Goal: Complete application form

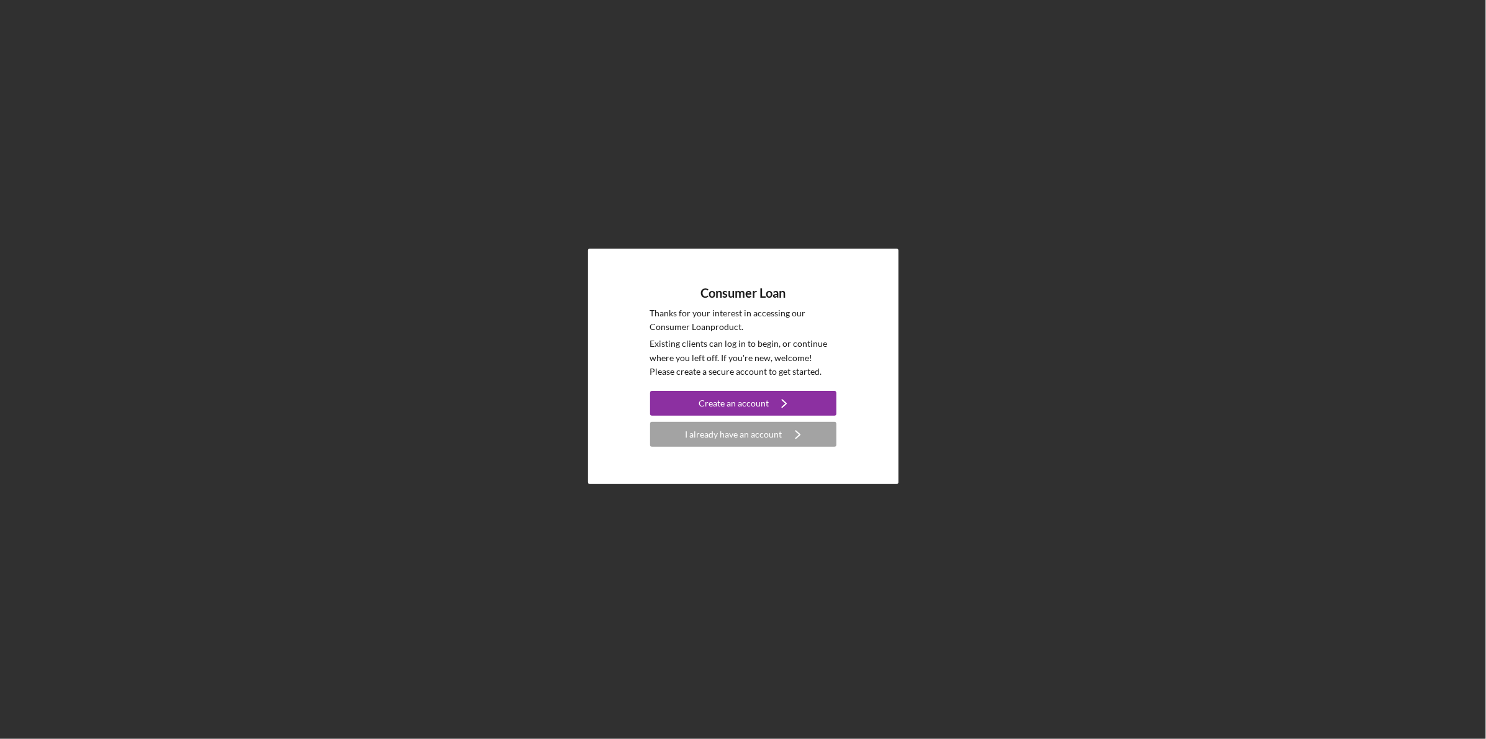
click at [1020, 239] on div "Consumer Loan Thanks for your interest in accessing our Consumer Loan product. …" at bounding box center [743, 366] width 1474 height 732
click at [764, 396] on div "Create an account" at bounding box center [734, 403] width 70 height 25
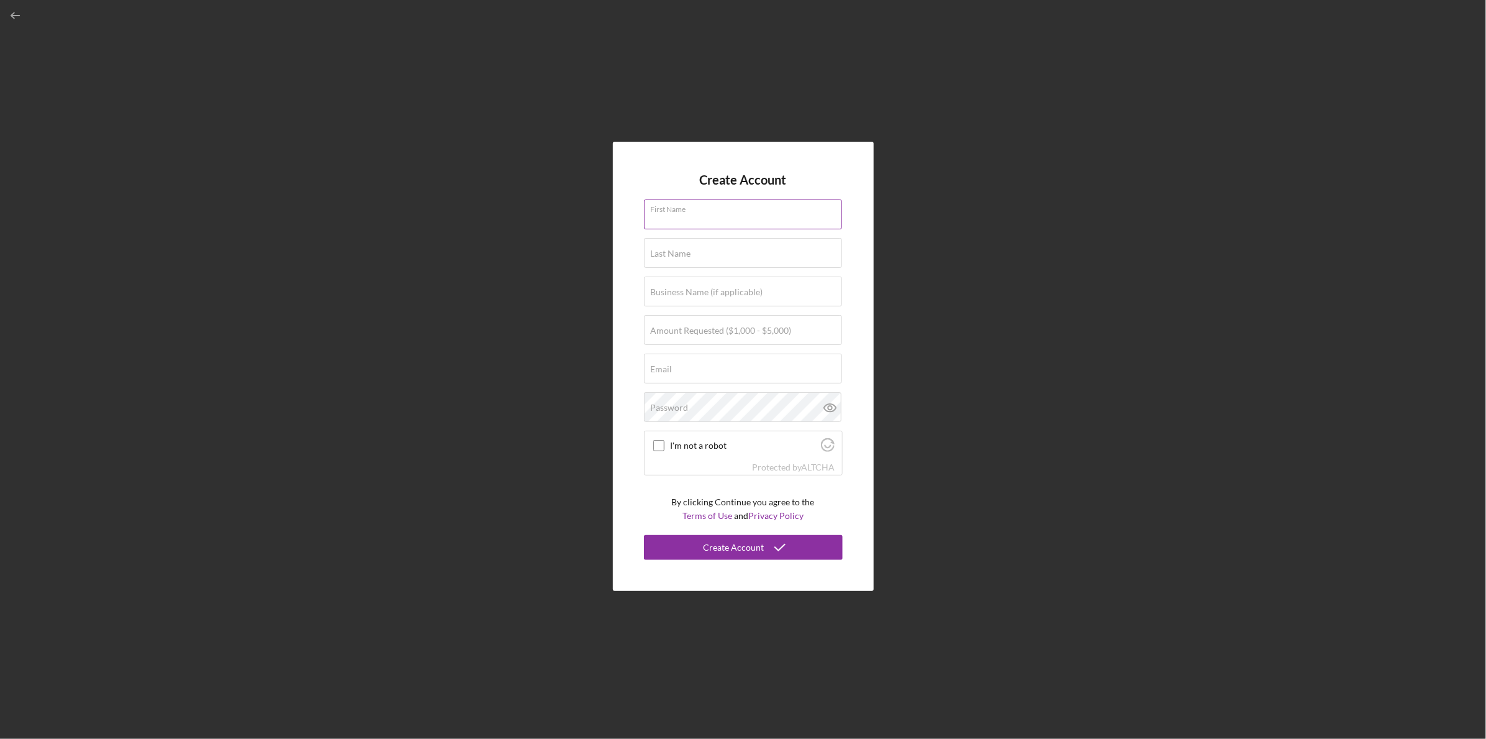
click at [728, 217] on input "First Name" at bounding box center [743, 214] width 198 height 30
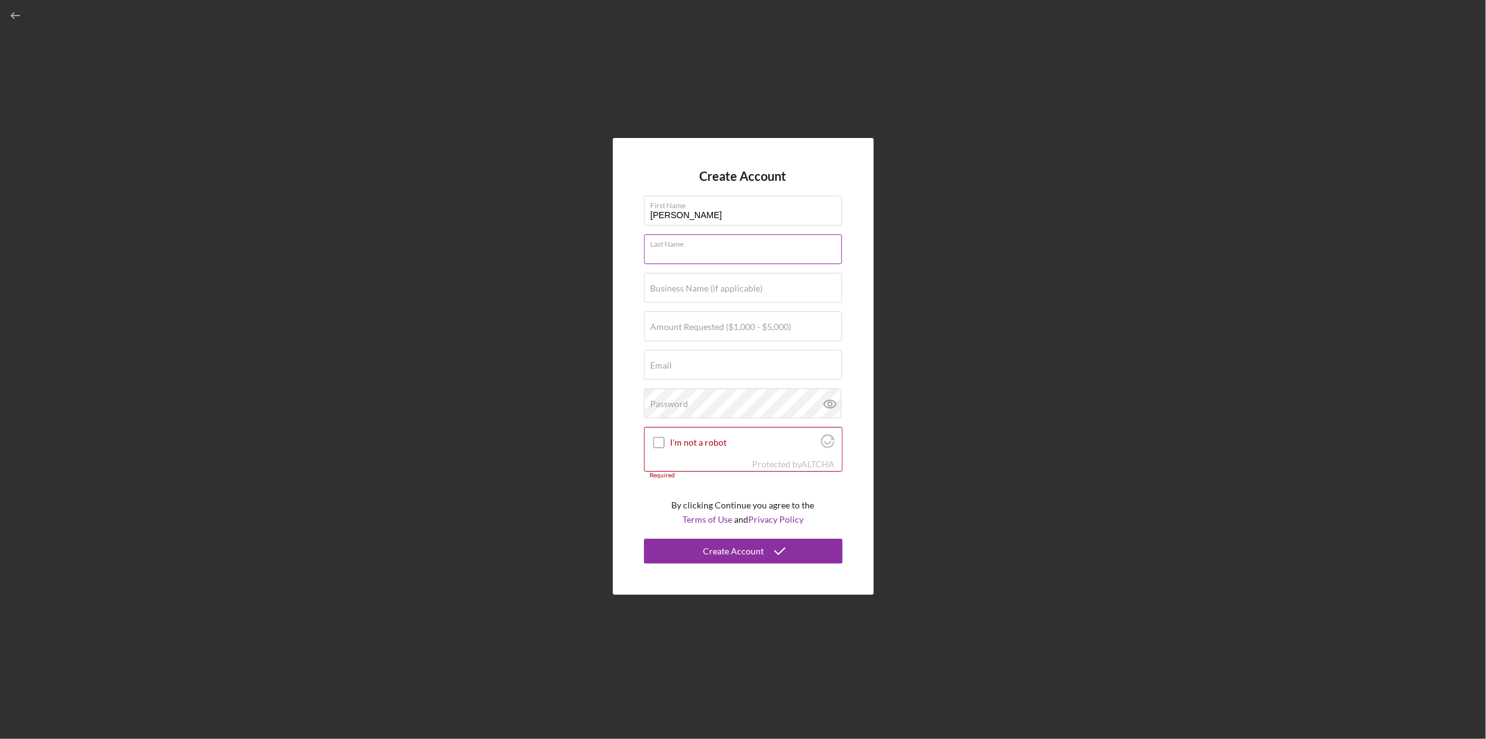
click at [750, 244] on div "Last Name Required" at bounding box center [743, 249] width 199 height 31
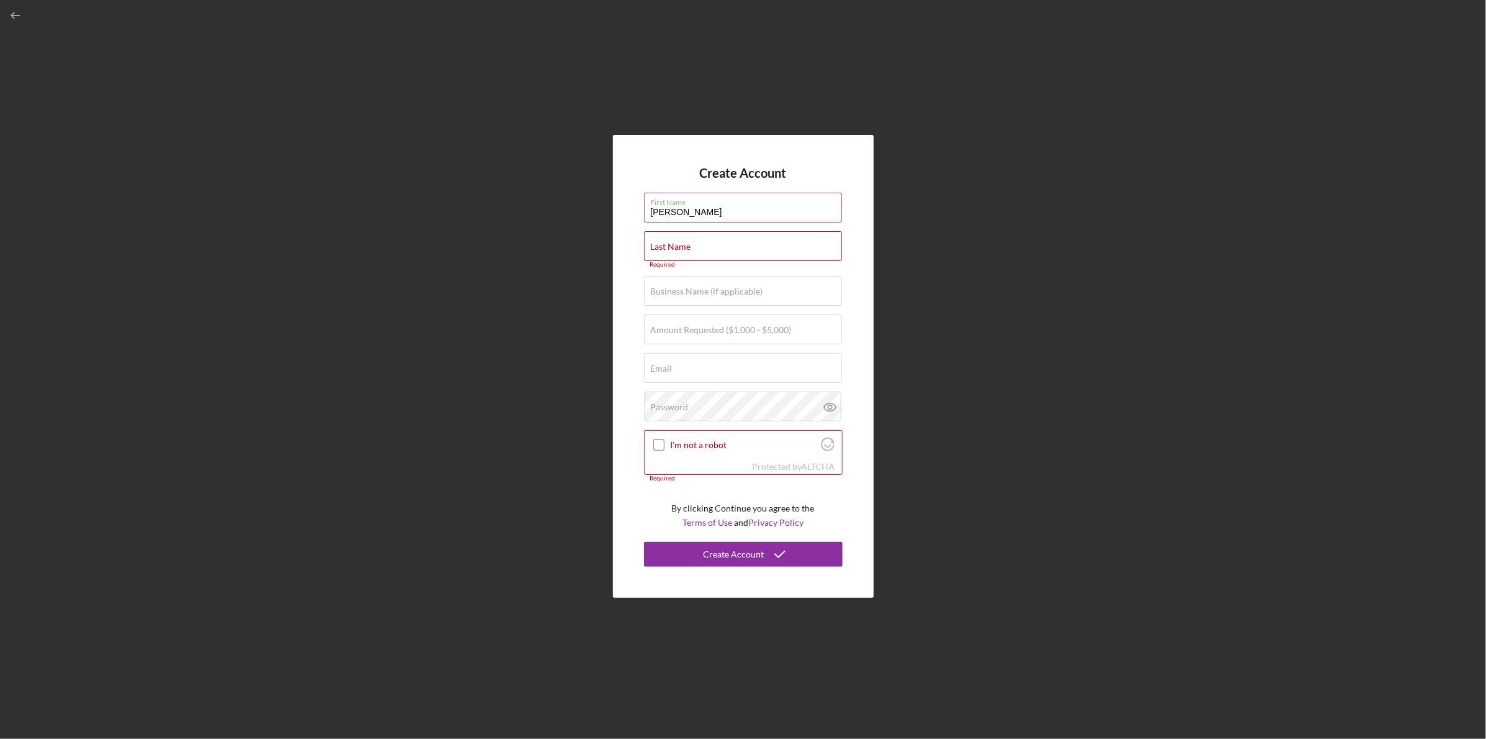
drag, startPoint x: 750, startPoint y: 213, endPoint x: 738, endPoint y: 214, distance: 11.9
click at [738, 214] on input "[PERSON_NAME]" at bounding box center [743, 208] width 198 height 30
type input "[PERSON_NAME]"
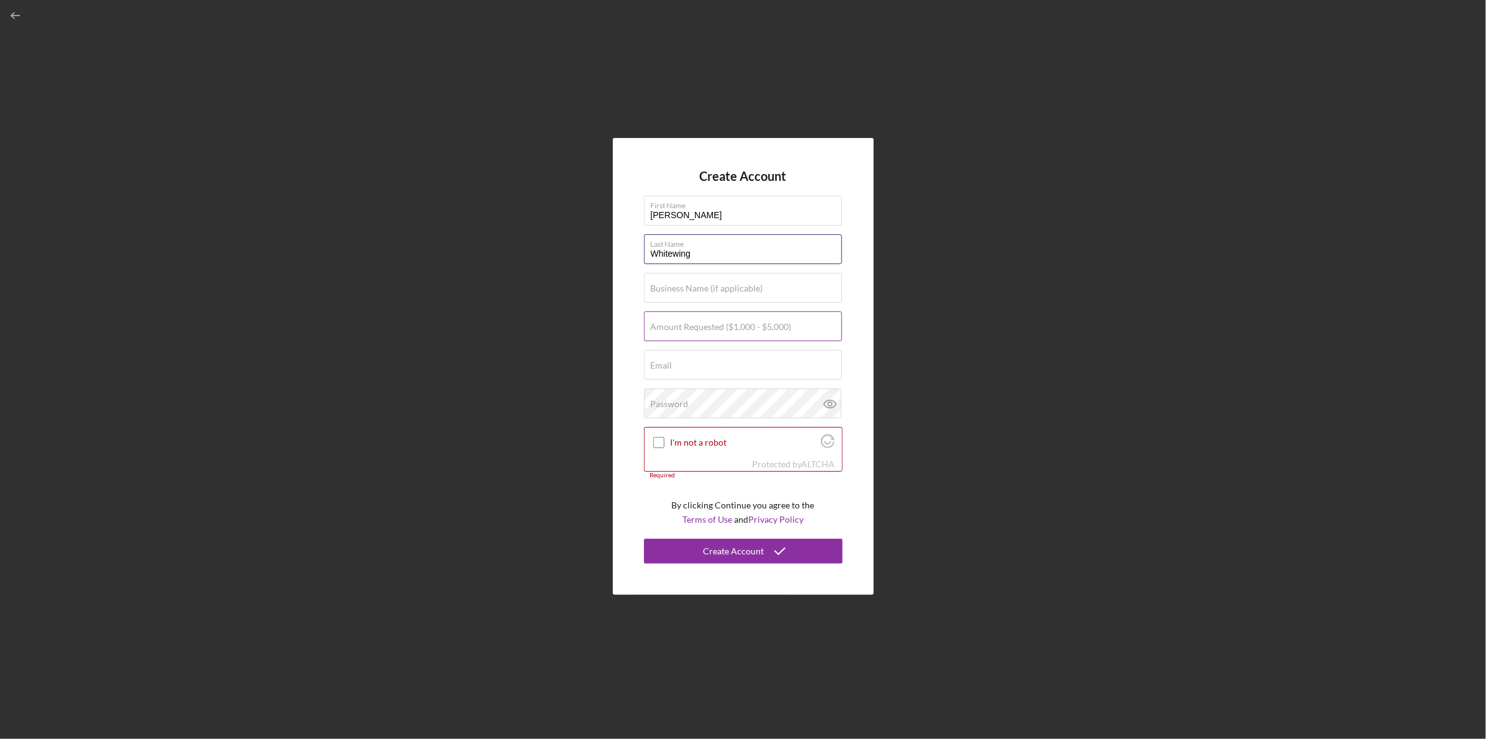
type input "Whitewing"
click at [722, 328] on label "Amount Requested ($1,000 - $5,000)" at bounding box center [721, 327] width 141 height 10
click at [722, 328] on input "Amount Requested ($1,000 - $5,000)" at bounding box center [743, 326] width 198 height 30
type input "$1,000"
click at [735, 370] on input "Email" at bounding box center [743, 365] width 198 height 30
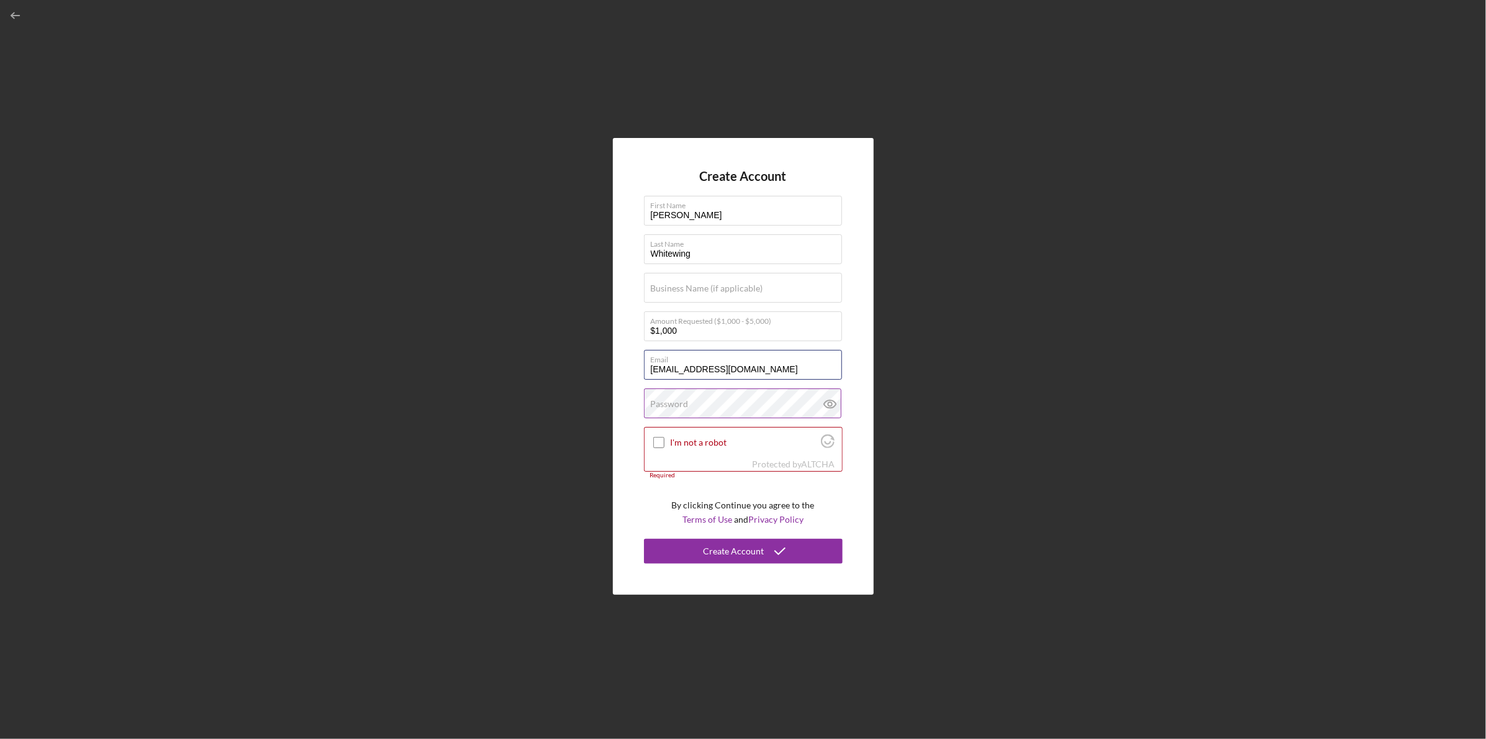
type input "[EMAIL_ADDRESS][DOMAIN_NAME]"
click at [681, 400] on label "Password" at bounding box center [670, 404] width 38 height 10
click at [826, 403] on icon at bounding box center [830, 403] width 31 height 31
click at [658, 437] on input "I'm not a robot" at bounding box center [658, 442] width 11 height 11
checkbox input "true"
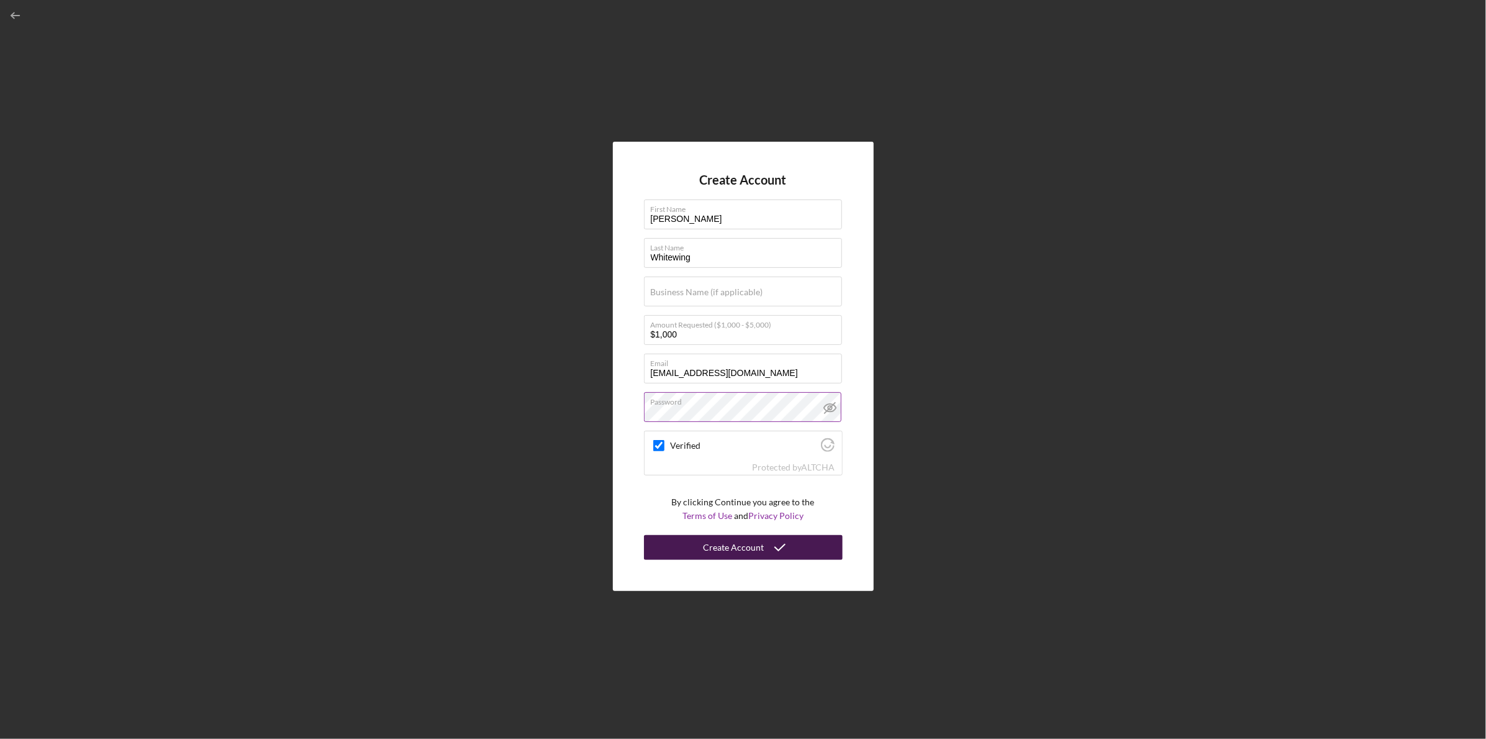
click at [755, 544] on div "Create Account" at bounding box center [734, 547] width 61 height 25
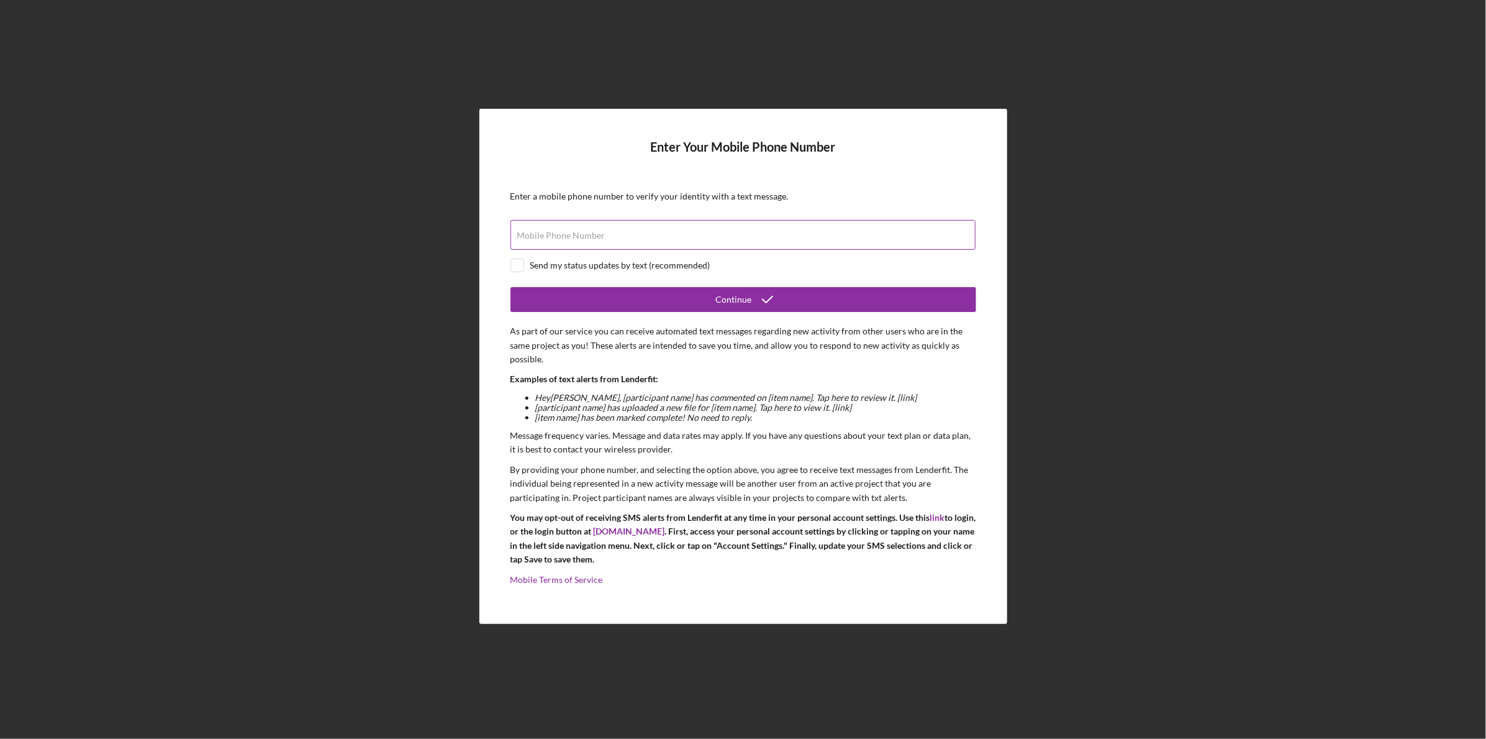
click at [580, 234] on label "Mobile Phone Number" at bounding box center [561, 235] width 88 height 10
click at [580, 234] on input "Mobile Phone Number" at bounding box center [743, 235] width 465 height 30
type input "[PHONE_NUMBER]"
click at [516, 262] on input "checkbox" at bounding box center [517, 265] width 12 height 12
checkbox input "true"
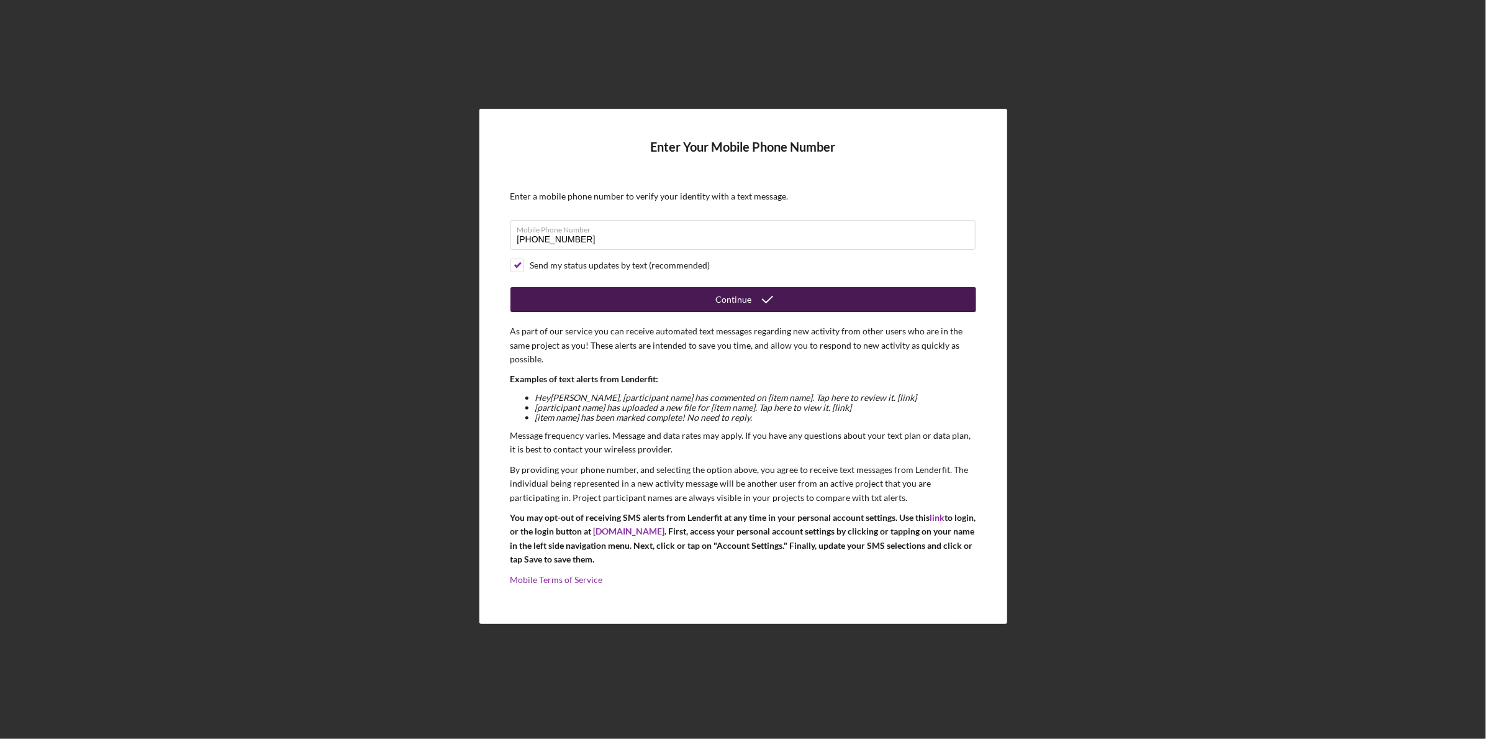
click at [729, 293] on div "Continue" at bounding box center [734, 299] width 36 height 25
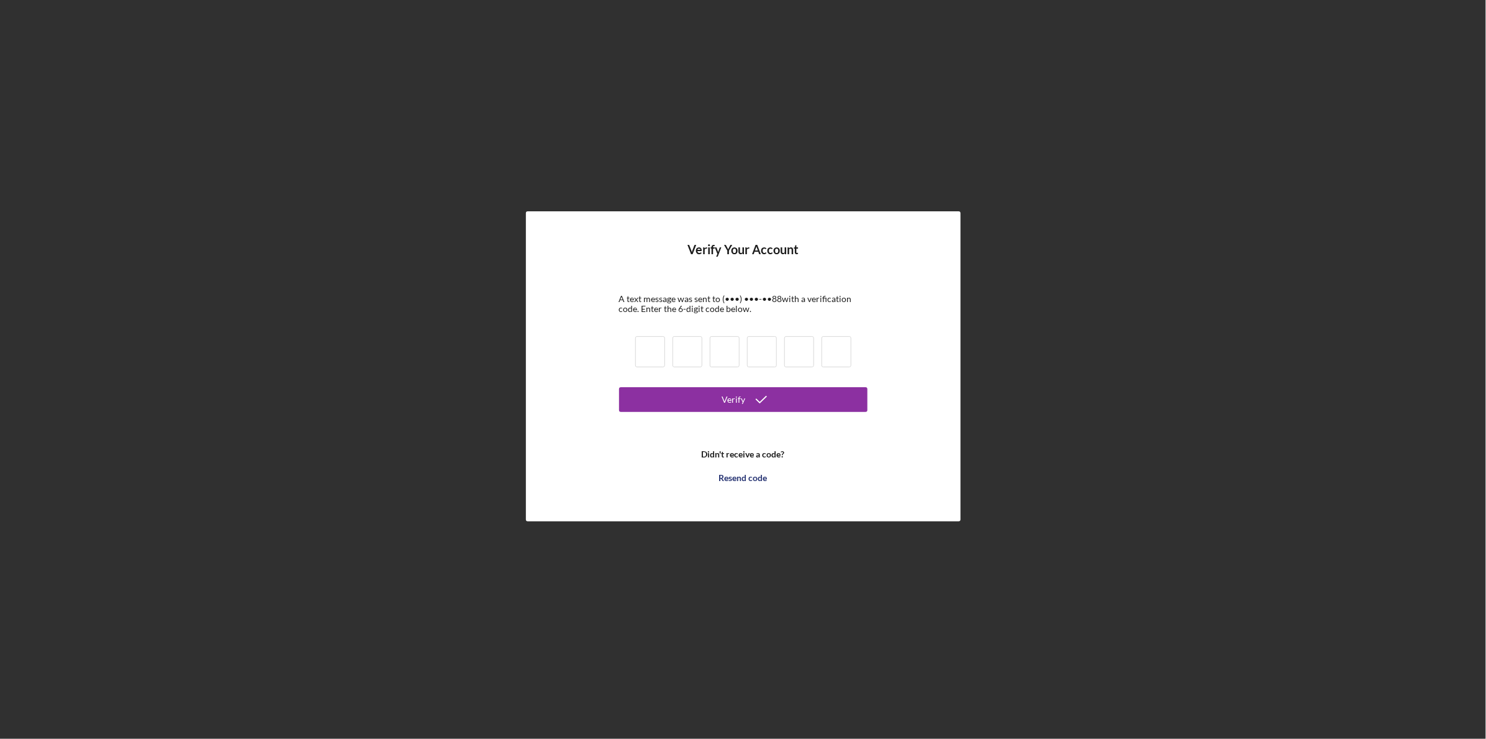
click at [653, 353] on input at bounding box center [650, 351] width 30 height 31
type input "9"
type input "5"
type input "2"
type input "8"
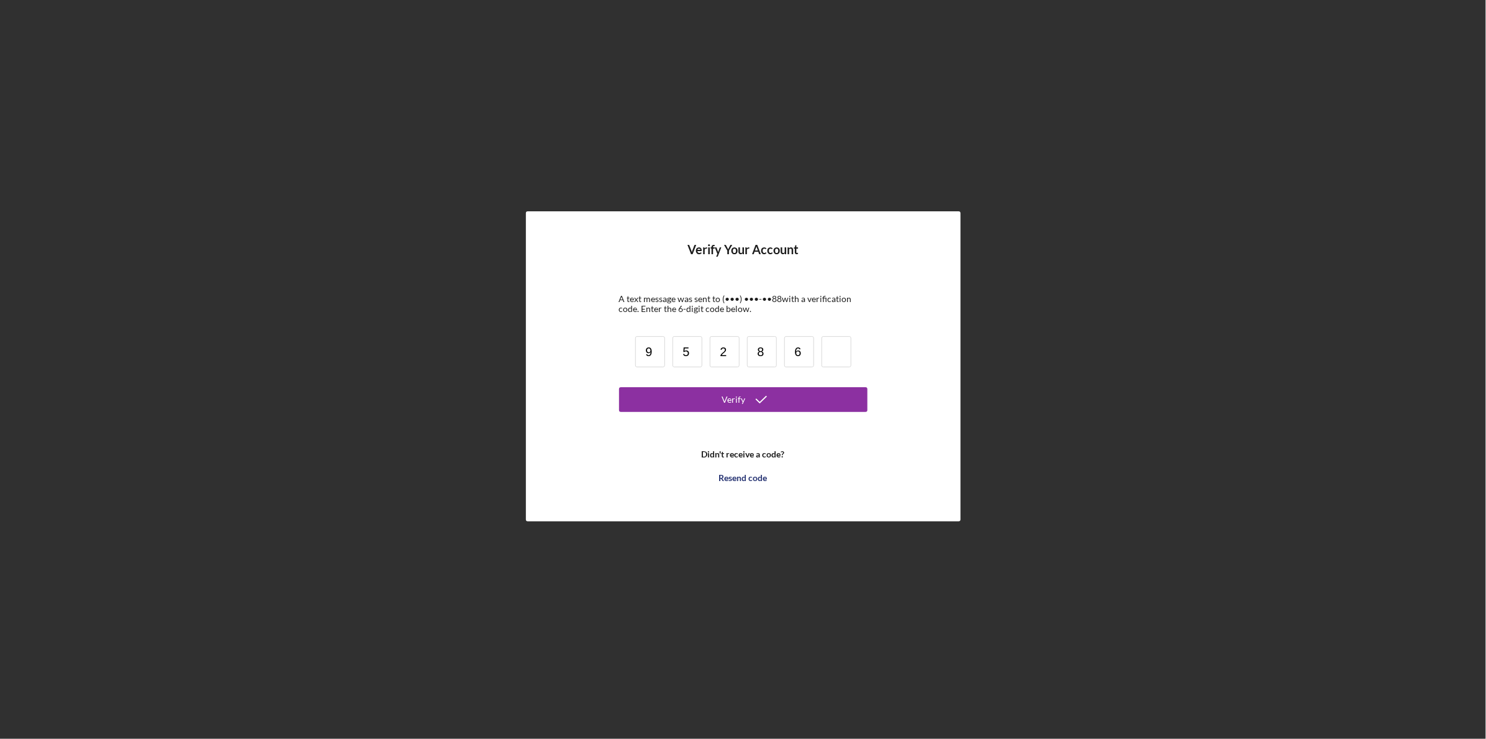
type input "6"
type input "3"
click at [783, 402] on button "Verify" at bounding box center [743, 399] width 248 height 25
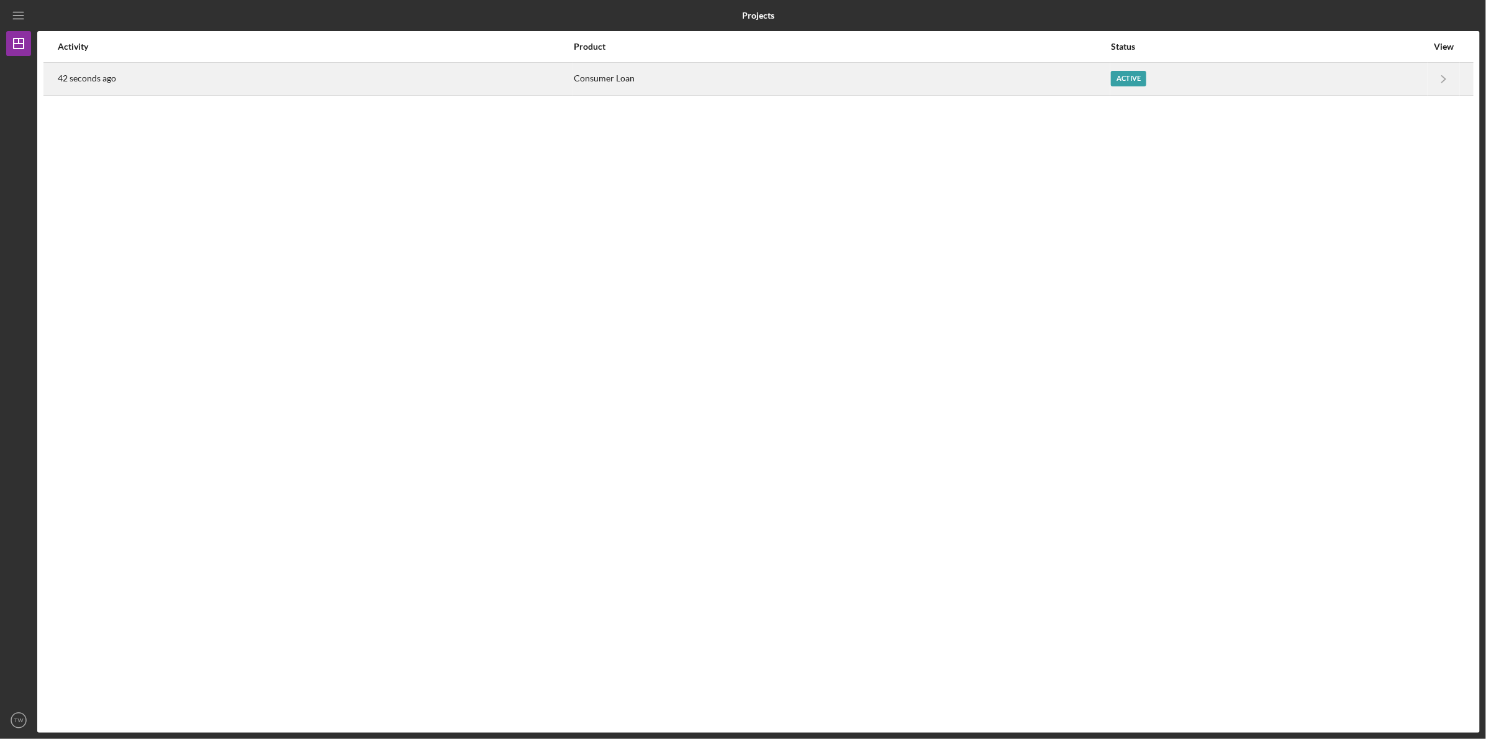
click at [1117, 75] on div "Active" at bounding box center [1128, 79] width 35 height 16
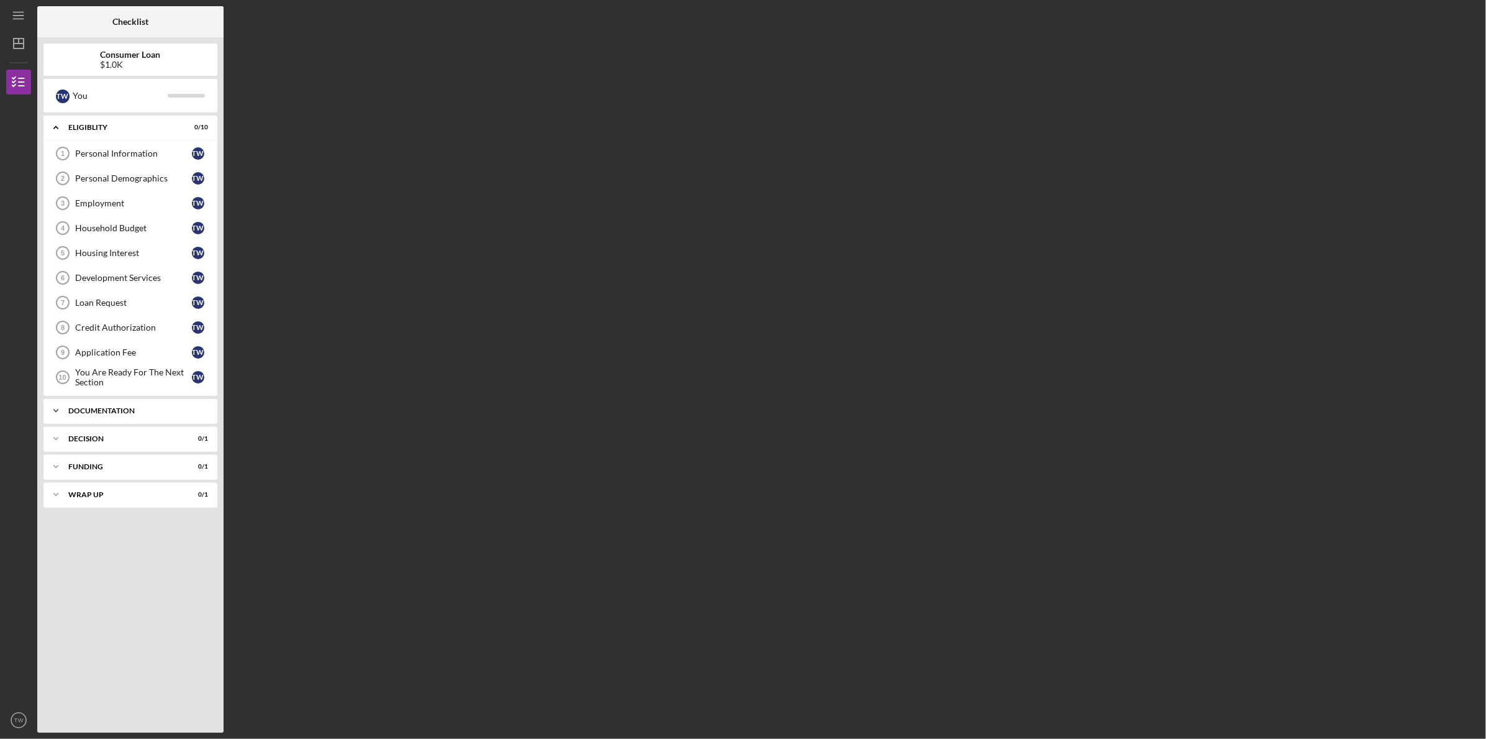
click at [158, 409] on div "Documentation" at bounding box center [135, 410] width 134 height 7
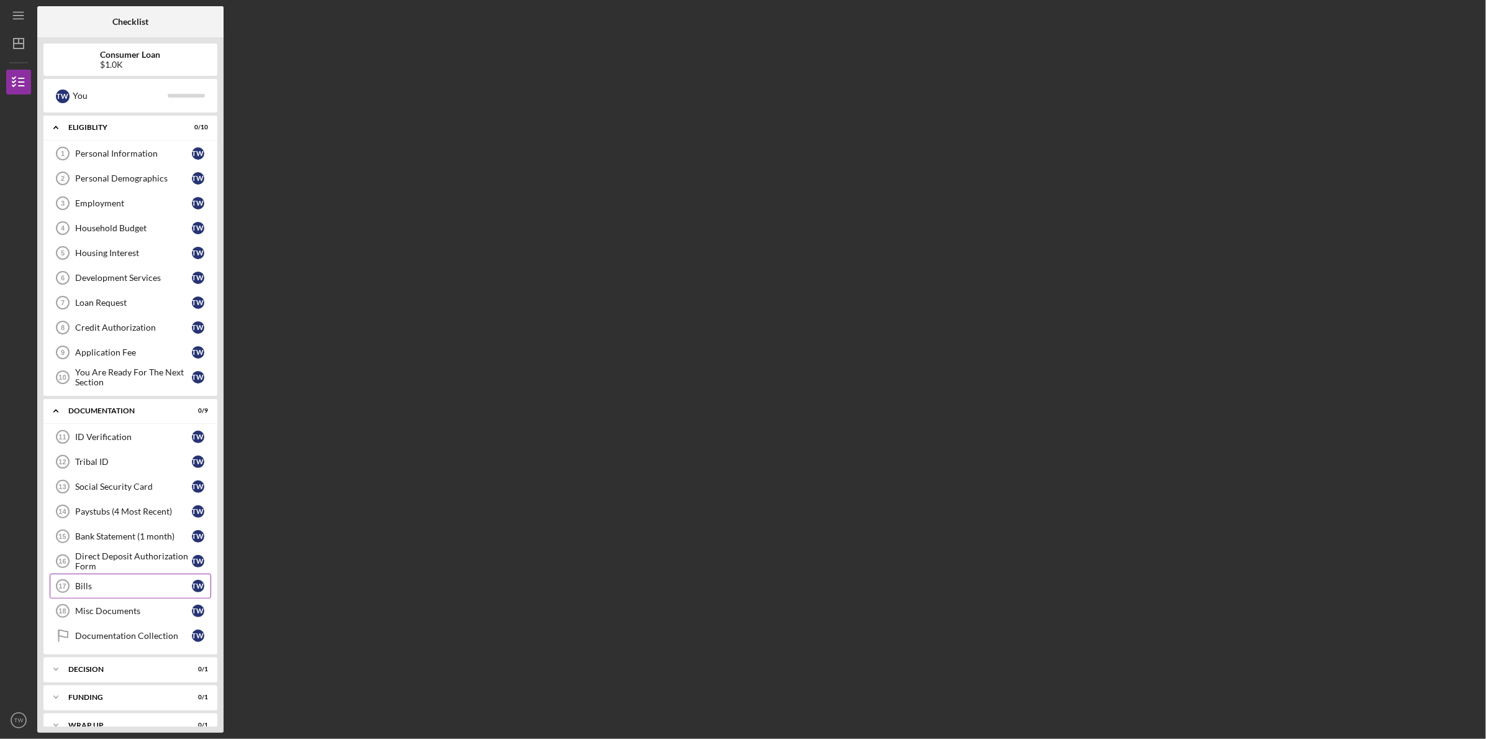
click at [134, 575] on link "Bills 17 Bills T W" at bounding box center [131, 585] width 162 height 25
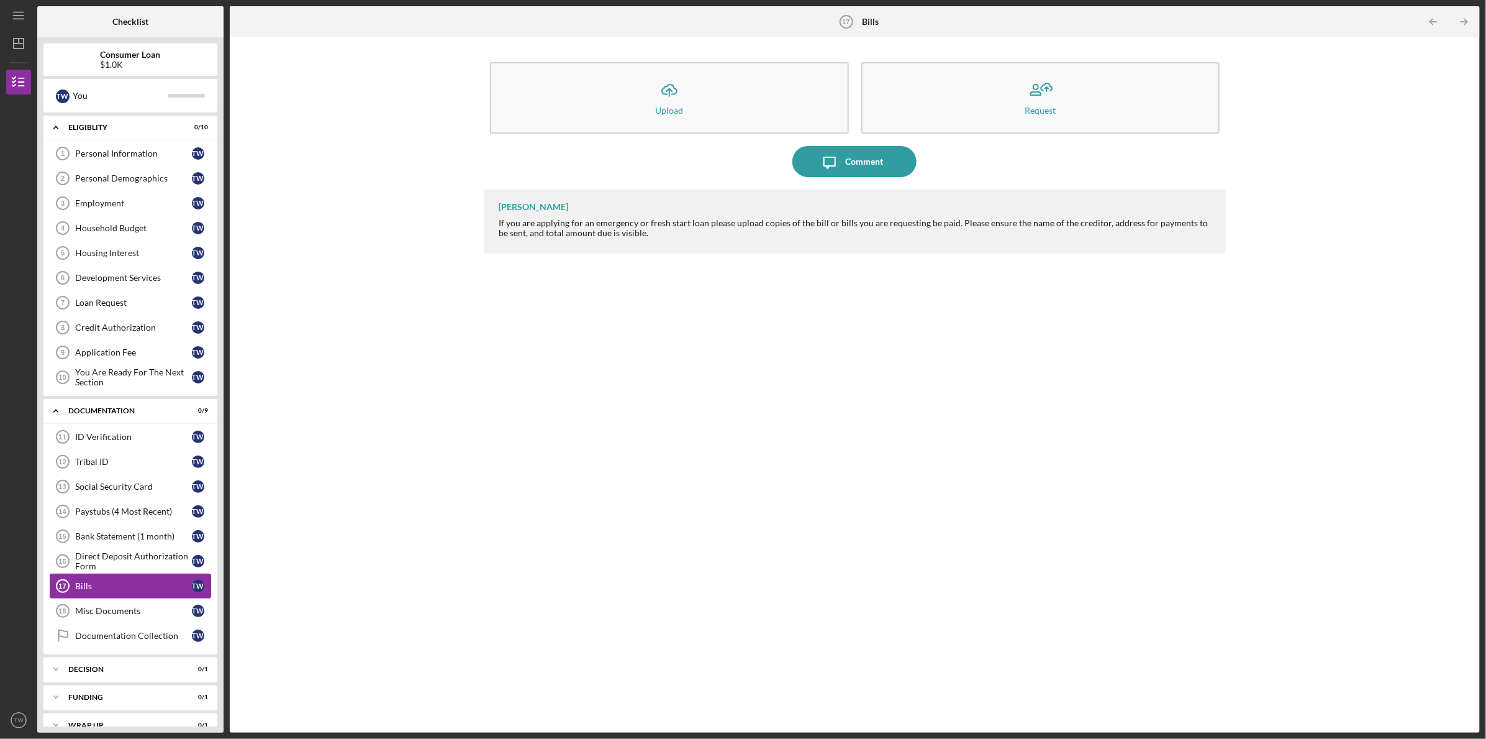
click at [135, 583] on div "Bills" at bounding box center [133, 586] width 117 height 10
click at [140, 433] on div "ID Verification" at bounding box center [133, 437] width 117 height 10
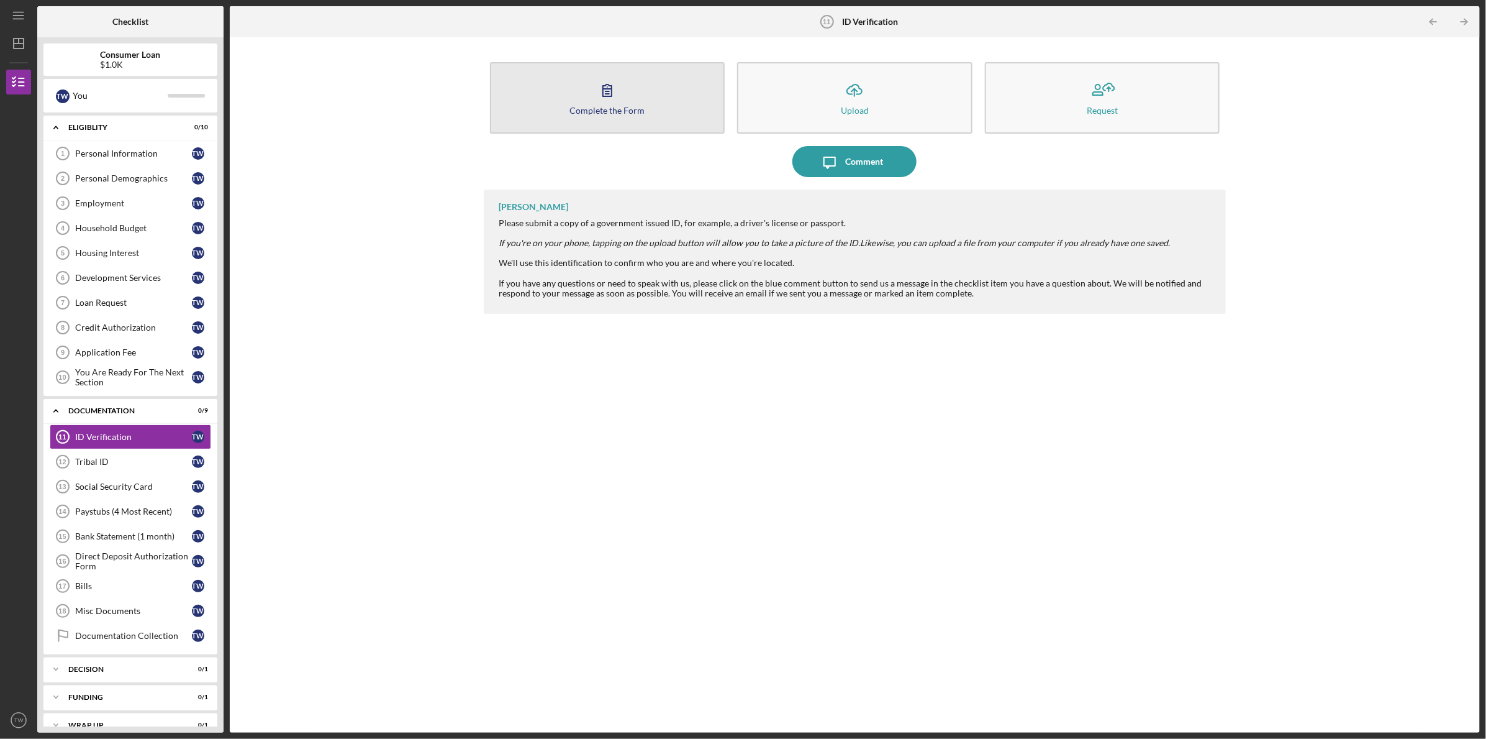
click at [619, 91] on icon "button" at bounding box center [607, 90] width 31 height 31
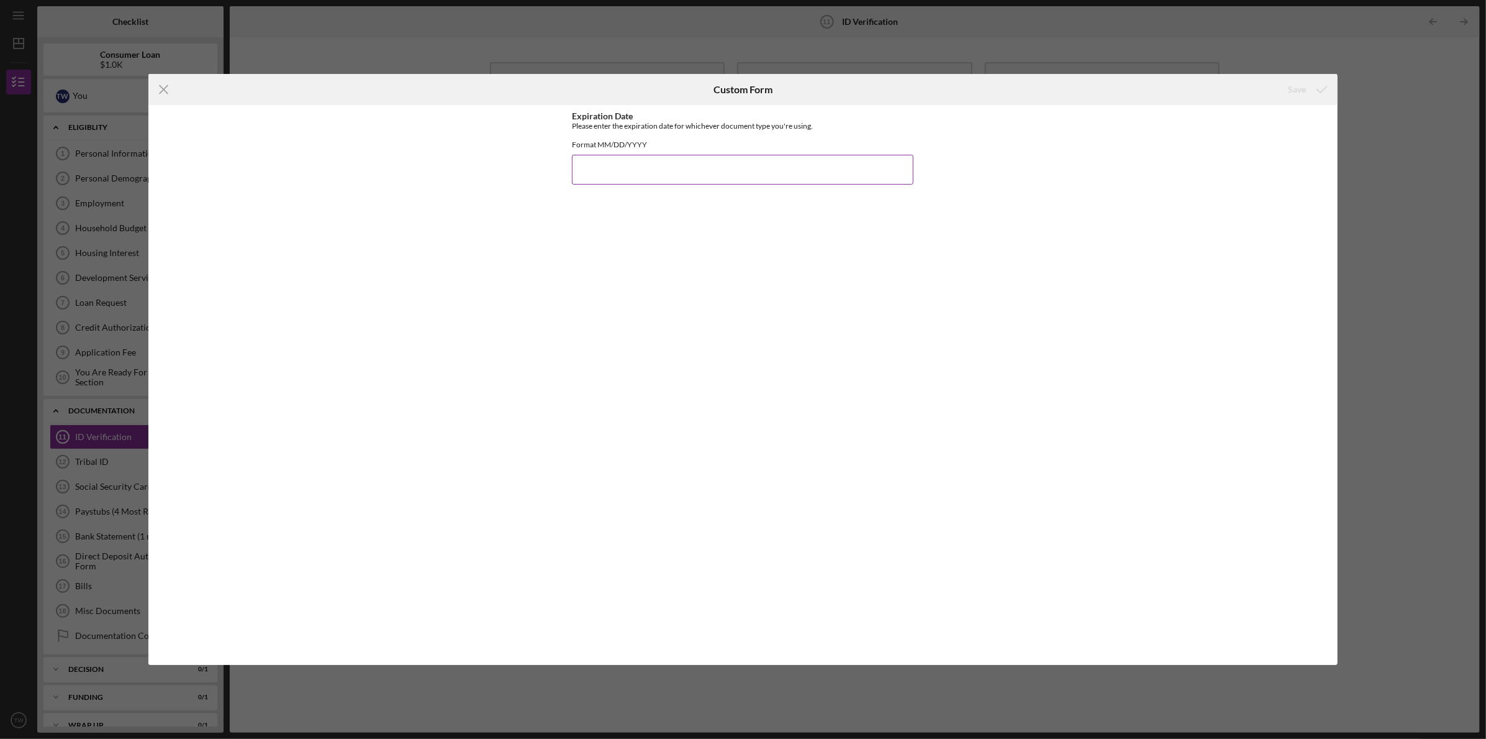
click at [645, 181] on input "Expiration Date" at bounding box center [743, 170] width 342 height 30
click at [1389, 66] on div "Icon/Menu Close Custom Form Save Expiration Date Please enter the expiration da…" at bounding box center [743, 369] width 1486 height 739
click at [160, 89] on icon "Icon/Menu Close" at bounding box center [163, 89] width 31 height 31
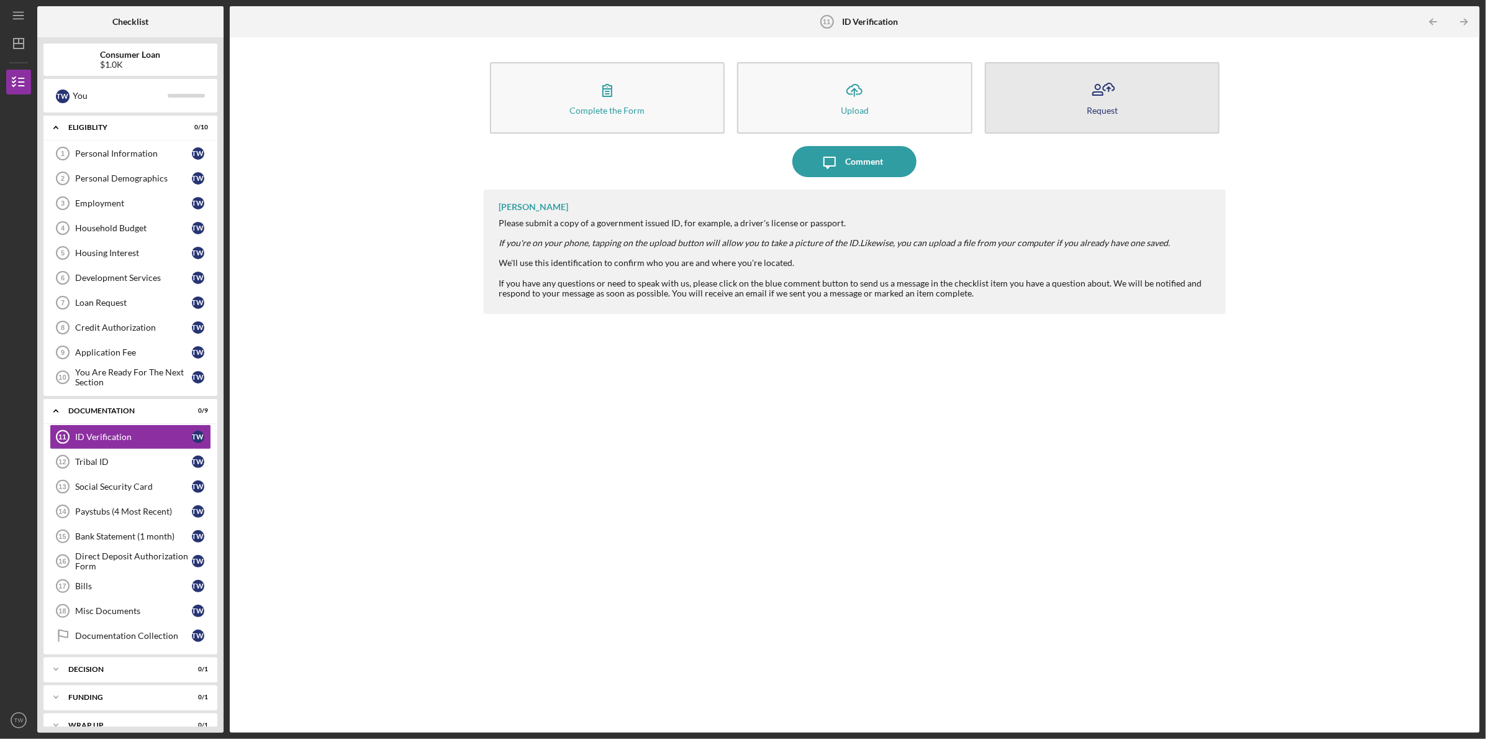
click at [1109, 91] on icon "button" at bounding box center [1102, 90] width 31 height 31
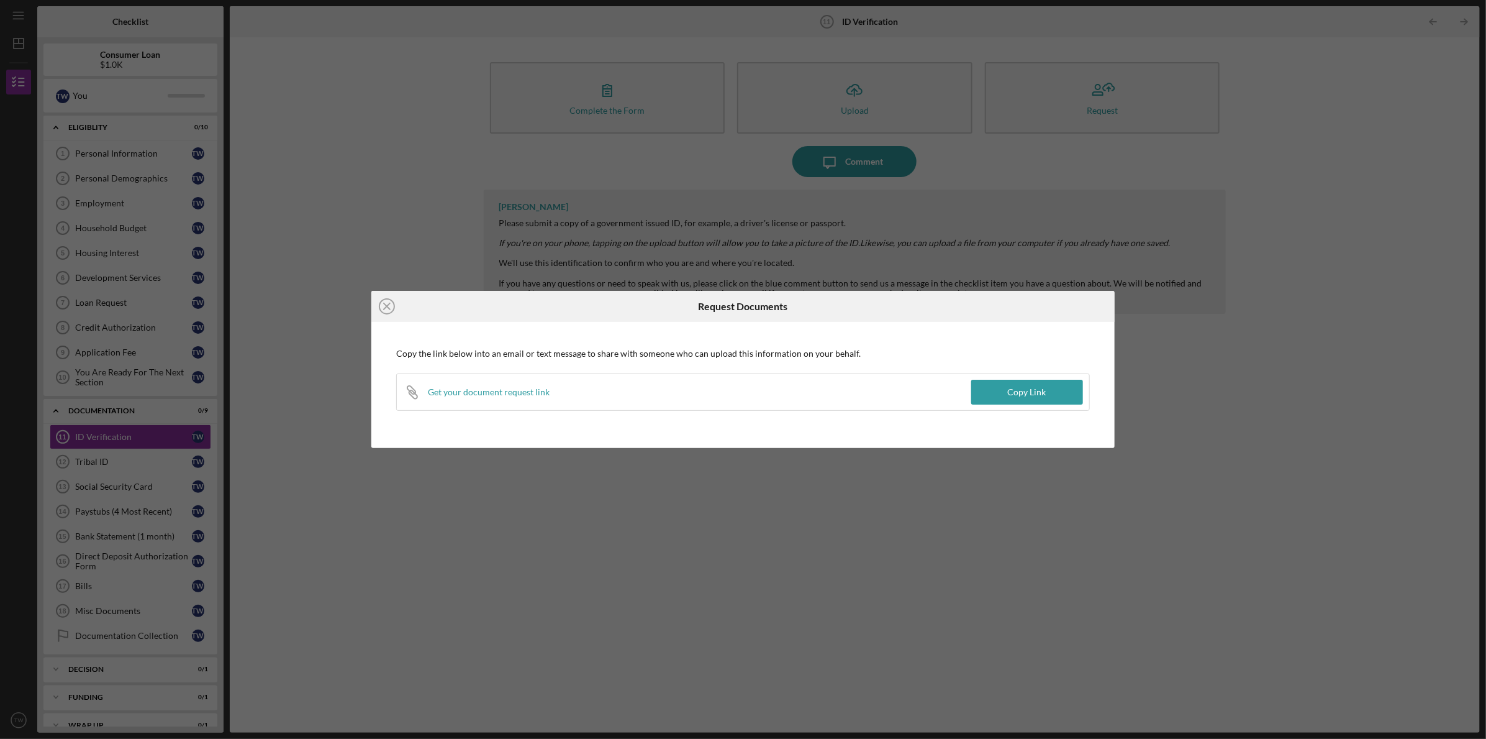
click at [1301, 368] on div "Icon/Close Request Documents Copy the link below into an email or text message …" at bounding box center [743, 369] width 1486 height 739
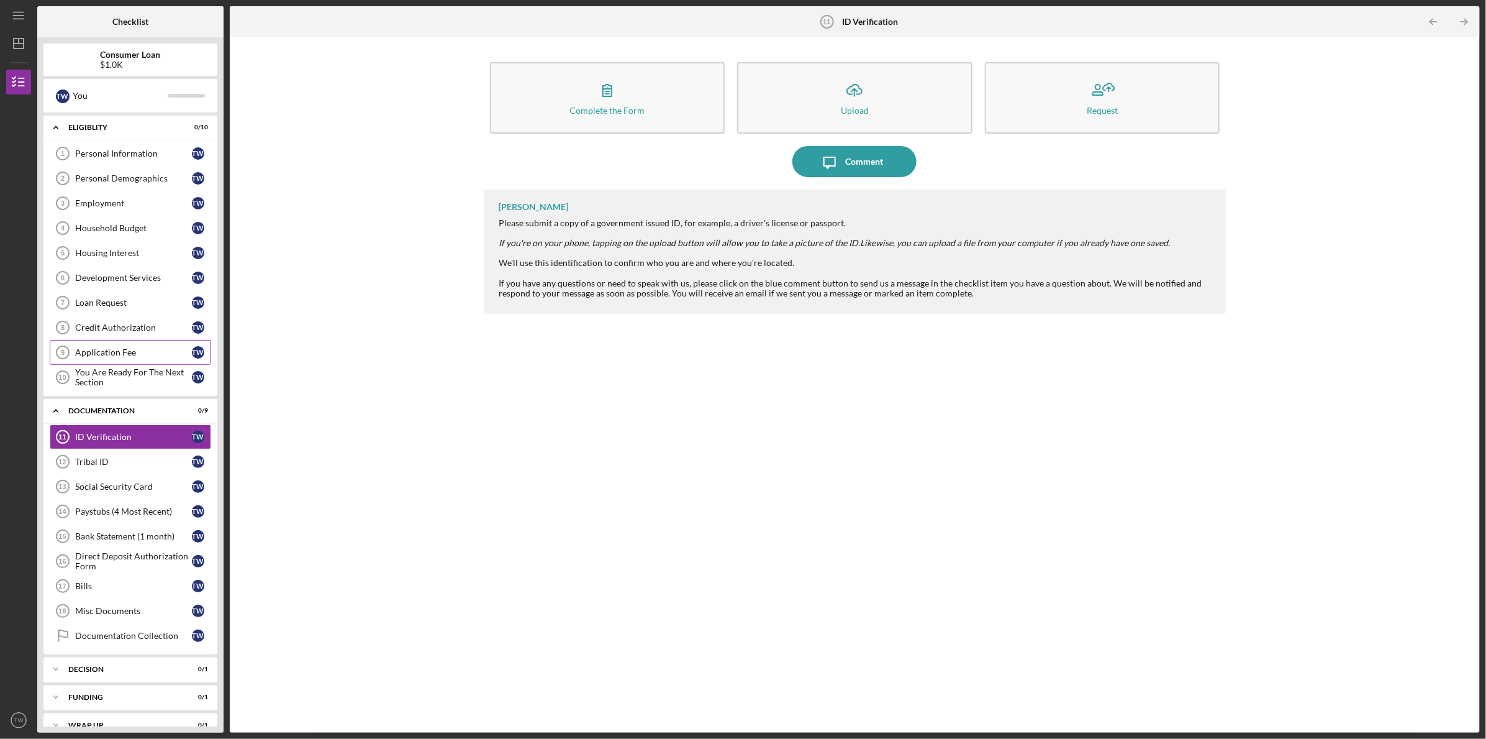
click at [126, 344] on link "Application Fee 9 Application Fee T W" at bounding box center [131, 352] width 162 height 25
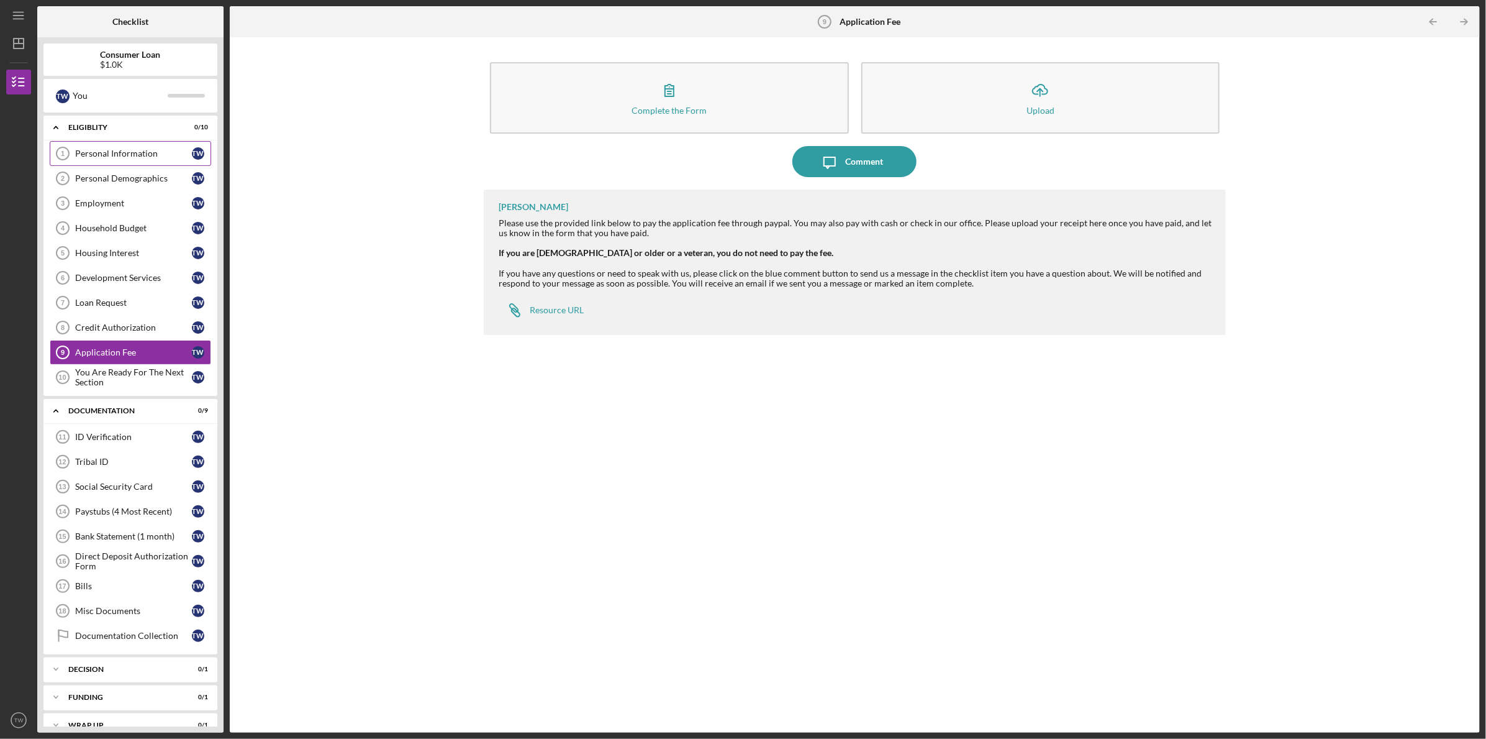
click at [125, 147] on link "Personal Information 1 Personal Information T W" at bounding box center [131, 153] width 162 height 25
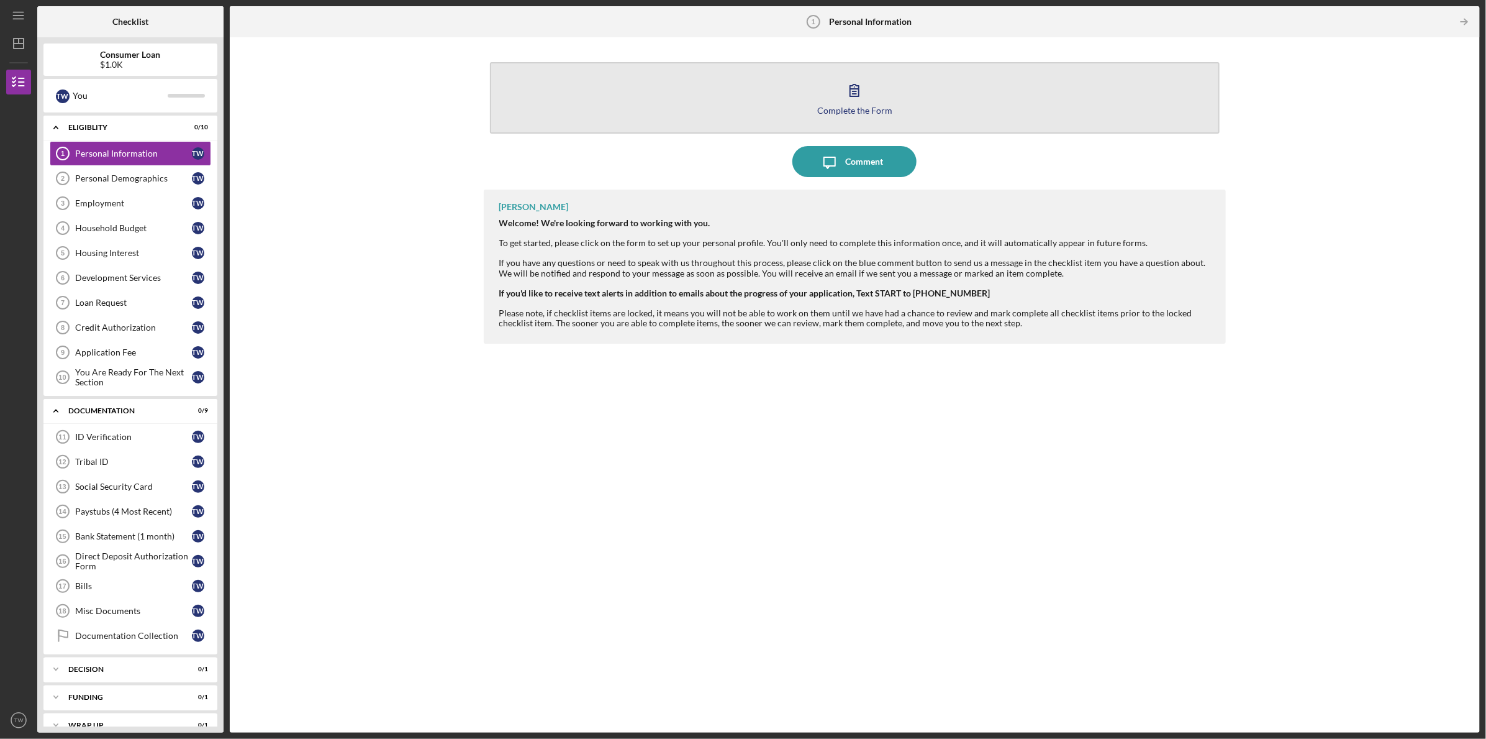
click at [845, 90] on icon "button" at bounding box center [854, 90] width 31 height 31
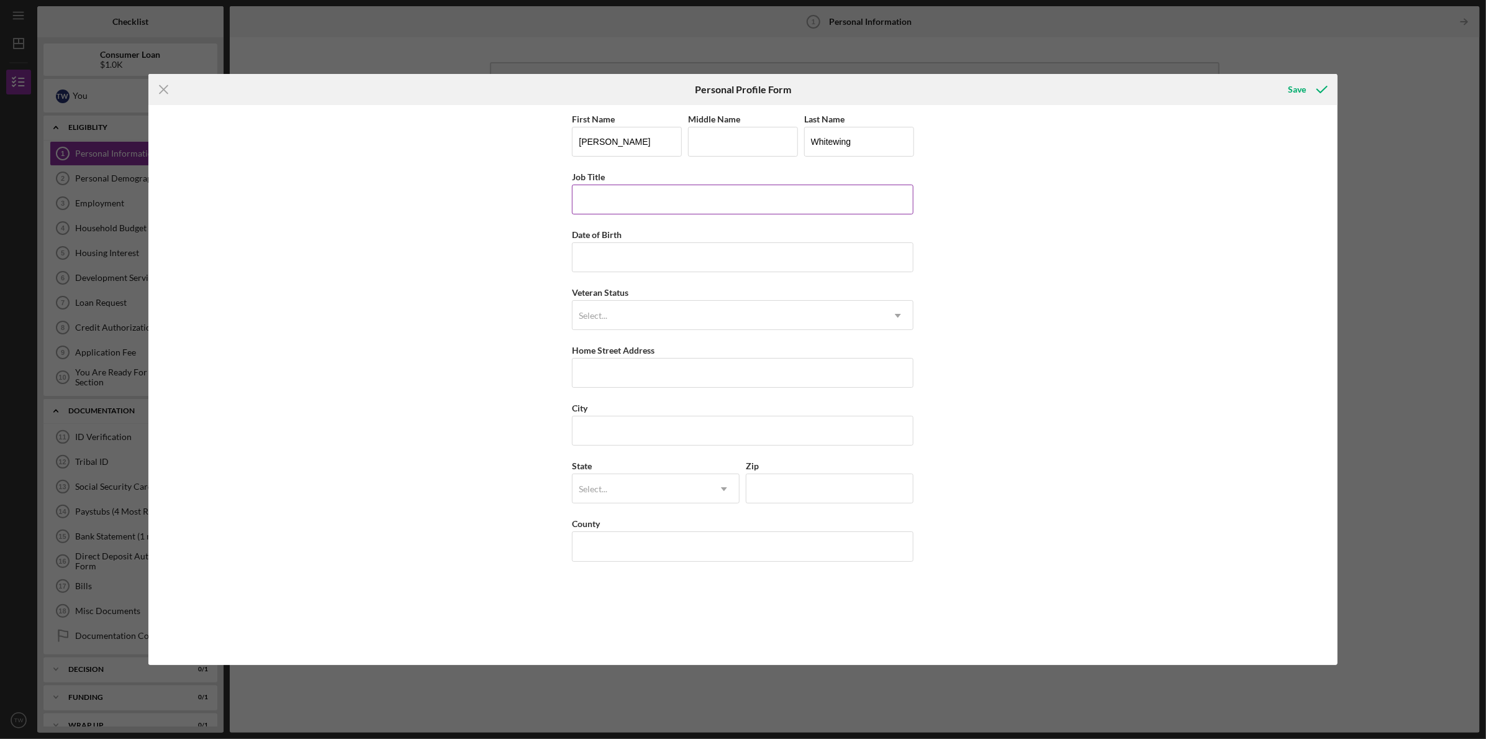
click at [726, 203] on input "Job Title" at bounding box center [743, 199] width 342 height 30
type input "General Manger"
click at [667, 245] on input "Date of Birth" at bounding box center [743, 257] width 342 height 30
drag, startPoint x: 619, startPoint y: 257, endPoint x: 740, endPoint y: 255, distance: 120.5
click at [641, 260] on input "01/19/65yy" at bounding box center [743, 257] width 342 height 30
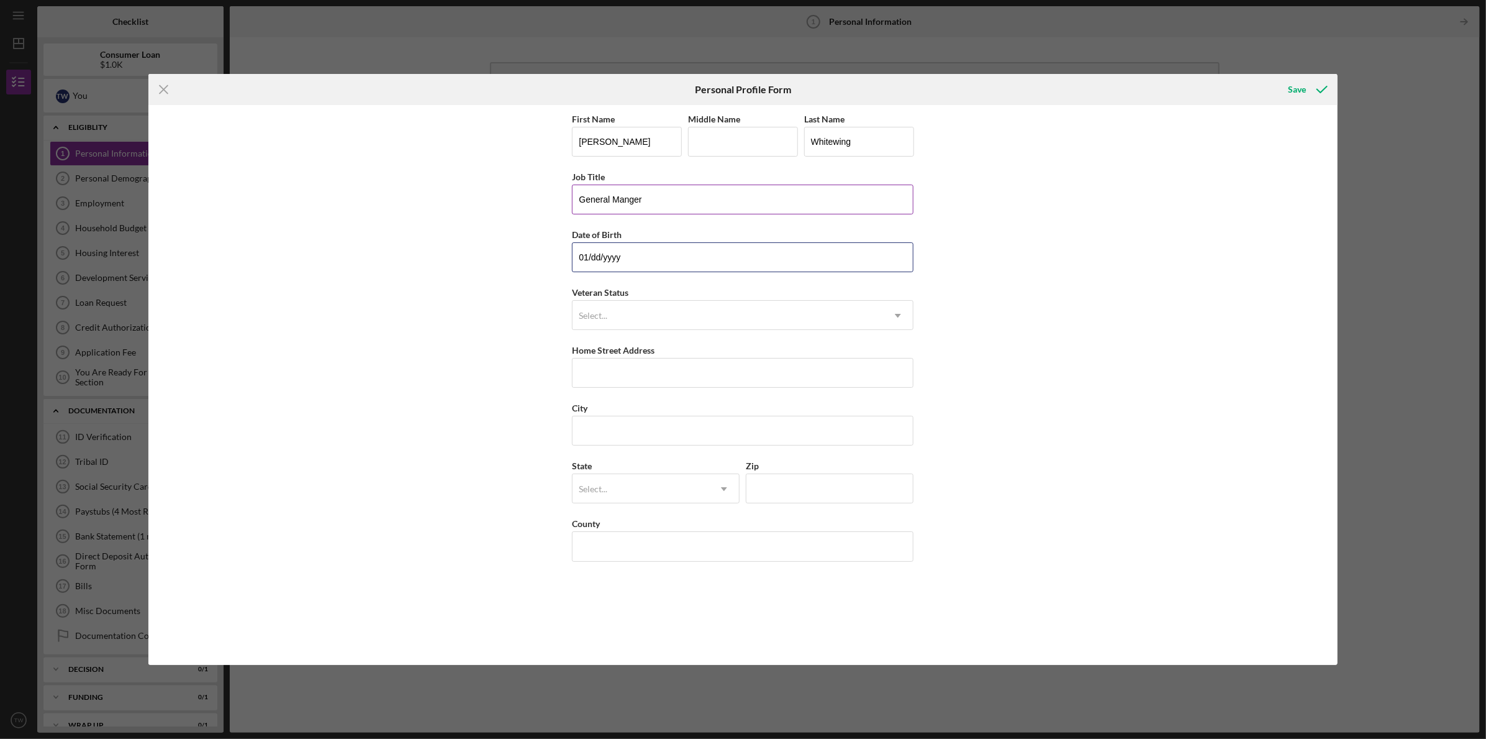
type input "0m/dd/yyyy"
type input "11/dd/yyyy"
click at [600, 260] on input "11/dd/yyyy" at bounding box center [743, 257] width 342 height 30
click at [601, 255] on input "11/dd/yyyy" at bounding box center [743, 257] width 342 height 30
click at [600, 256] on input "11/dd/yyyy" at bounding box center [743, 257] width 342 height 30
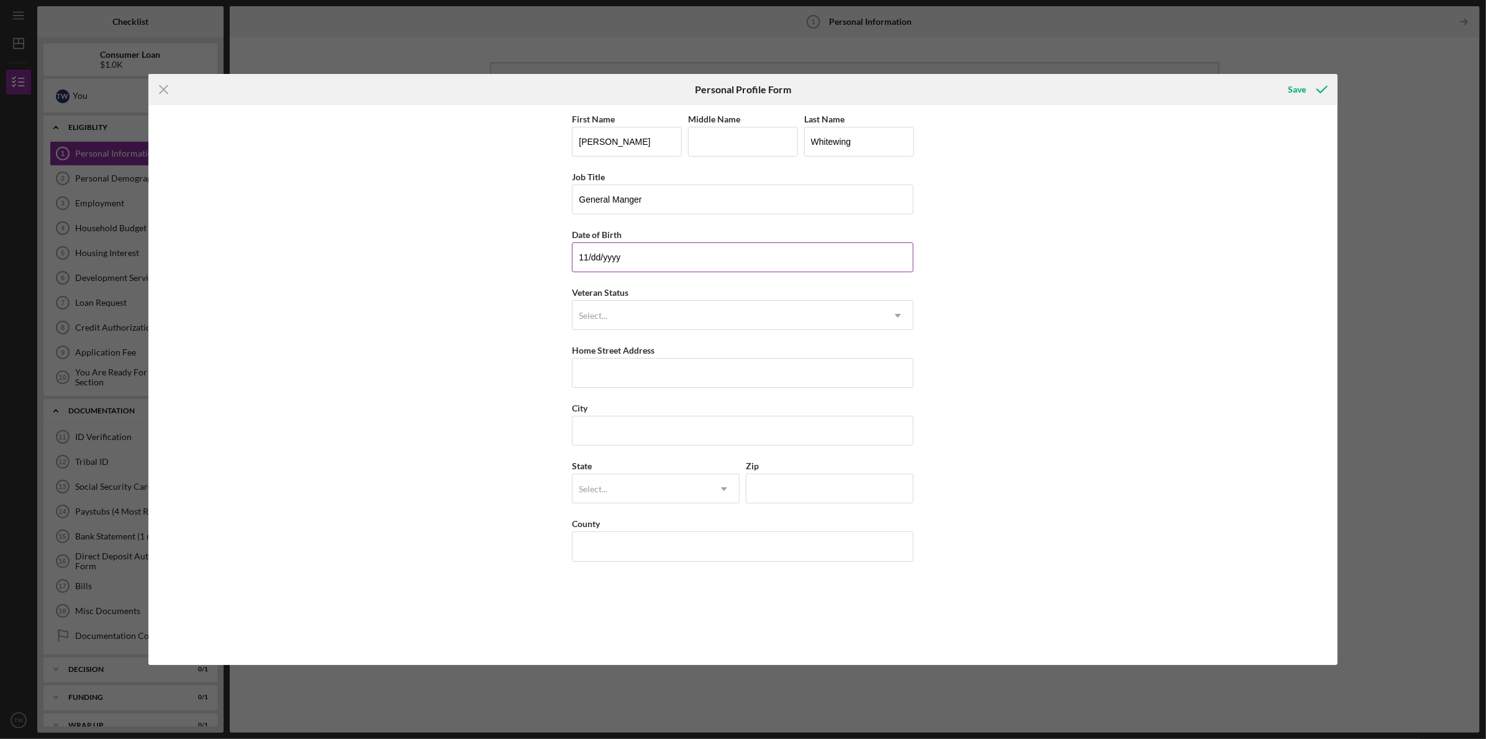
click at [596, 258] on input "11/dd/yyyy" at bounding box center [743, 257] width 342 height 30
drag, startPoint x: 621, startPoint y: 254, endPoint x: 606, endPoint y: 260, distance: 15.9
click at [606, 259] on input "11/09/yyyy" at bounding box center [743, 257] width 342 height 30
click at [608, 260] on input "11/09/y196" at bounding box center [743, 257] width 342 height 30
click at [621, 257] on input "11/09/196y" at bounding box center [743, 257] width 342 height 30
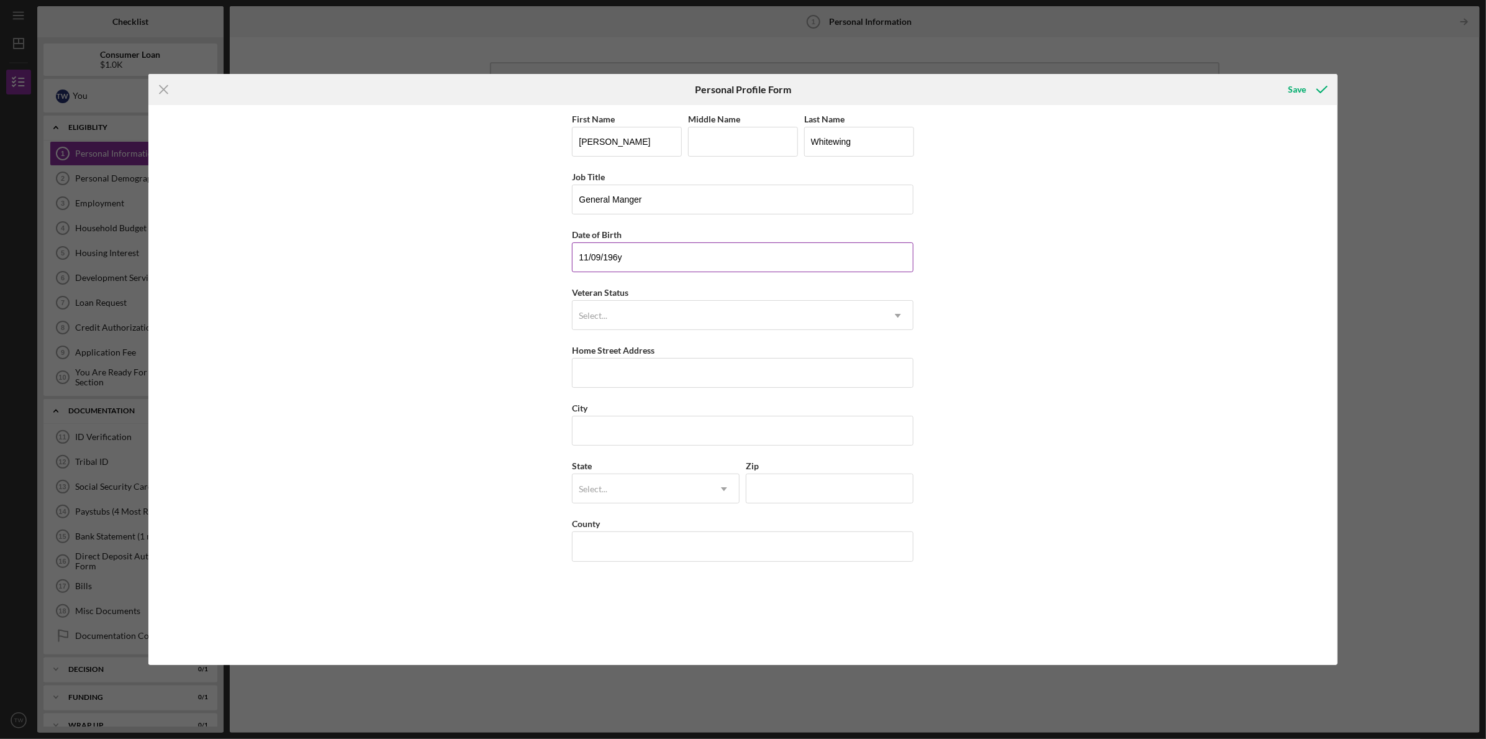
click at [627, 257] on input "11/09/196y" at bounding box center [743, 257] width 342 height 30
type input "[DATE]"
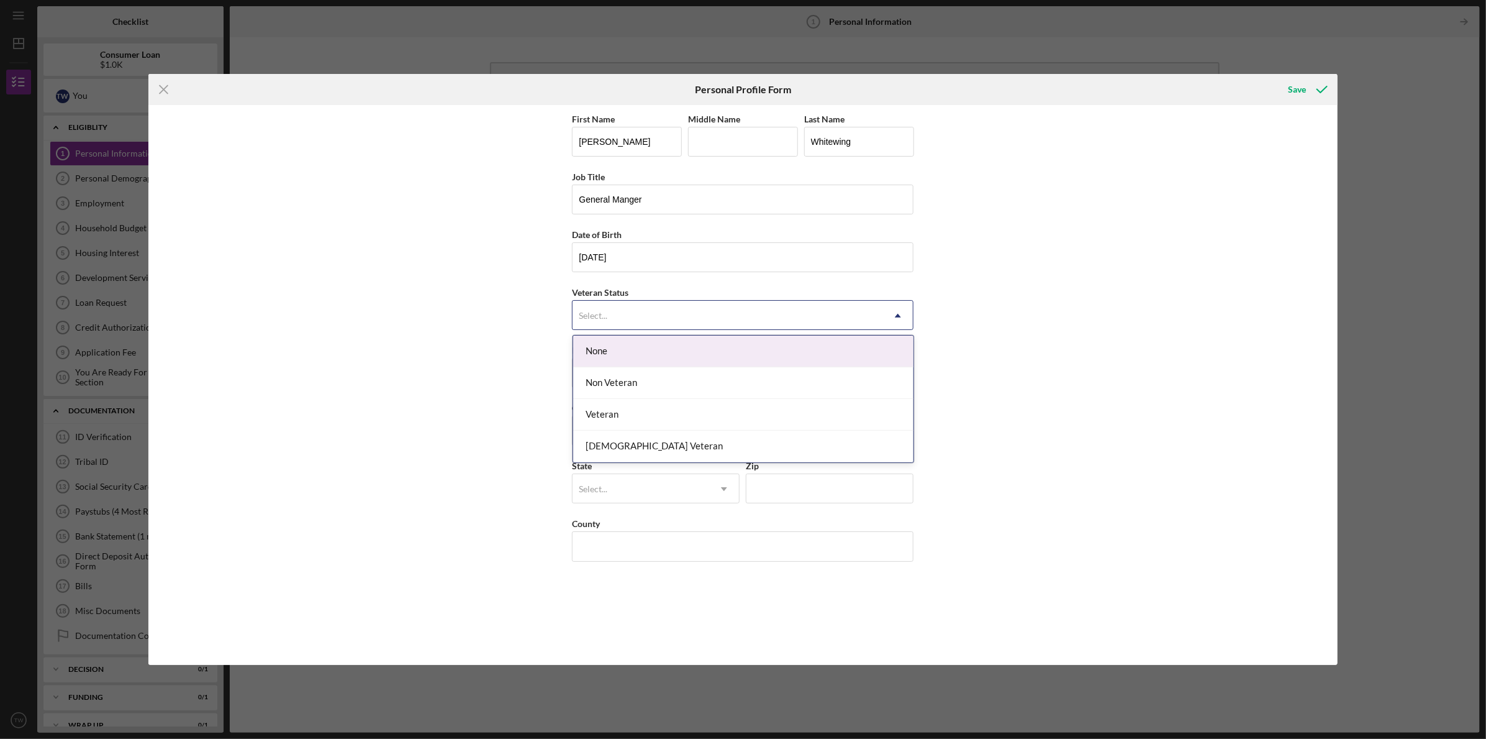
click at [867, 318] on div "Select..." at bounding box center [728, 315] width 311 height 29
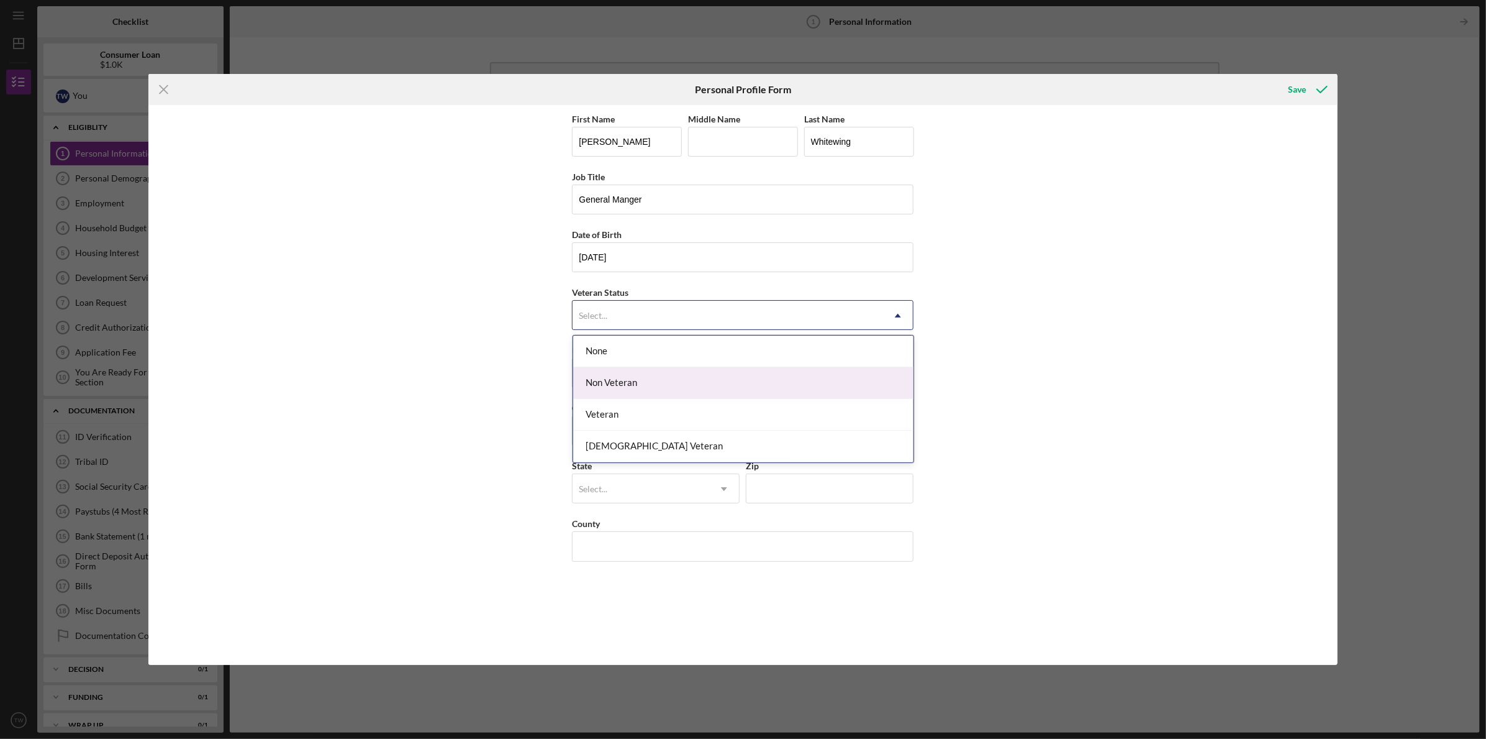
click at [796, 375] on div "Non Veteran" at bounding box center [743, 383] width 340 height 32
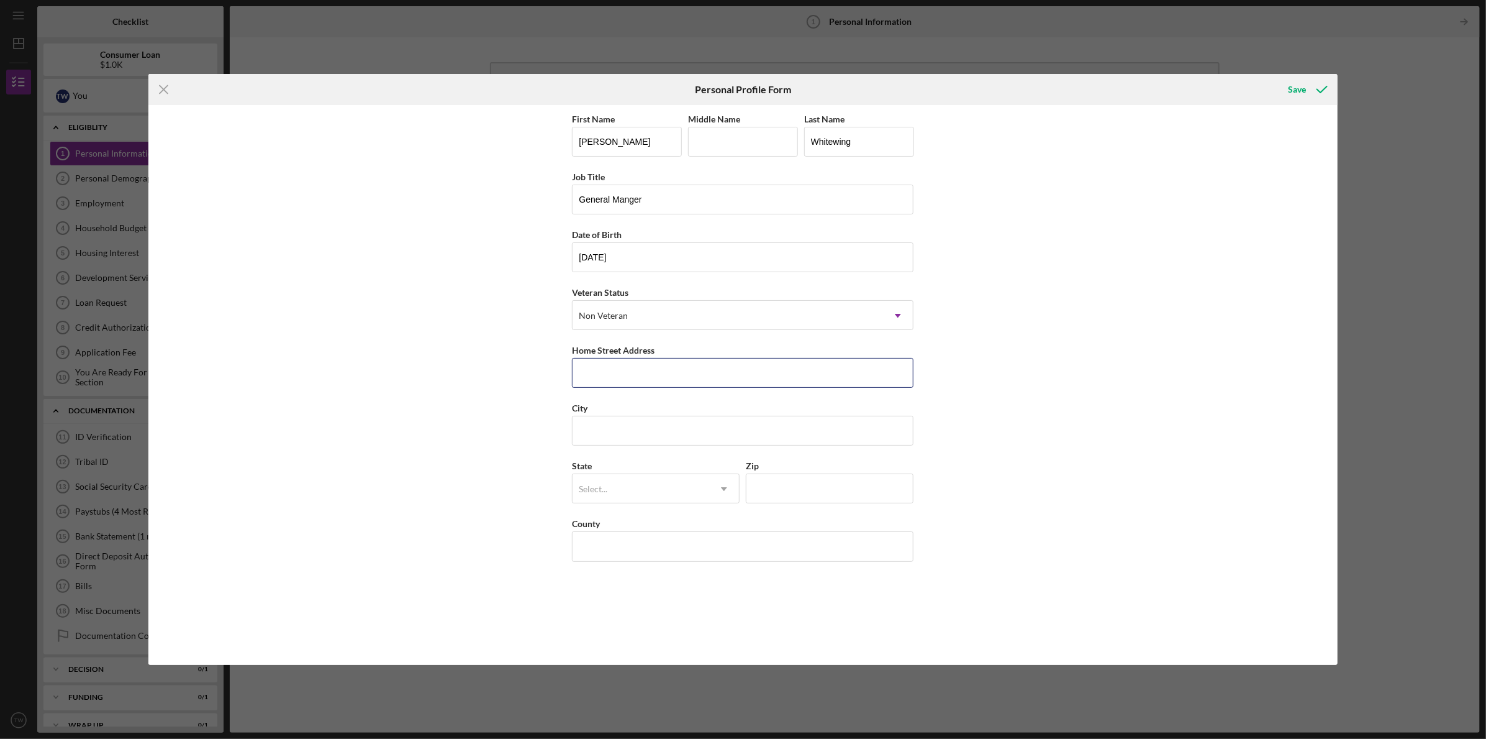
click at [796, 375] on input "Home Street Address" at bounding box center [743, 373] width 342 height 30
type input "[STREET_ADDRESS][PERSON_NAME]"
click at [674, 429] on input "City" at bounding box center [743, 431] width 342 height 30
type input "[GEOGRAPHIC_DATA]"
click at [700, 476] on div "Select..." at bounding box center [641, 489] width 137 height 29
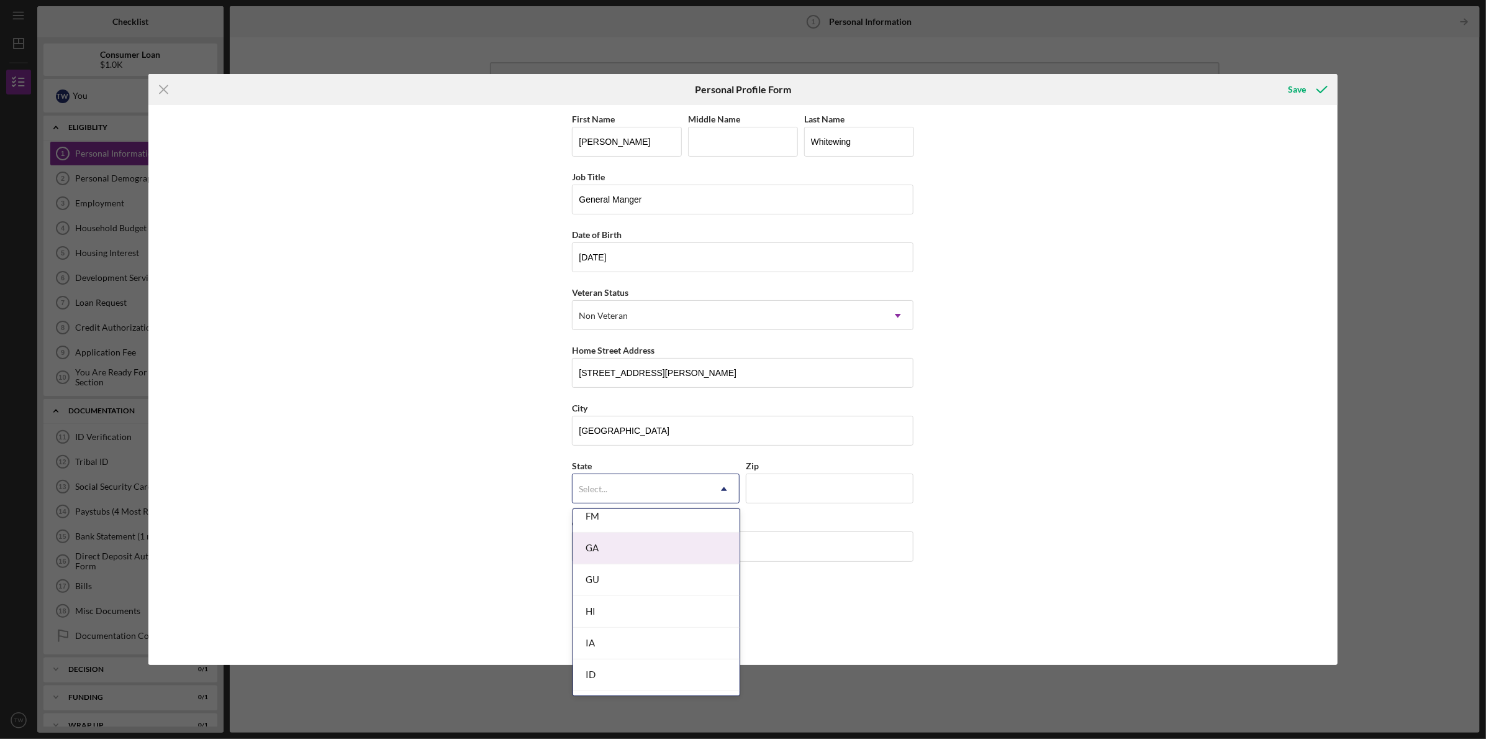
scroll to position [615, 0]
click at [651, 633] on div "IL" at bounding box center [656, 638] width 166 height 32
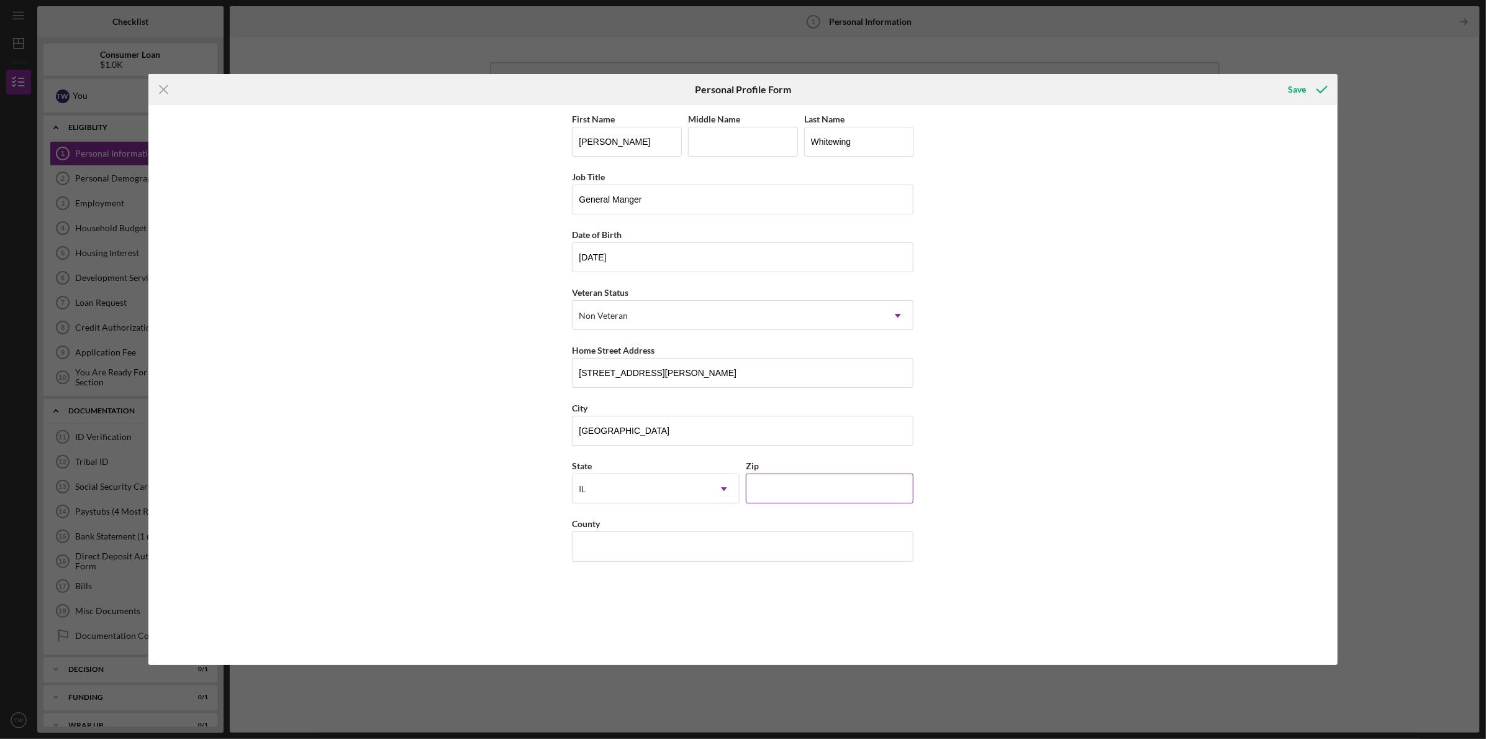
click at [816, 490] on input "Zip" at bounding box center [830, 488] width 168 height 30
type input "60647"
click at [745, 539] on input "County" at bounding box center [743, 546] width 342 height 30
type input "cook"
click at [1296, 84] on div "Save" at bounding box center [1298, 89] width 18 height 25
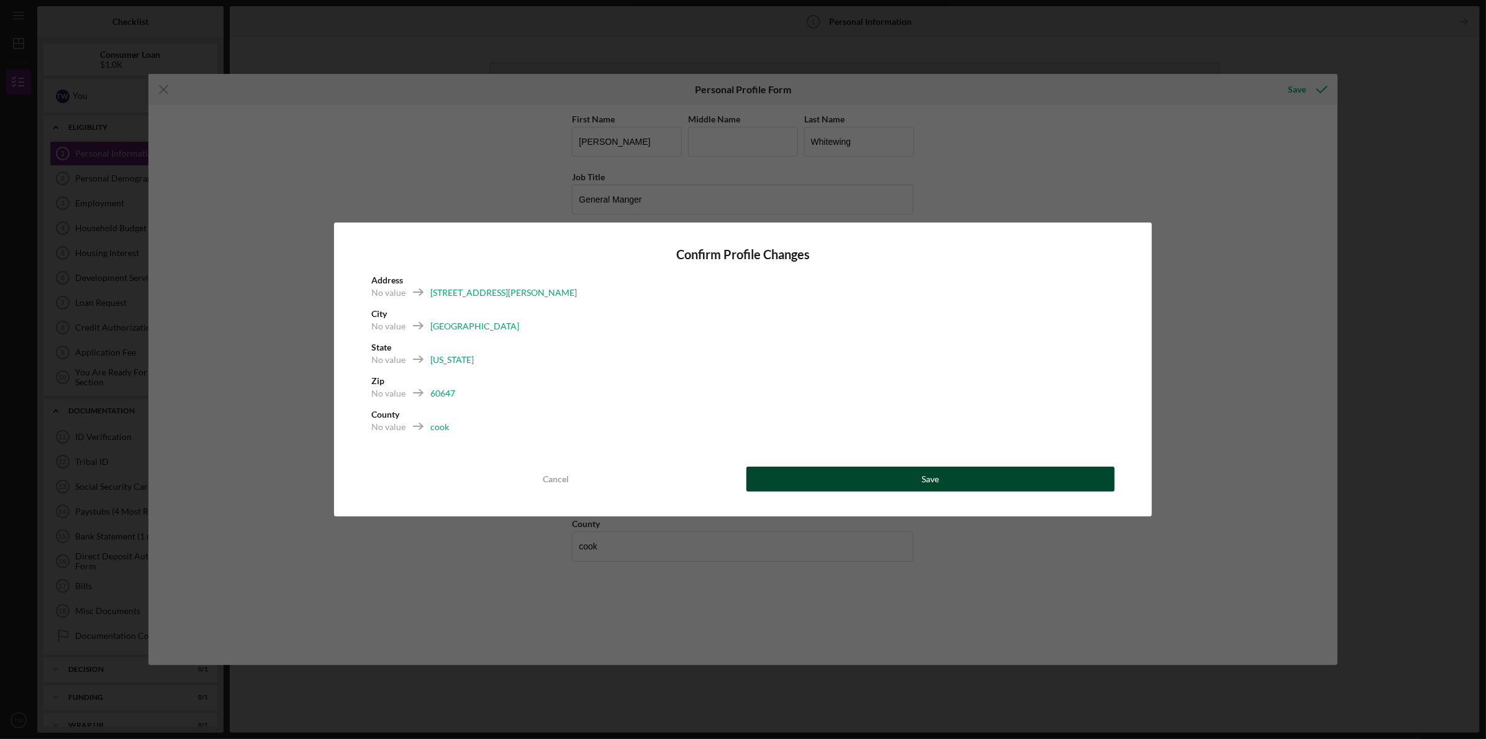
click at [908, 475] on button "Save" at bounding box center [931, 479] width 368 height 25
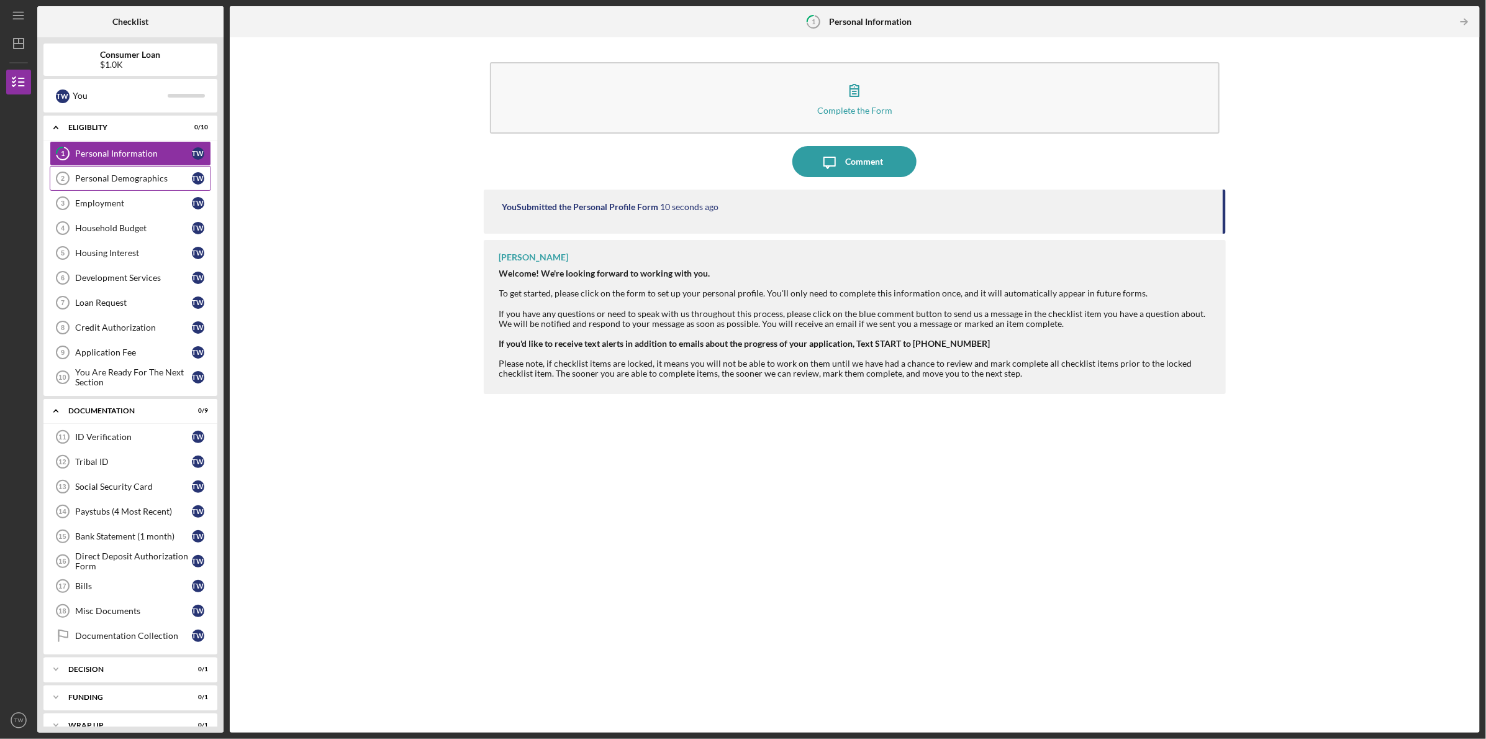
click at [133, 178] on div "Personal Demographics" at bounding box center [133, 178] width 117 height 10
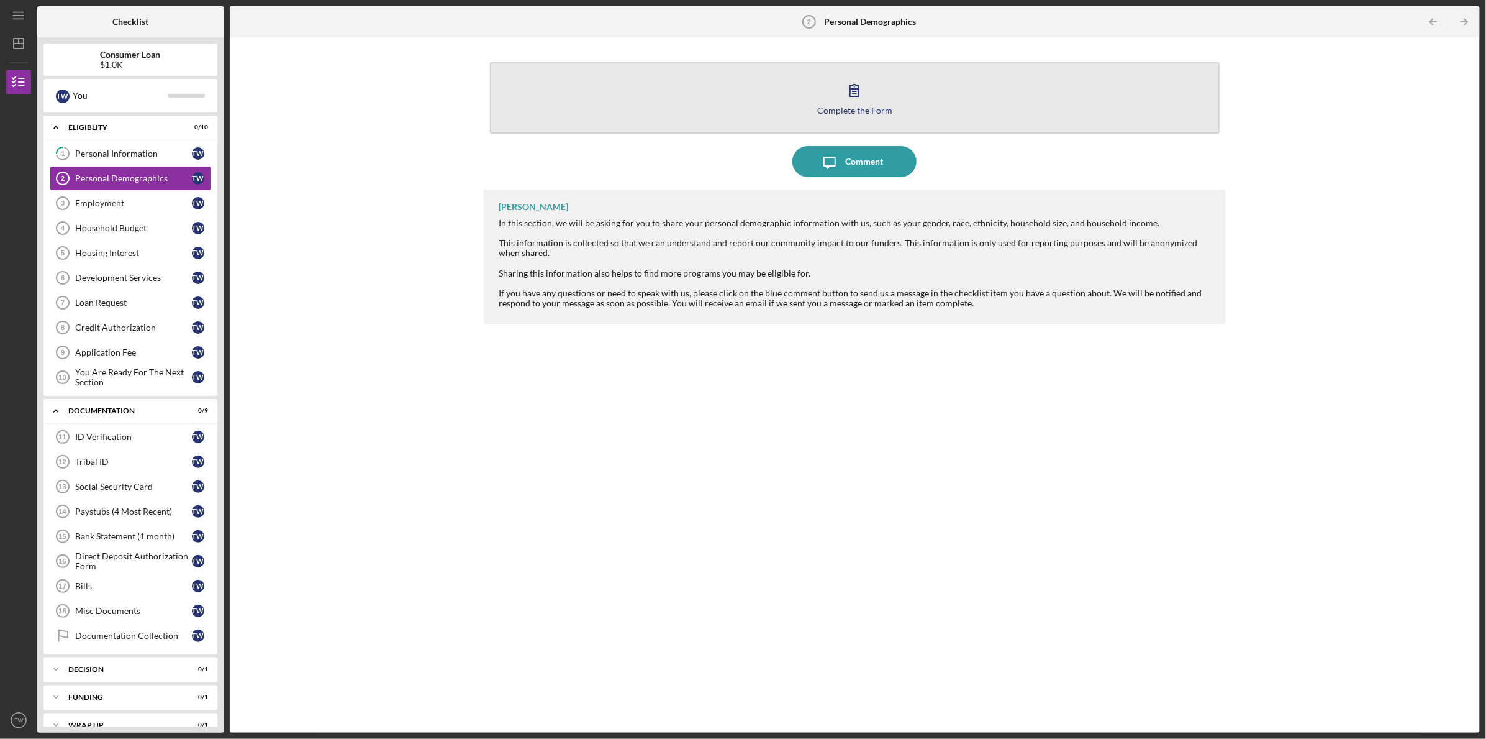
click at [855, 96] on icon "button" at bounding box center [854, 90] width 9 height 12
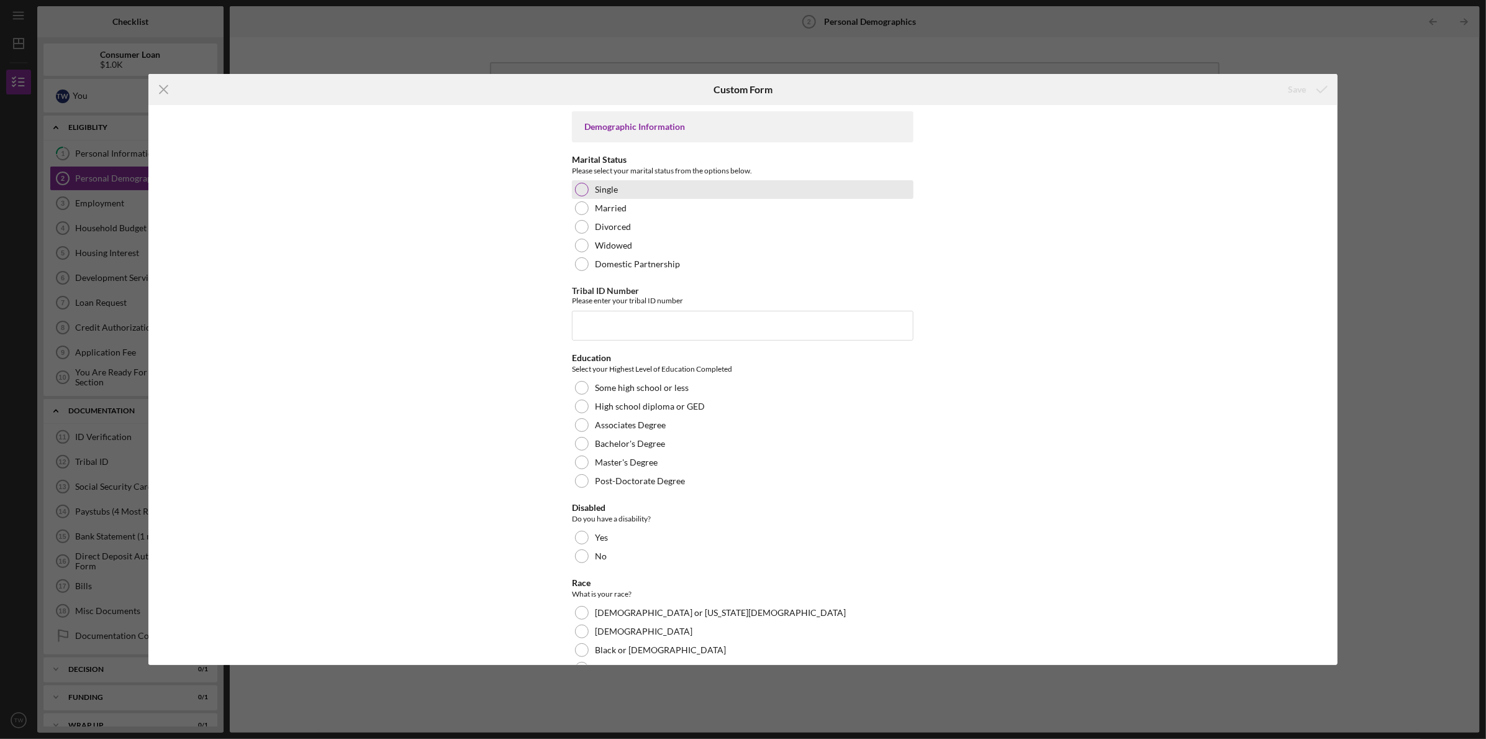
click at [586, 188] on div at bounding box center [582, 190] width 14 height 14
click at [625, 322] on input "Tribal ID Number" at bounding box center [743, 326] width 342 height 30
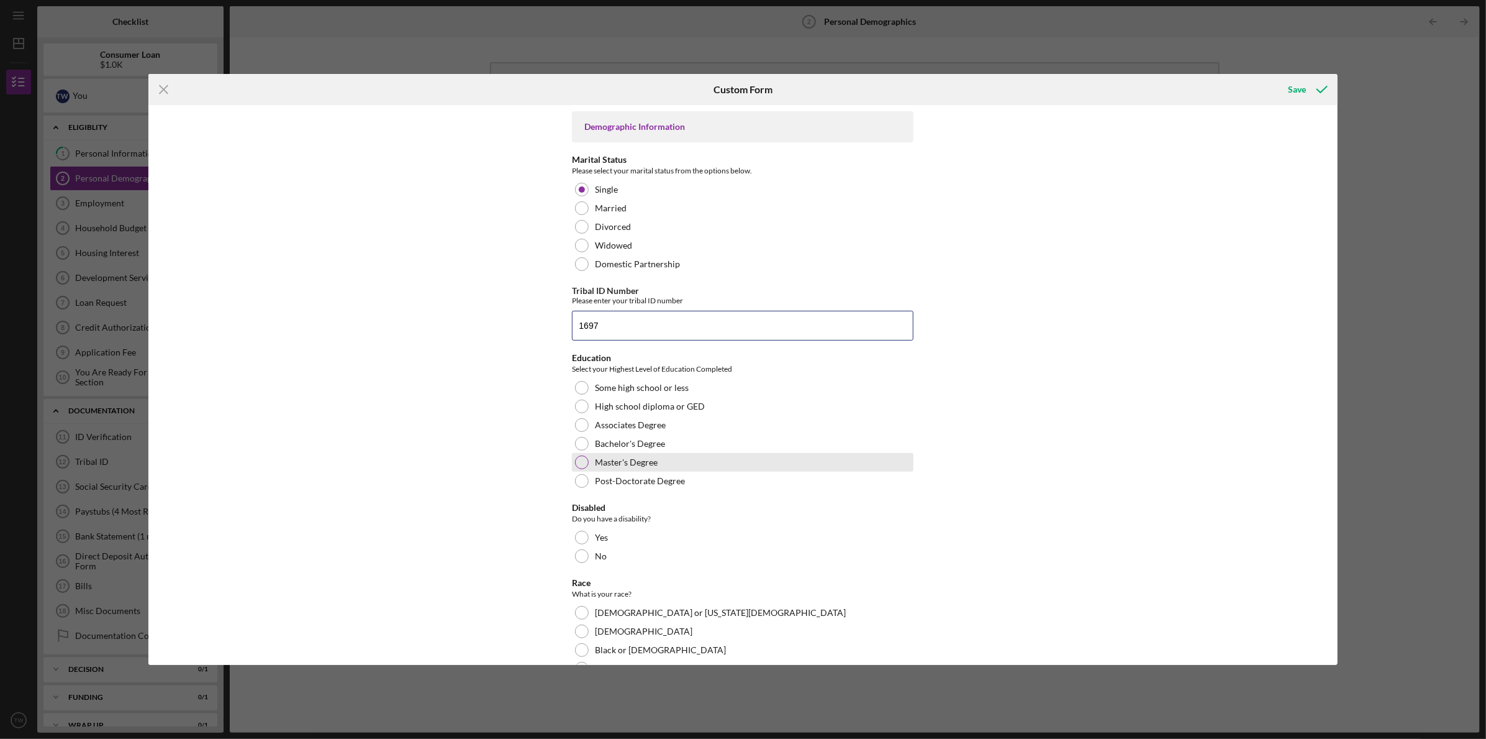
type input "1697"
click at [583, 460] on div at bounding box center [582, 462] width 14 height 14
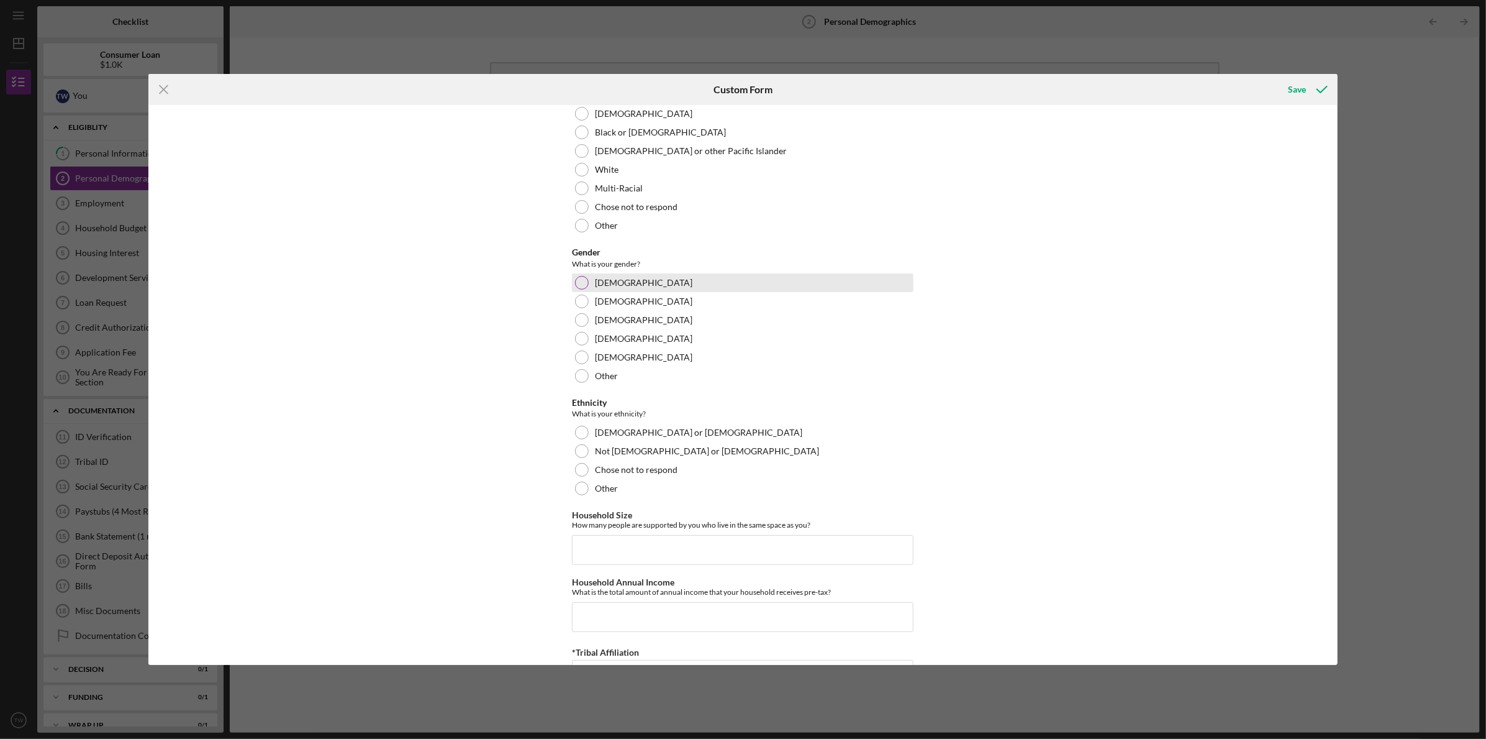
click at [577, 276] on div at bounding box center [582, 283] width 14 height 14
click at [584, 447] on div at bounding box center [582, 451] width 14 height 14
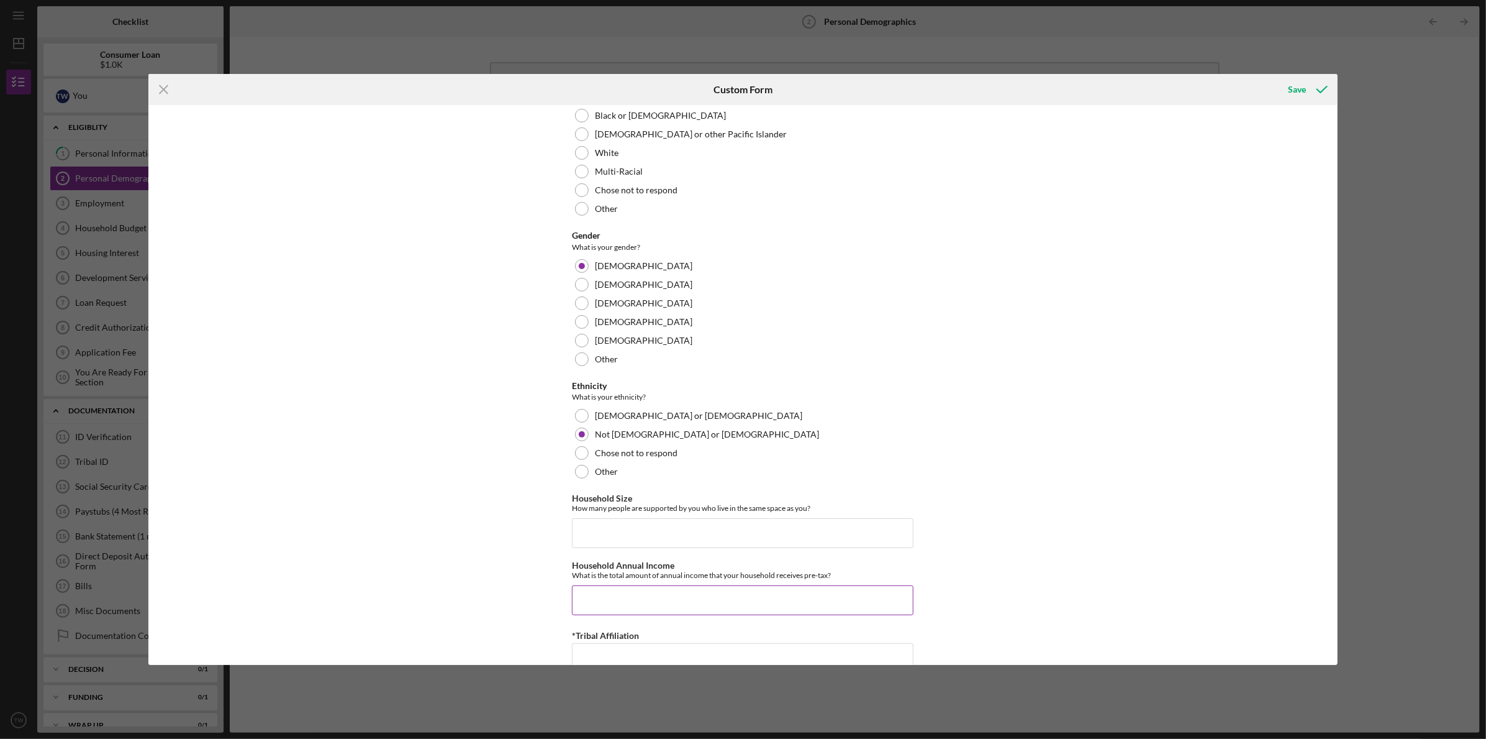
scroll to position [560, 0]
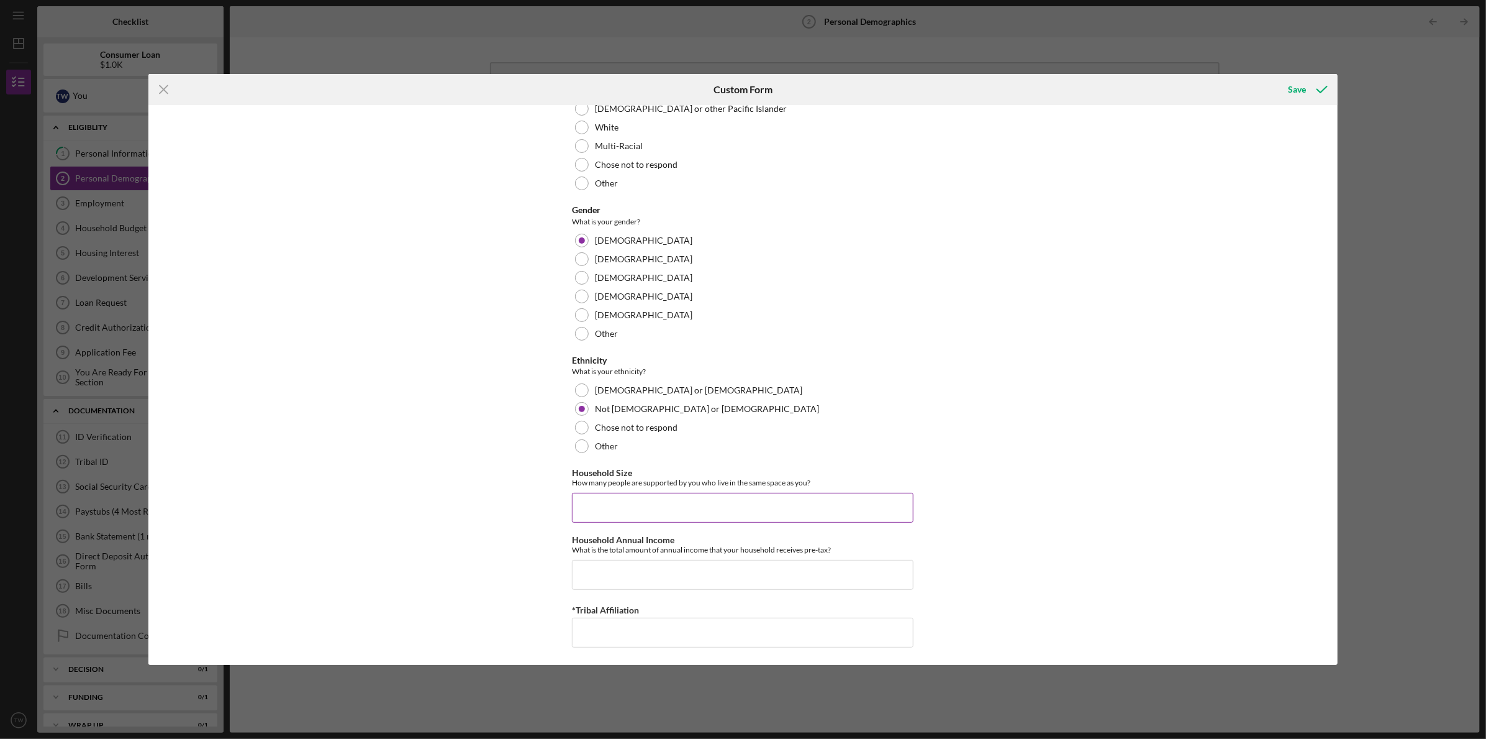
click at [681, 508] on input "Household Size" at bounding box center [743, 508] width 342 height 30
type input "0"
click at [626, 570] on input "Household Annual Income" at bounding box center [743, 575] width 342 height 30
click at [1291, 88] on div "Save" at bounding box center [1298, 89] width 18 height 25
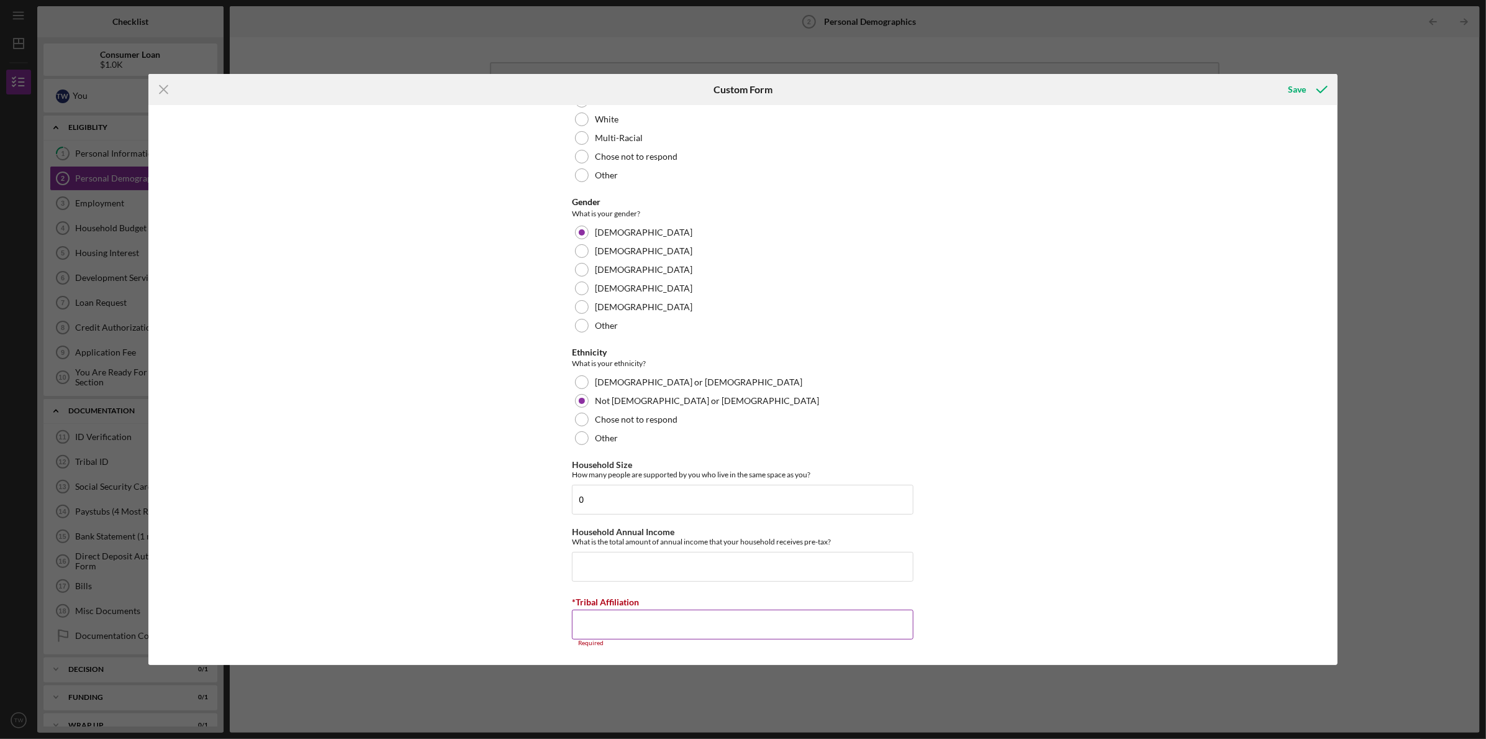
click at [647, 610] on input "*Tribal Affiliation" at bounding box center [743, 624] width 342 height 30
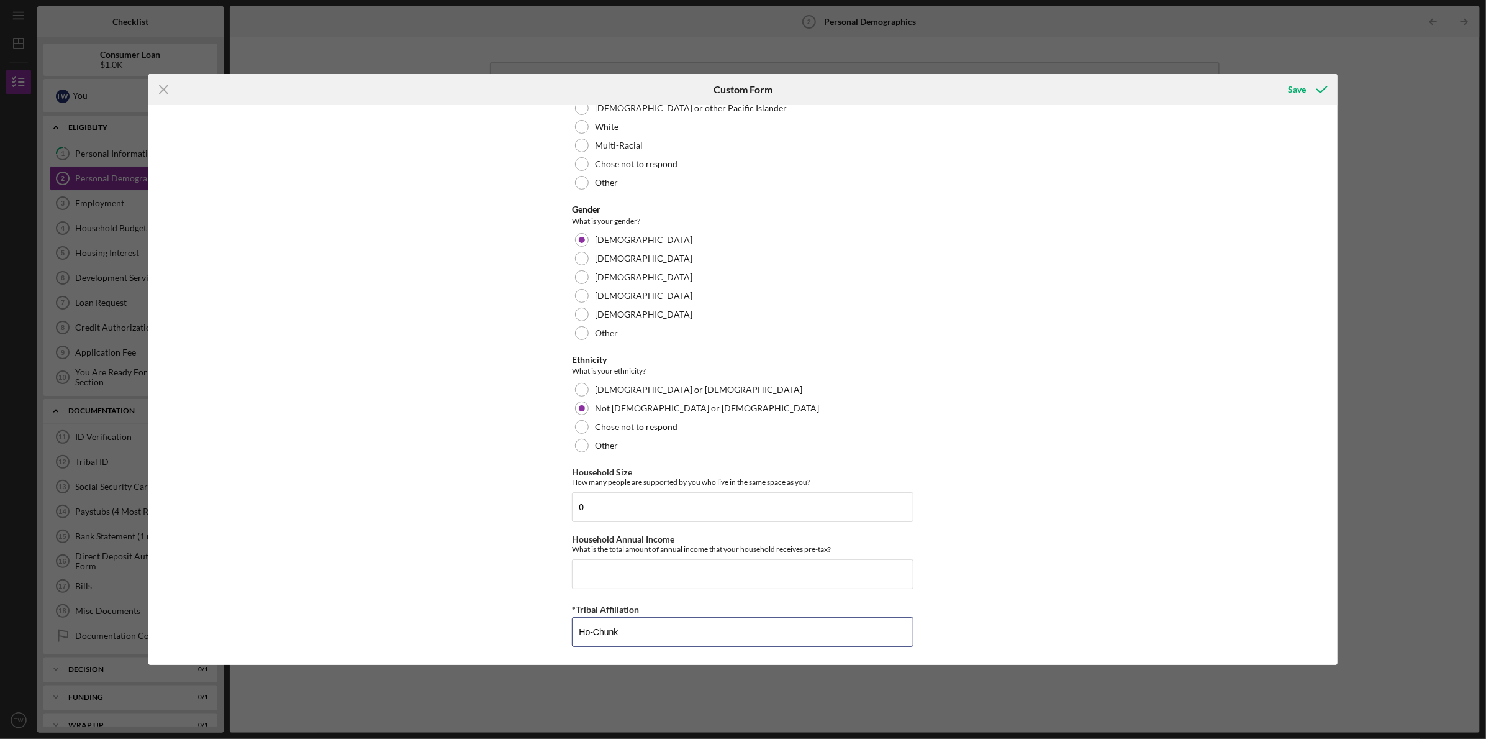
scroll to position [560, 0]
type input "Ho-Chunk"
click at [1294, 88] on div "Save" at bounding box center [1298, 89] width 18 height 25
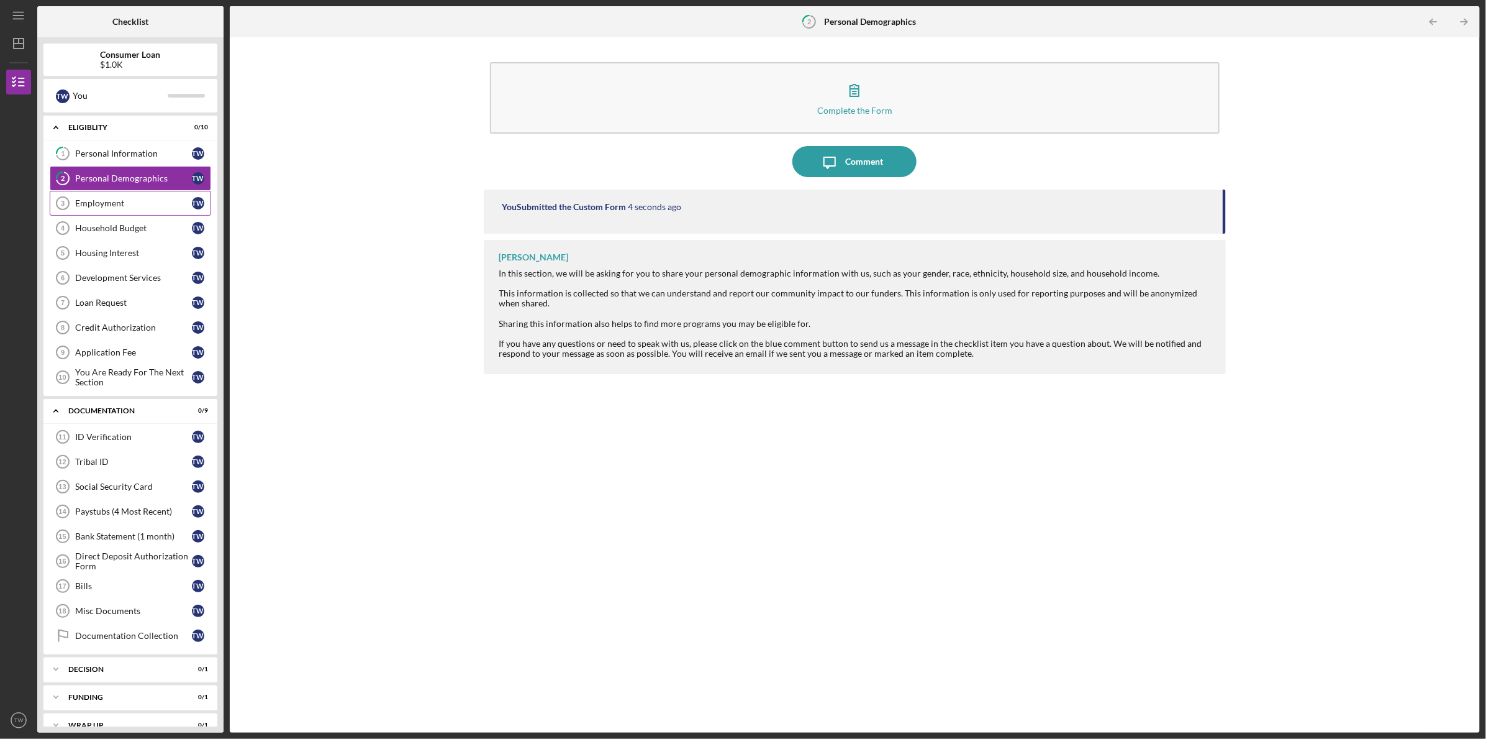
click at [125, 199] on div "Employment" at bounding box center [133, 203] width 117 height 10
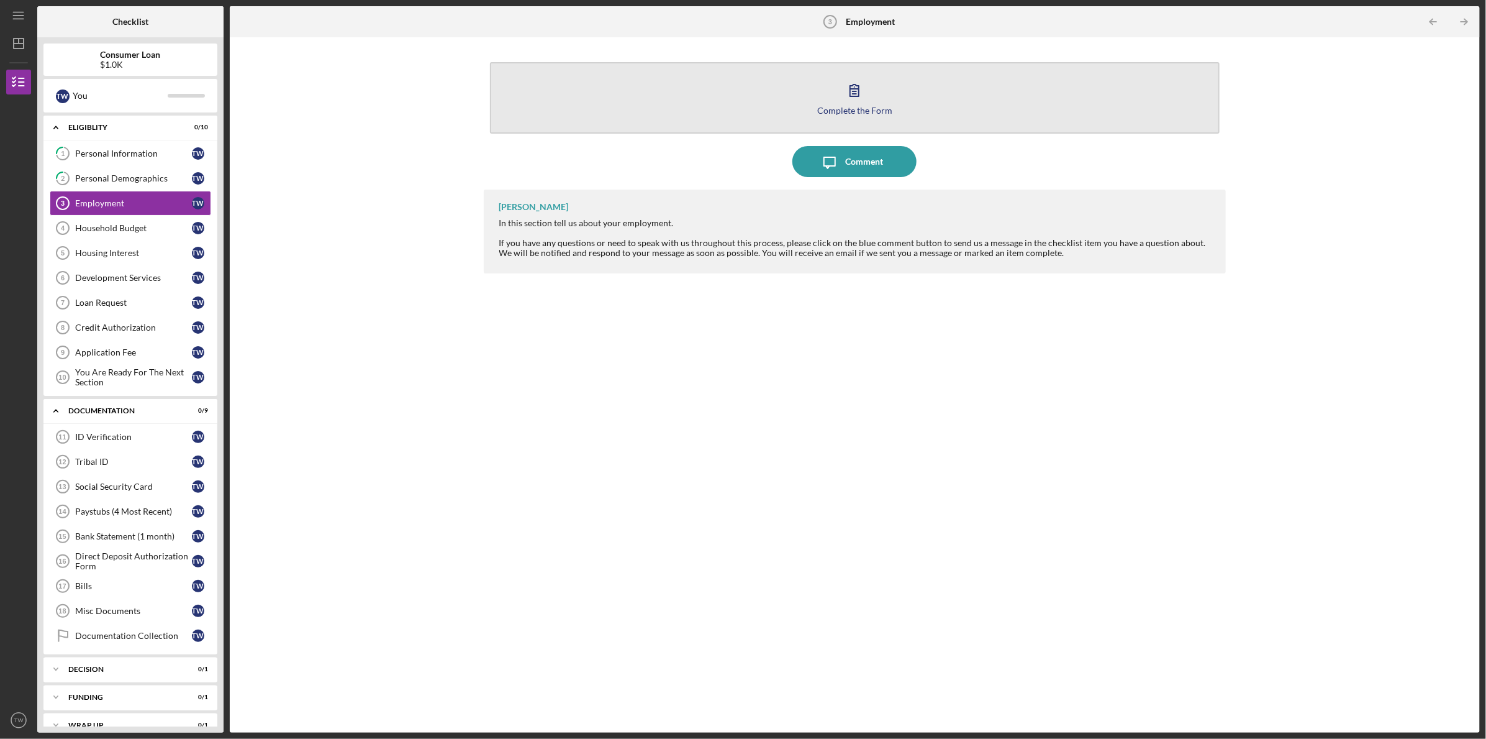
click at [861, 94] on icon "button" at bounding box center [854, 90] width 31 height 31
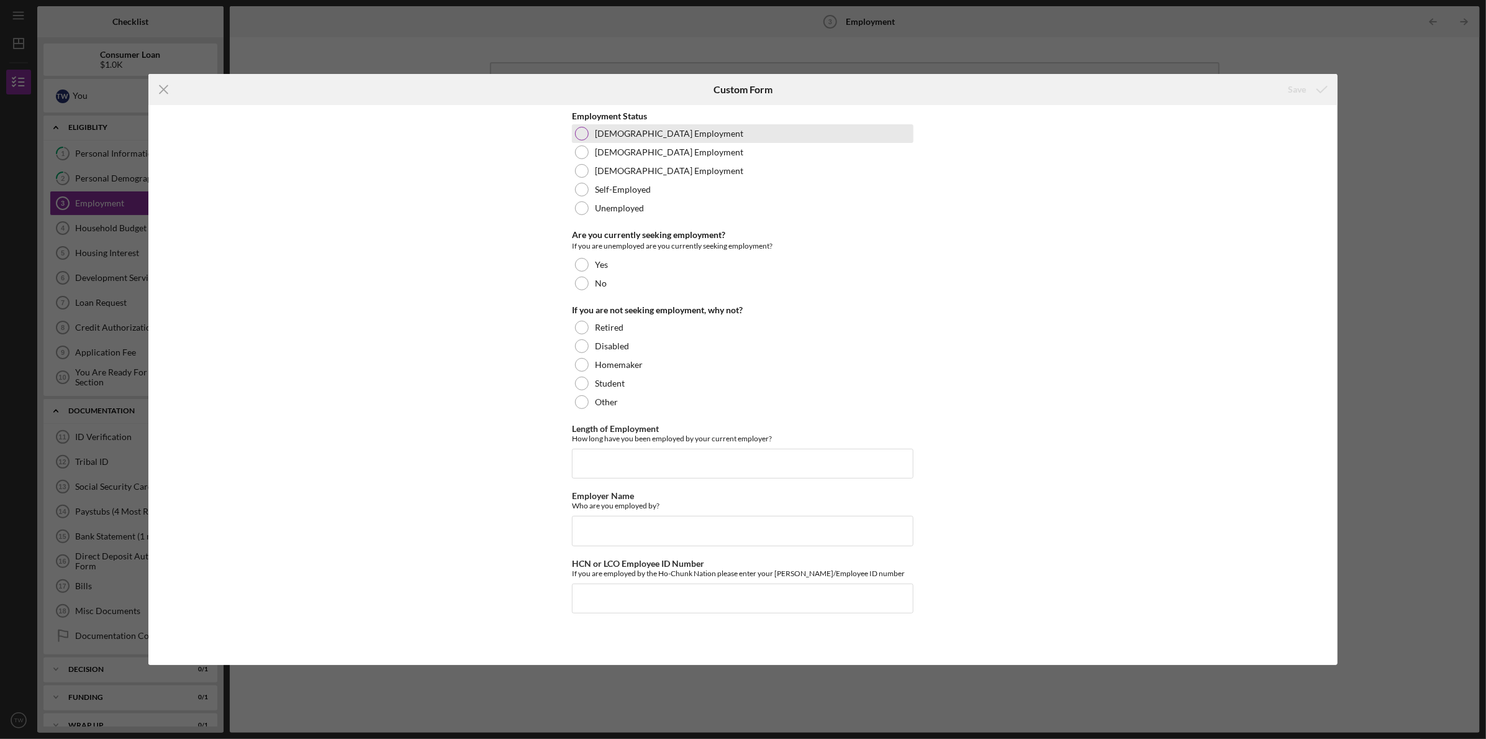
click at [585, 125] on div "[DEMOGRAPHIC_DATA] Employment" at bounding box center [743, 133] width 342 height 19
click at [585, 284] on div at bounding box center [582, 283] width 14 height 14
click at [683, 462] on input "Length of Employment" at bounding box center [743, 463] width 342 height 30
type input "Over two years. [DATE] will be three years."
click at [645, 530] on input "Employer Name" at bounding box center [743, 531] width 342 height 30
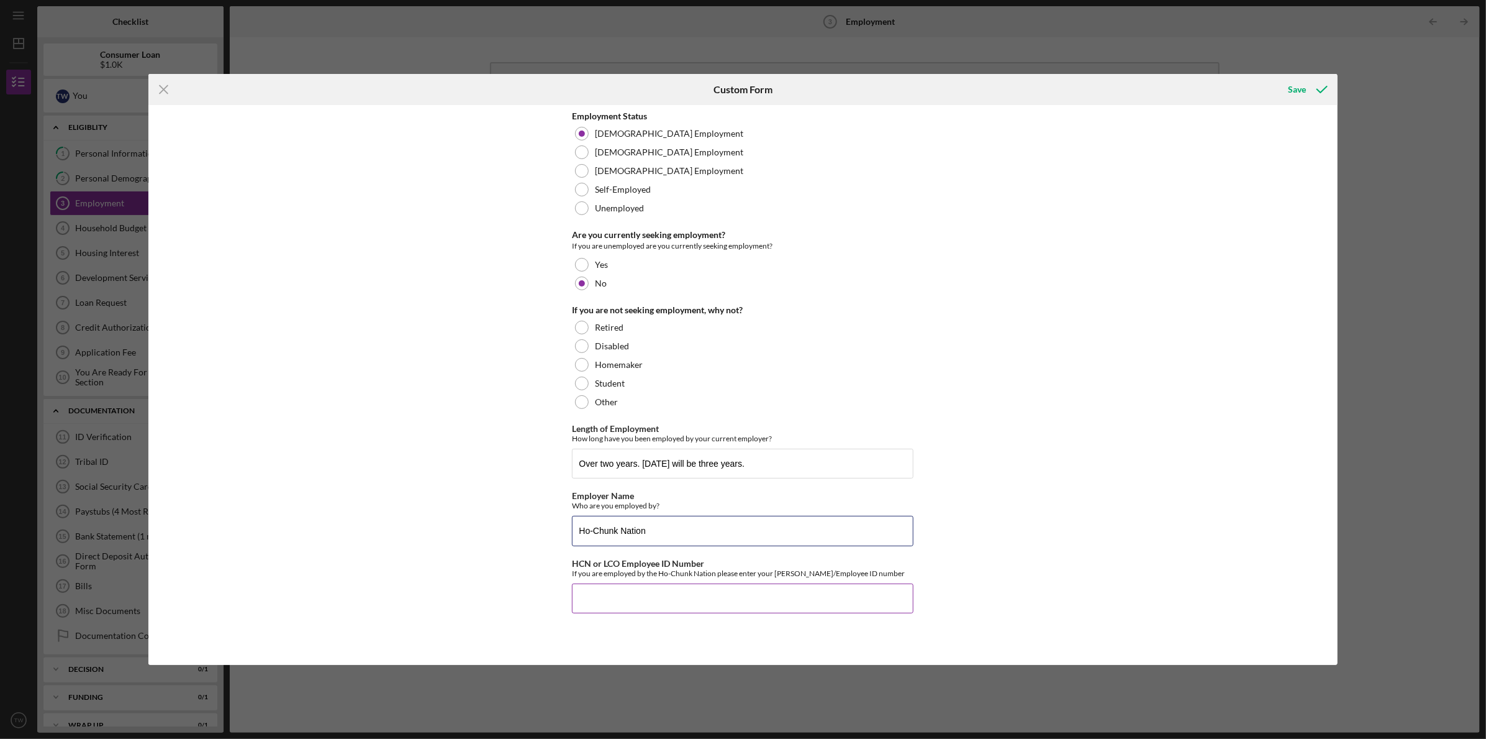
type input "Ho-Chunk Nation"
click at [699, 596] on input "HCN or LCO Employee ID Number" at bounding box center [743, 598] width 342 height 30
type input "23038"
click at [580, 399] on div at bounding box center [582, 402] width 14 height 14
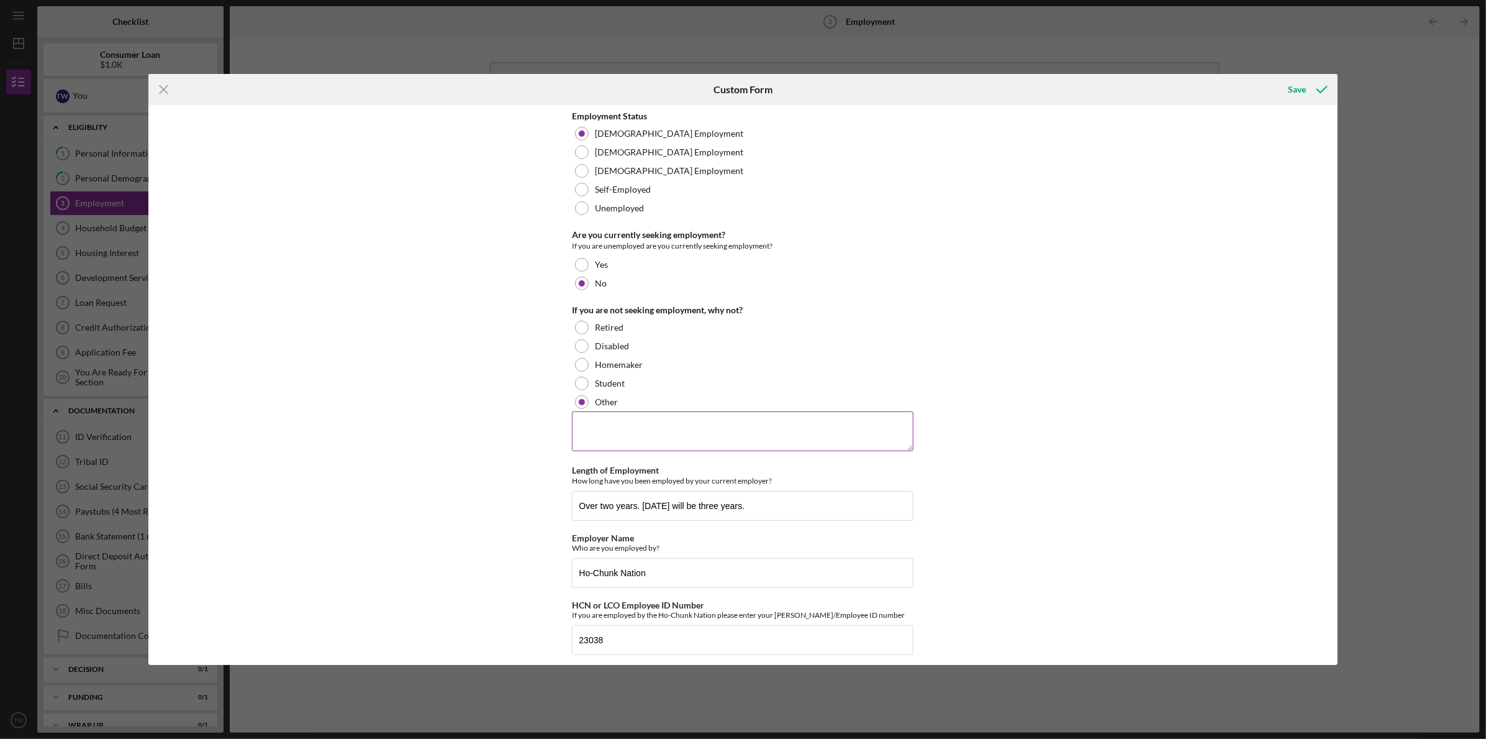
click at [683, 427] on textarea at bounding box center [743, 431] width 342 height 40
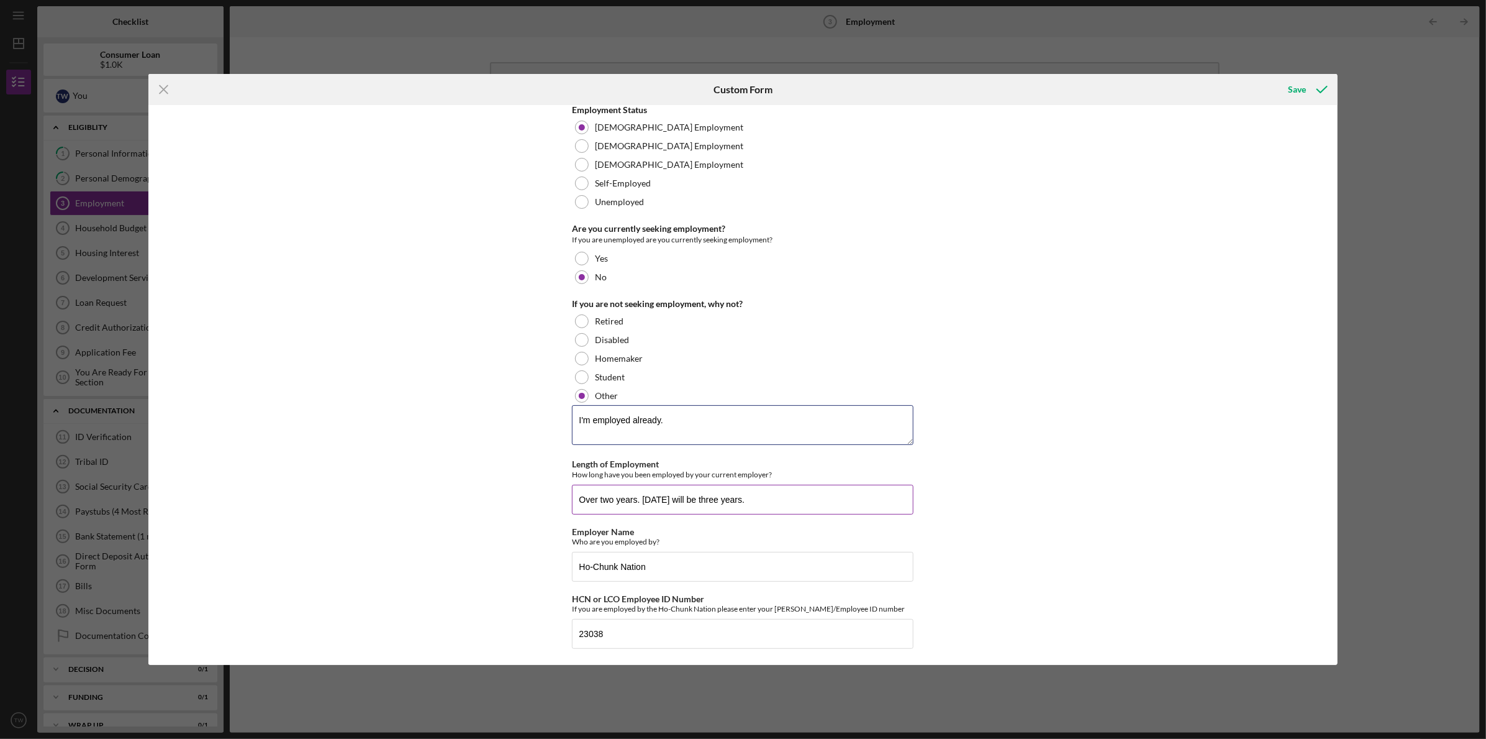
scroll to position [8, 0]
type textarea "I'm employed already."
click at [1295, 86] on div "Save" at bounding box center [1298, 89] width 18 height 25
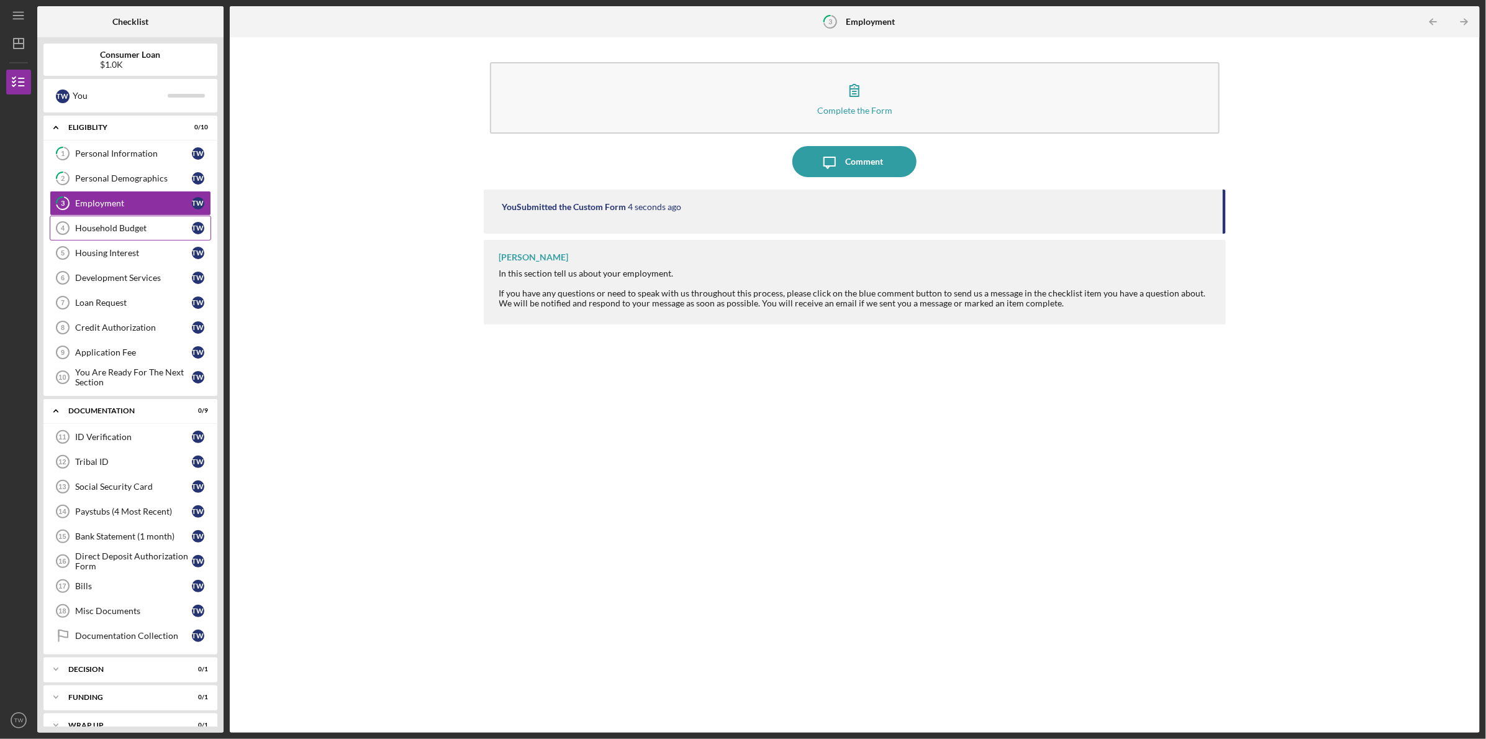
click at [137, 220] on link "Household Budget 4 Household Budget T W" at bounding box center [131, 228] width 162 height 25
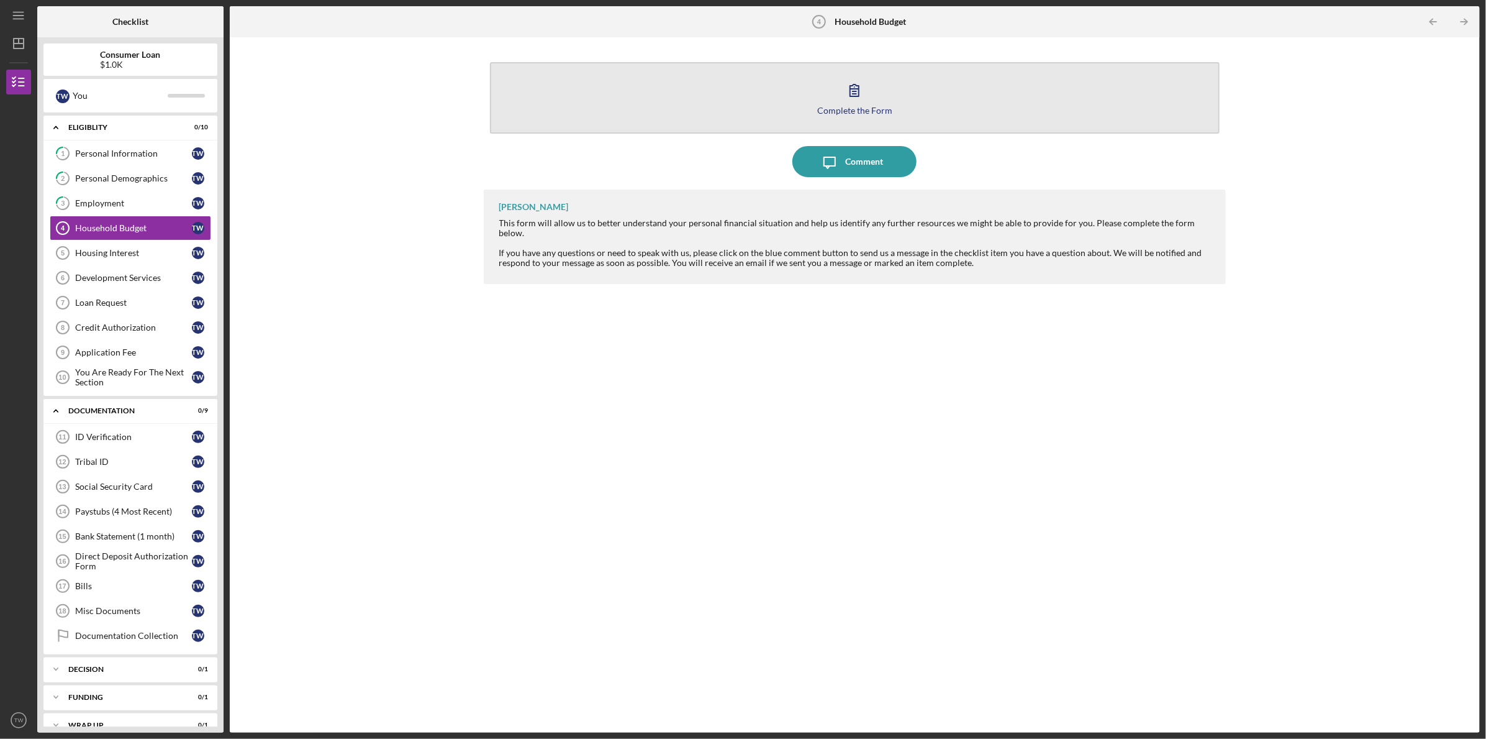
click at [855, 88] on icon "button" at bounding box center [854, 90] width 31 height 31
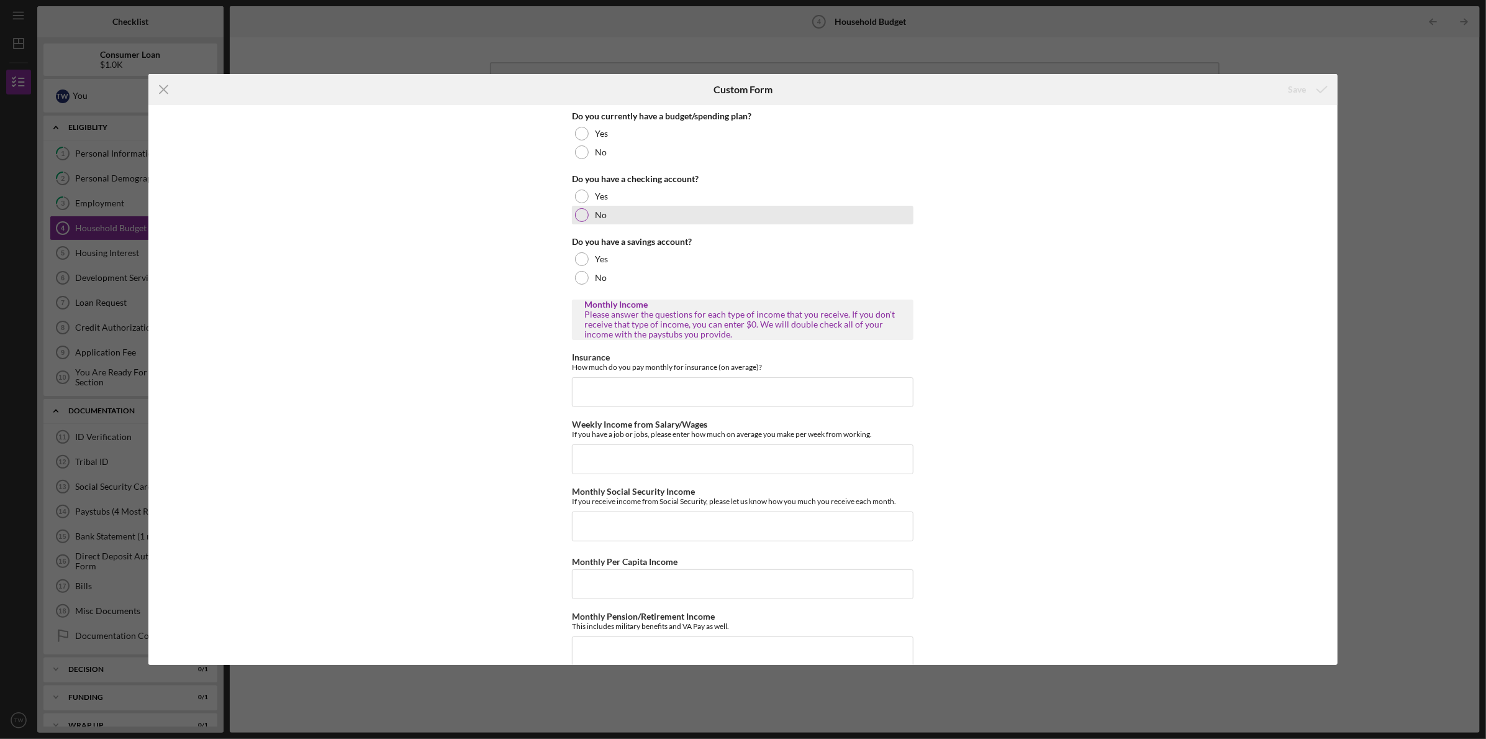
click at [578, 212] on div at bounding box center [582, 215] width 14 height 14
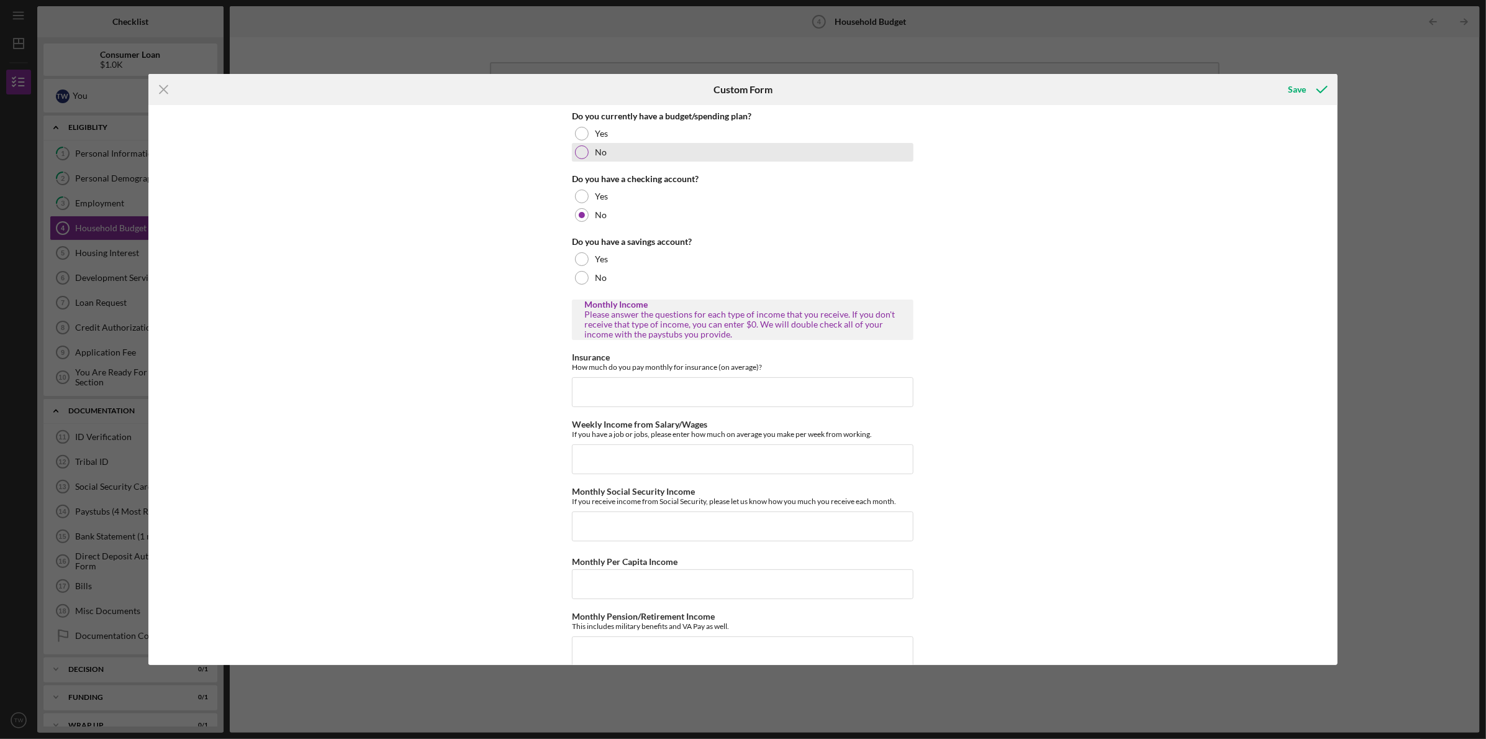
click at [585, 151] on div at bounding box center [582, 152] width 14 height 14
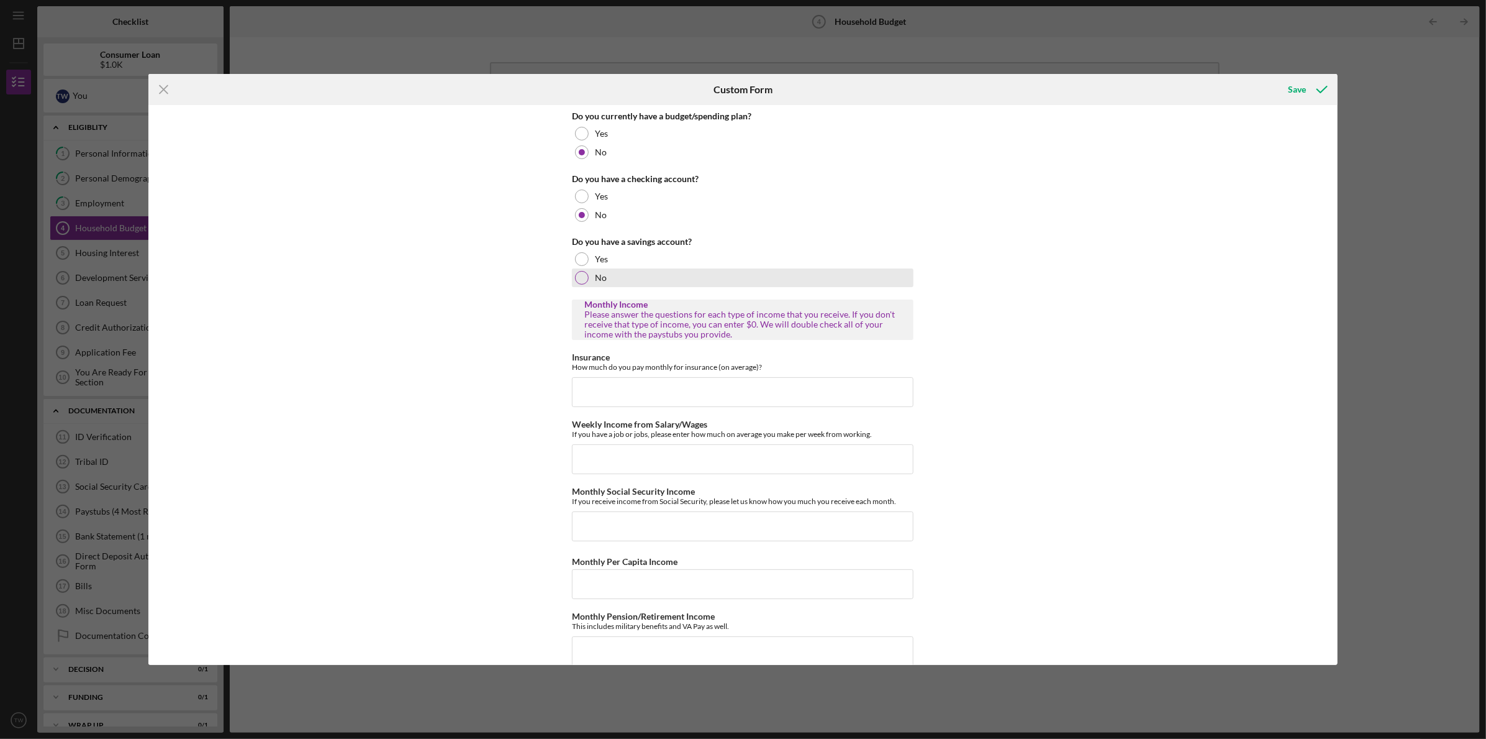
click at [585, 277] on div at bounding box center [582, 278] width 14 height 14
click at [673, 457] on input "Weekly Income from Salary/Wages" at bounding box center [743, 459] width 342 height 30
type input "$8"
click at [680, 457] on input "Weekly Income from Salary/Wages" at bounding box center [743, 459] width 342 height 30
click at [687, 394] on input "Insurance" at bounding box center [743, 392] width 342 height 30
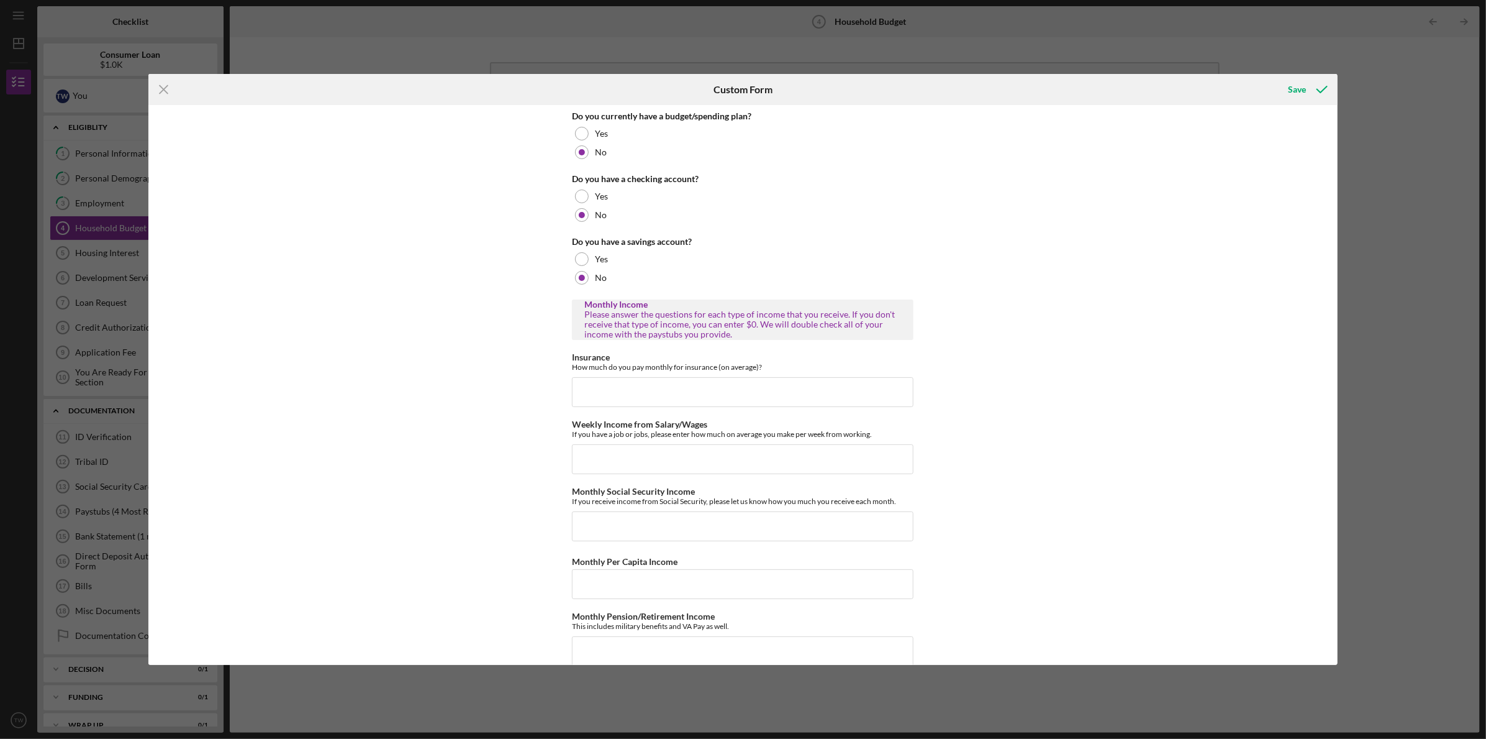
click at [970, 313] on div "Do you currently have a budget/spending plan? Yes No Do you have a checking acc…" at bounding box center [742, 385] width 1189 height 560
click at [667, 394] on input "Insurance" at bounding box center [743, 392] width 342 height 30
click at [740, 457] on input "Weekly Income from Salary/Wages" at bounding box center [743, 459] width 342 height 30
type input "$900.00"
click at [631, 521] on input "Monthly Social Security Income" at bounding box center [743, 526] width 342 height 30
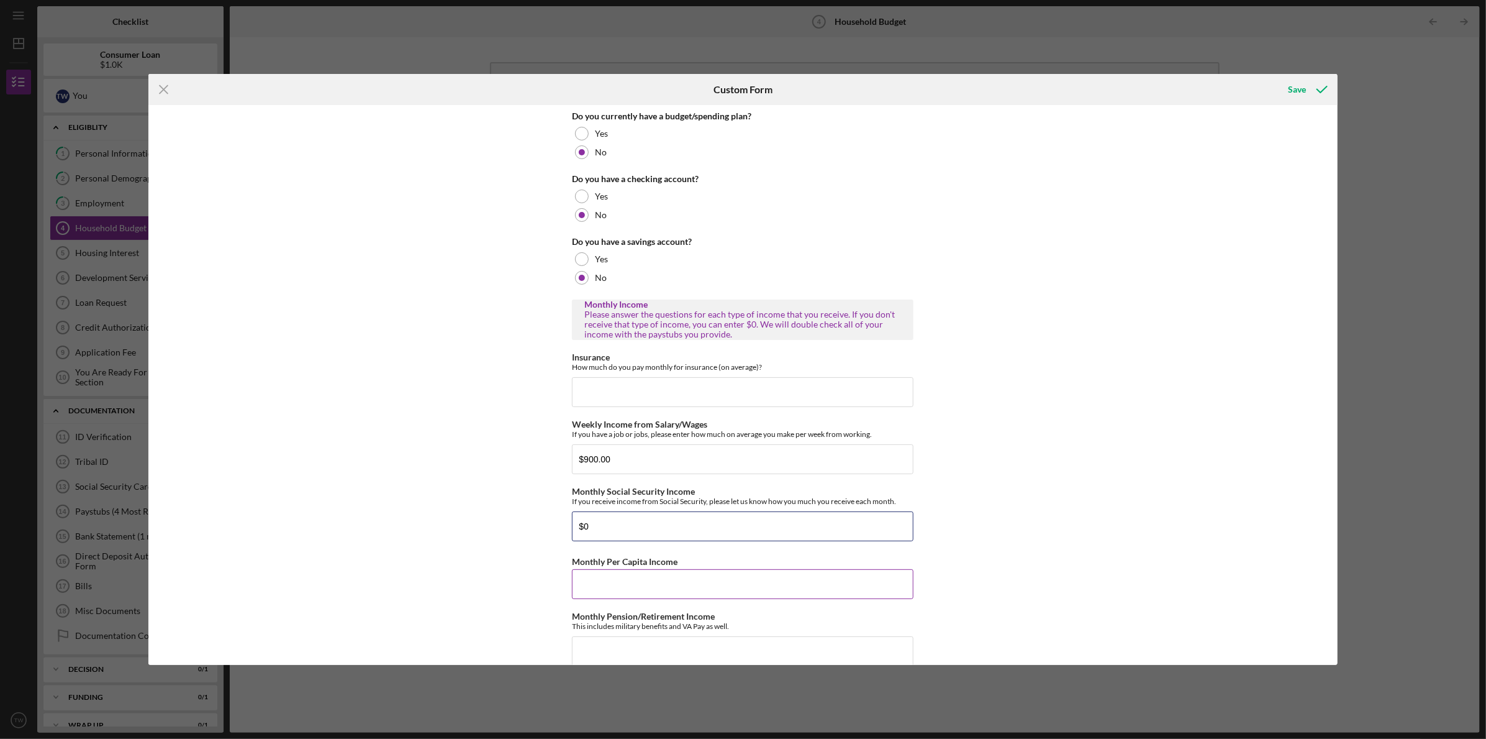
type input "$0"
click at [629, 580] on input "Monthly Per Capita Income" at bounding box center [743, 584] width 342 height 30
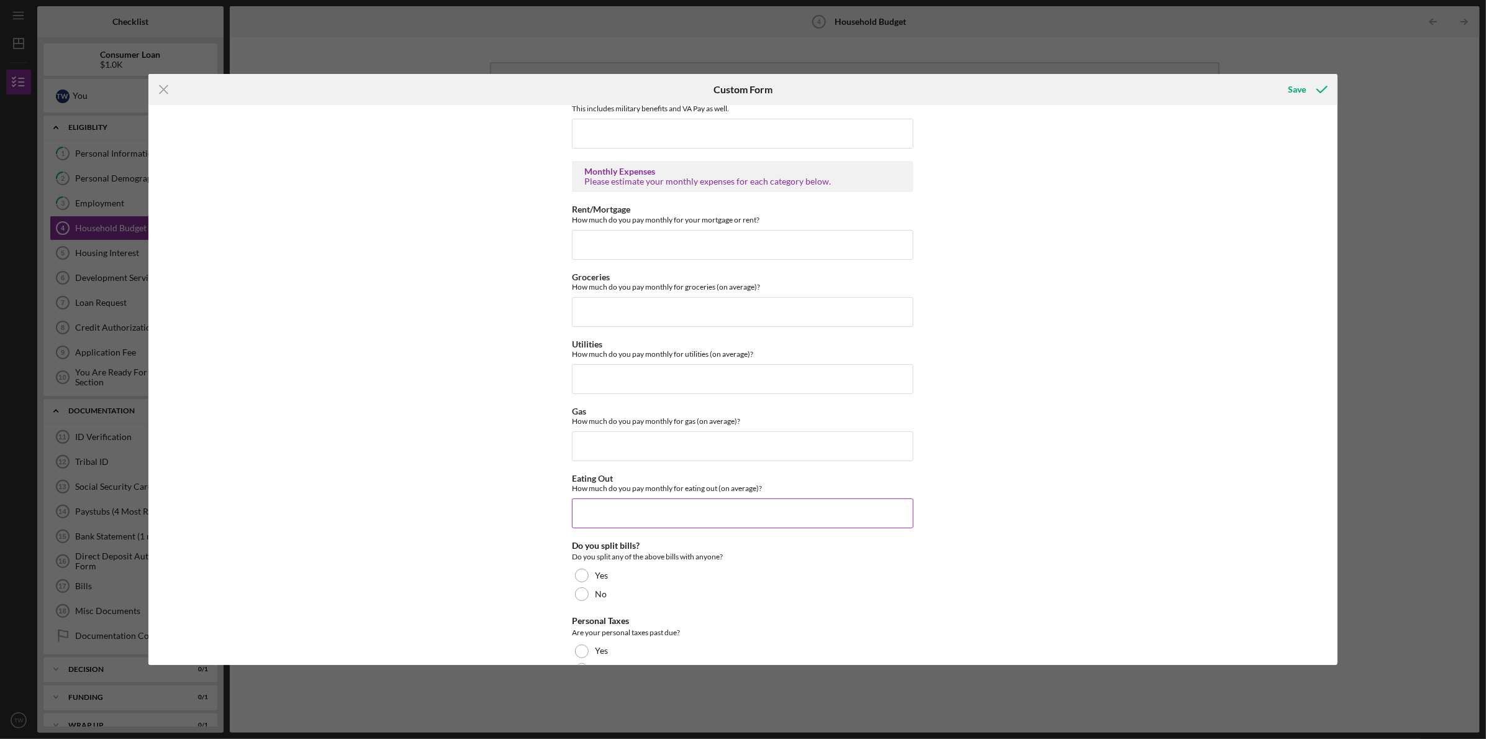
scroll to position [661, 0]
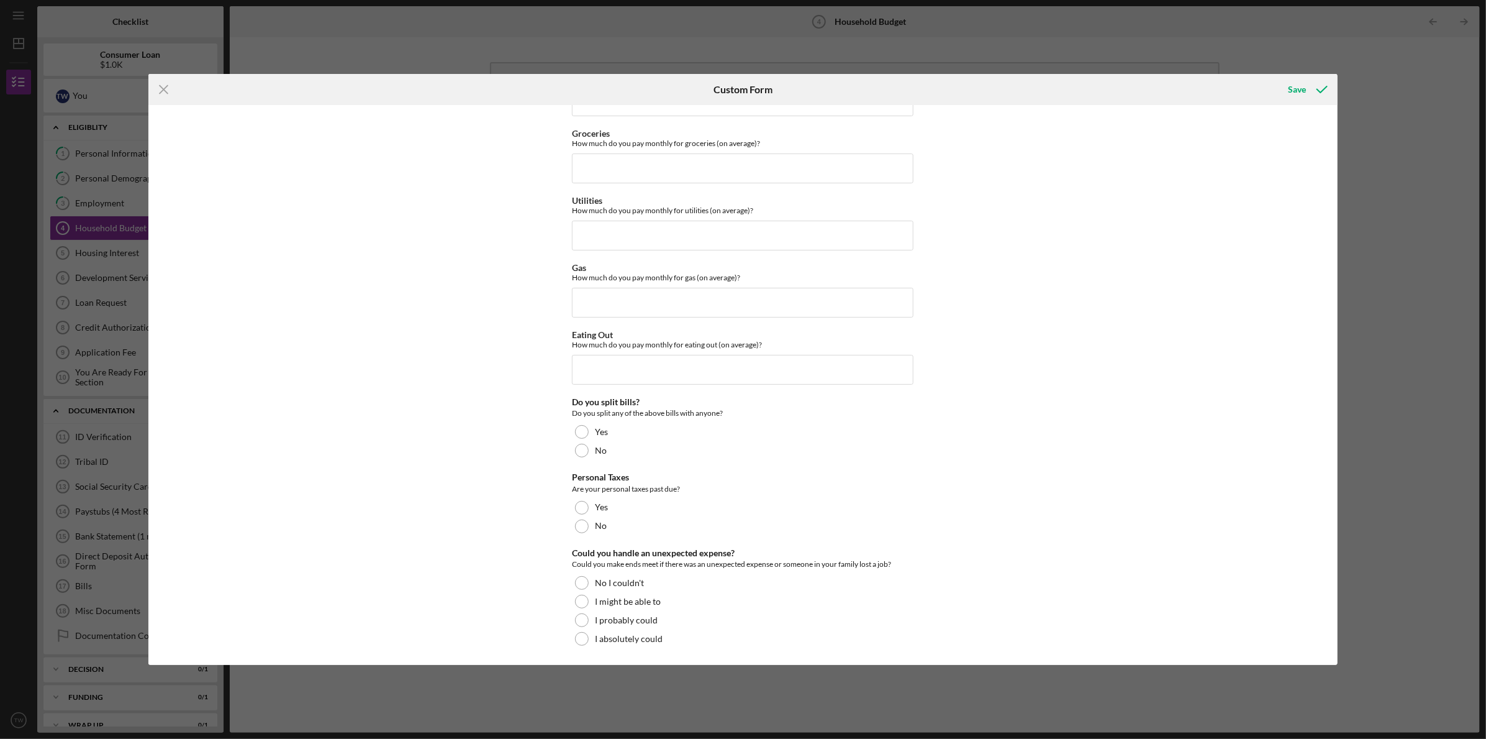
type input "$1,000"
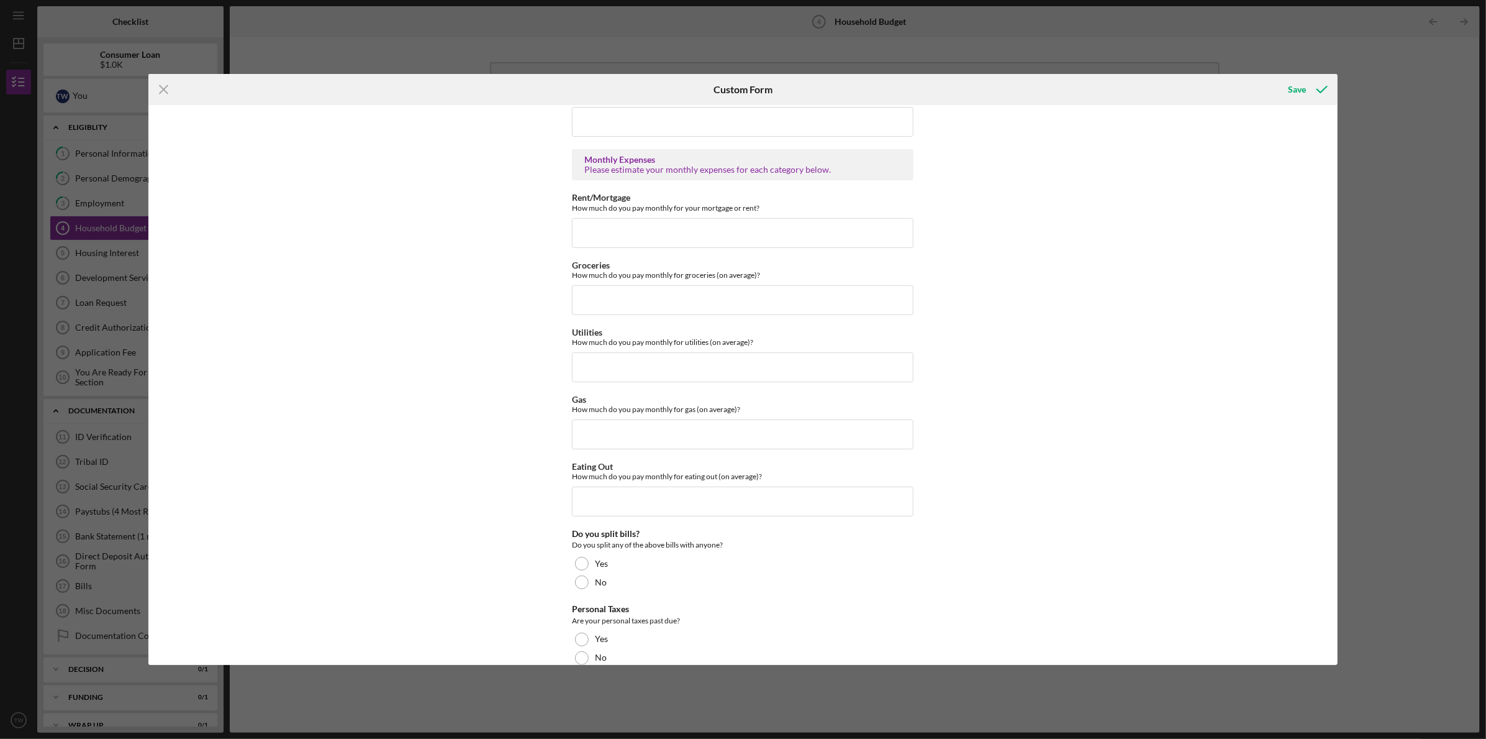
scroll to position [519, 0]
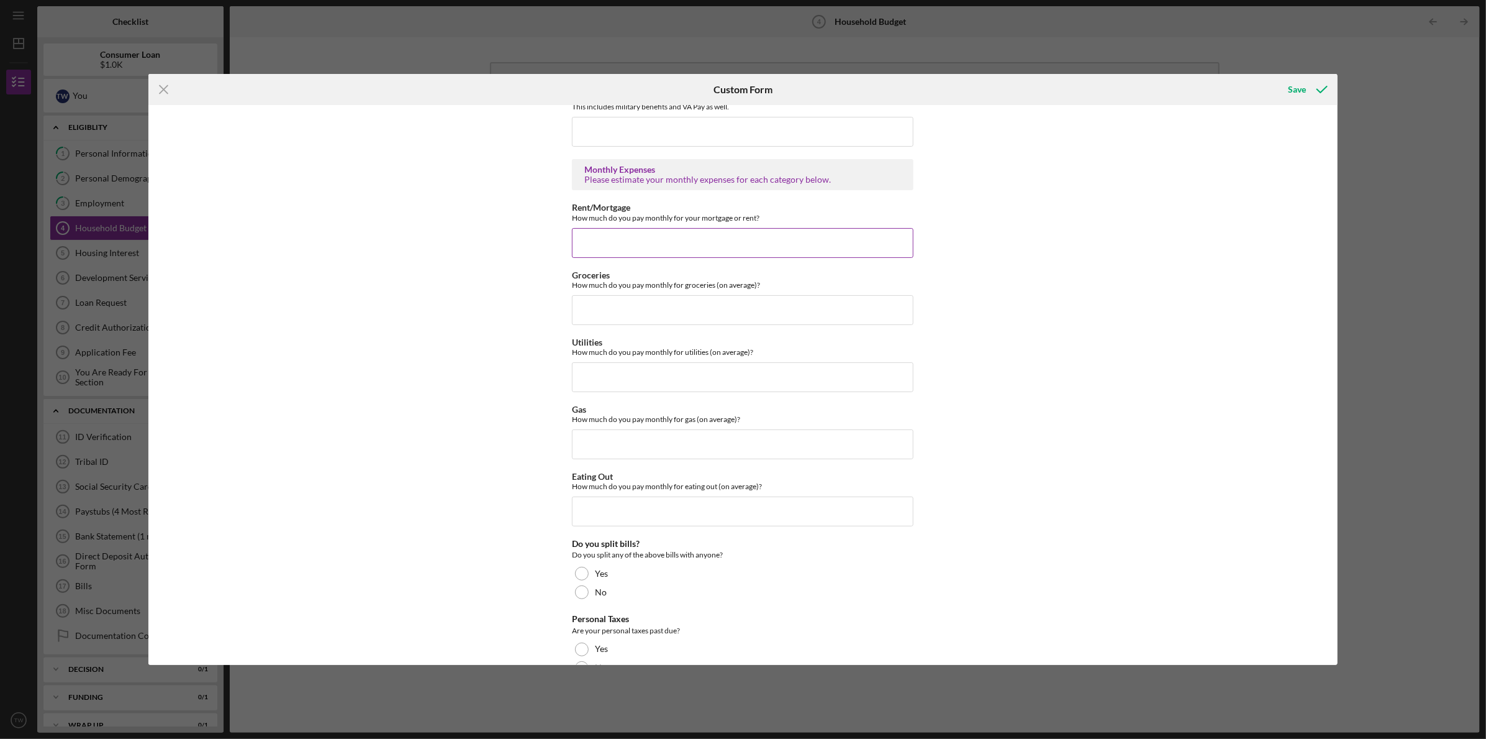
click at [728, 244] on input "Rent/Mortgage" at bounding box center [743, 243] width 342 height 30
type input "$1,150"
click at [642, 306] on input "Groceries" at bounding box center [743, 310] width 342 height 30
type input "$200"
click at [635, 374] on input "Utilities" at bounding box center [743, 377] width 342 height 30
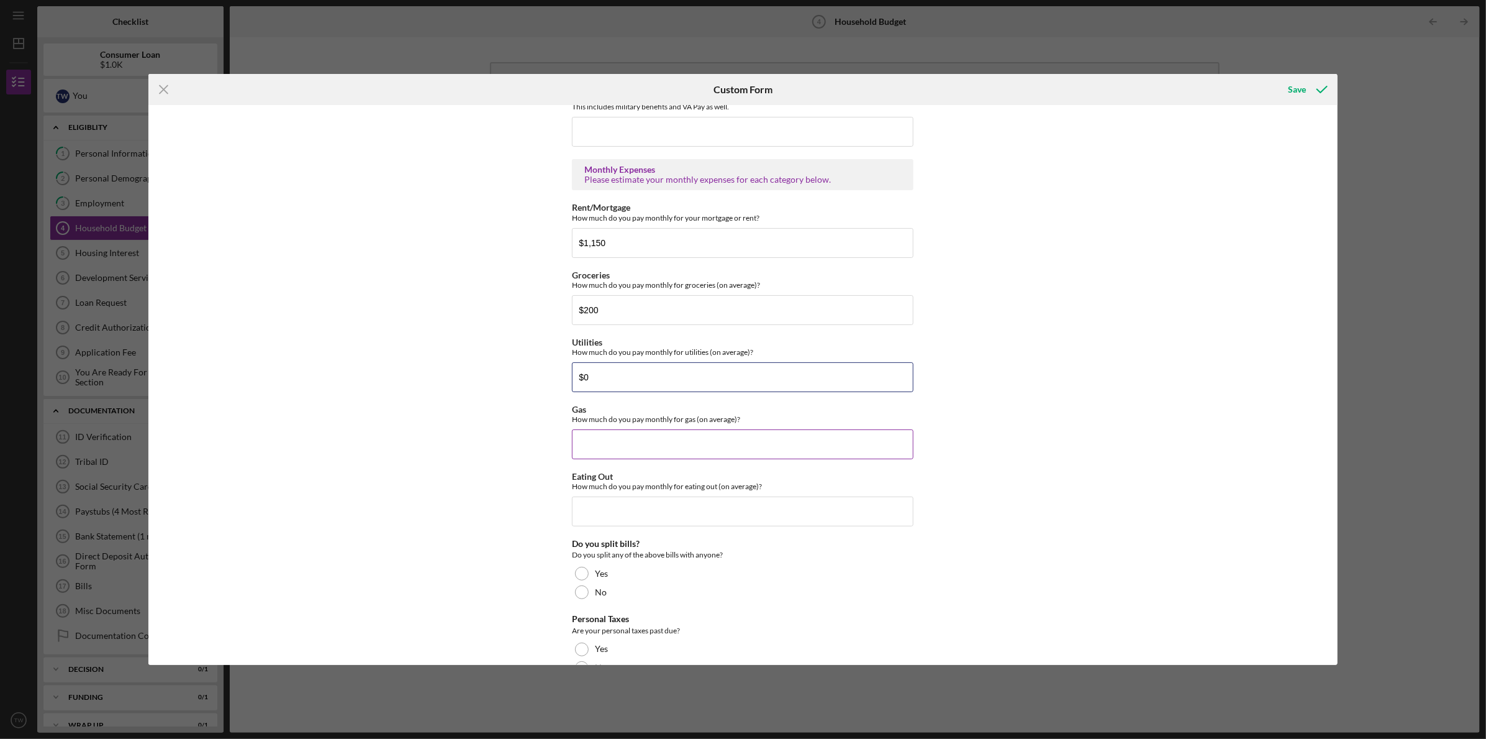
type input "$0"
click at [655, 439] on input "Gas" at bounding box center [743, 444] width 342 height 30
click at [603, 444] on input "$100,150" at bounding box center [743, 444] width 342 height 30
click at [609, 436] on input "$150" at bounding box center [743, 444] width 342 height 30
type input "$100"
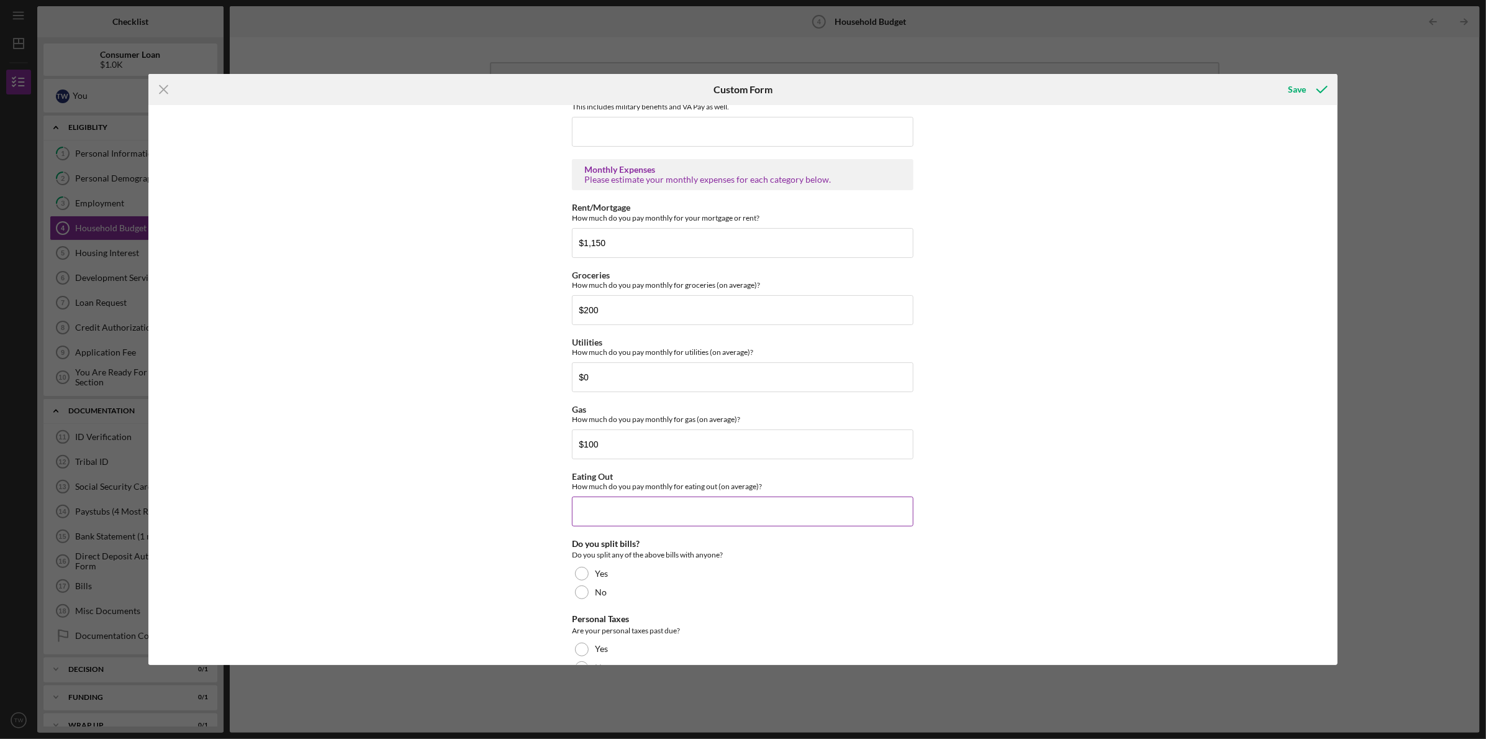
click at [671, 506] on input "Eating Out" at bounding box center [743, 511] width 342 height 30
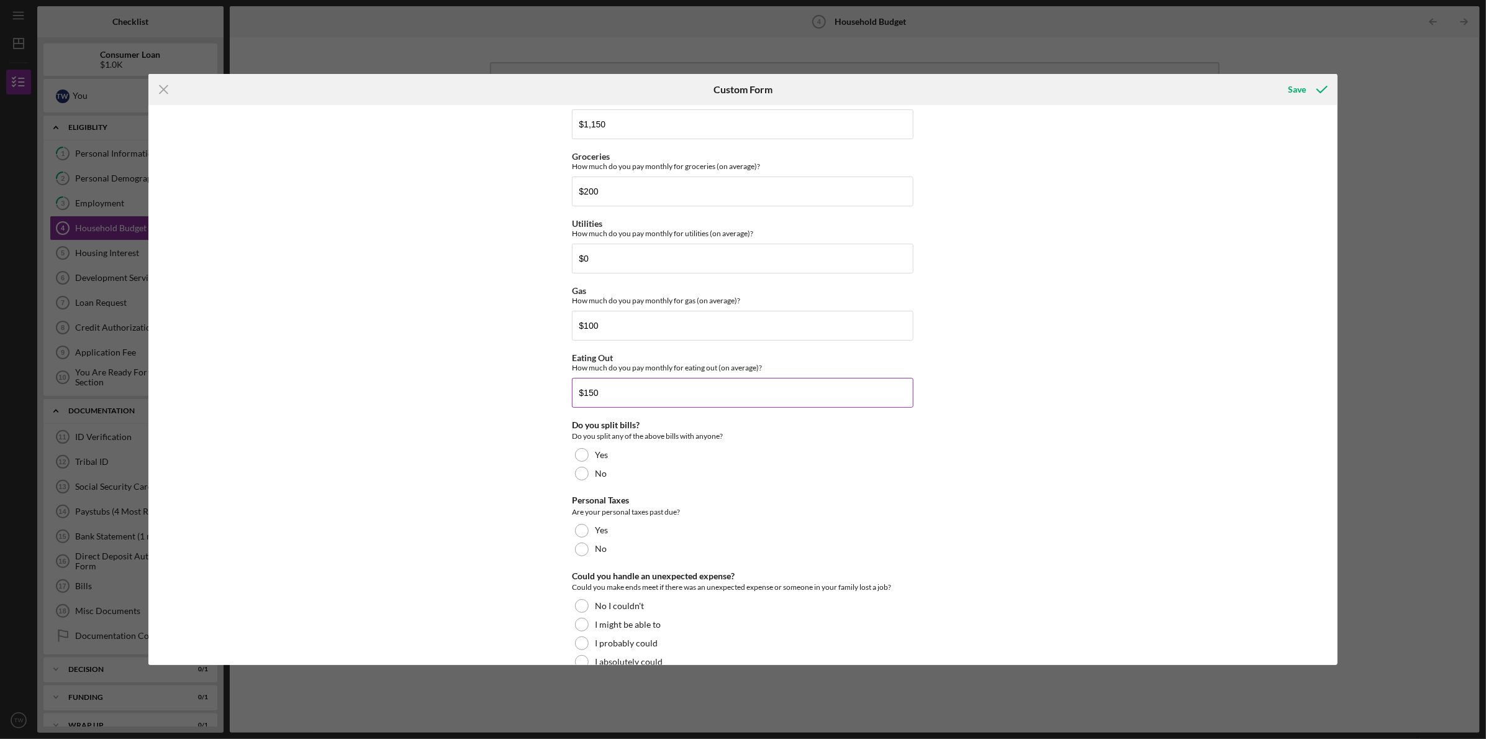
scroll to position [661, 0]
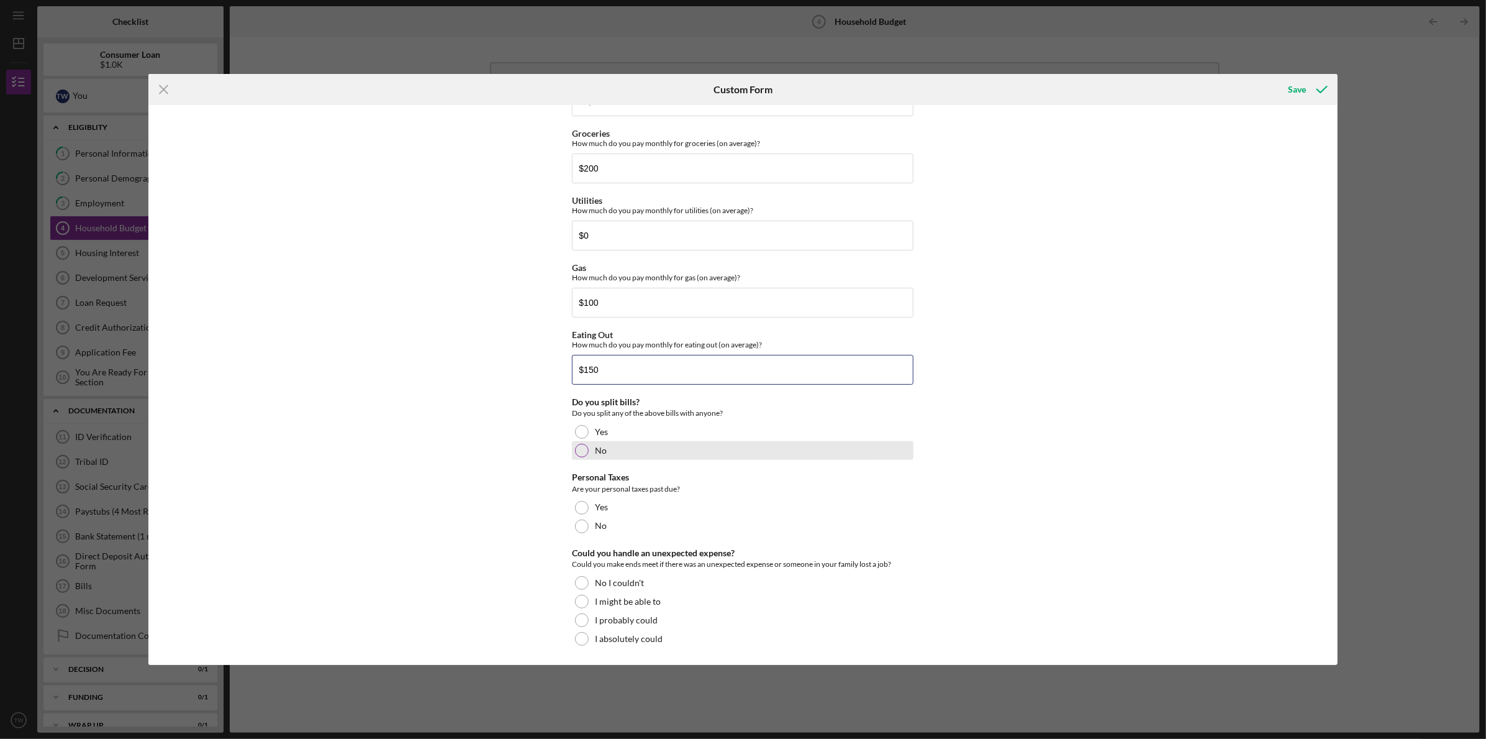
type input "$150"
click at [585, 451] on div at bounding box center [582, 451] width 14 height 14
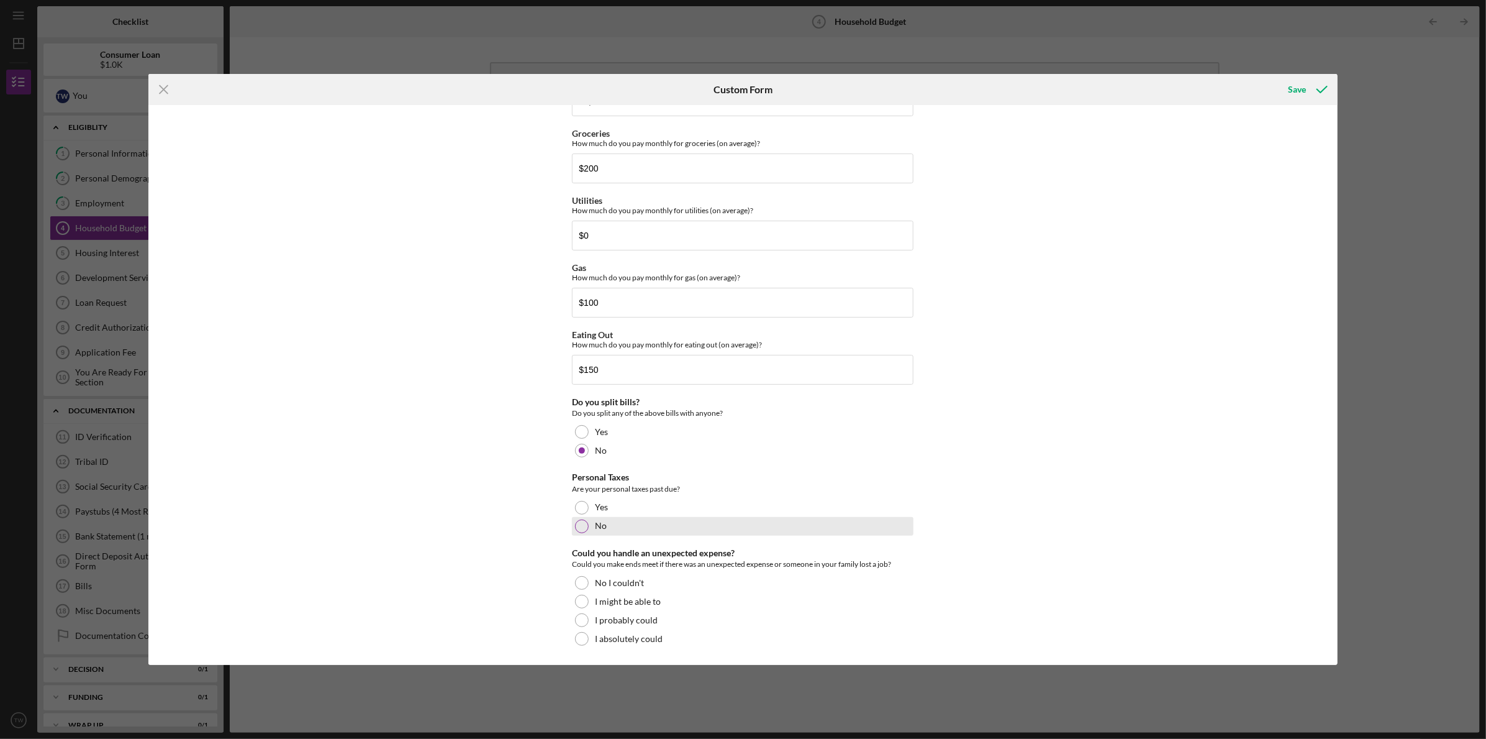
click at [585, 521] on div at bounding box center [582, 526] width 14 height 14
click at [583, 619] on div at bounding box center [582, 620] width 14 height 14
click at [1299, 86] on div "Save" at bounding box center [1298, 89] width 18 height 25
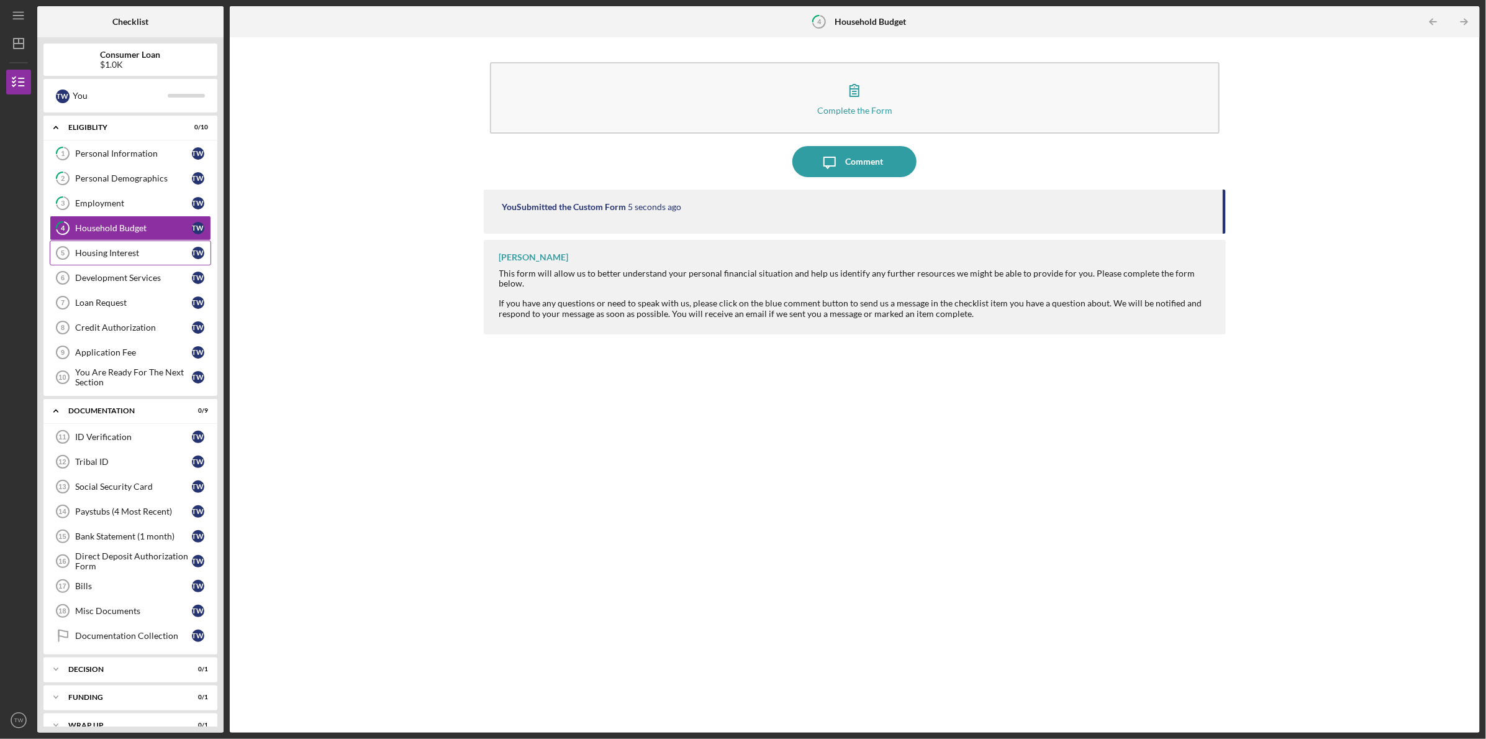
click at [110, 248] on div "Housing Interest" at bounding box center [133, 253] width 117 height 10
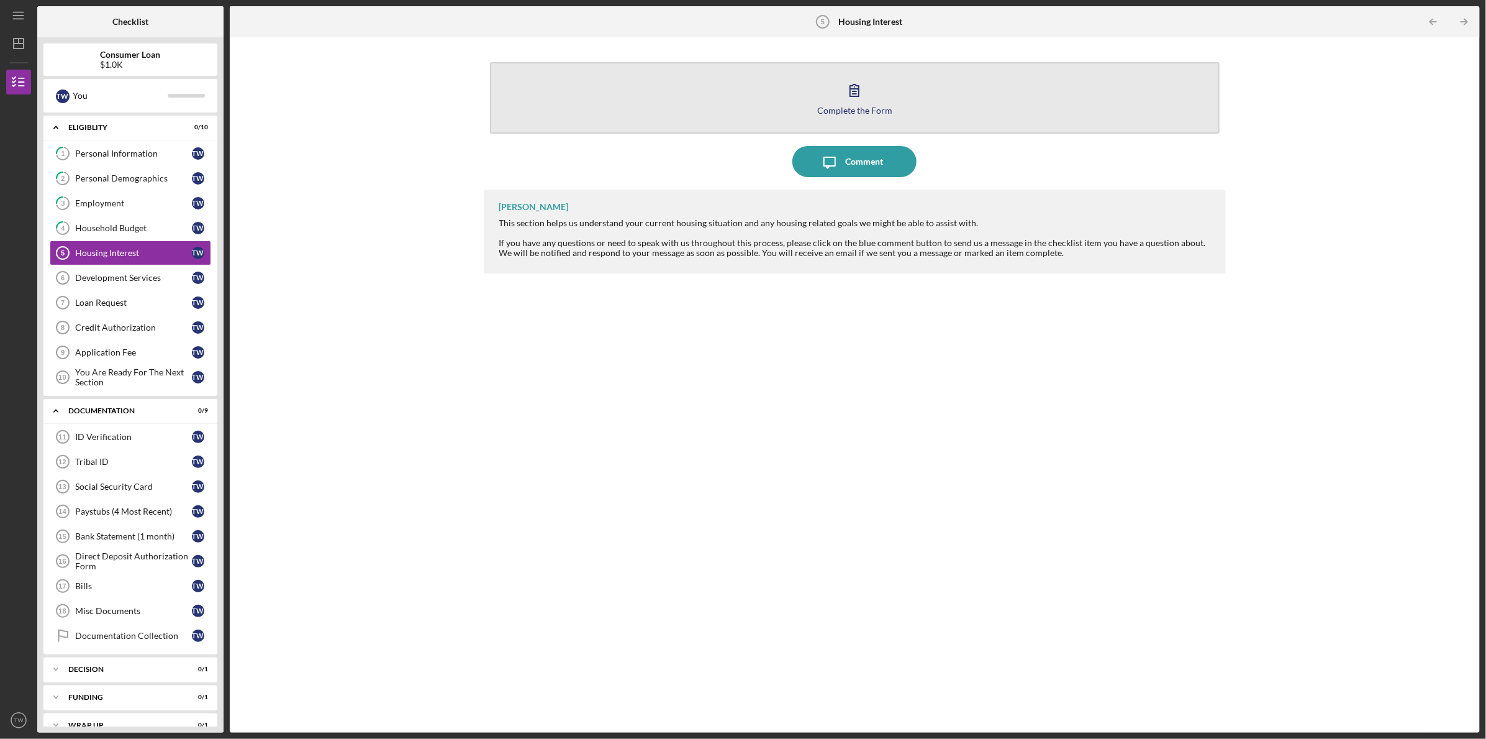
click at [855, 90] on icon "button" at bounding box center [854, 90] width 31 height 31
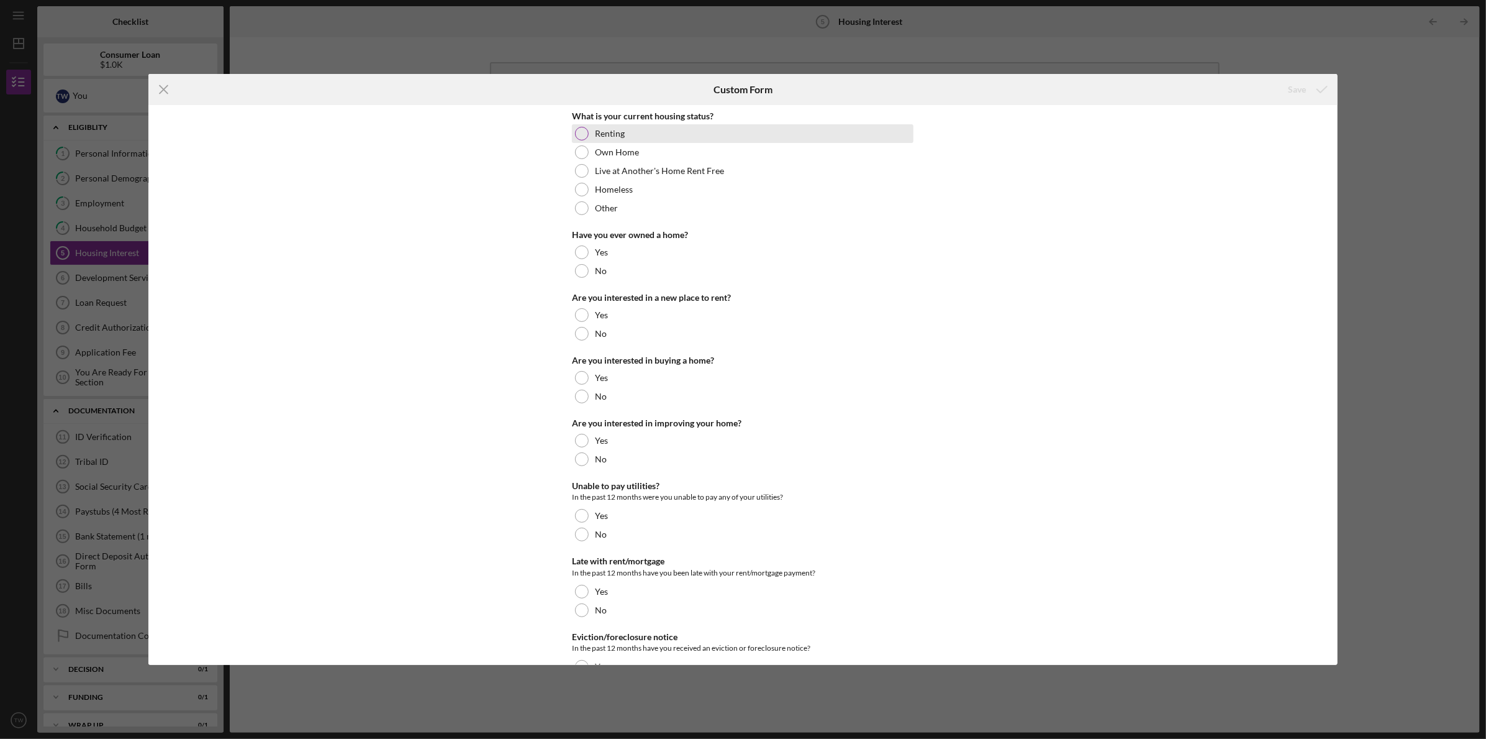
click at [582, 134] on div at bounding box center [582, 134] width 14 height 14
click at [581, 270] on div at bounding box center [582, 271] width 14 height 14
click at [584, 332] on div at bounding box center [582, 334] width 14 height 14
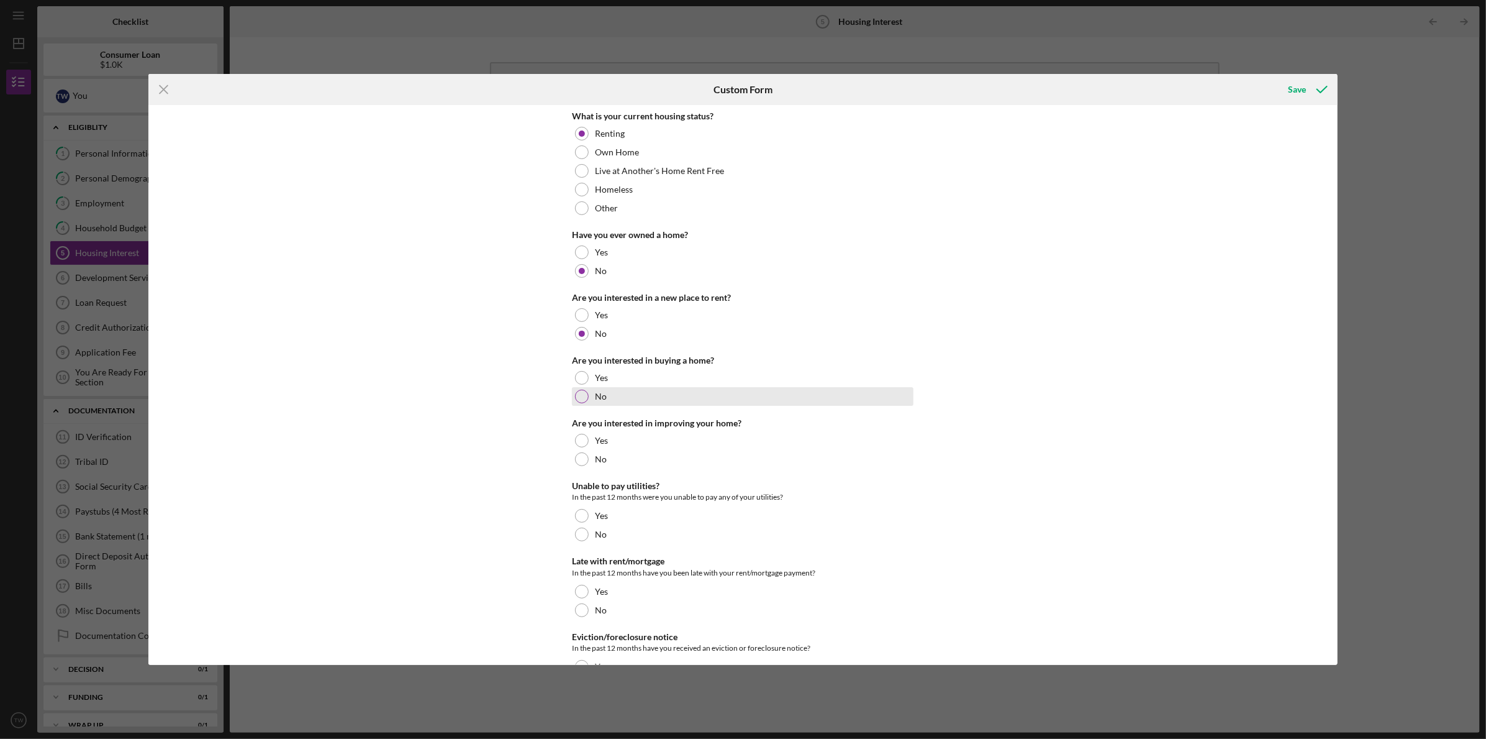
click at [576, 391] on div at bounding box center [582, 396] width 14 height 14
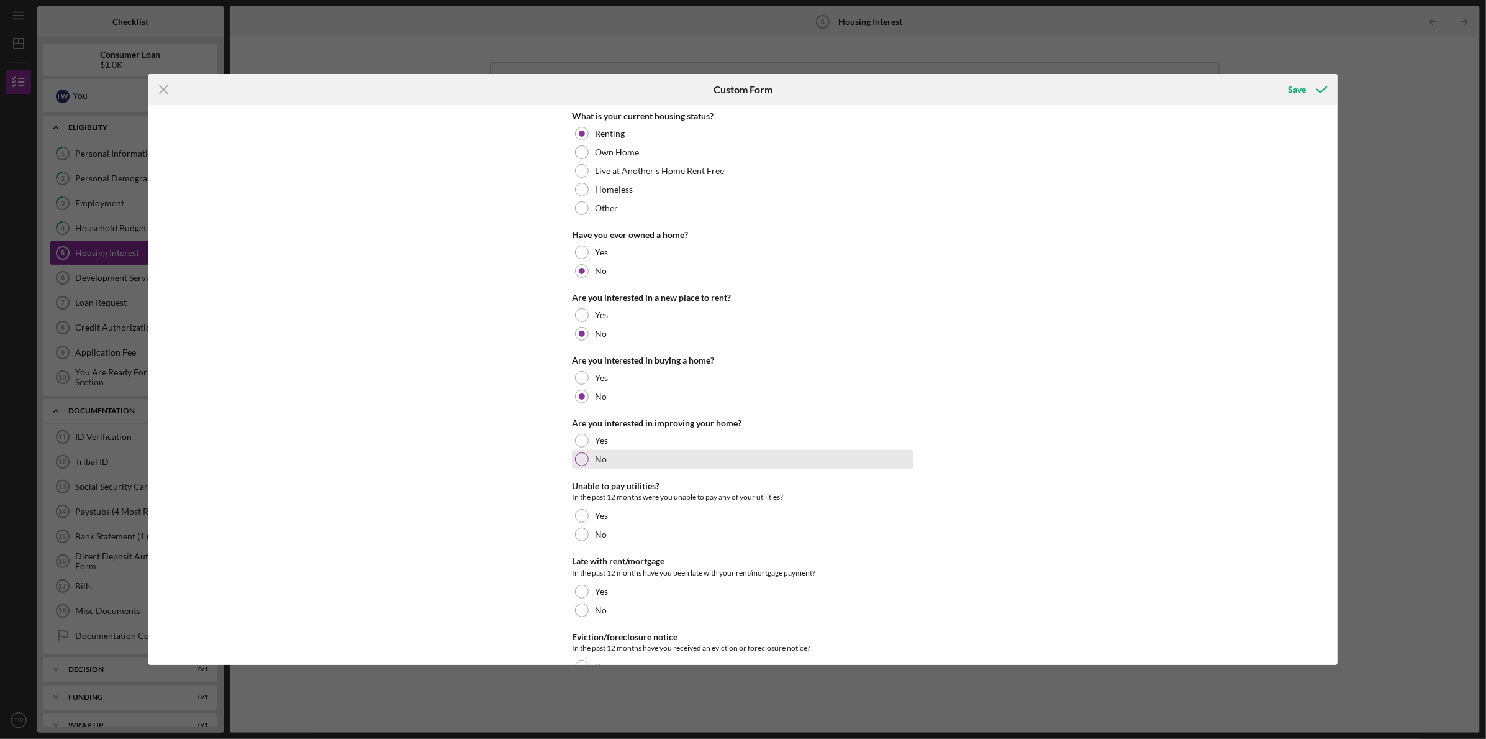
click at [583, 456] on div at bounding box center [582, 459] width 14 height 14
click at [585, 531] on div at bounding box center [582, 534] width 14 height 14
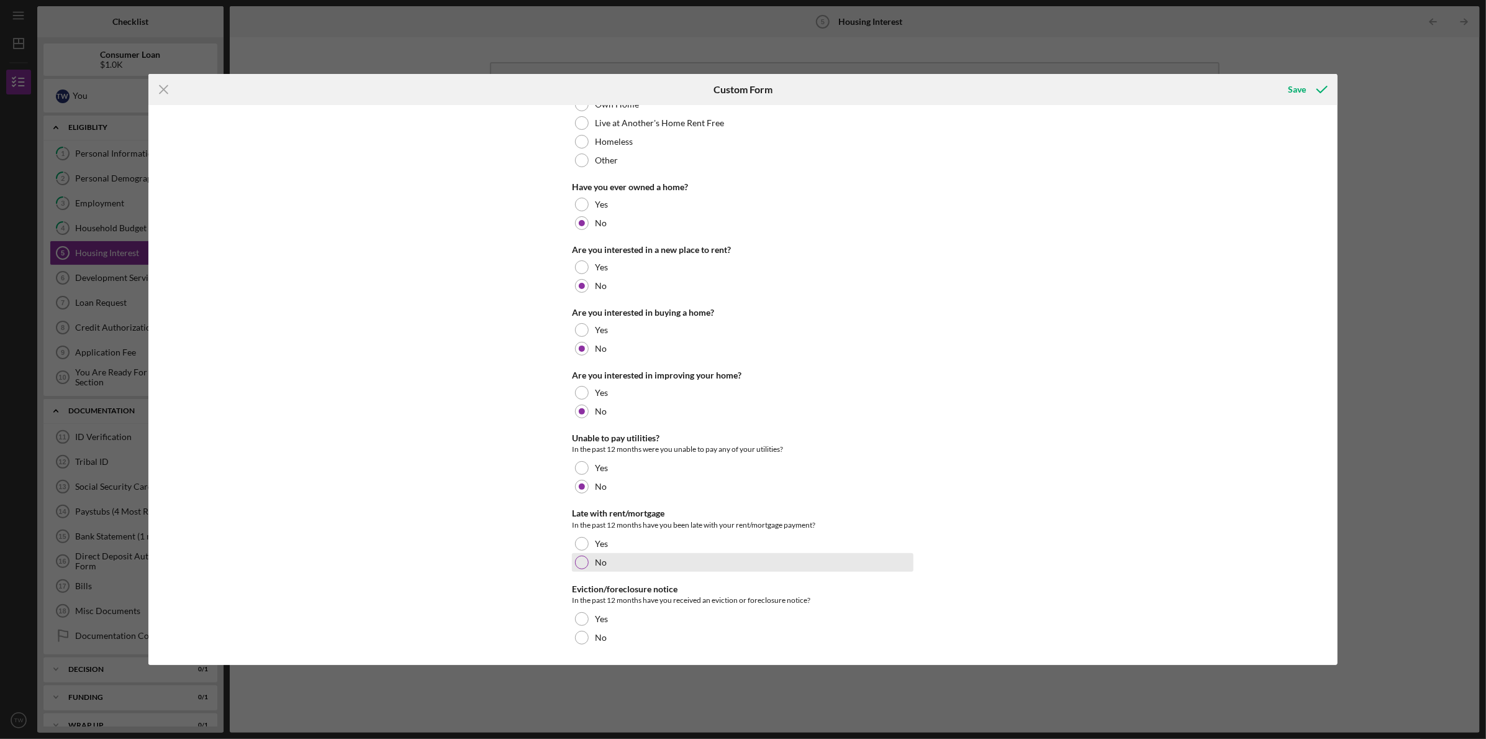
click at [581, 558] on div at bounding box center [582, 562] width 14 height 14
click at [581, 634] on div at bounding box center [582, 637] width 14 height 14
click at [1311, 88] on icon "submit" at bounding box center [1322, 89] width 31 height 31
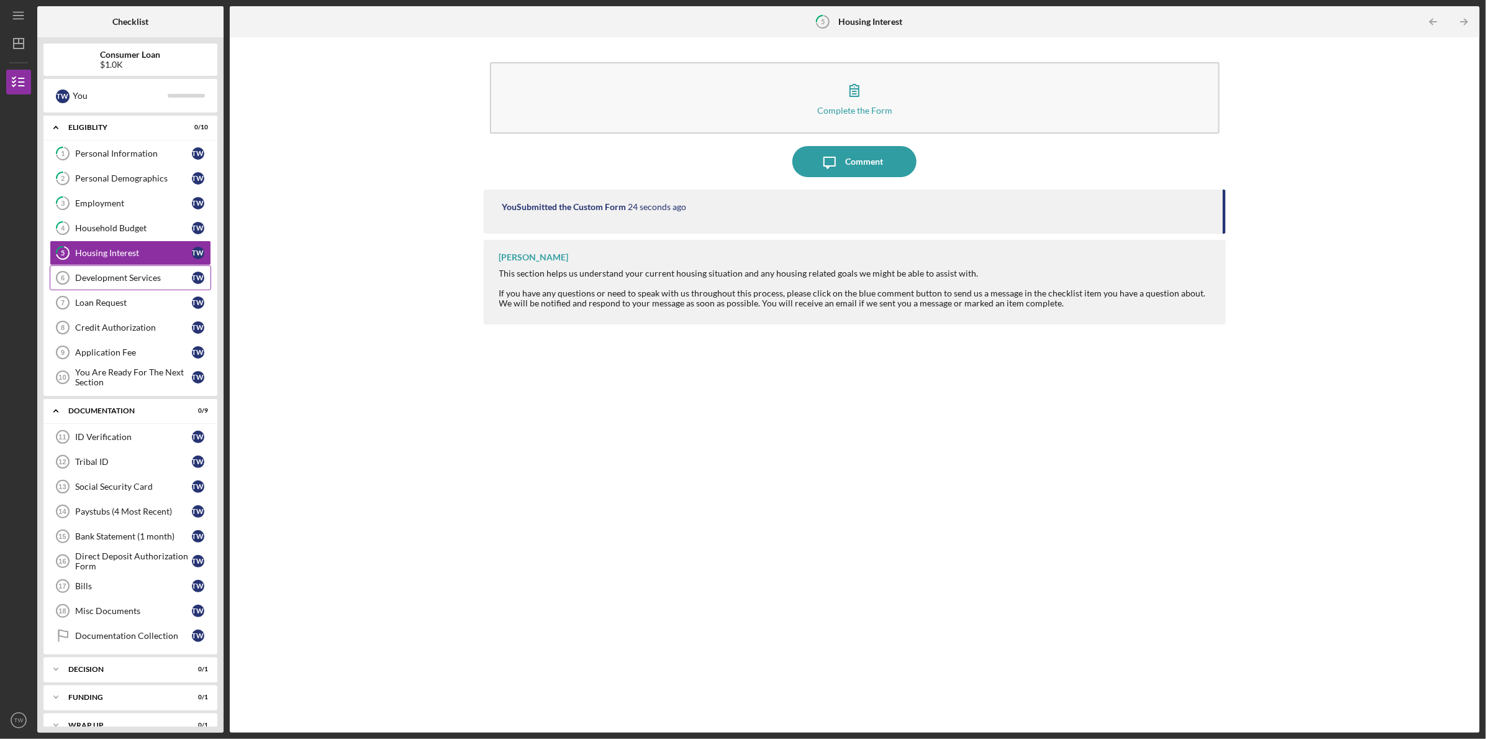
click at [112, 273] on div "Development Services" at bounding box center [133, 278] width 117 height 10
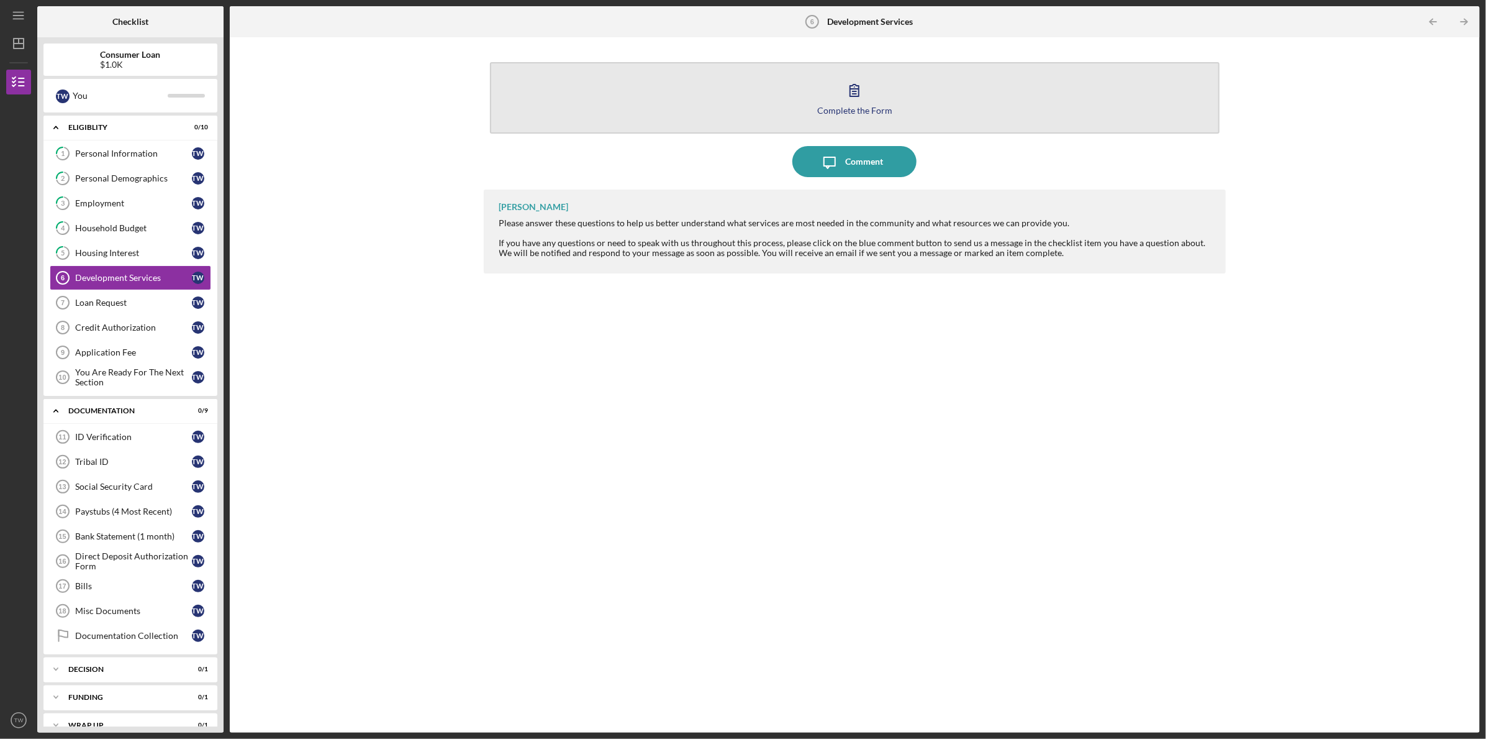
click at [853, 84] on icon "button" at bounding box center [854, 90] width 31 height 31
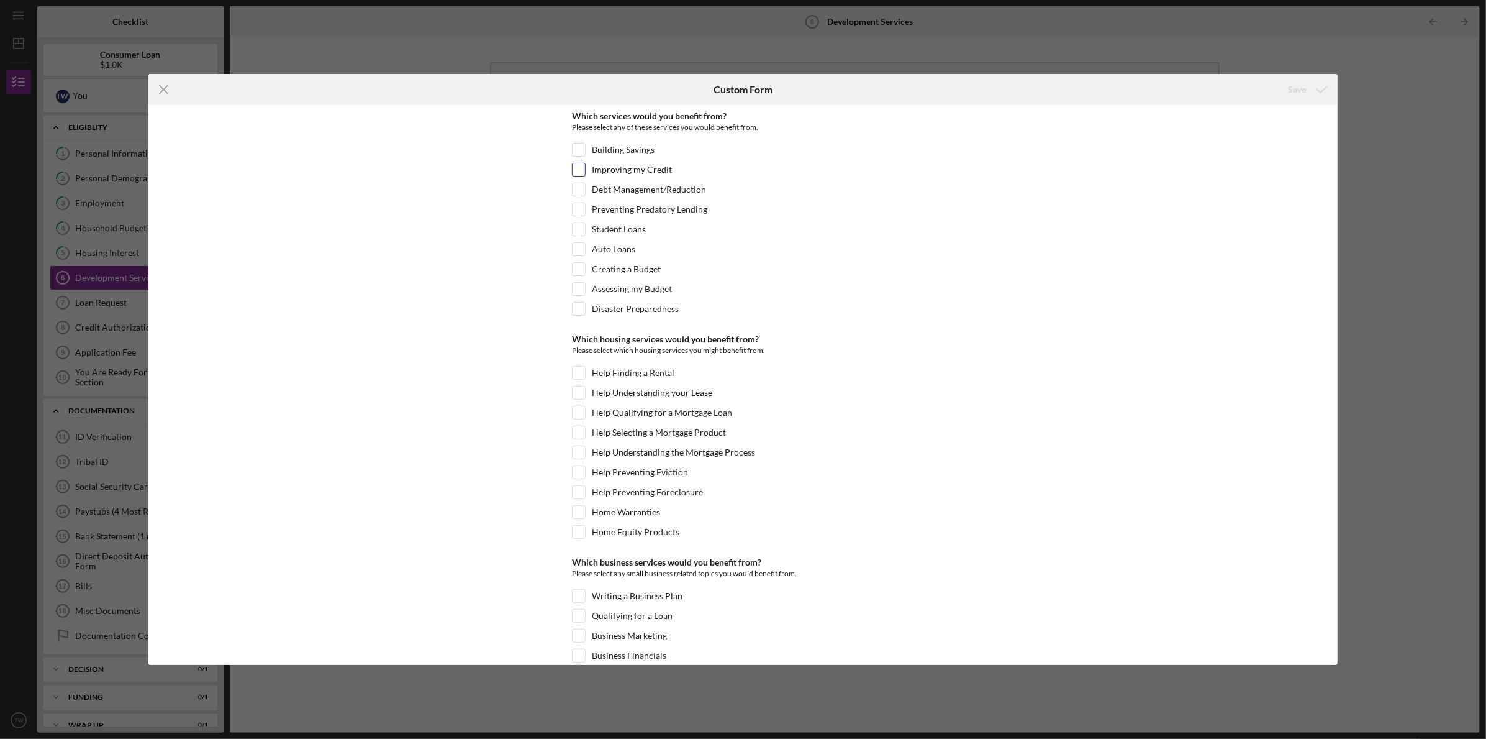
click at [575, 166] on input "Improving my Credit" at bounding box center [579, 169] width 12 height 12
checkbox input "true"
click at [573, 225] on input "Student Loans" at bounding box center [579, 229] width 12 height 12
checkbox input "true"
click at [578, 245] on input "Auto Loans" at bounding box center [579, 249] width 12 height 12
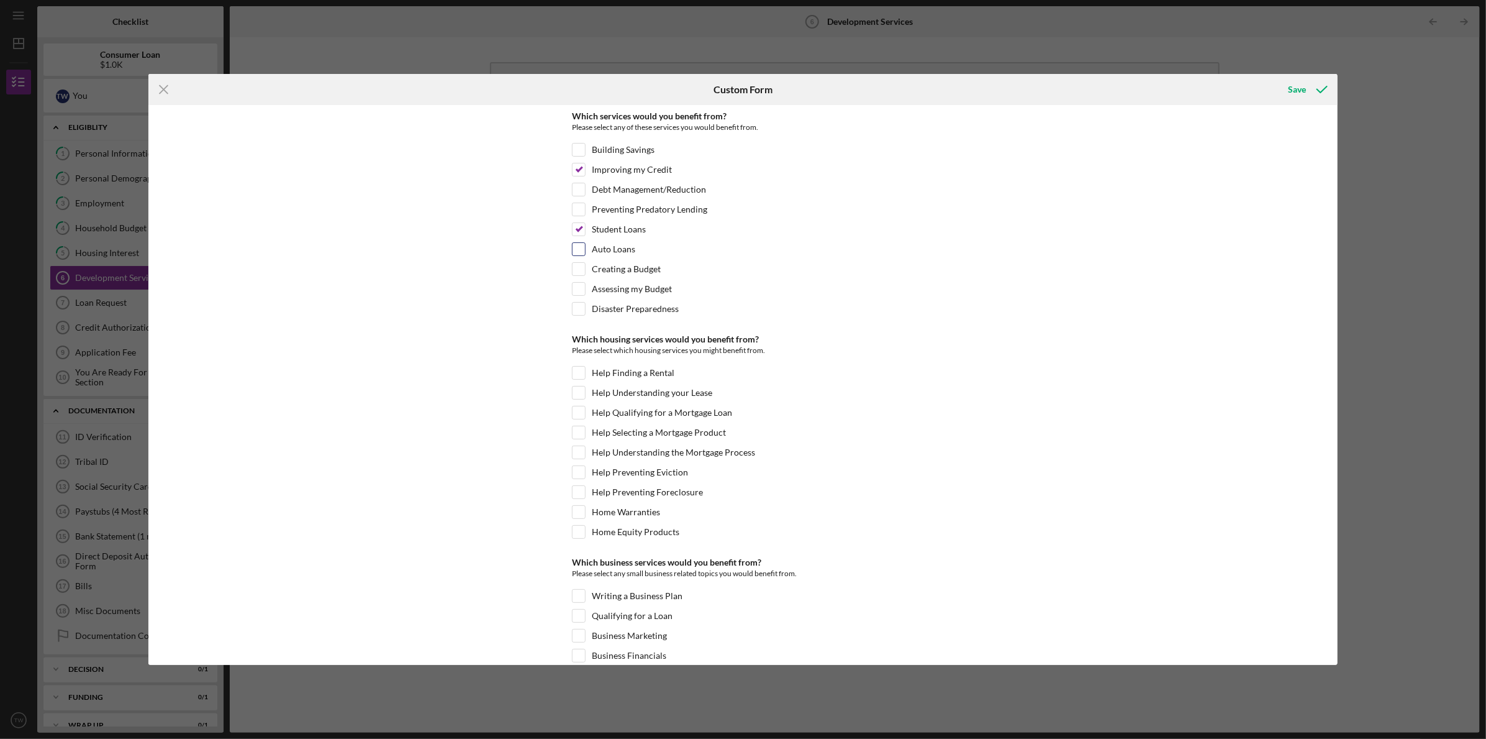
checkbox input "true"
click at [577, 267] on input "Creating a Budget" at bounding box center [579, 269] width 12 height 12
checkbox input "true"
click at [577, 306] on input "Disaster Preparedness" at bounding box center [579, 309] width 12 height 12
checkbox input "true"
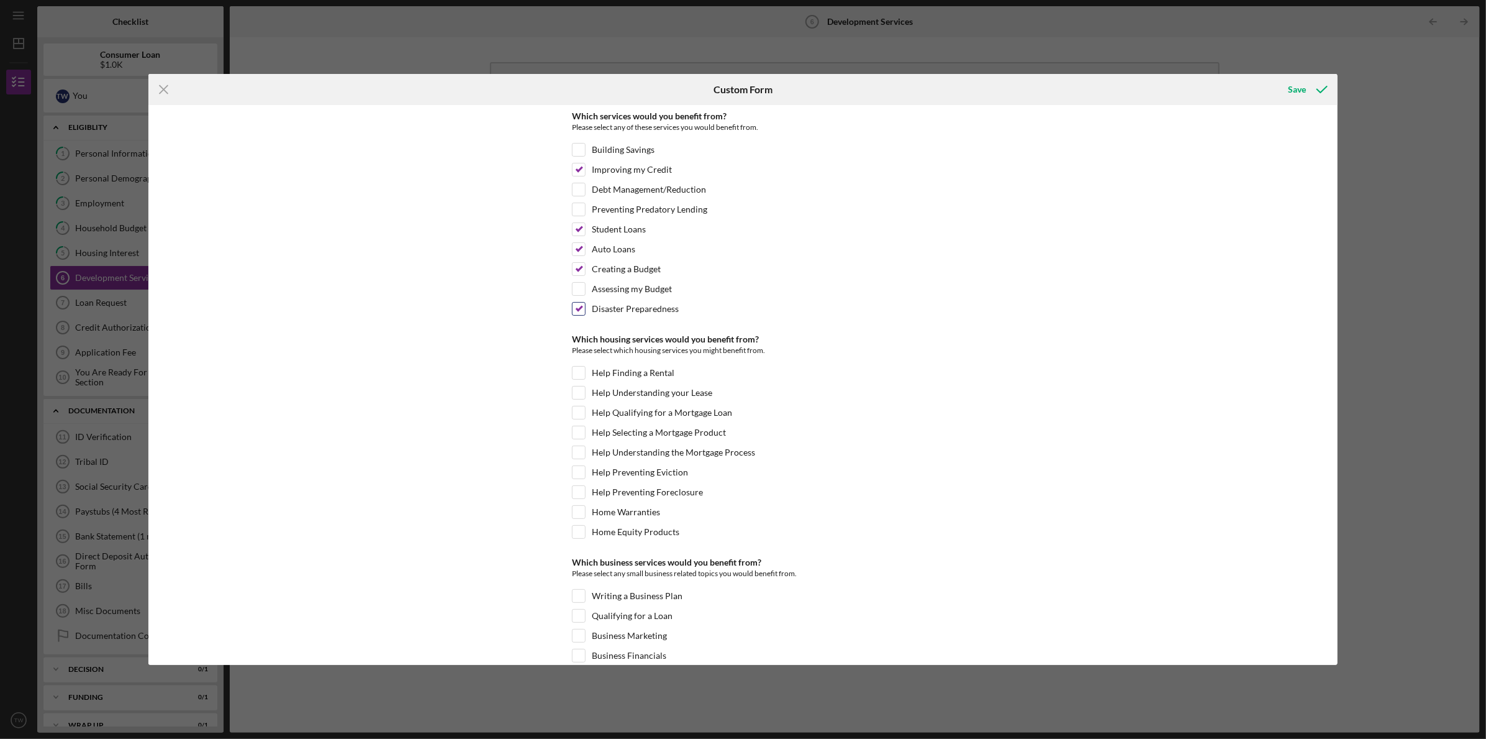
scroll to position [396, 0]
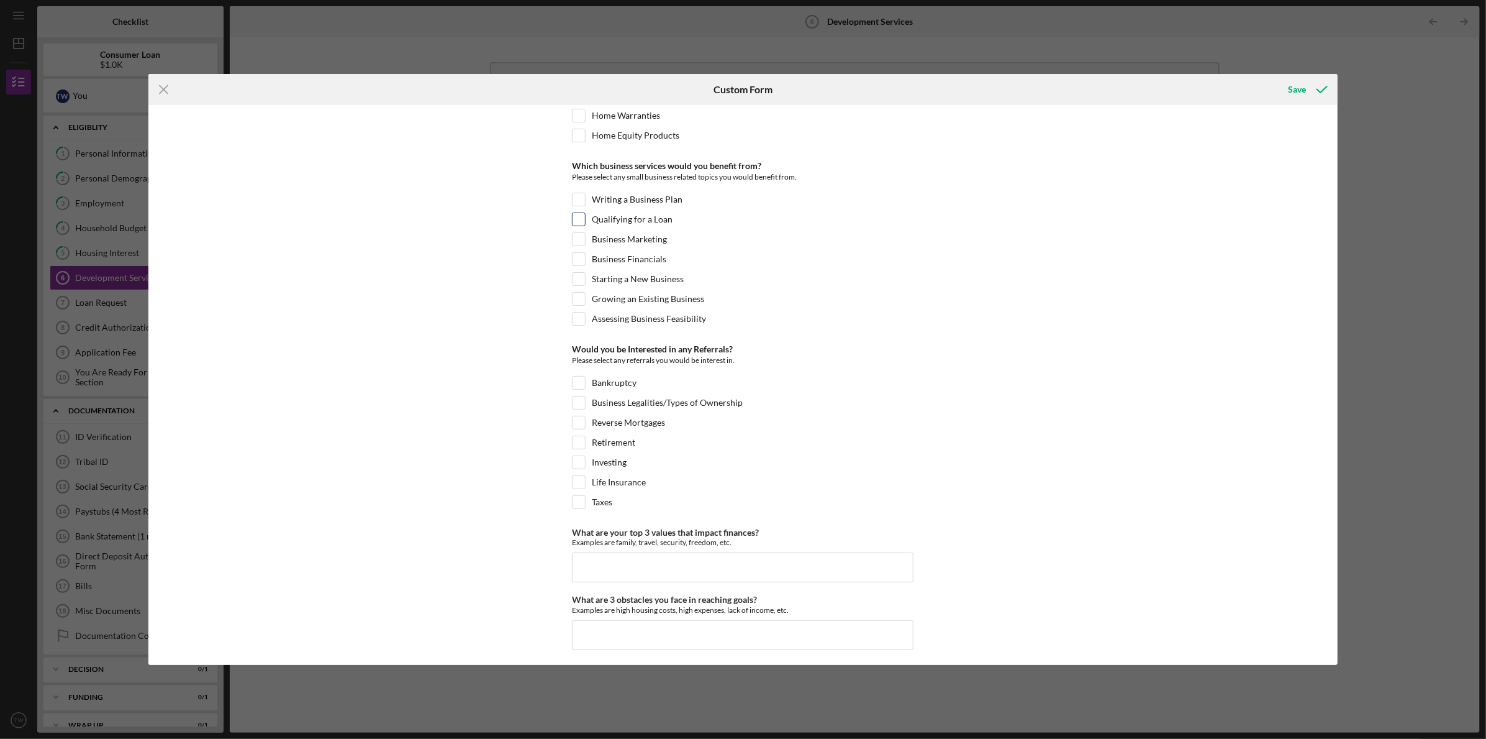
click at [576, 214] on input "Qualifying for a Loan" at bounding box center [579, 219] width 12 height 12
checkbox input "true"
click at [573, 437] on input "Retirement" at bounding box center [579, 442] width 12 height 12
checkbox input "true"
click at [692, 556] on input "What are your top 3 values that impact finances?" at bounding box center [743, 567] width 342 height 30
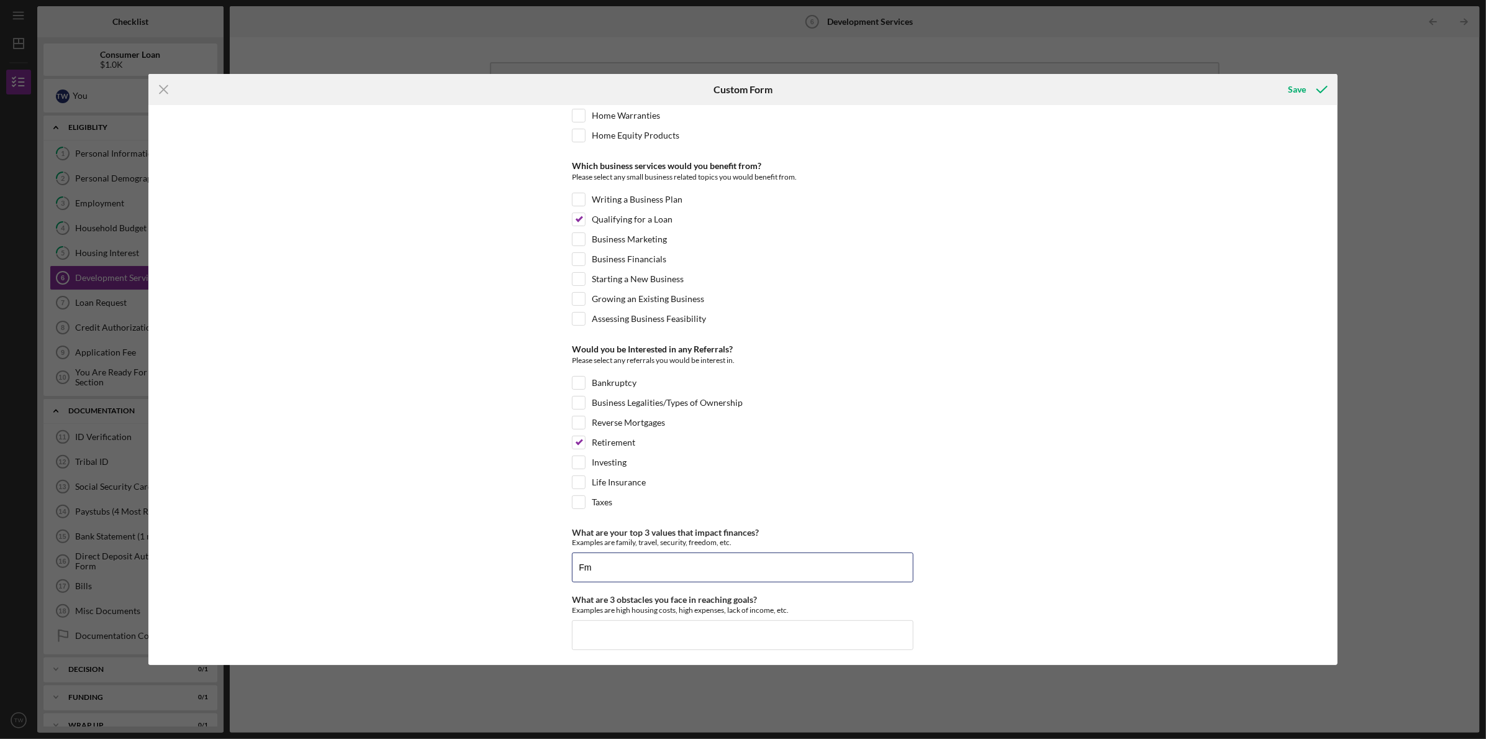
type input "F"
type input "family, insurance, travel"
click at [604, 624] on input "What are 3 obstacles you face in reaching goals?" at bounding box center [743, 635] width 342 height 30
type input "Student loans, credit card,"
click at [1294, 87] on div "Save" at bounding box center [1298, 89] width 18 height 25
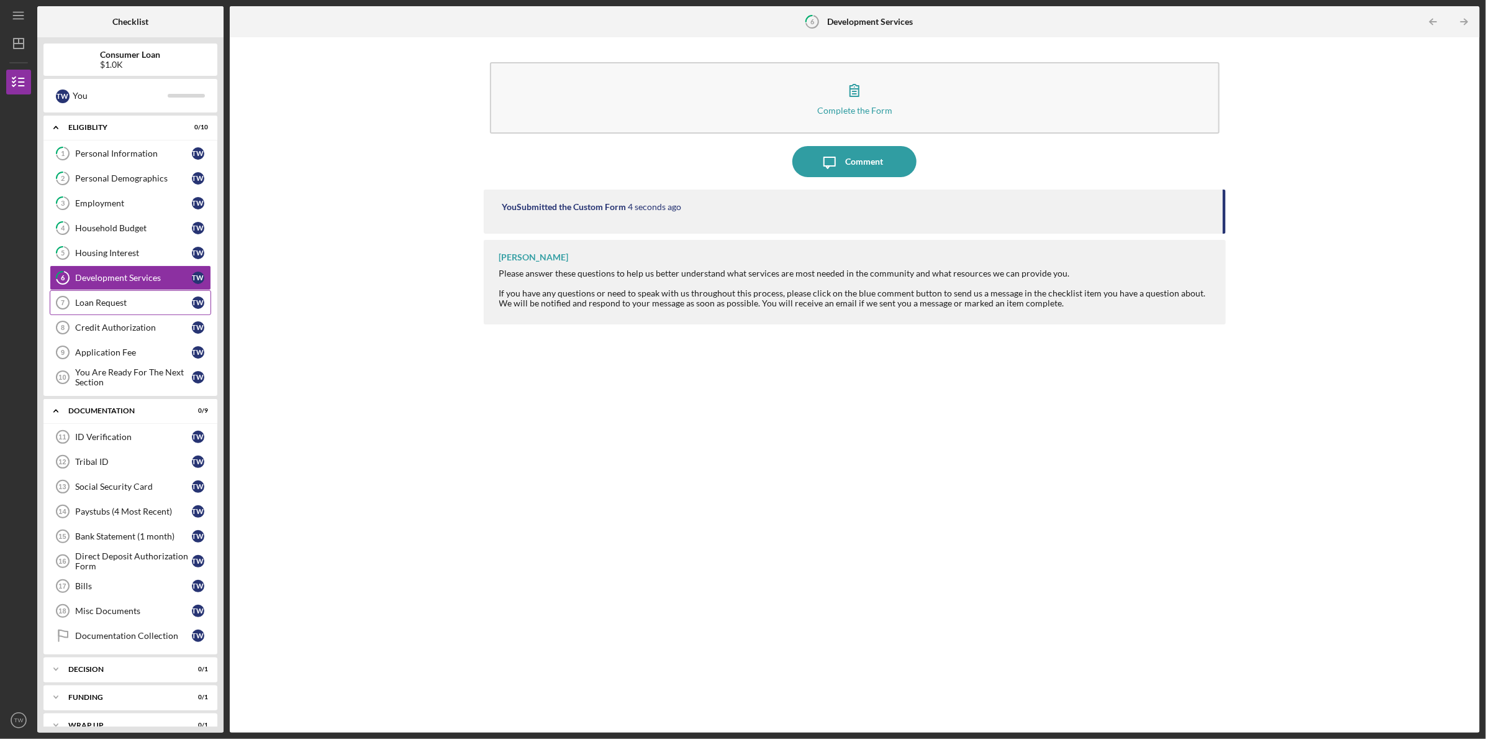
click at [107, 300] on div "Loan Request" at bounding box center [133, 303] width 117 height 10
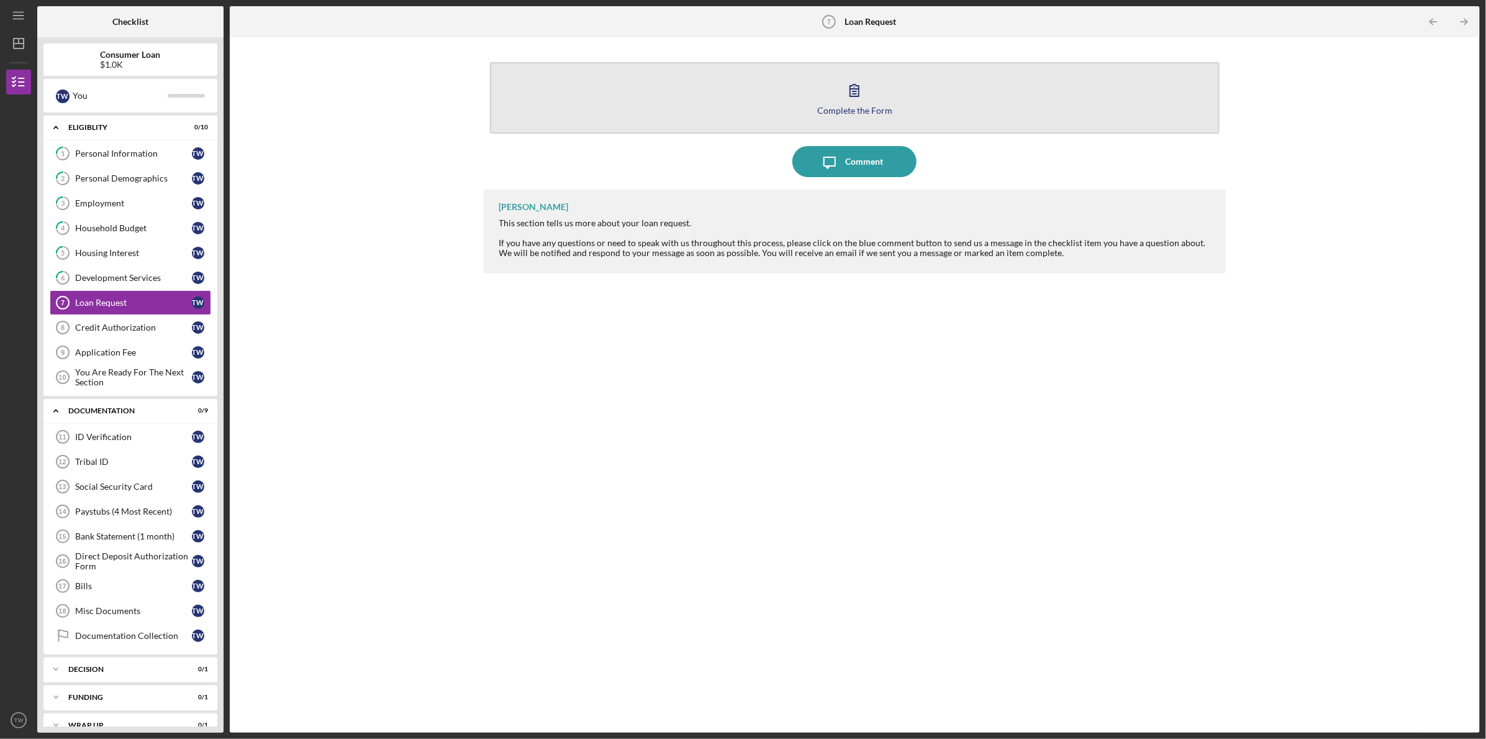
click at [849, 88] on icon "button" at bounding box center [854, 90] width 31 height 31
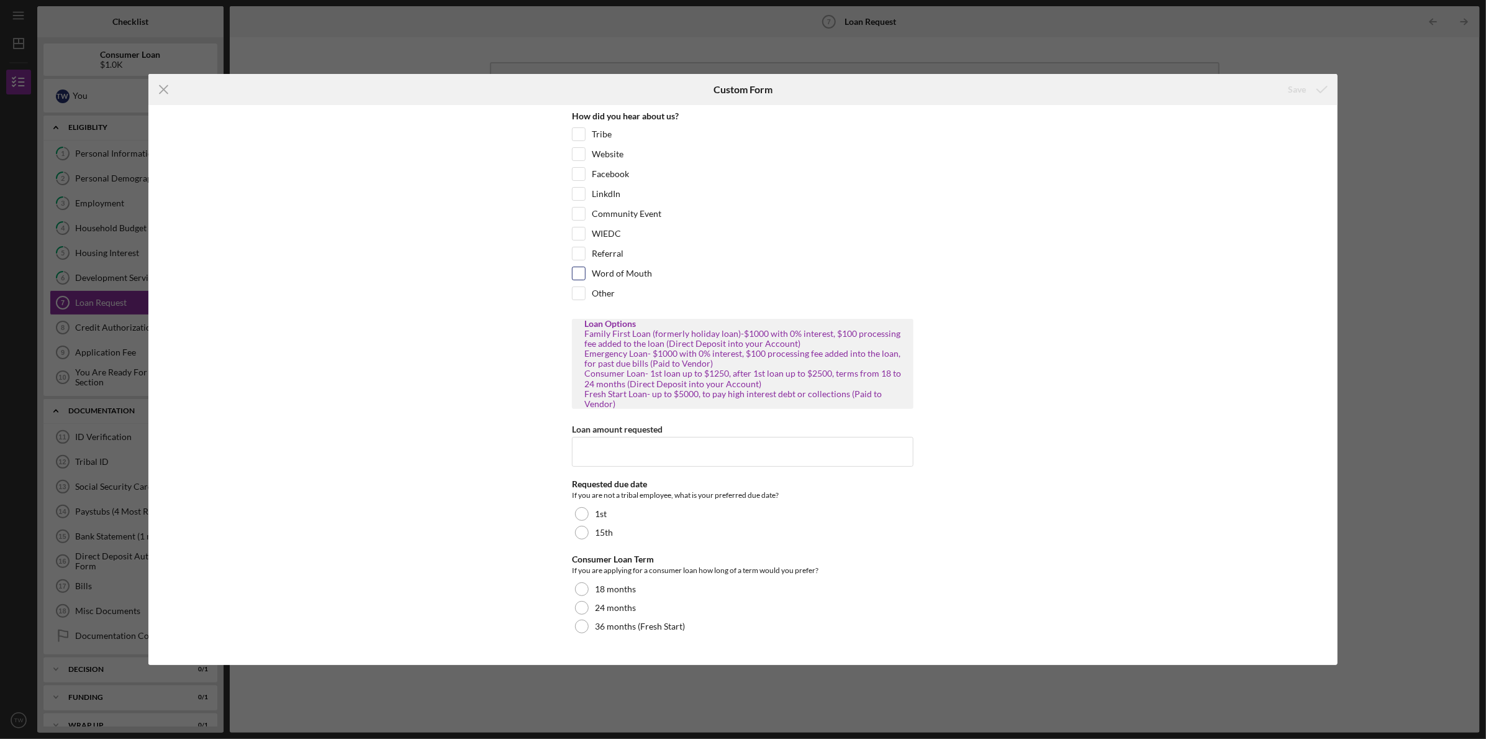
click at [577, 270] on input "Word of Mouth" at bounding box center [579, 273] width 12 height 12
checkbox input "true"
click at [681, 450] on input "Loan amount requested" at bounding box center [743, 452] width 342 height 30
type input "1000"
click at [587, 508] on div "1st" at bounding box center [743, 513] width 342 height 19
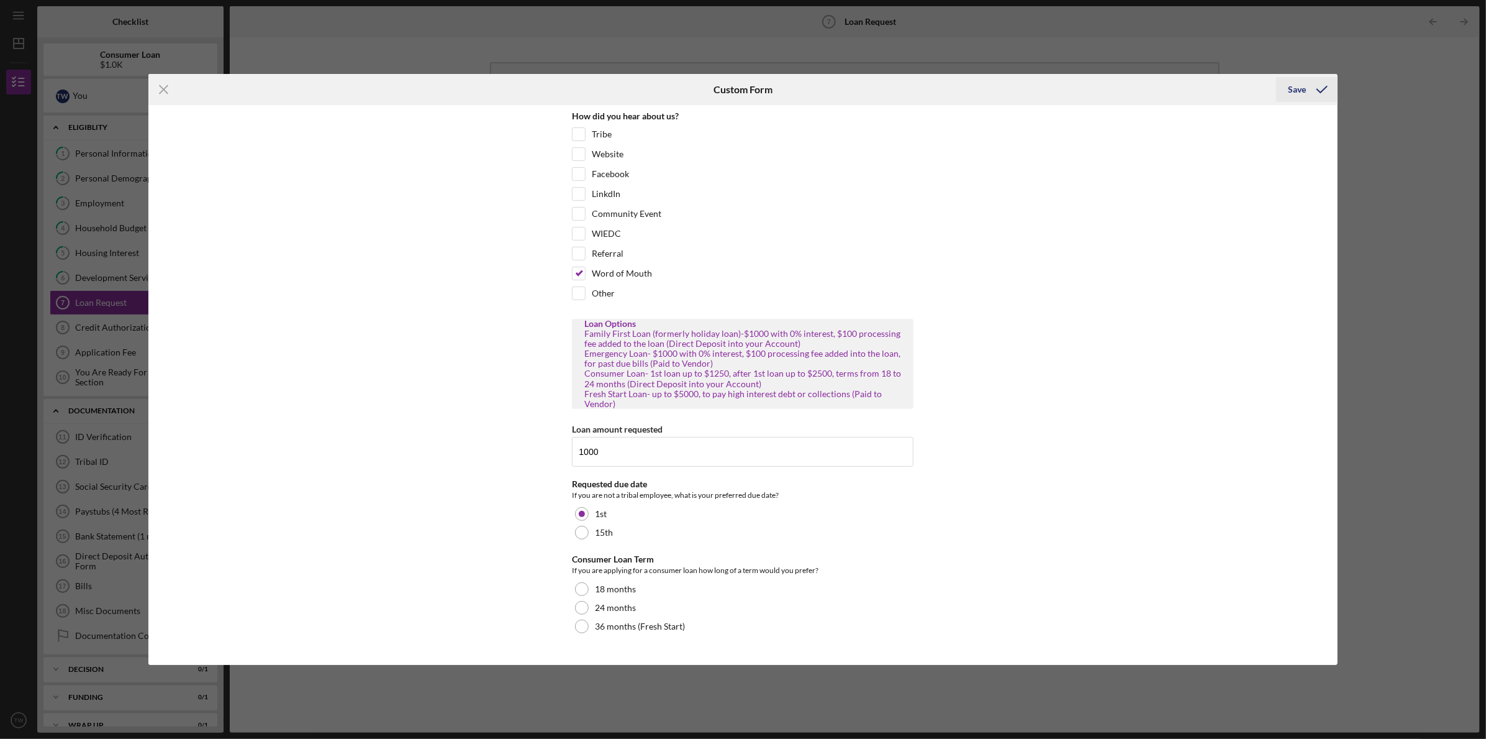
click at [1300, 87] on div "Save" at bounding box center [1298, 89] width 18 height 25
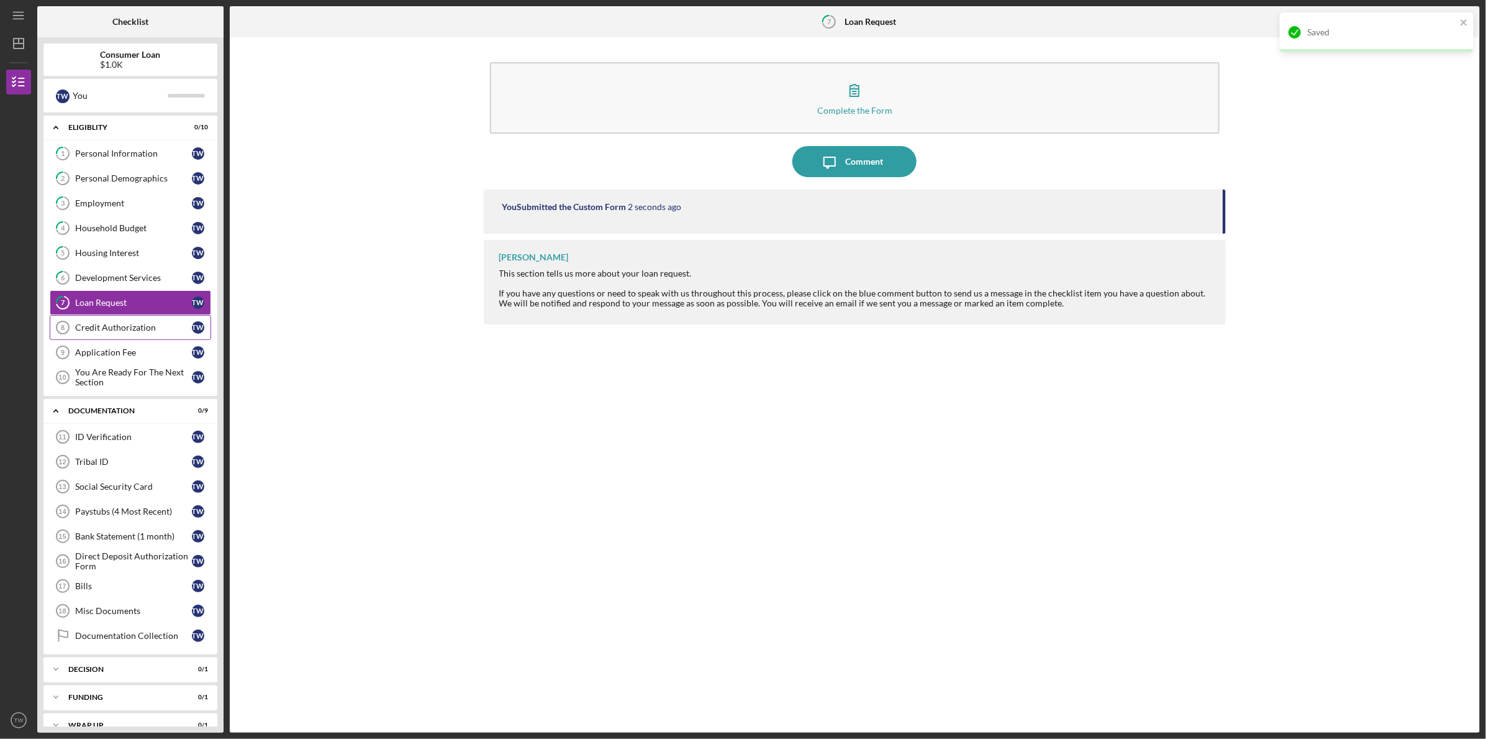
click at [147, 322] on div "Credit Authorization" at bounding box center [133, 327] width 117 height 10
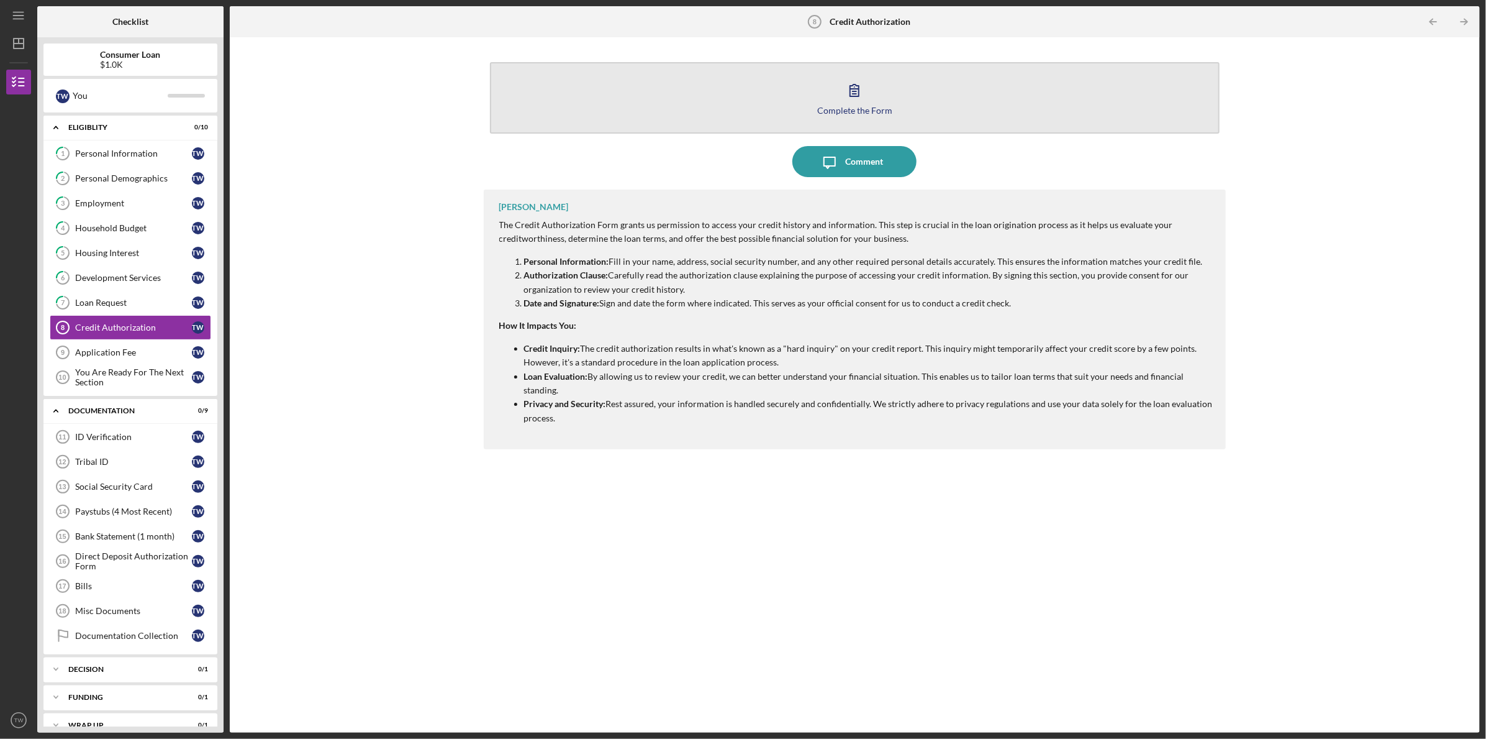
click at [858, 97] on icon "button" at bounding box center [854, 90] width 31 height 31
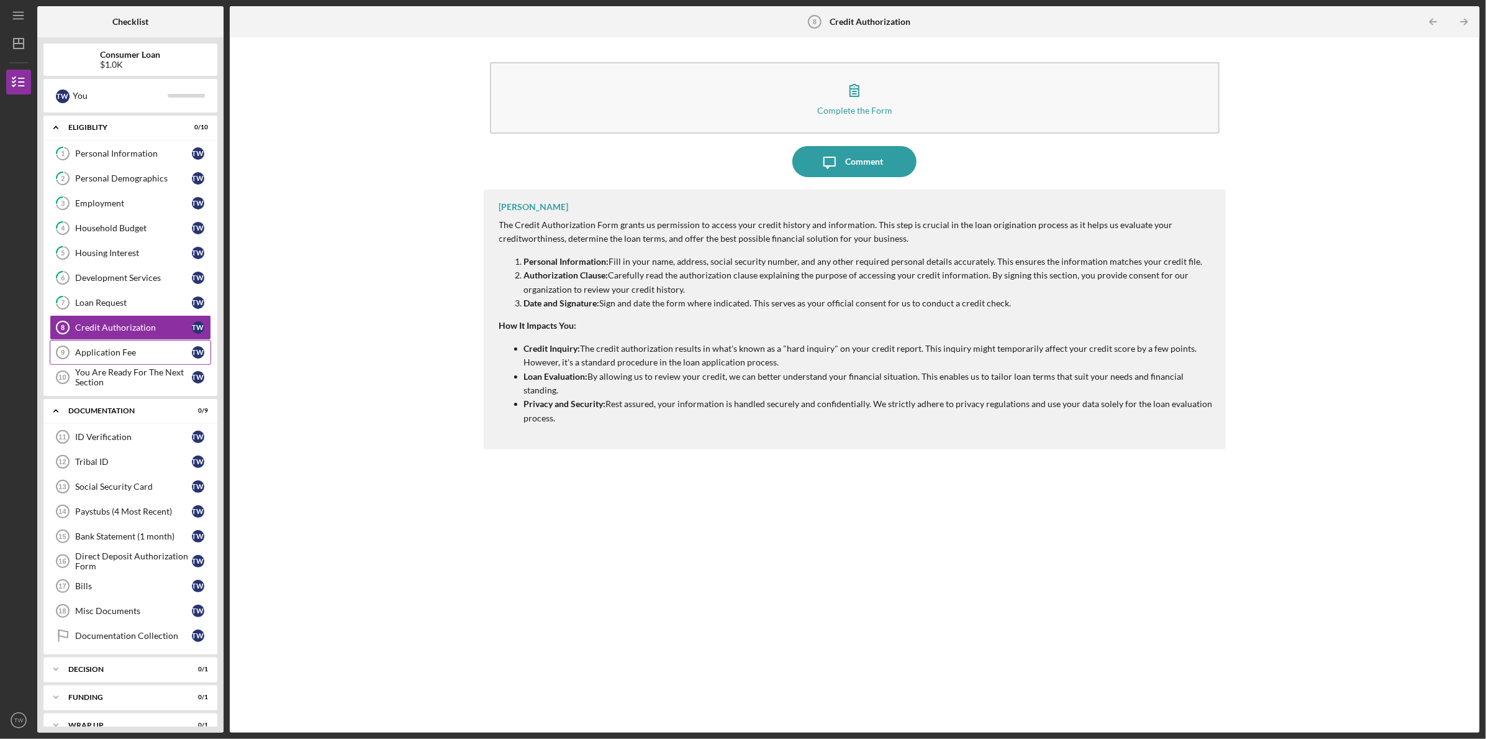
click at [111, 348] on div "Application Fee" at bounding box center [133, 352] width 117 height 10
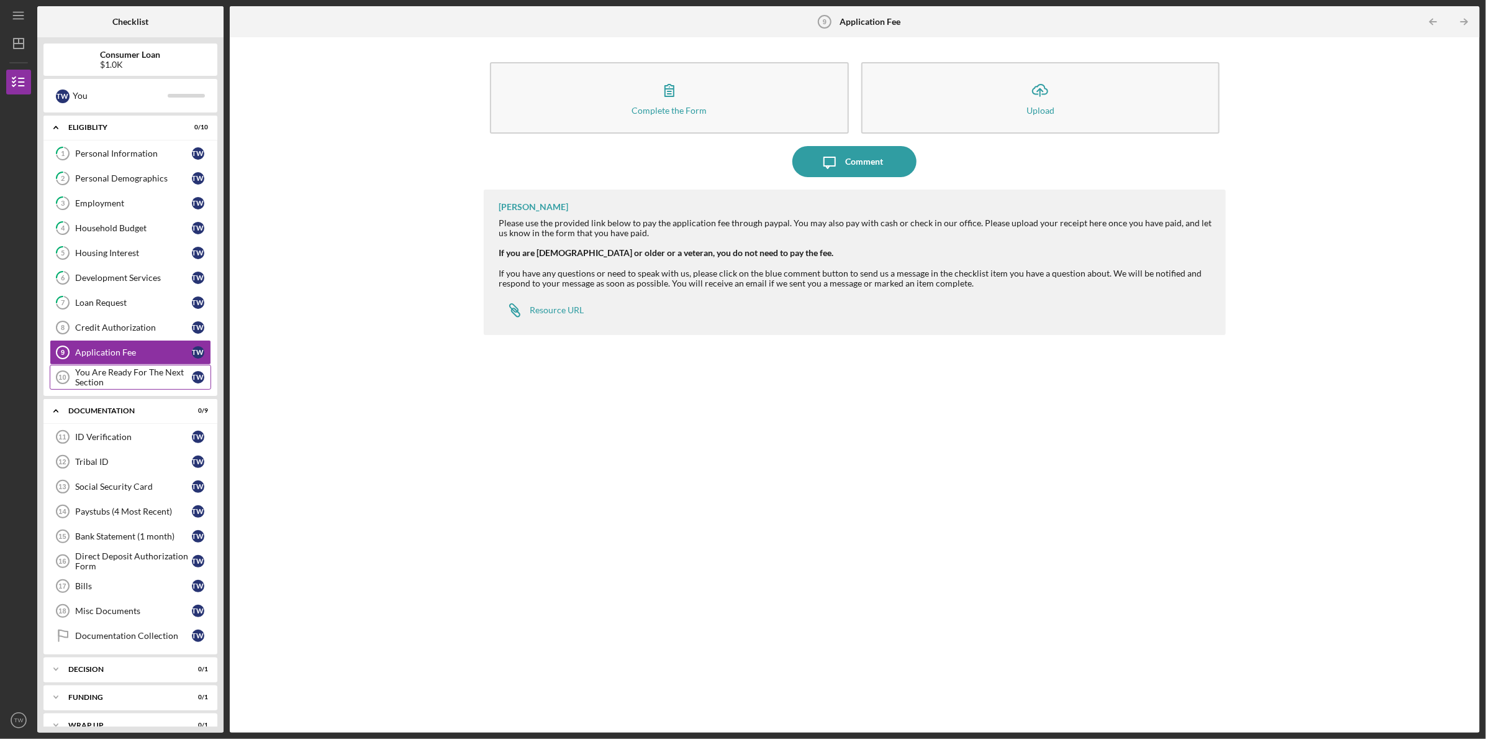
click at [140, 375] on div "You Are Ready For The Next Section" at bounding box center [133, 377] width 117 height 20
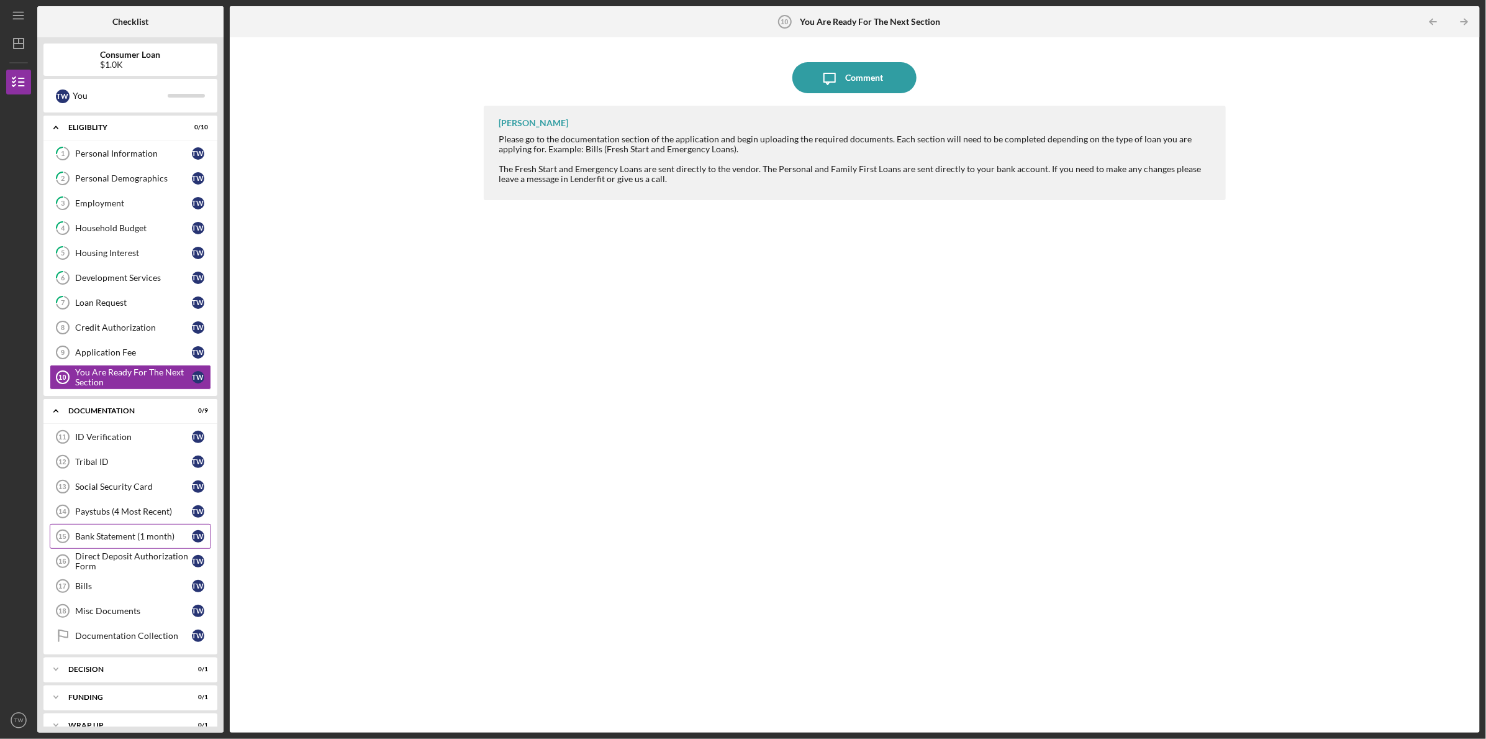
scroll to position [16, 0]
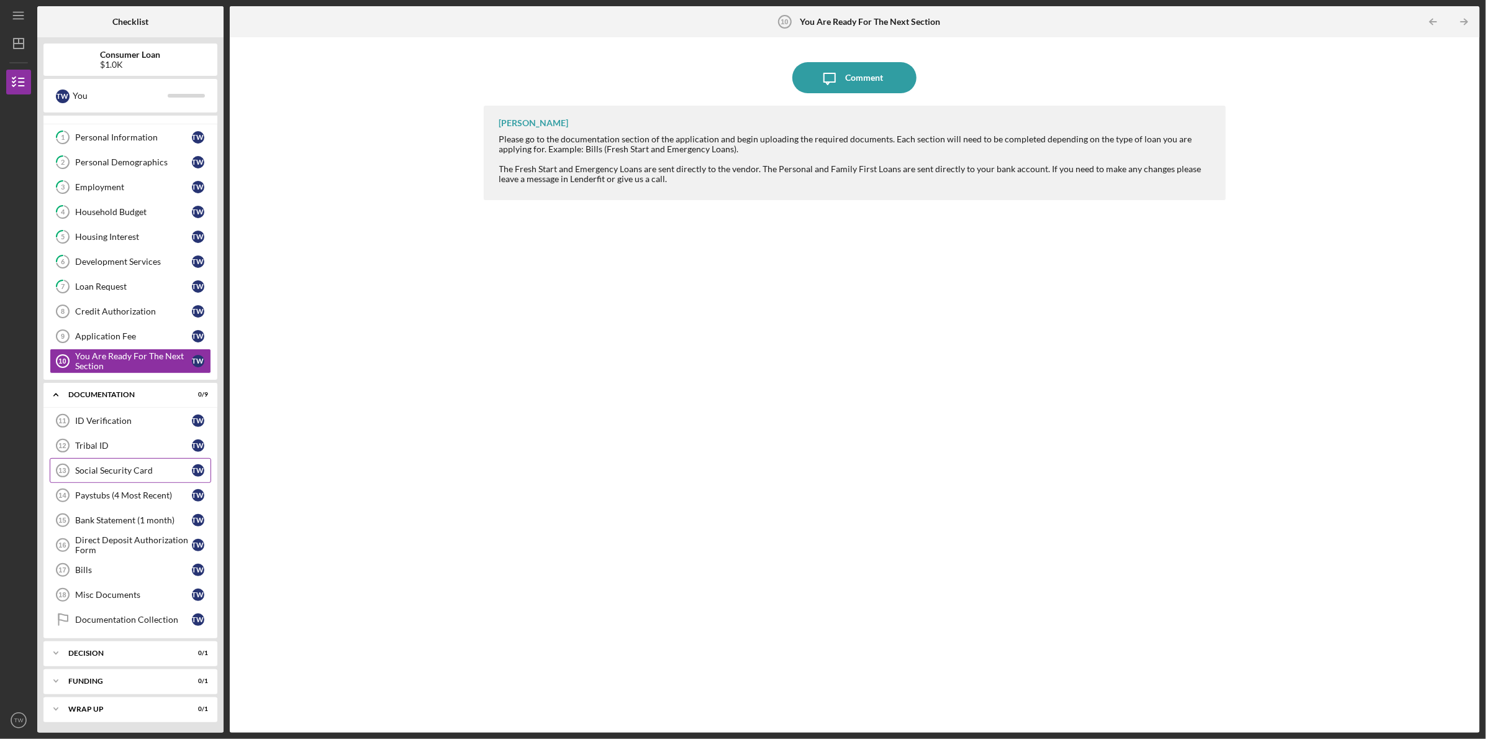
click at [134, 468] on div "Social Security Card" at bounding box center [133, 470] width 117 height 10
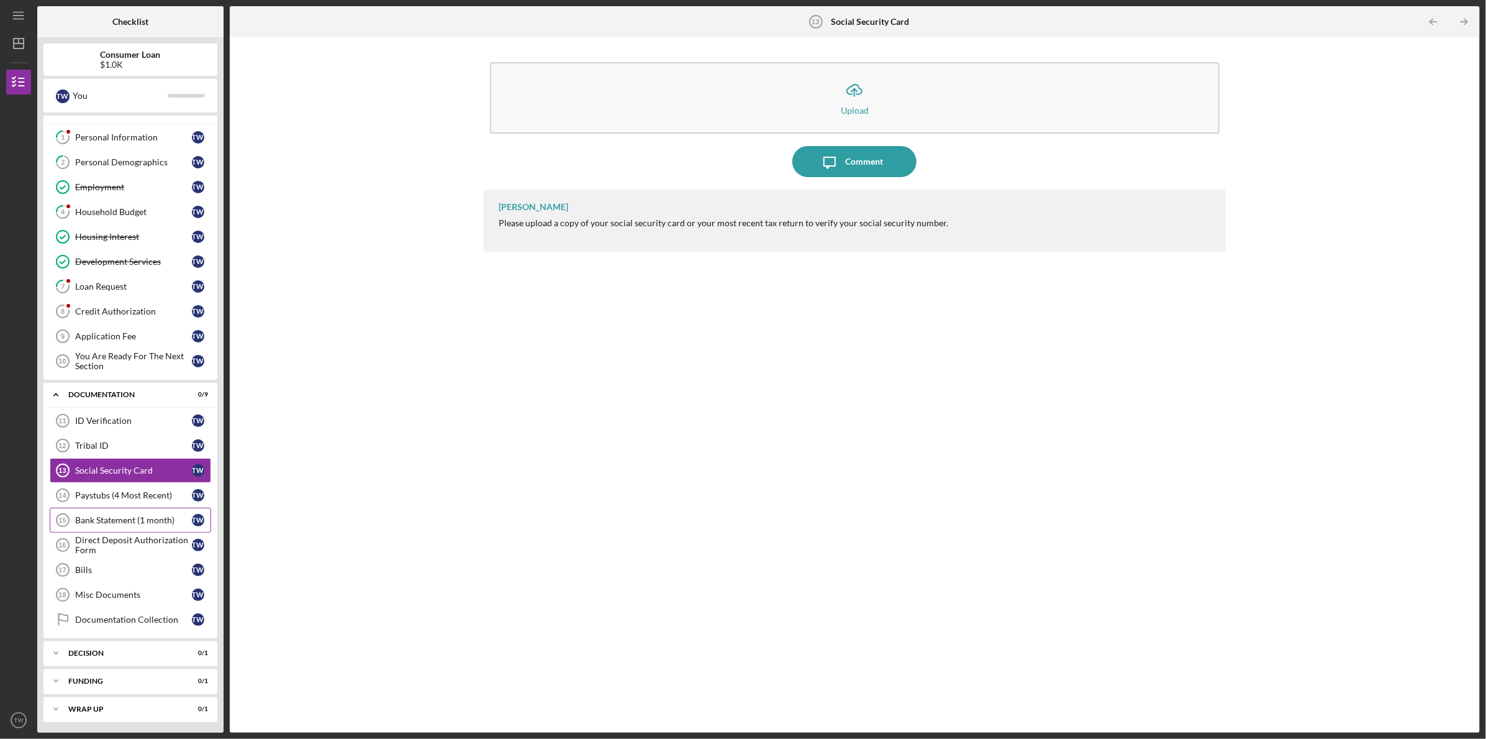
click at [133, 516] on div "Bank Statement (1 month)" at bounding box center [133, 520] width 117 height 10
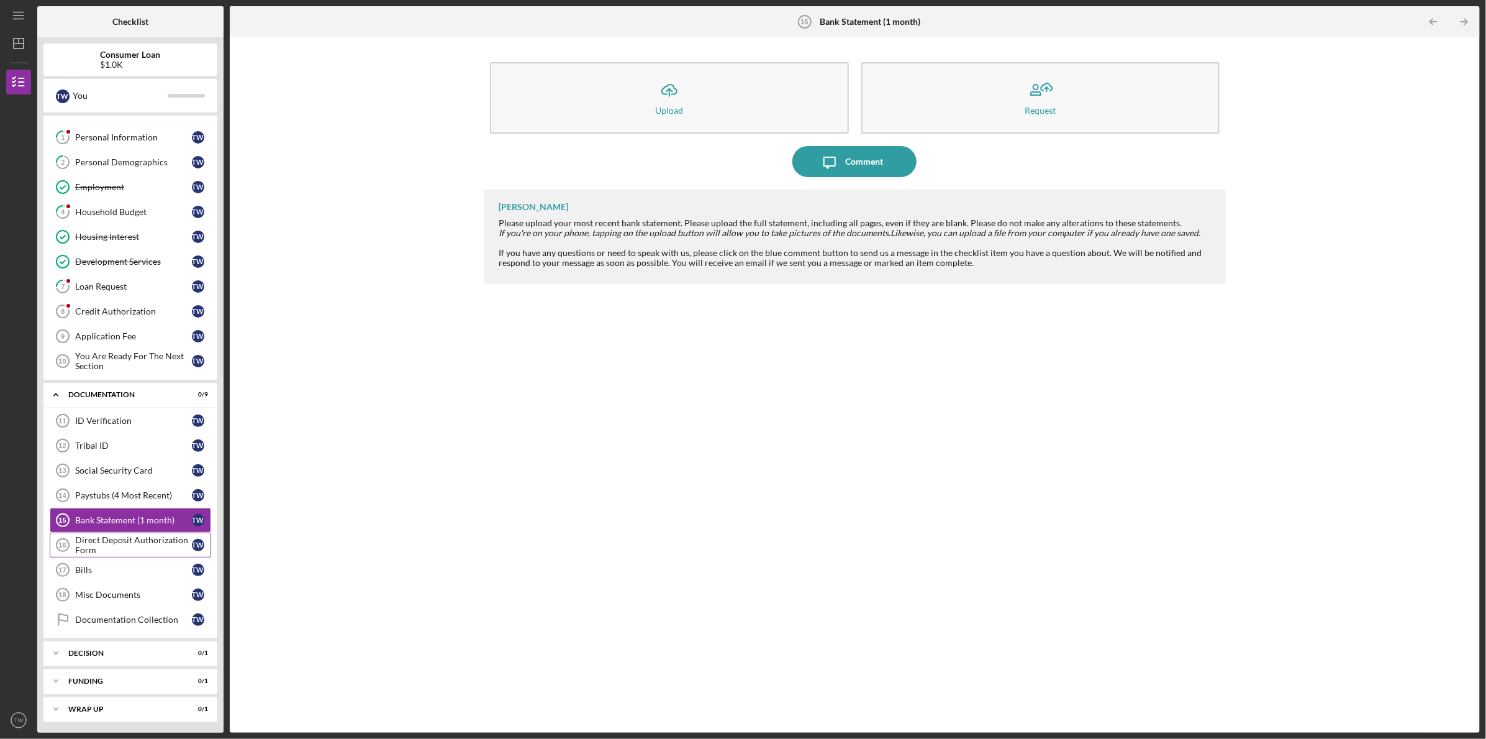
click at [129, 541] on div "Direct Deposit Authorization Form" at bounding box center [133, 545] width 117 height 20
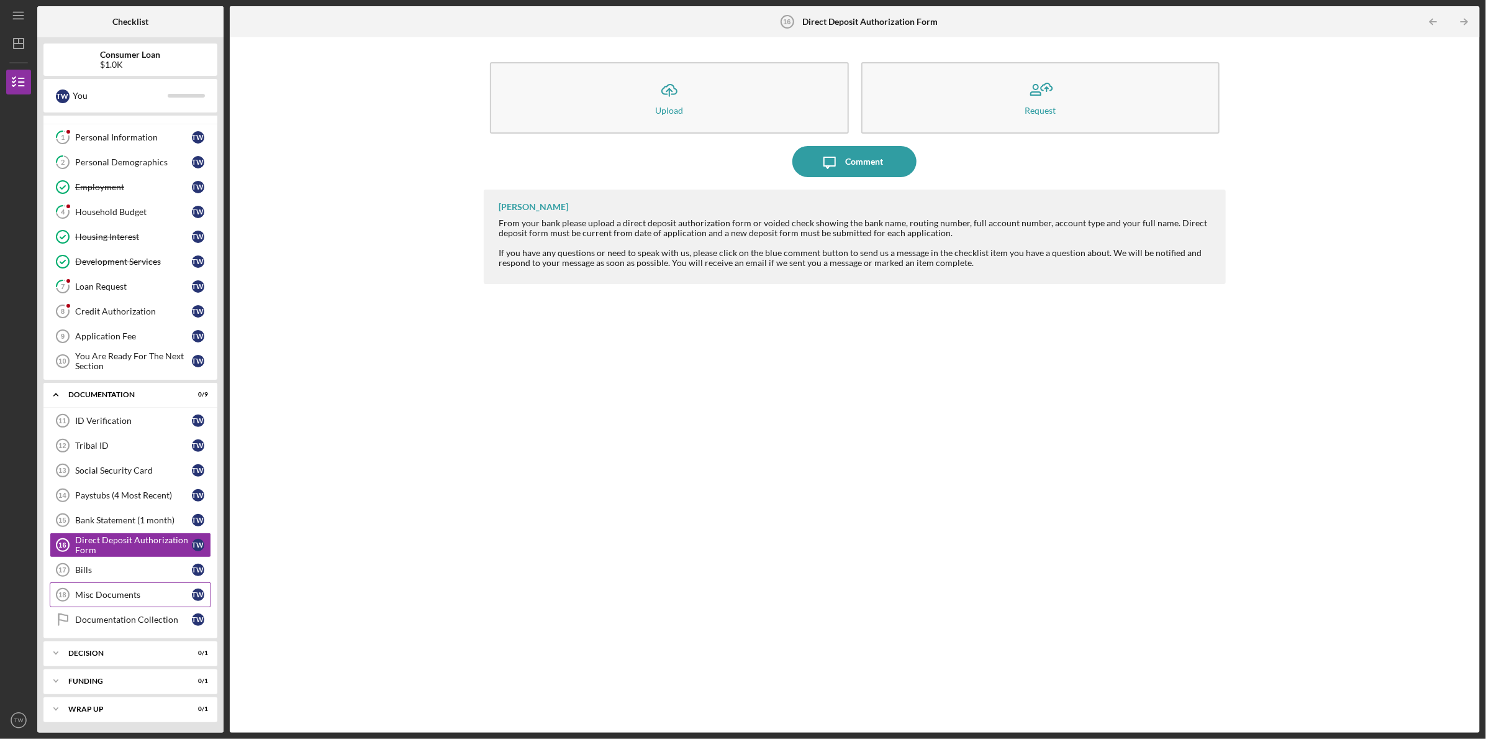
click at [132, 595] on div "Misc Documents" at bounding box center [133, 594] width 117 height 10
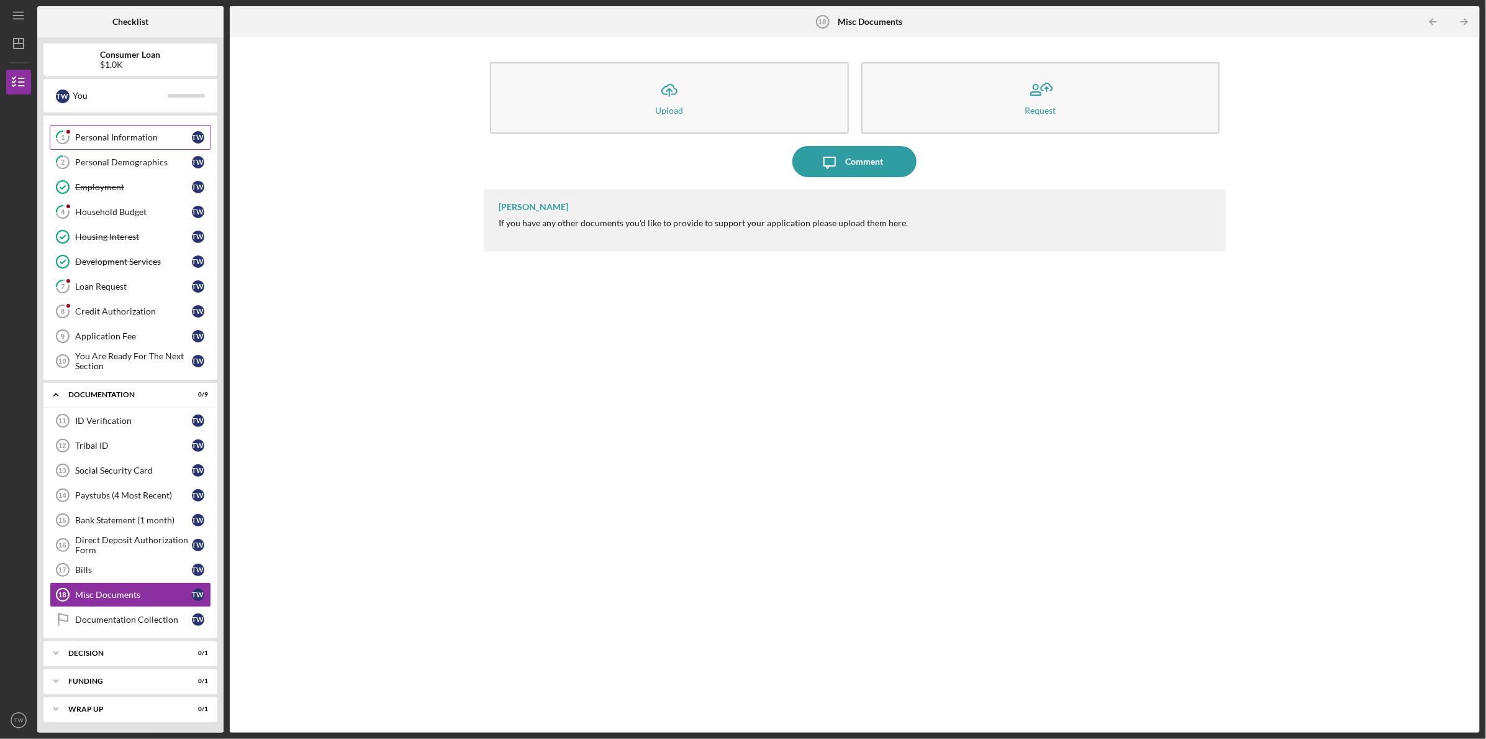
click at [147, 134] on div "Personal Information" at bounding box center [133, 137] width 117 height 10
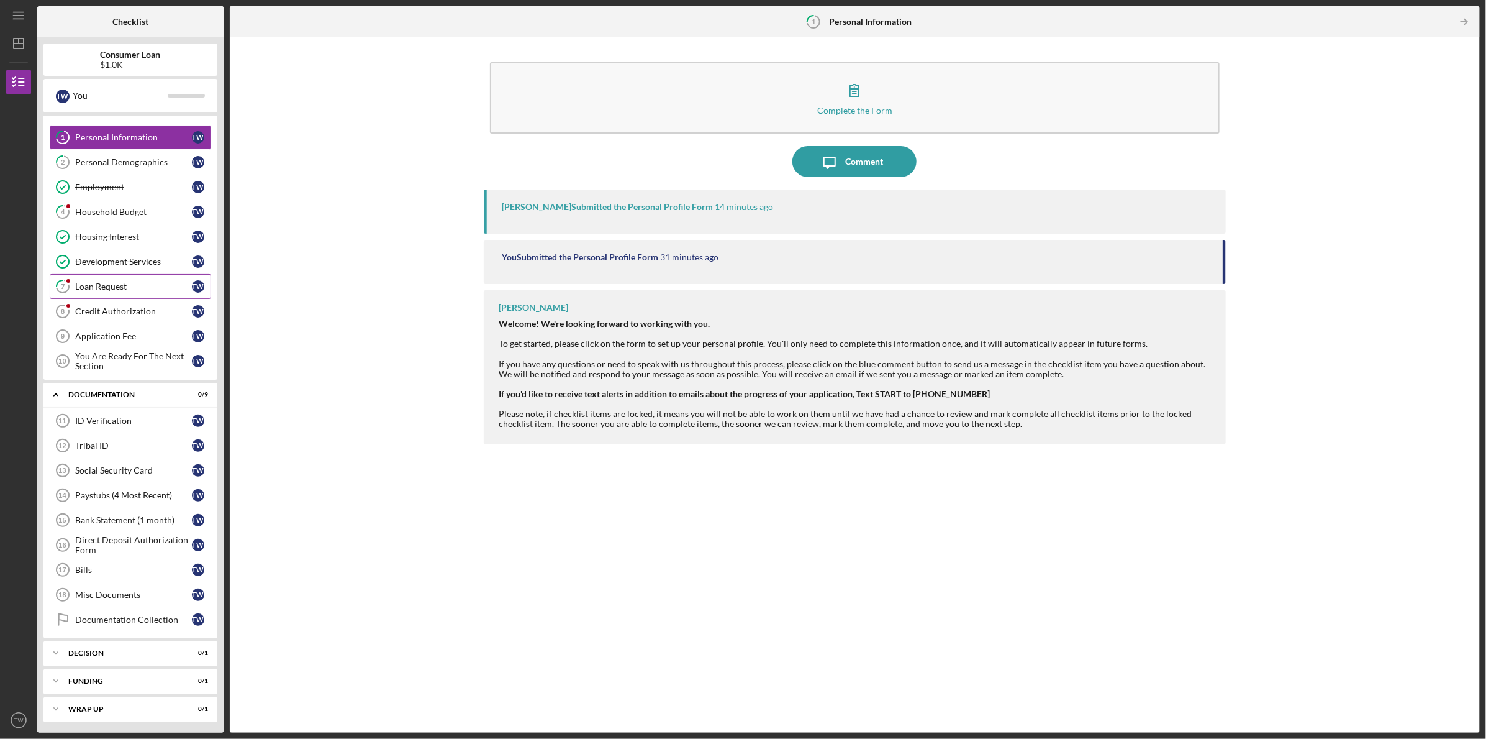
click at [118, 278] on link "7 Loan Request T W" at bounding box center [131, 286] width 162 height 25
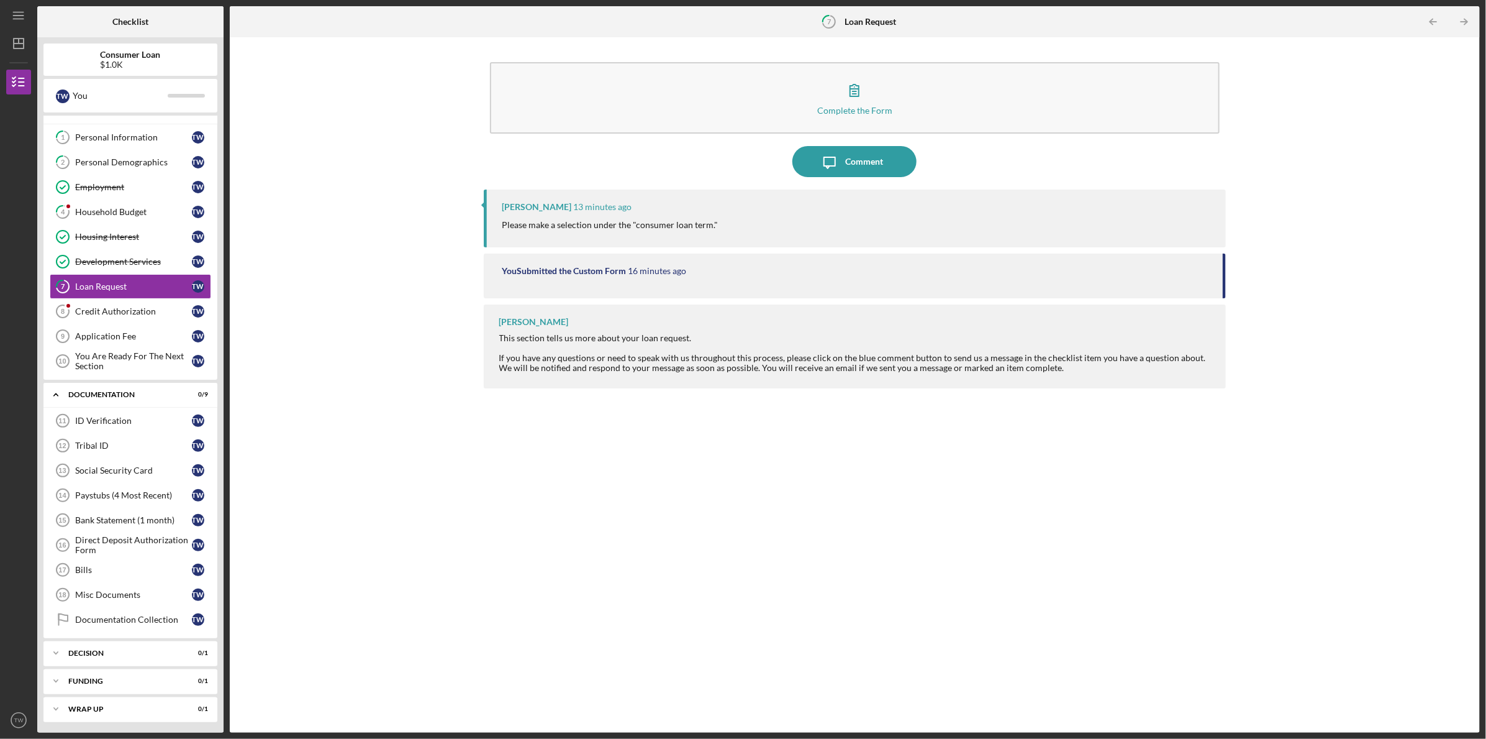
click at [735, 222] on div "Please make a selection under the "consumer loan term."" at bounding box center [859, 225] width 712 height 14
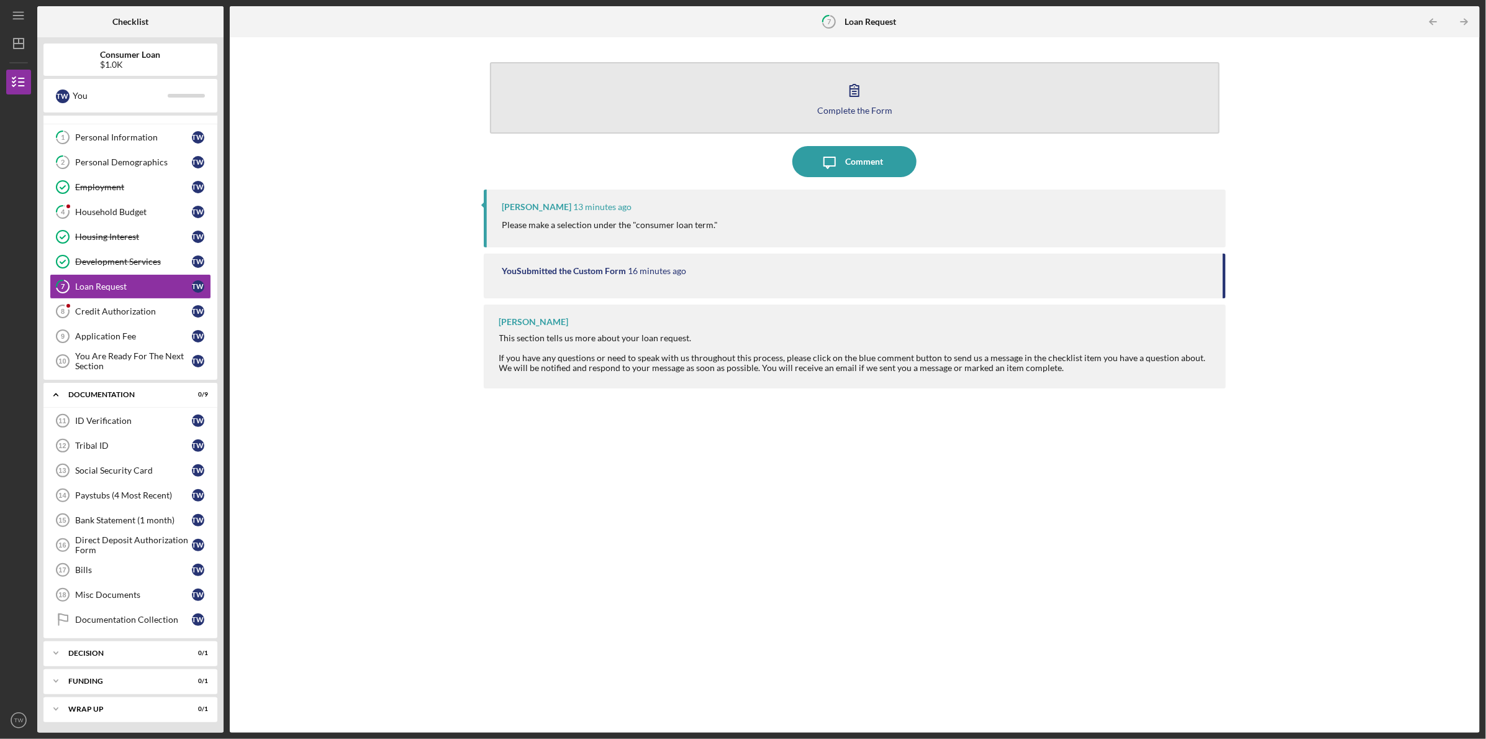
click at [847, 88] on icon "button" at bounding box center [854, 90] width 31 height 31
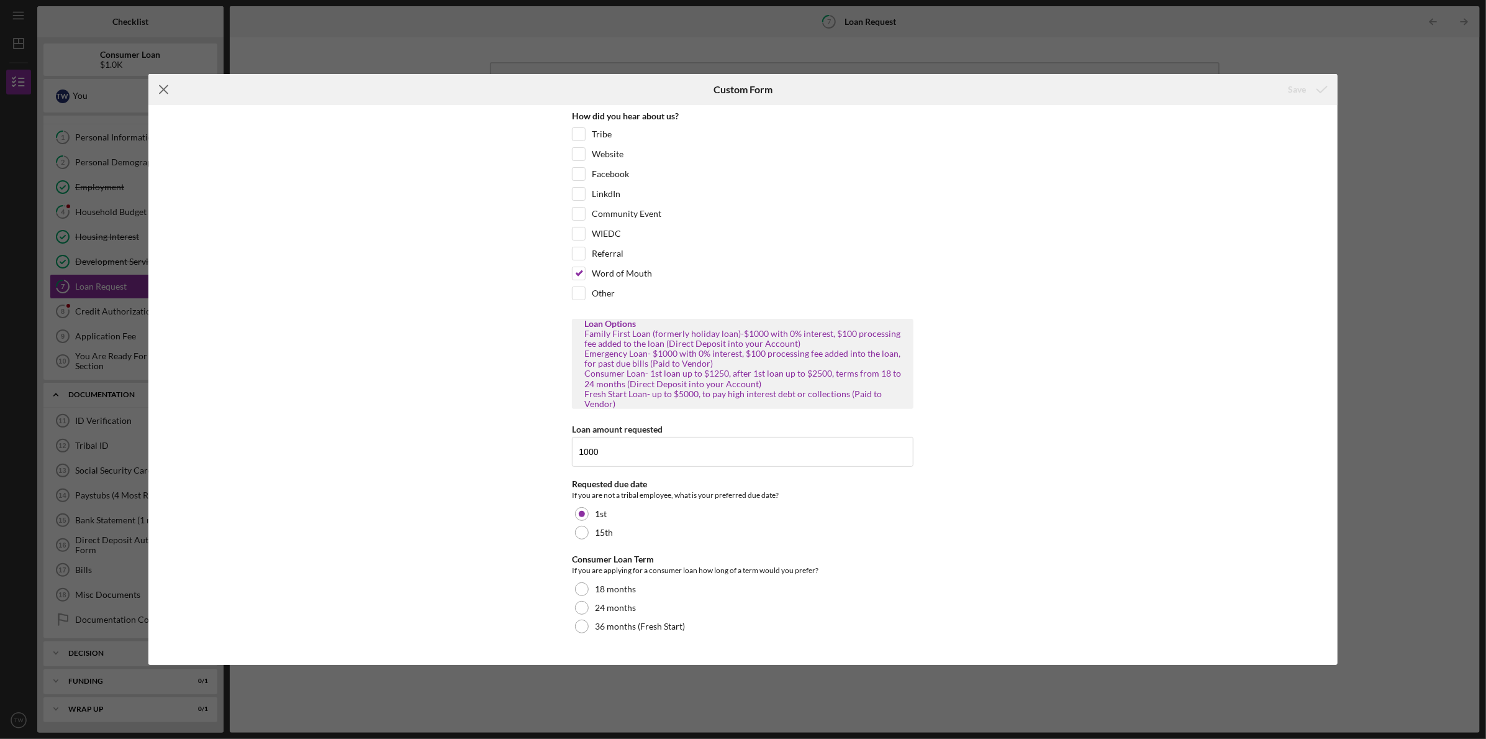
click at [162, 84] on icon "Icon/Menu Close" at bounding box center [163, 89] width 31 height 31
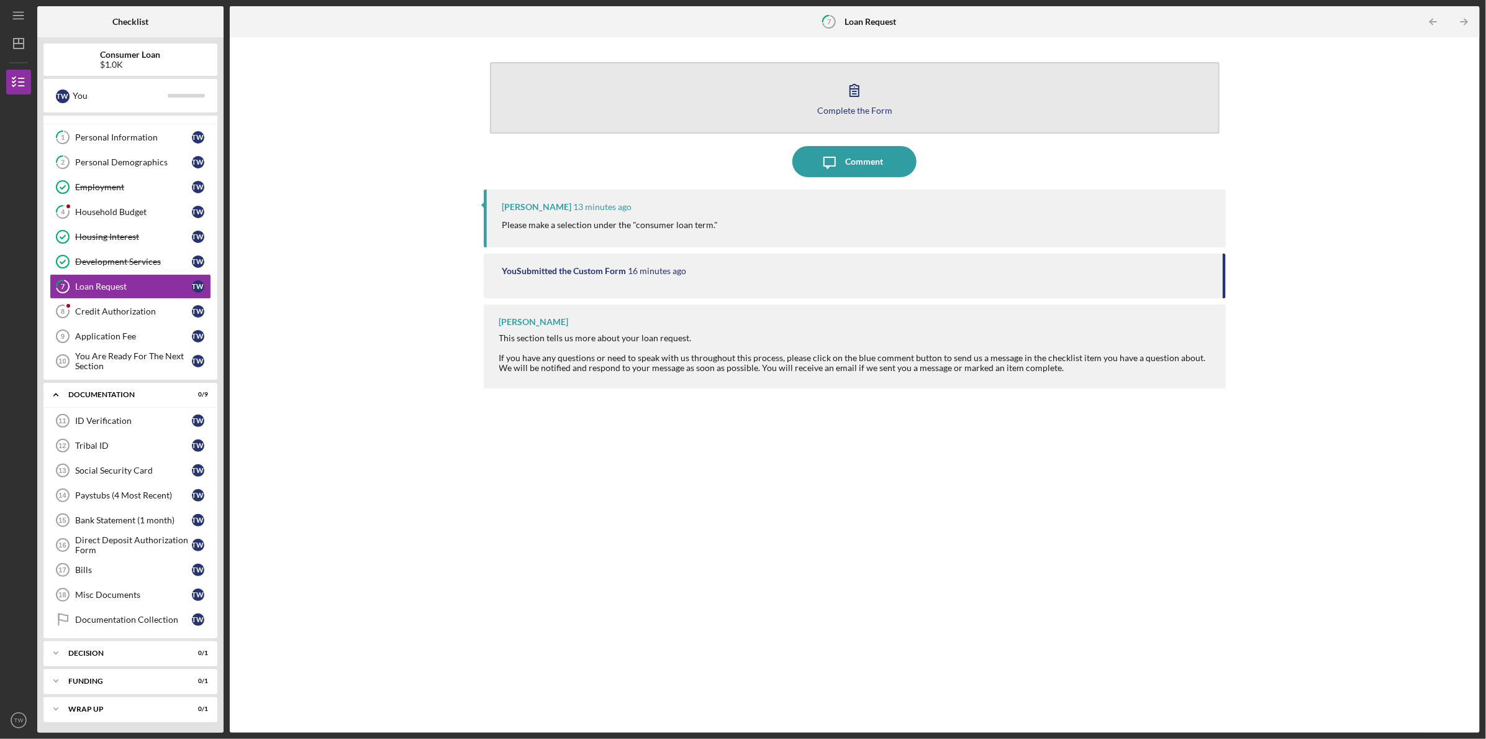
click at [862, 94] on icon "button" at bounding box center [854, 90] width 31 height 31
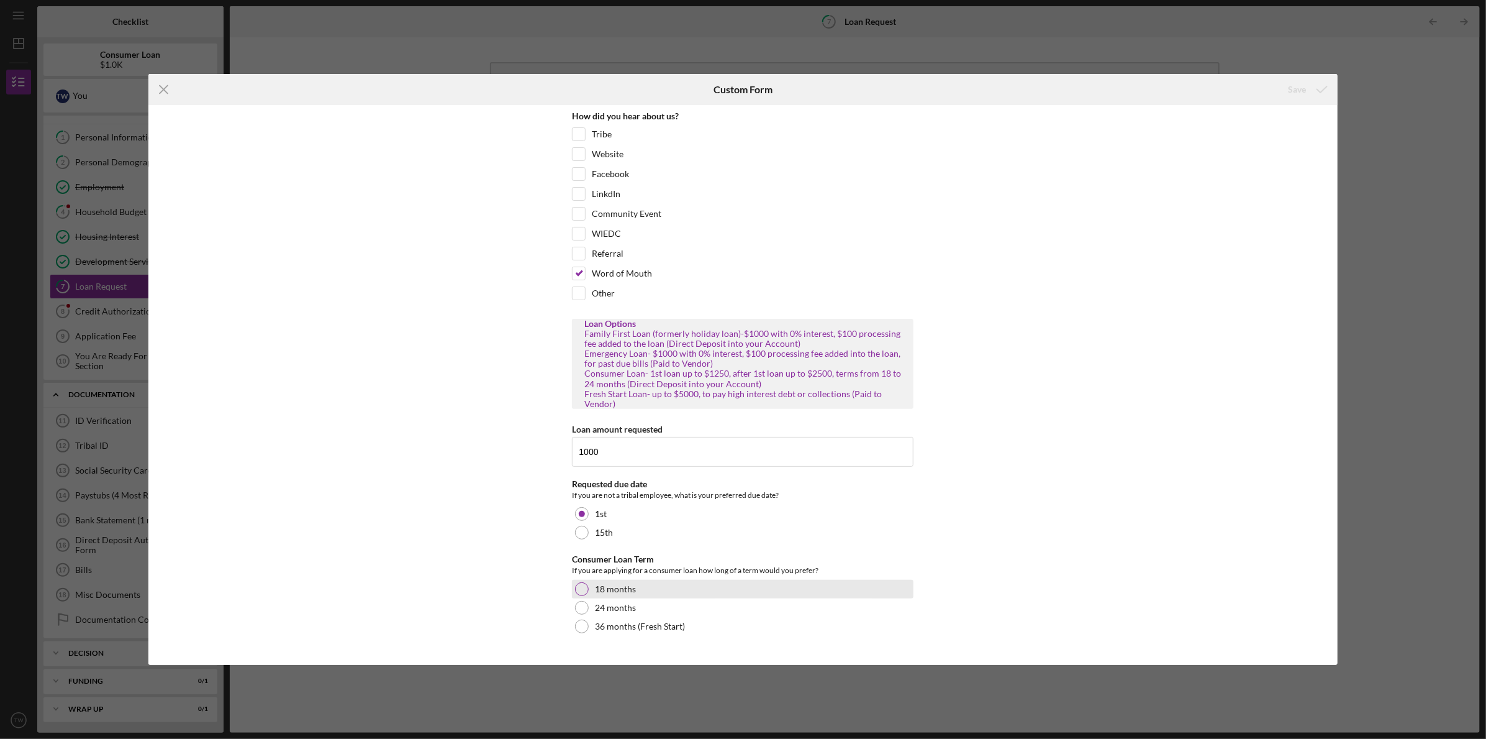
click at [586, 586] on div at bounding box center [582, 589] width 14 height 14
click at [163, 88] on icon "Icon/Menu Close" at bounding box center [163, 89] width 31 height 31
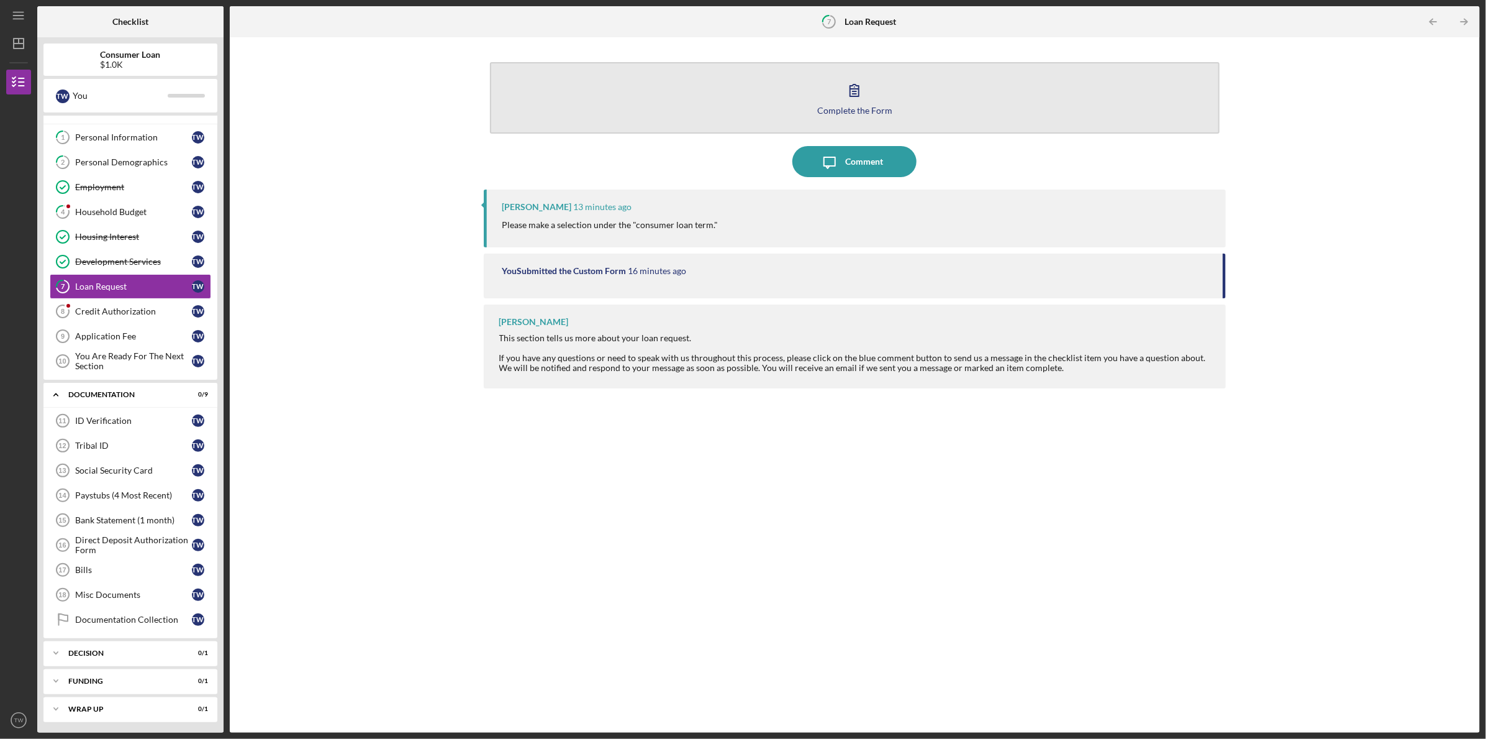
click at [864, 99] on icon "button" at bounding box center [854, 90] width 31 height 31
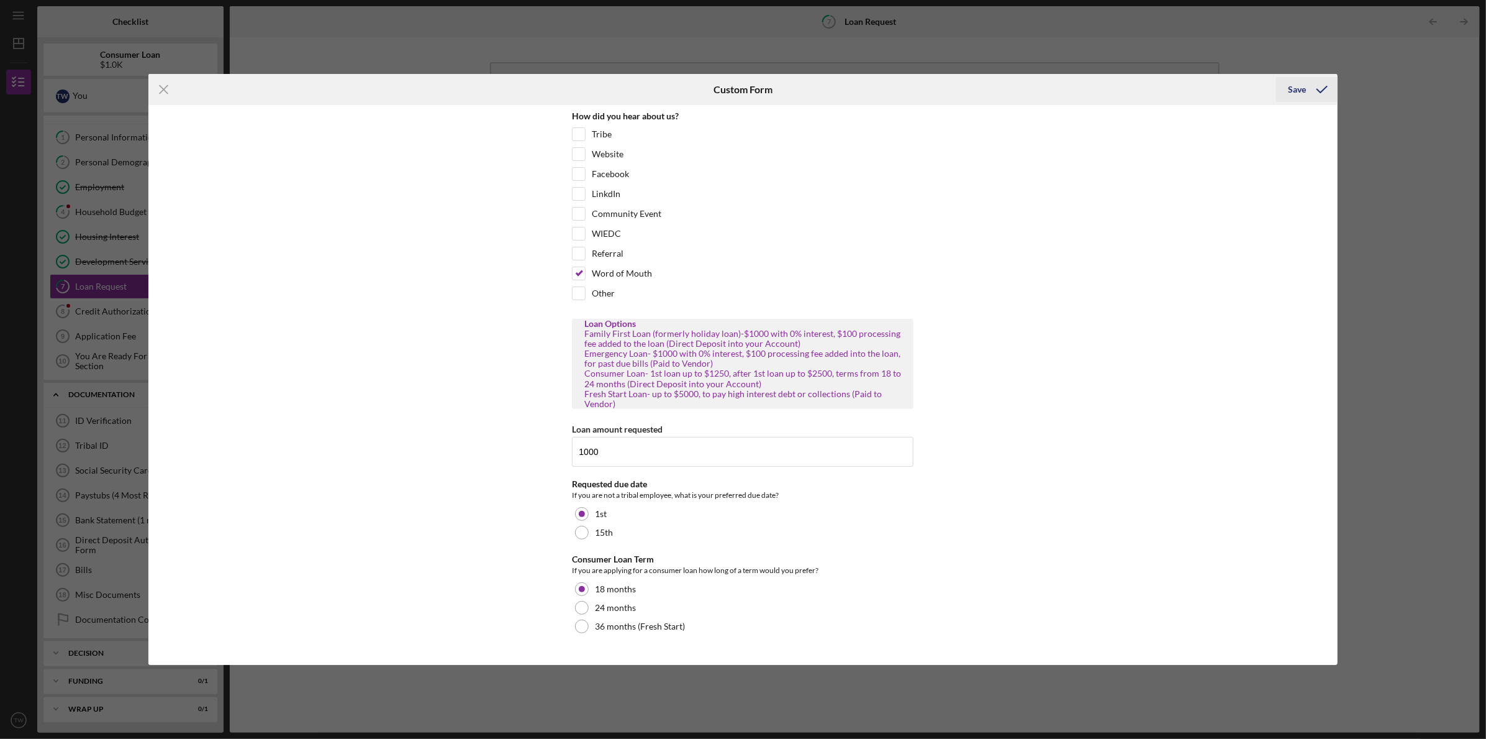
click at [1290, 85] on div "Save" at bounding box center [1298, 89] width 18 height 25
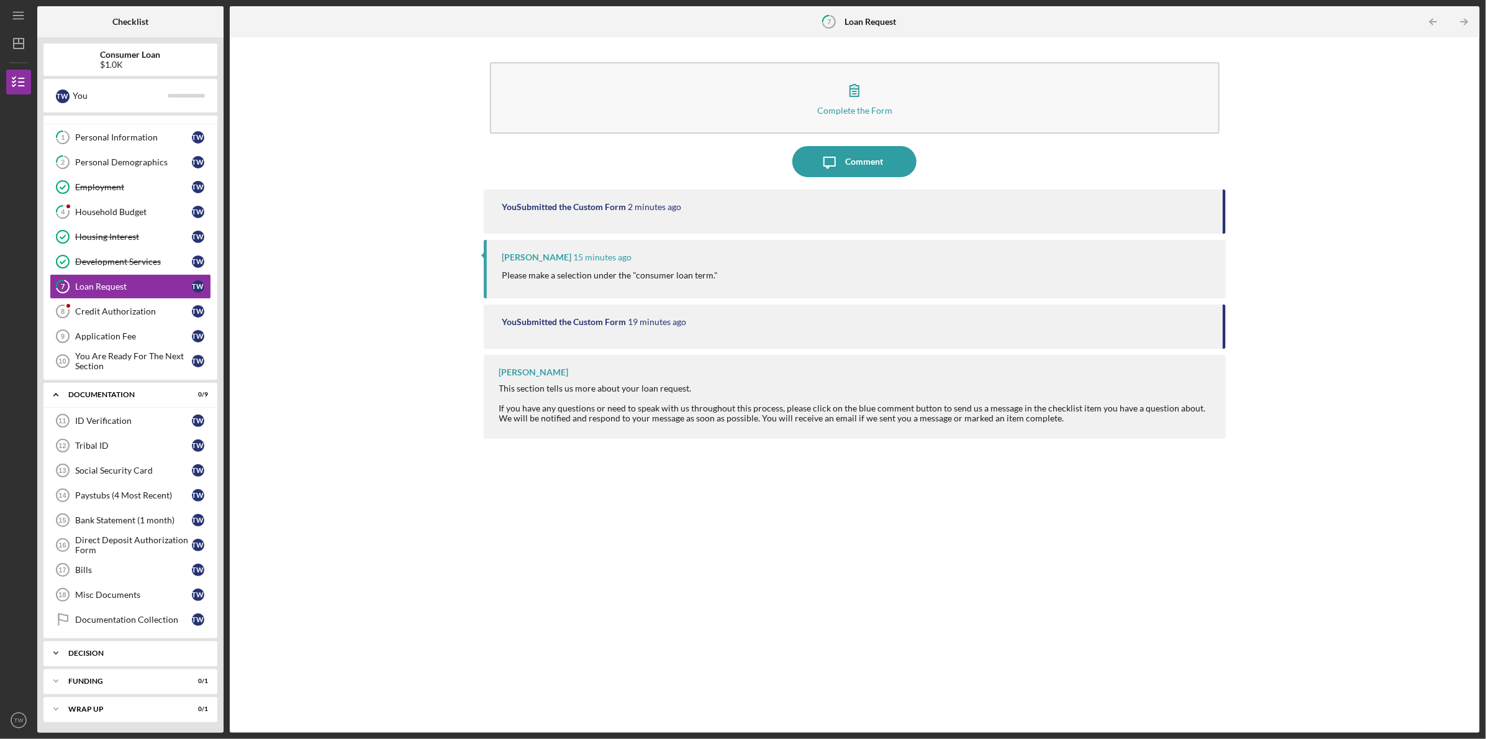
click at [148, 644] on div "Icon/Expander Decision 0 / 1" at bounding box center [130, 652] width 174 height 25
click at [125, 560] on link "Bills 17 Bills T W" at bounding box center [131, 569] width 162 height 25
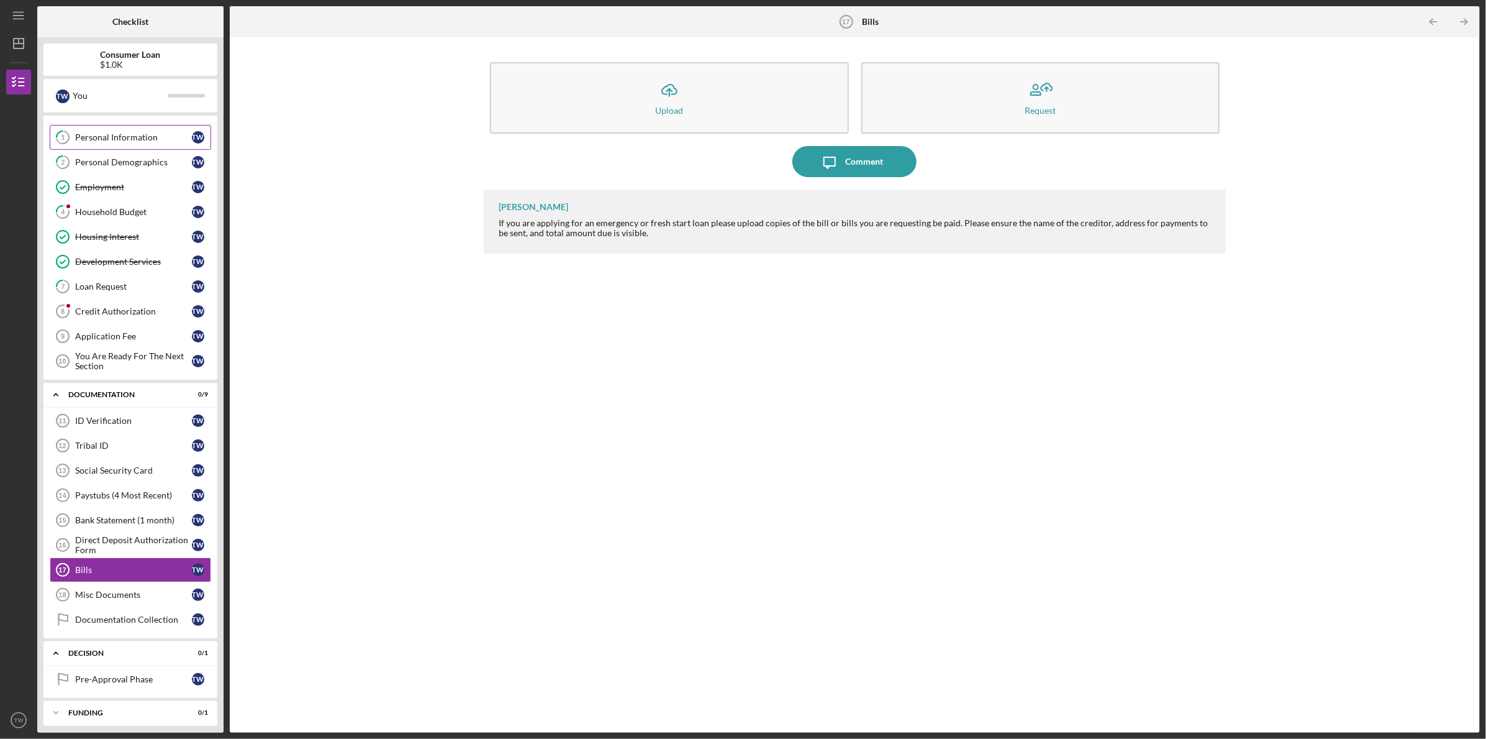
click at [123, 138] on div "Personal Information" at bounding box center [133, 137] width 117 height 10
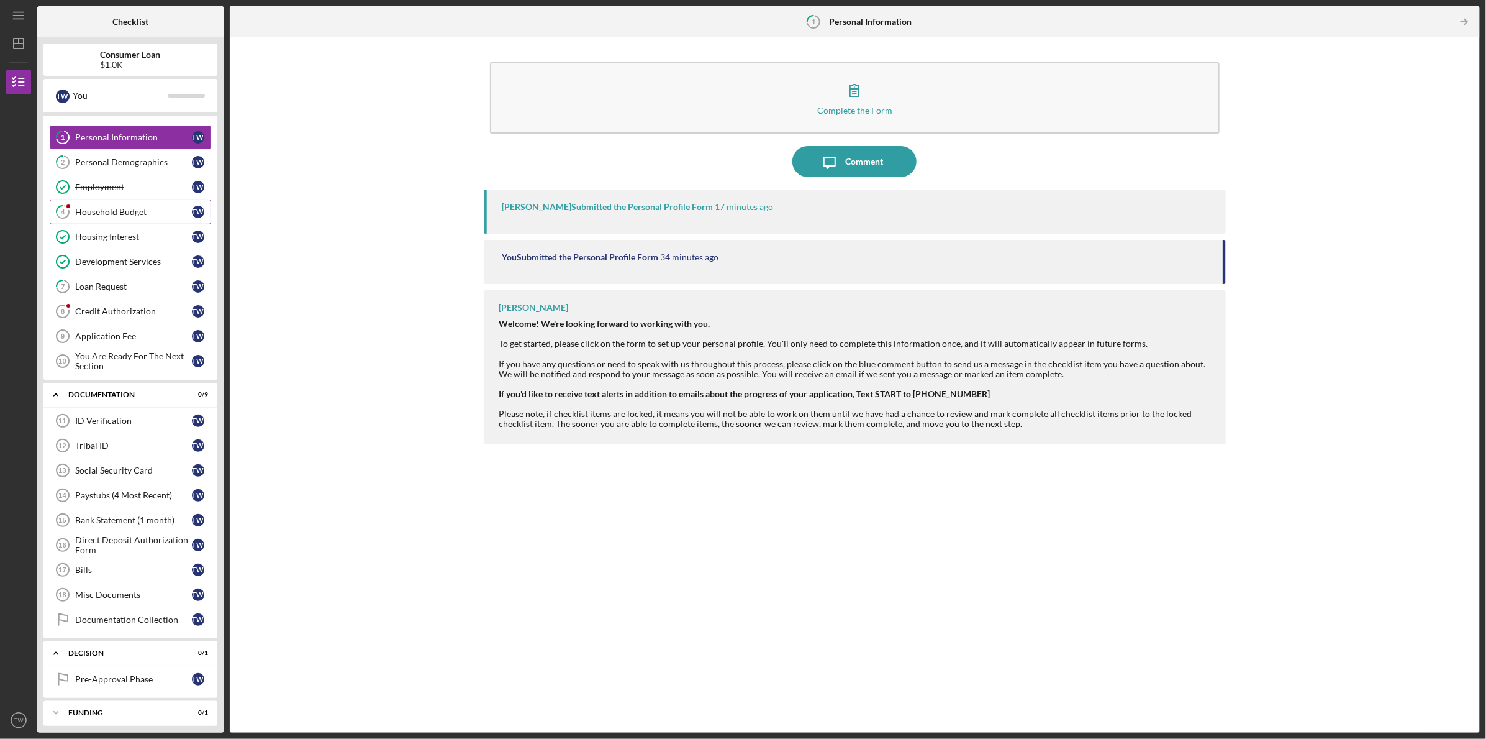
click at [152, 209] on div "Household Budget" at bounding box center [133, 212] width 117 height 10
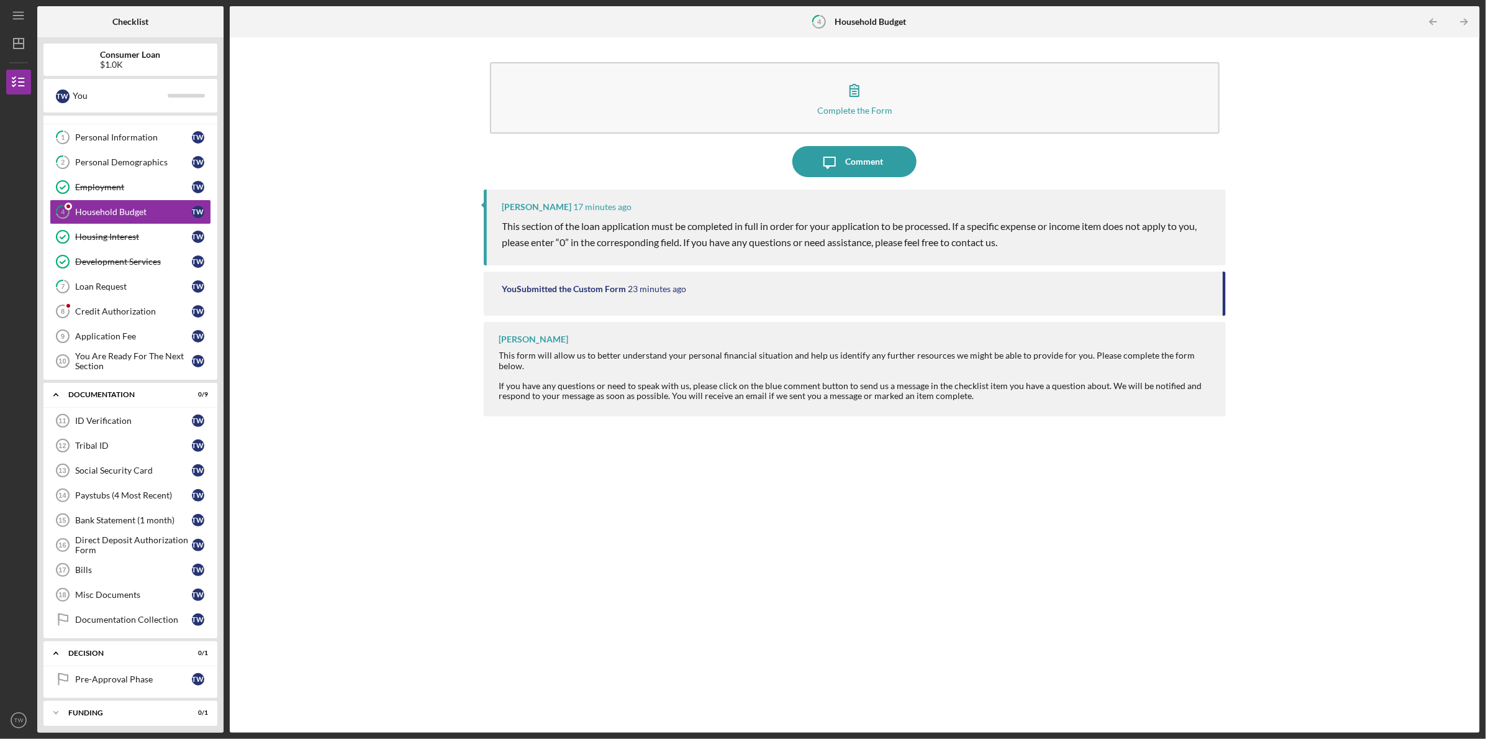
click at [317, 228] on div "Complete the Form Form Icon/Message Comment [PERSON_NAME] 17 minutes ago This s…" at bounding box center [855, 384] width 1238 height 683
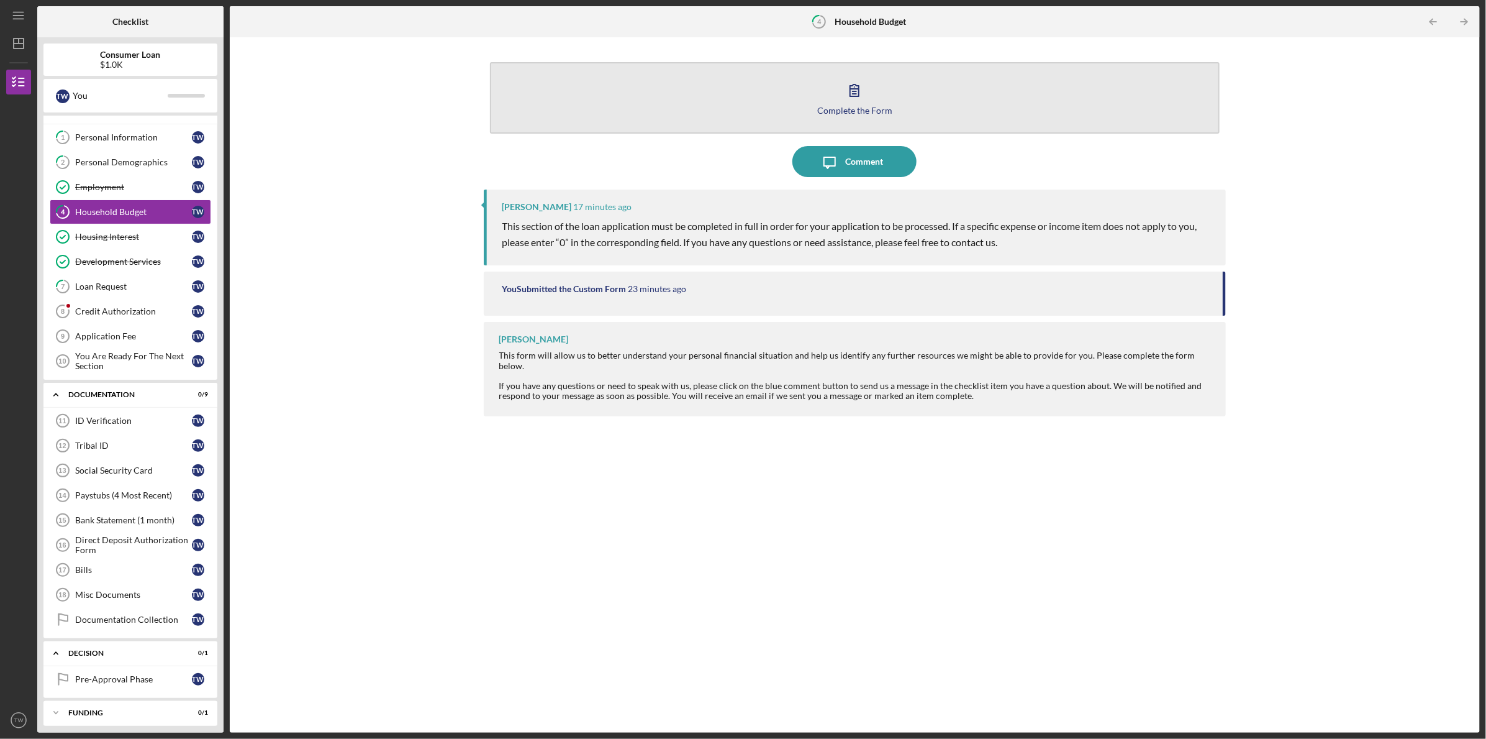
click at [852, 90] on icon "button" at bounding box center [854, 90] width 31 height 31
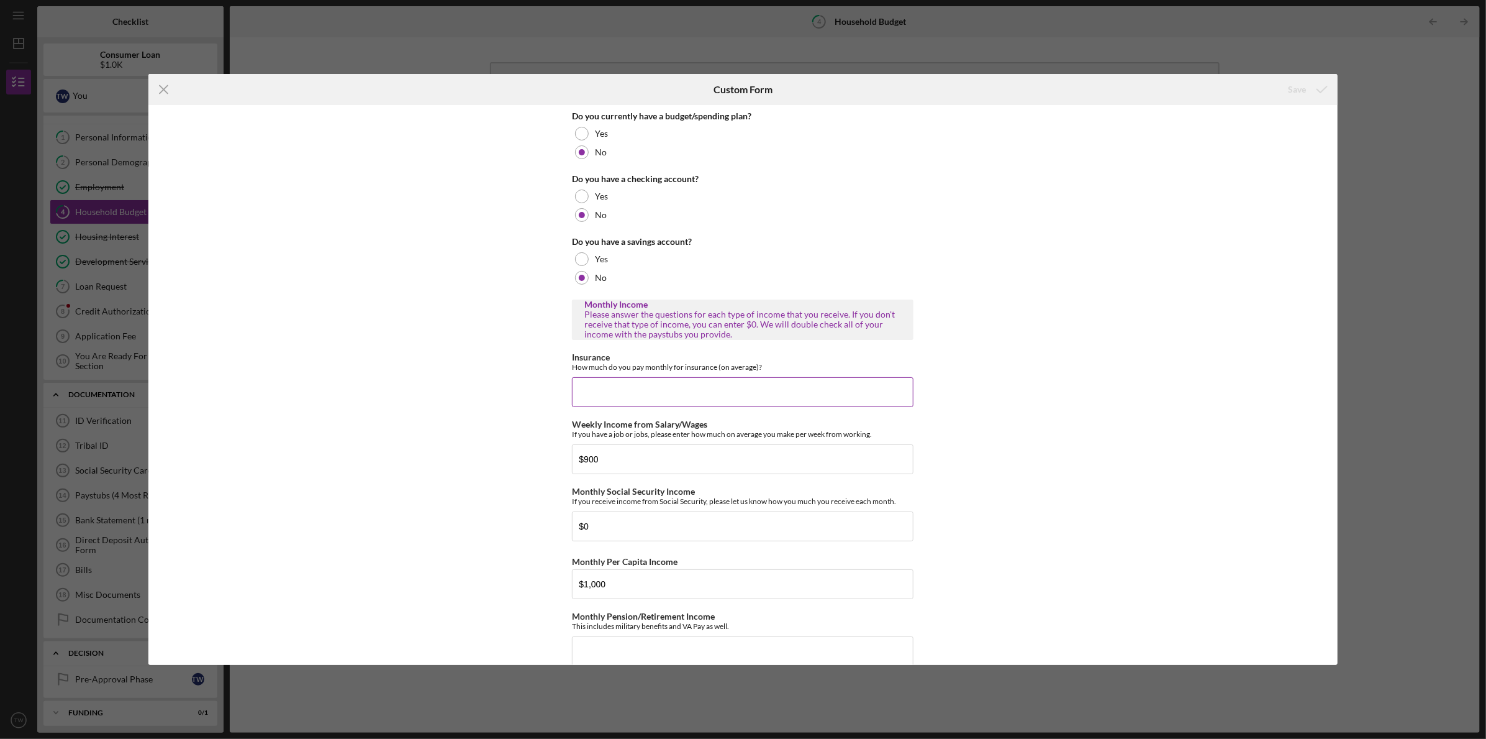
click at [740, 395] on input "Insurance" at bounding box center [743, 392] width 342 height 30
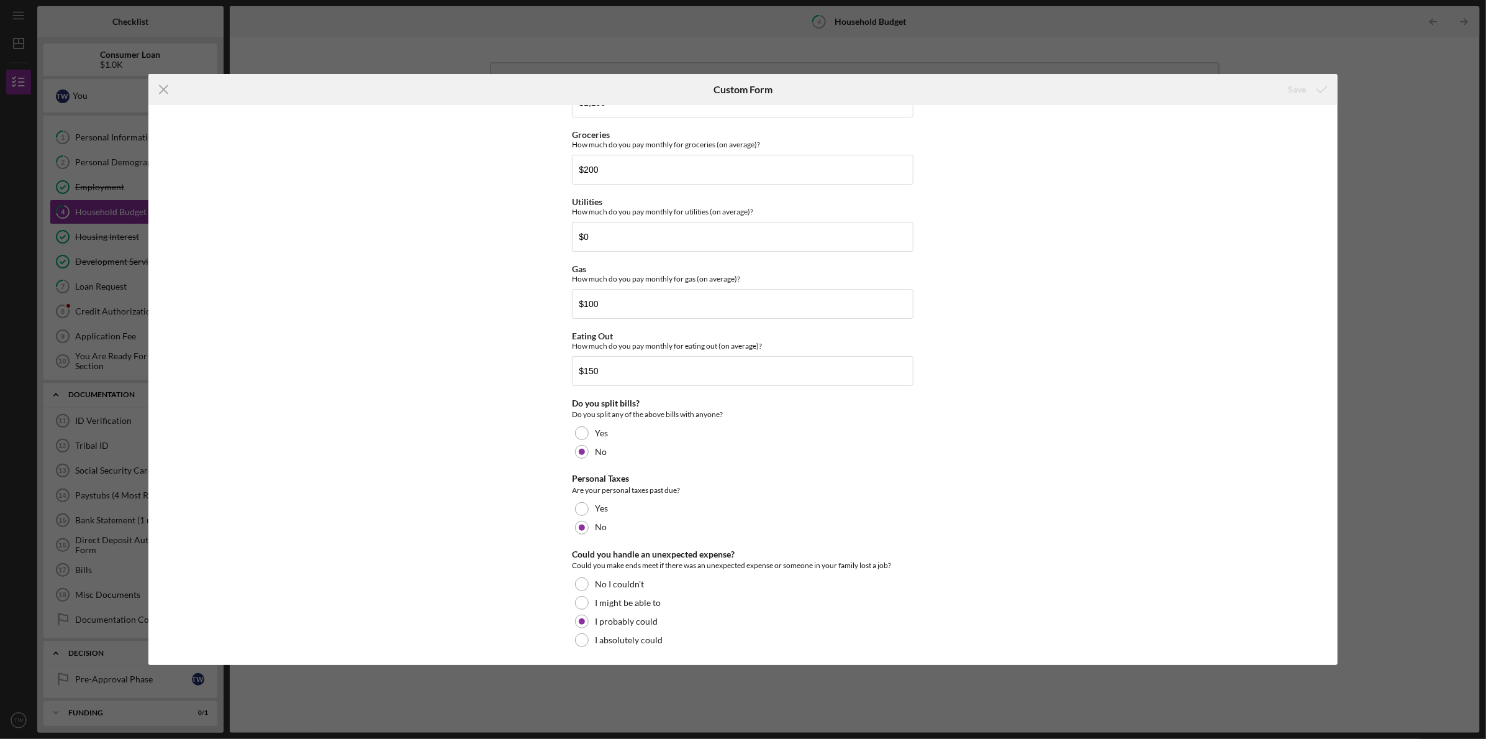
scroll to position [661, 0]
click at [165, 81] on icon "Icon/Menu Close" at bounding box center [163, 89] width 31 height 31
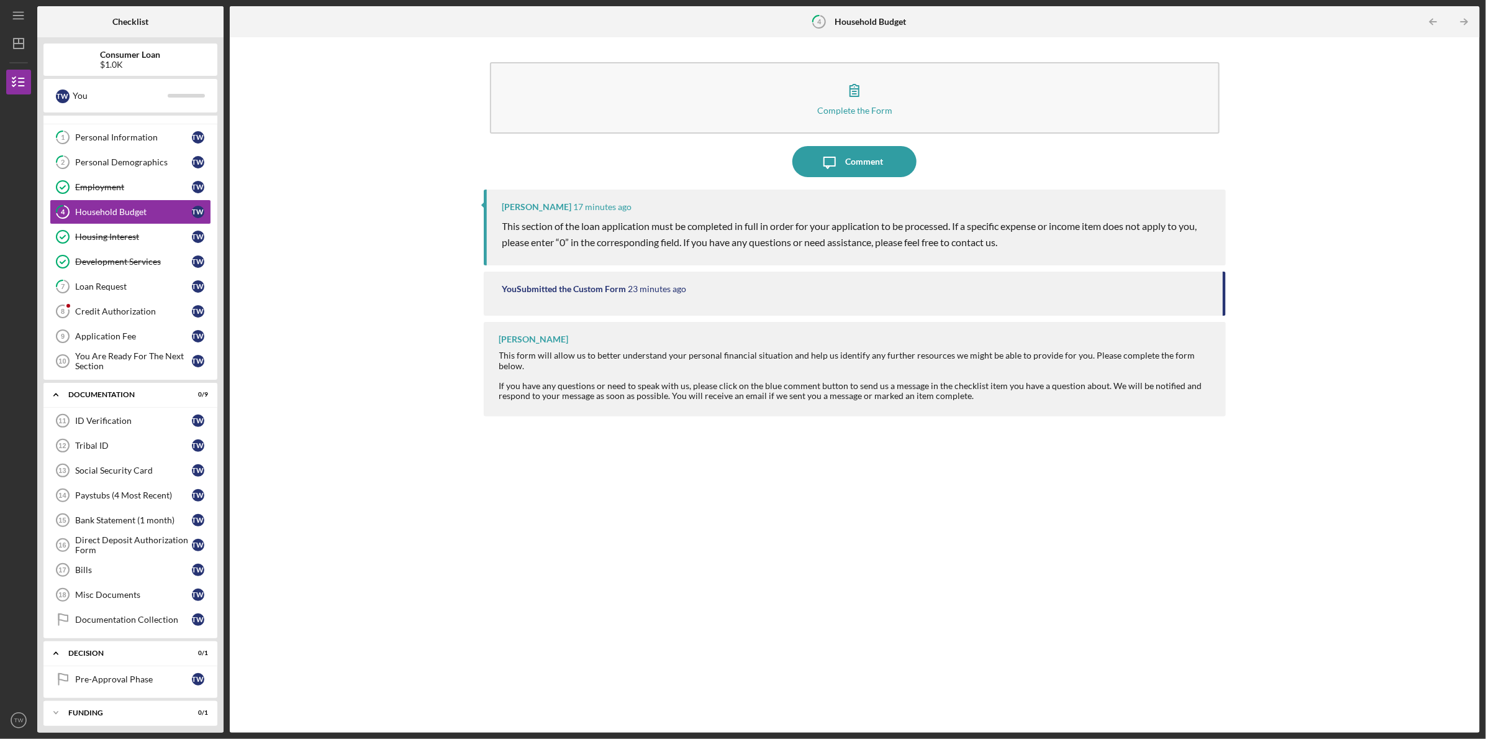
click at [281, 207] on div "Complete the Form Form Icon/Message Comment [PERSON_NAME] 17 minutes ago This s…" at bounding box center [855, 384] width 1238 height 683
click at [16, 104] on div at bounding box center [18, 247] width 25 height 307
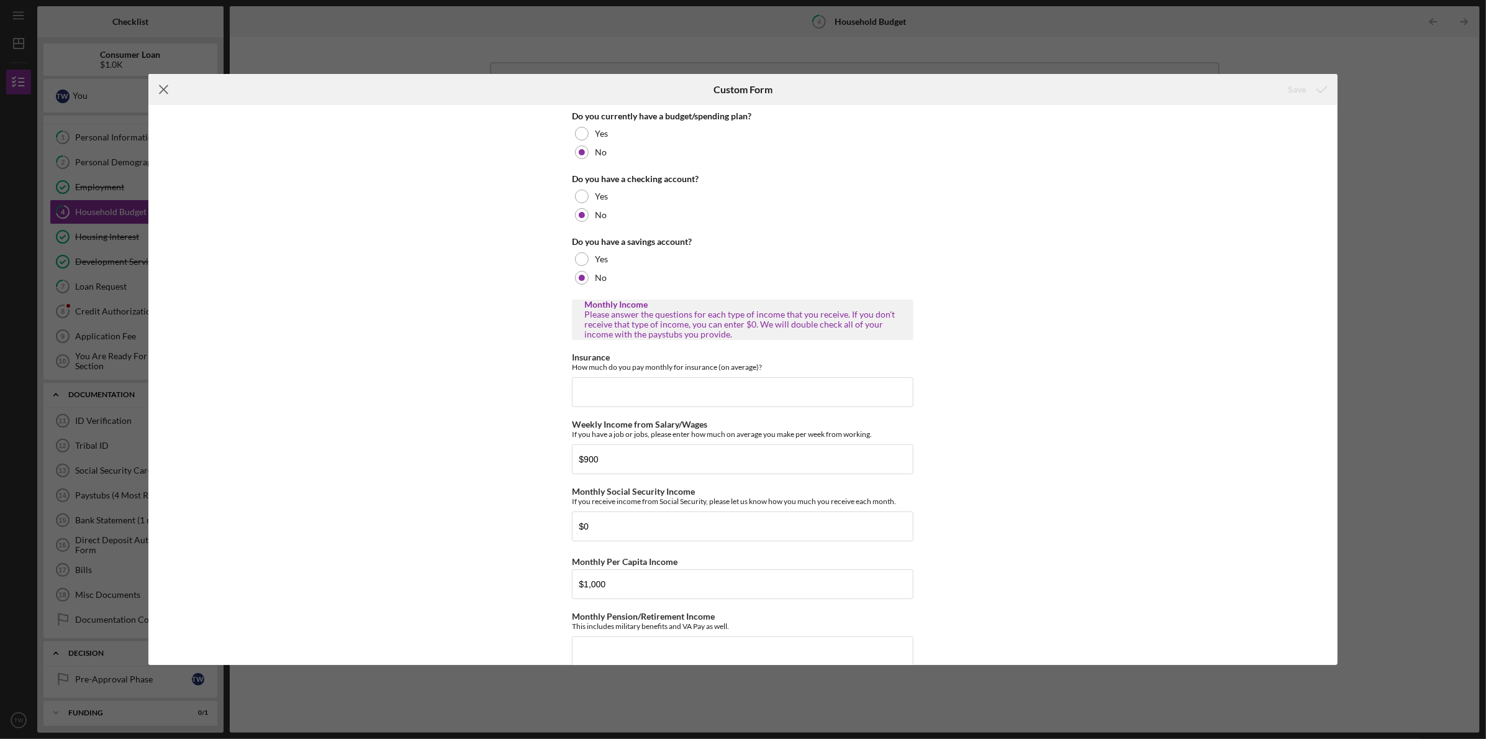
click at [164, 91] on icon "Icon/Menu Close" at bounding box center [163, 89] width 31 height 31
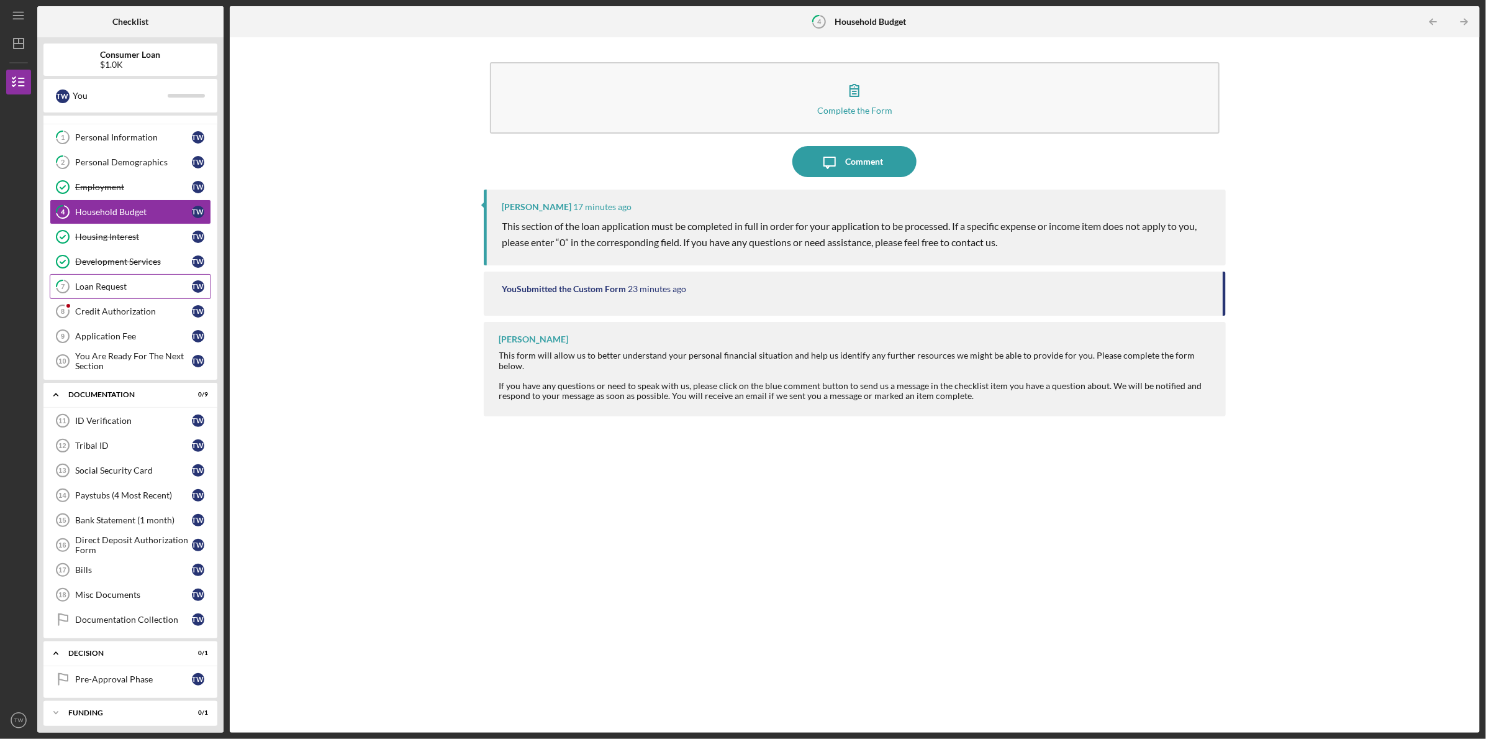
click at [142, 284] on div "Loan Request" at bounding box center [133, 286] width 117 height 10
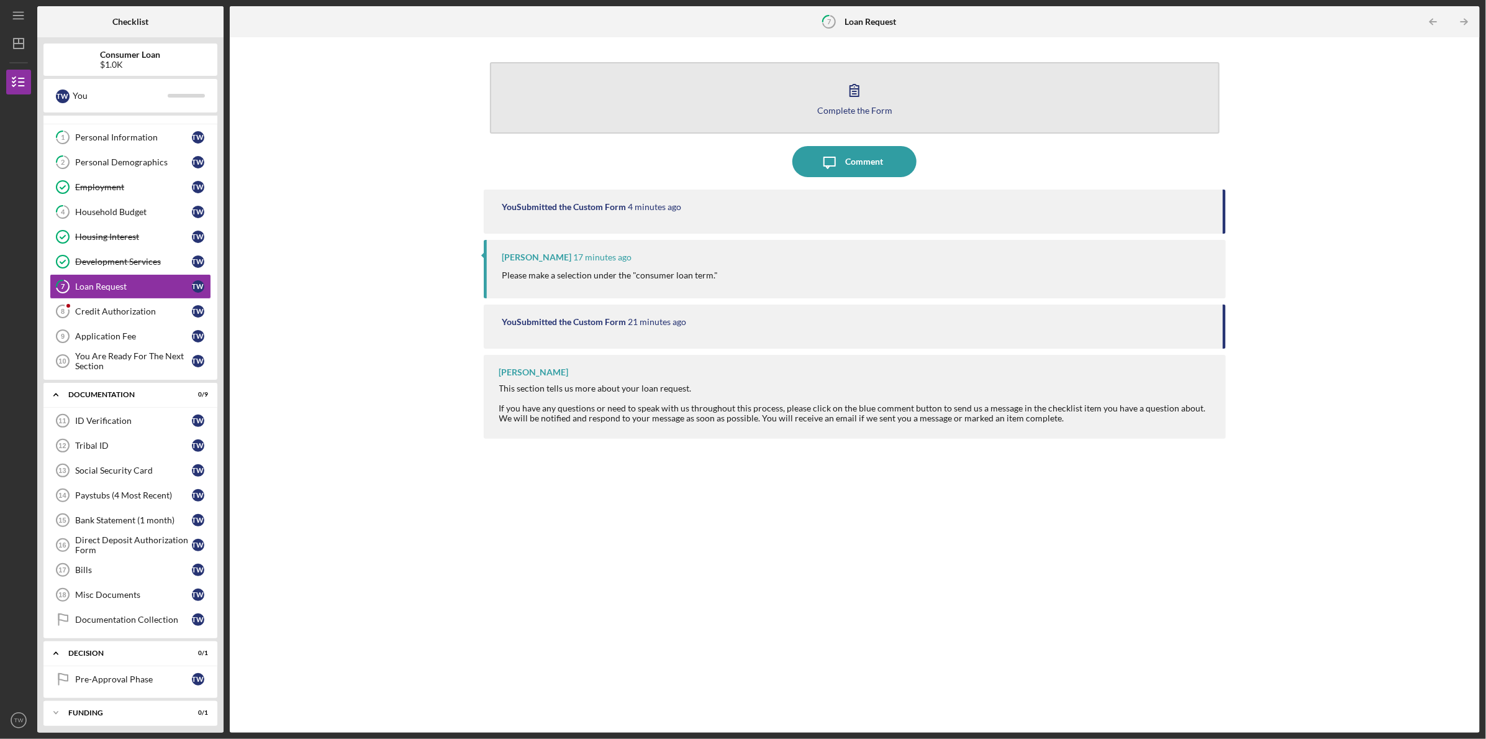
click at [864, 94] on icon "button" at bounding box center [854, 90] width 31 height 31
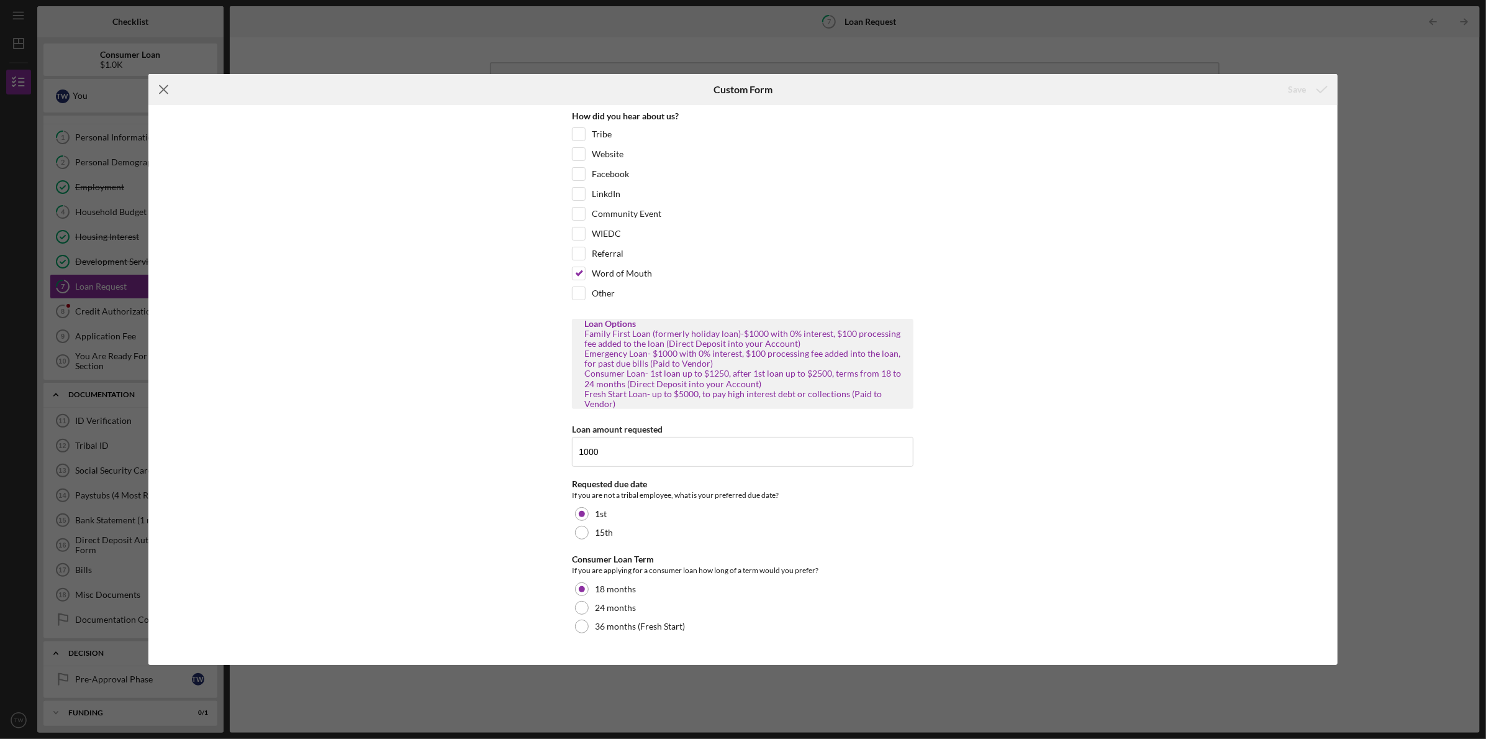
click at [164, 86] on icon "Icon/Menu Close" at bounding box center [163, 89] width 31 height 31
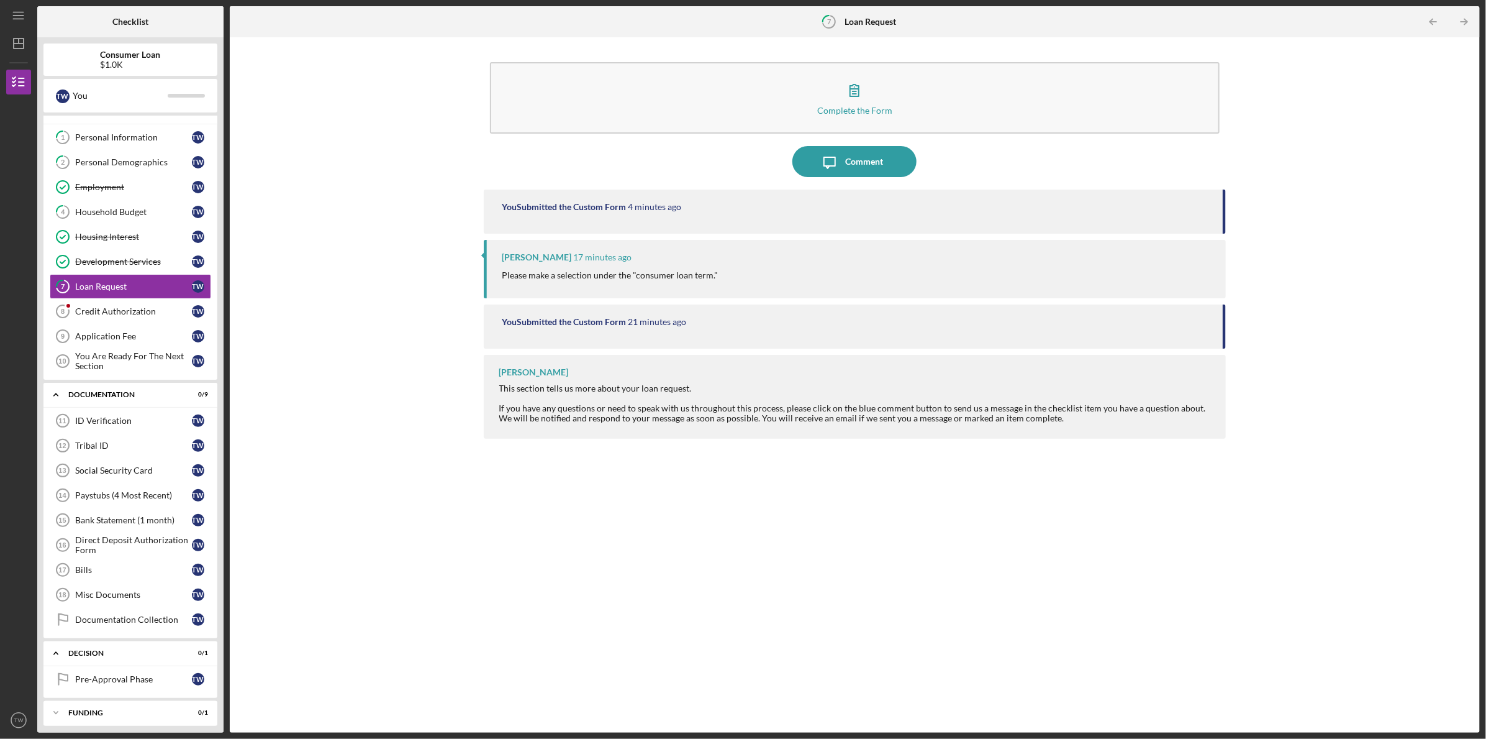
click at [728, 262] on div "[PERSON_NAME] 17 minutes ago" at bounding box center [859, 257] width 712 height 10
click at [590, 255] on time "17 minutes ago" at bounding box center [603, 257] width 58 height 10
click at [136, 337] on div "Application Fee" at bounding box center [133, 336] width 117 height 10
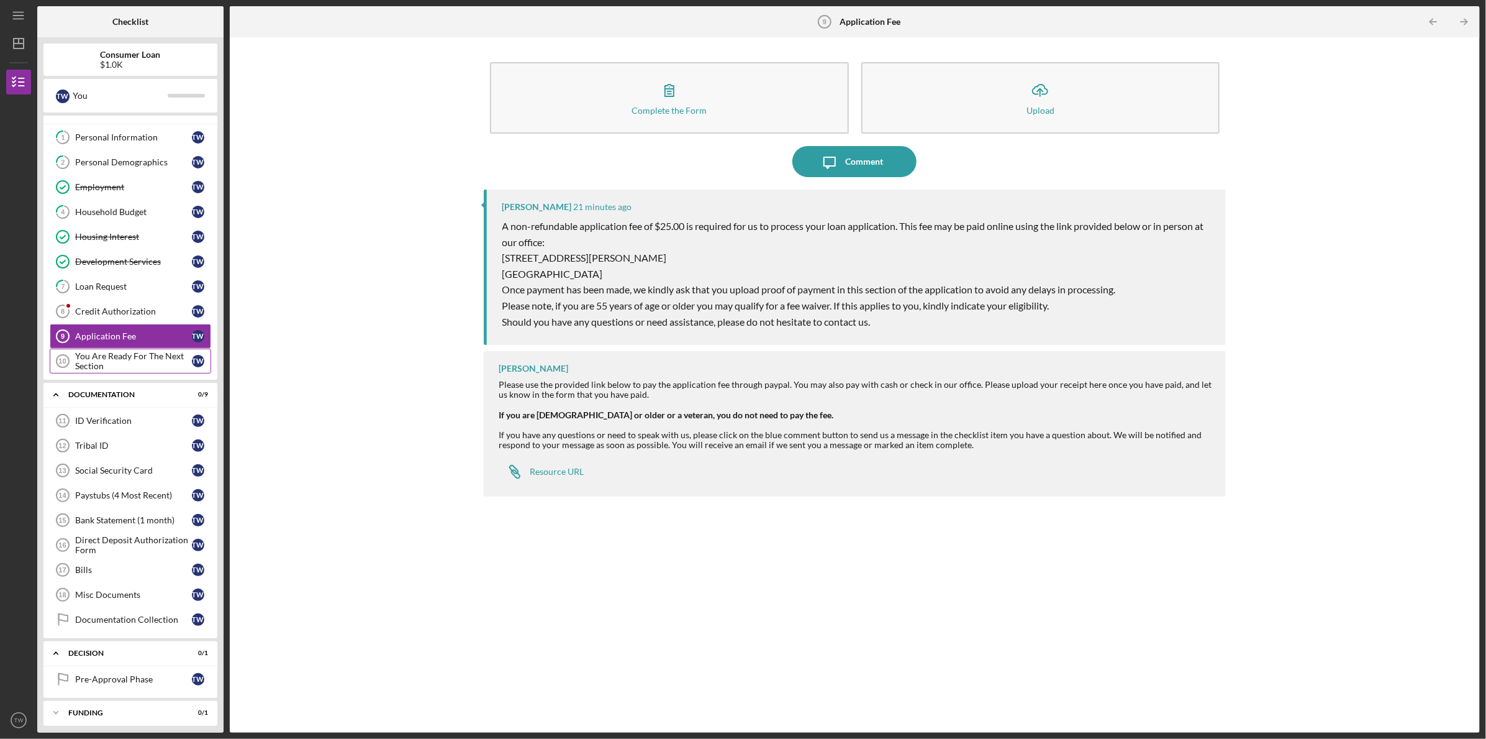
click at [148, 355] on div "You Are Ready For The Next Section" at bounding box center [133, 361] width 117 height 20
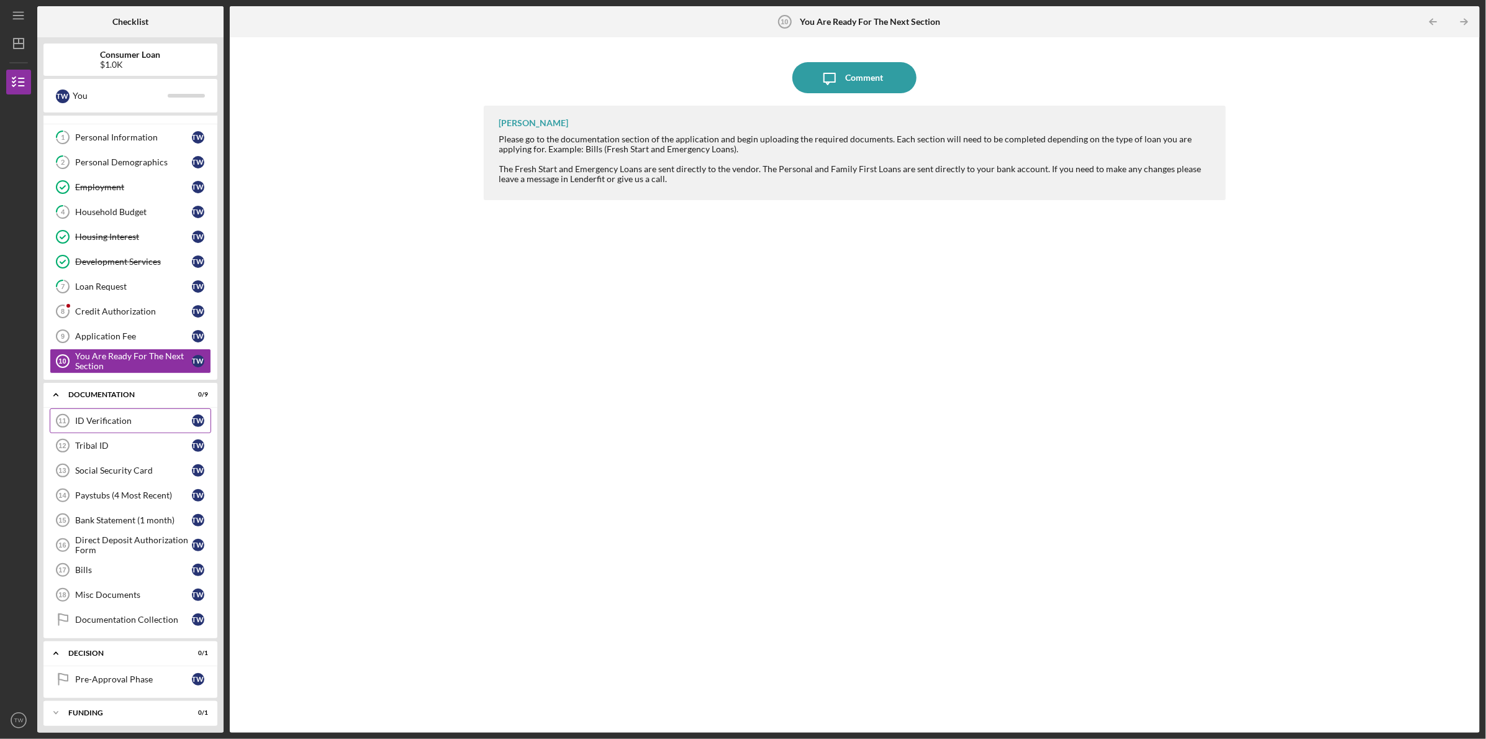
click at [129, 419] on div "ID Verification" at bounding box center [133, 421] width 117 height 10
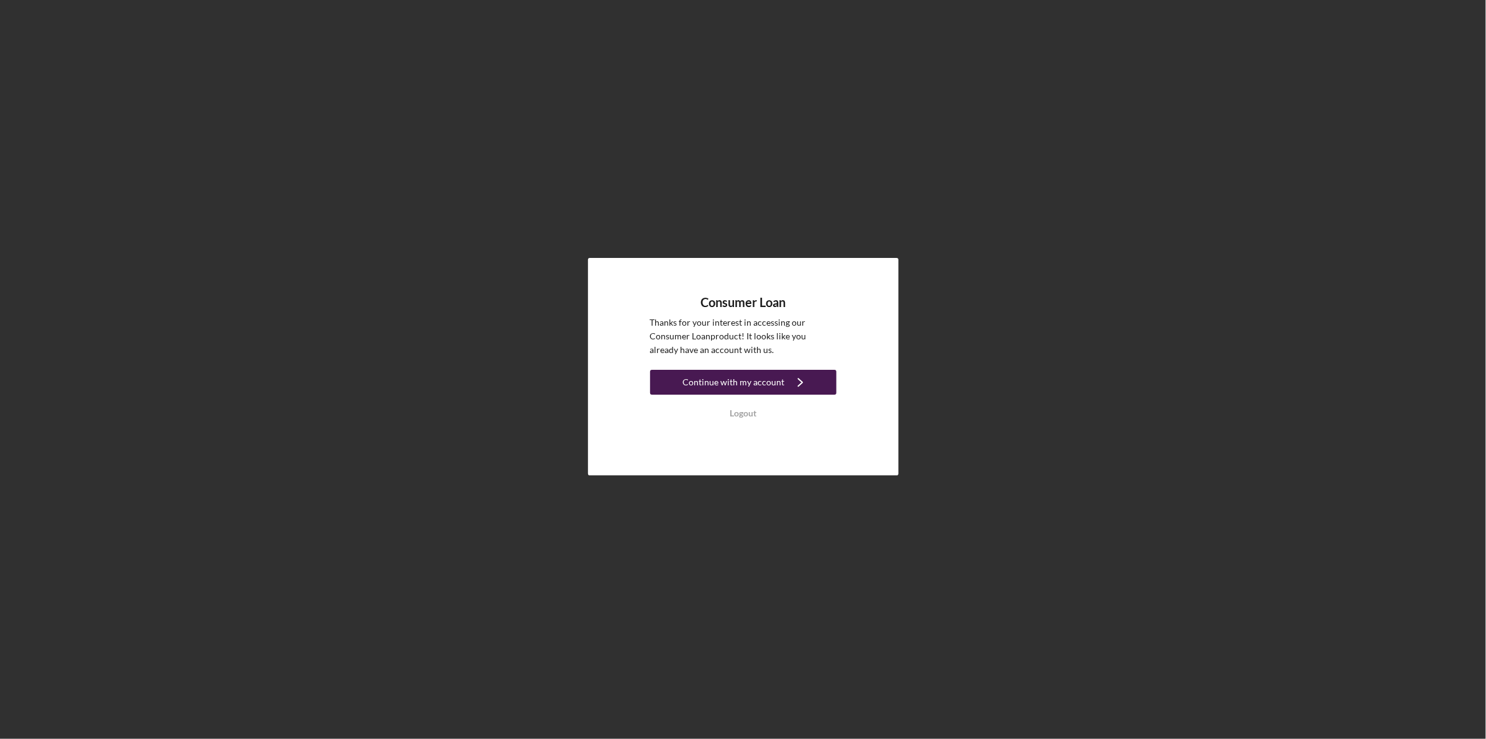
click at [757, 377] on div "Continue with my account" at bounding box center [734, 382] width 102 height 25
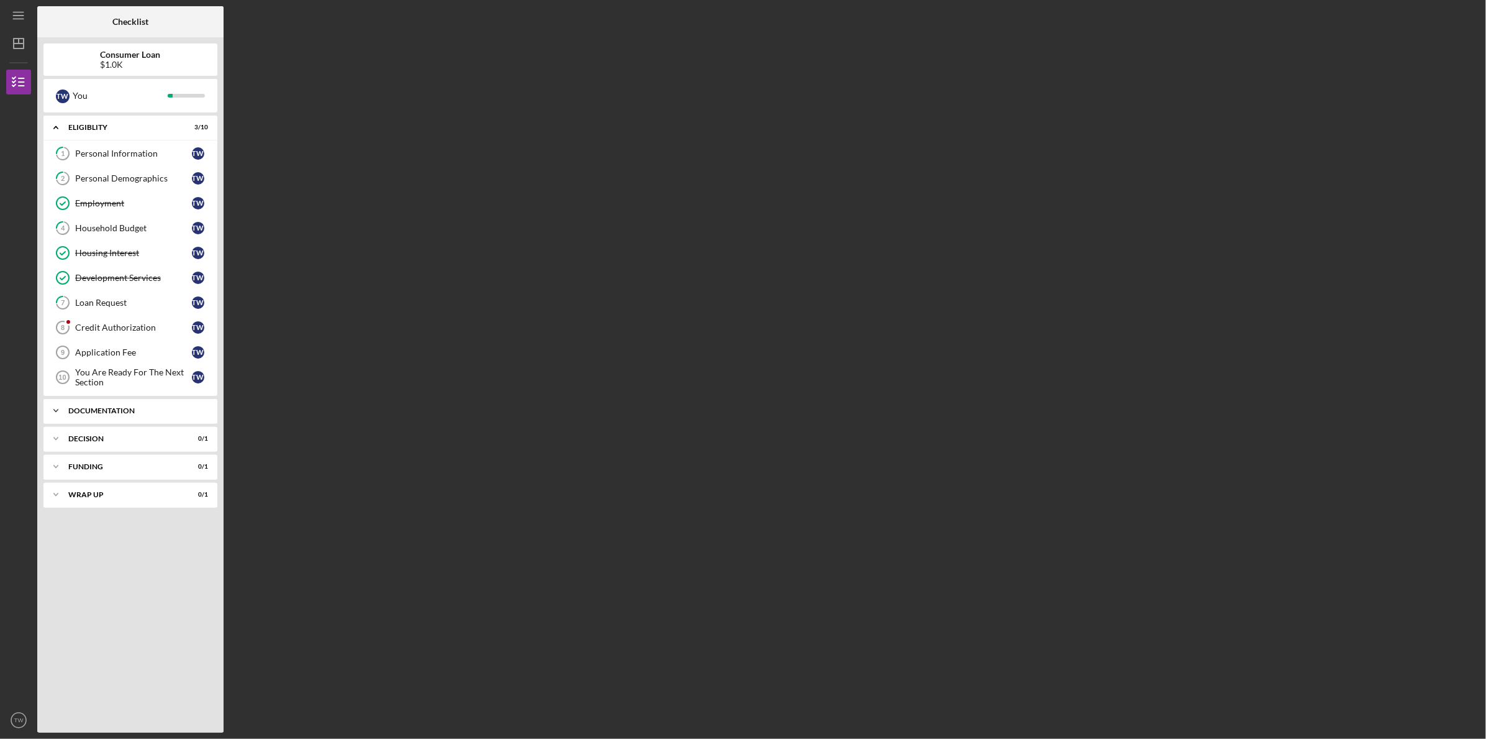
click at [133, 404] on div "Icon/Expander Documentation 0 / 9" at bounding box center [130, 410] width 174 height 25
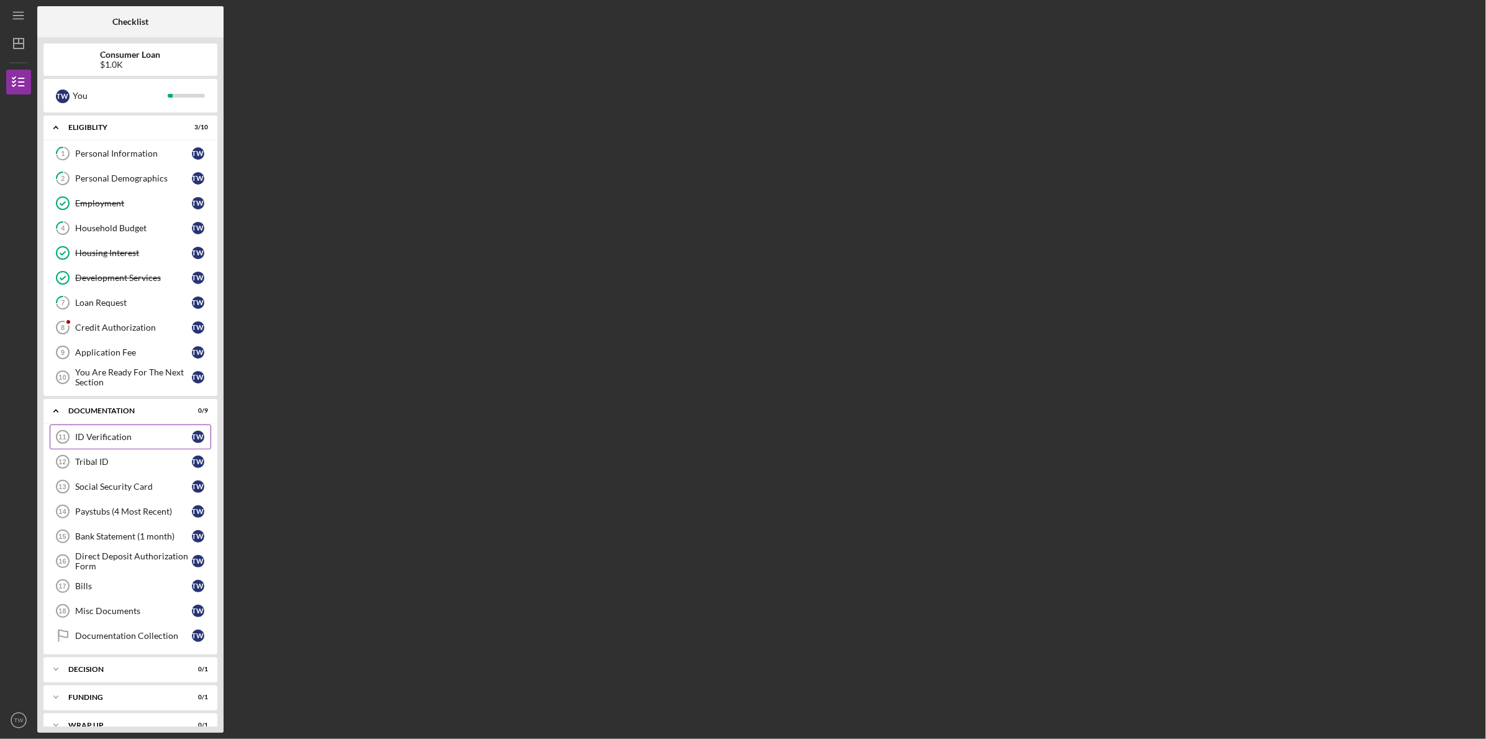
click at [139, 435] on div "ID Verification" at bounding box center [133, 437] width 117 height 10
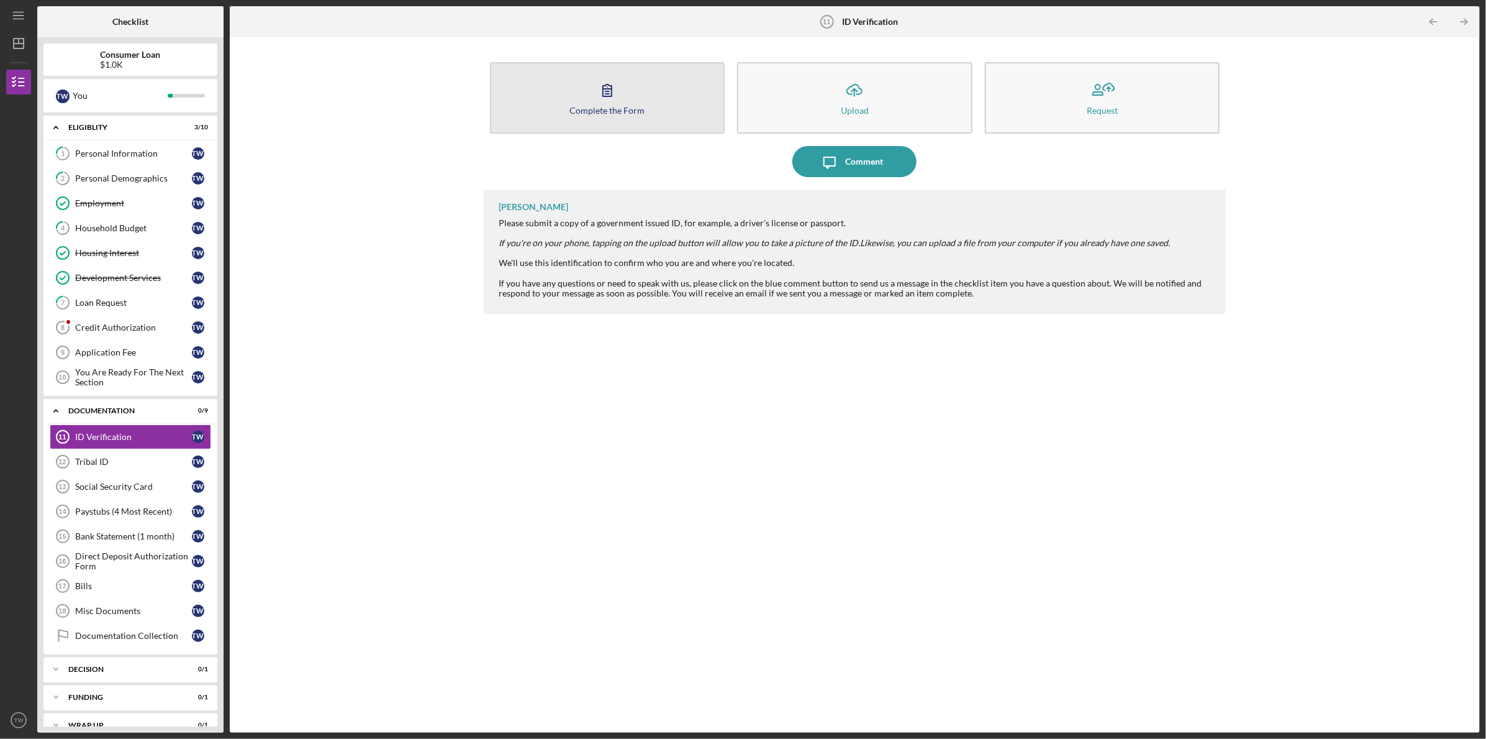
click at [611, 91] on icon "button" at bounding box center [607, 90] width 31 height 31
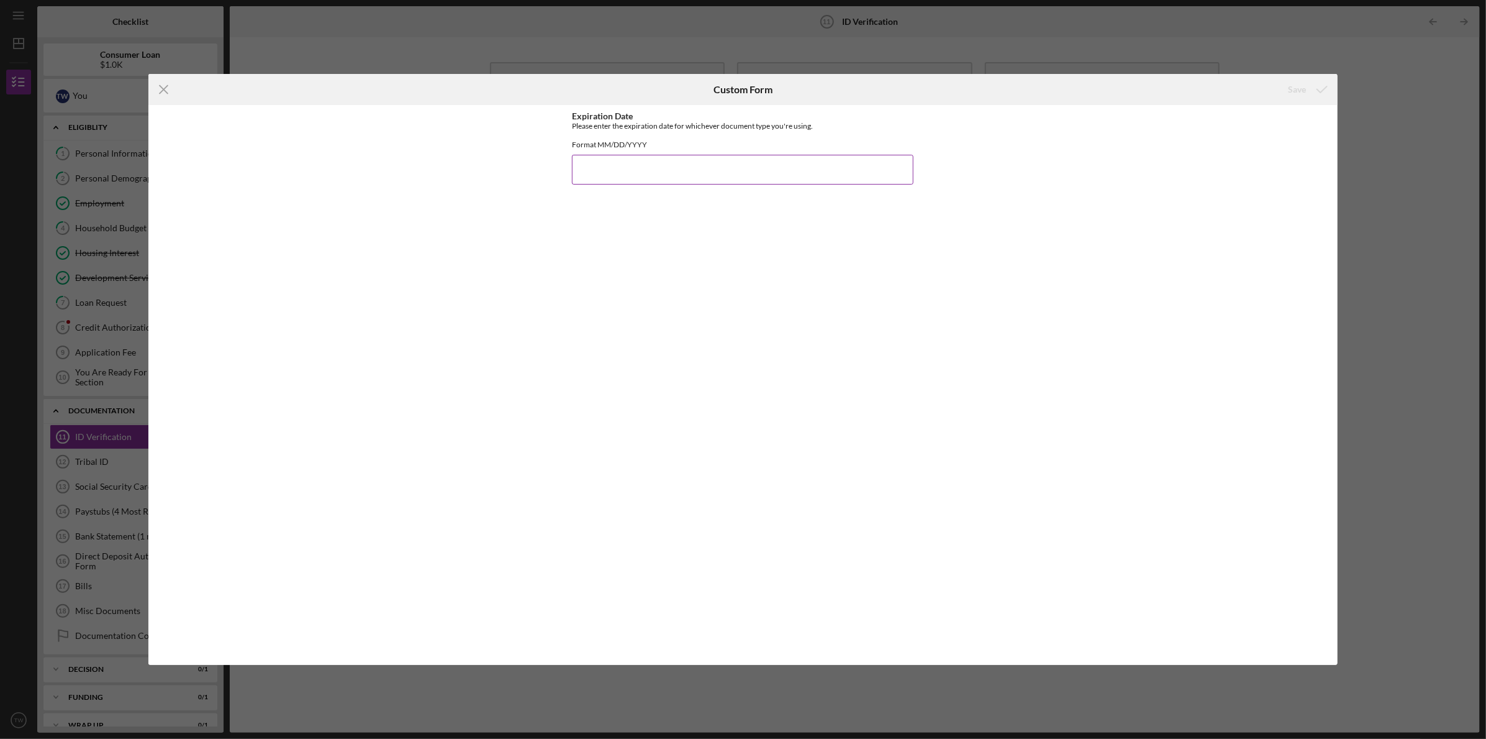
click at [628, 170] on input "Expiration Date" at bounding box center [743, 170] width 342 height 30
type input "11/05/2027"
click at [1291, 88] on div "Save" at bounding box center [1298, 89] width 18 height 25
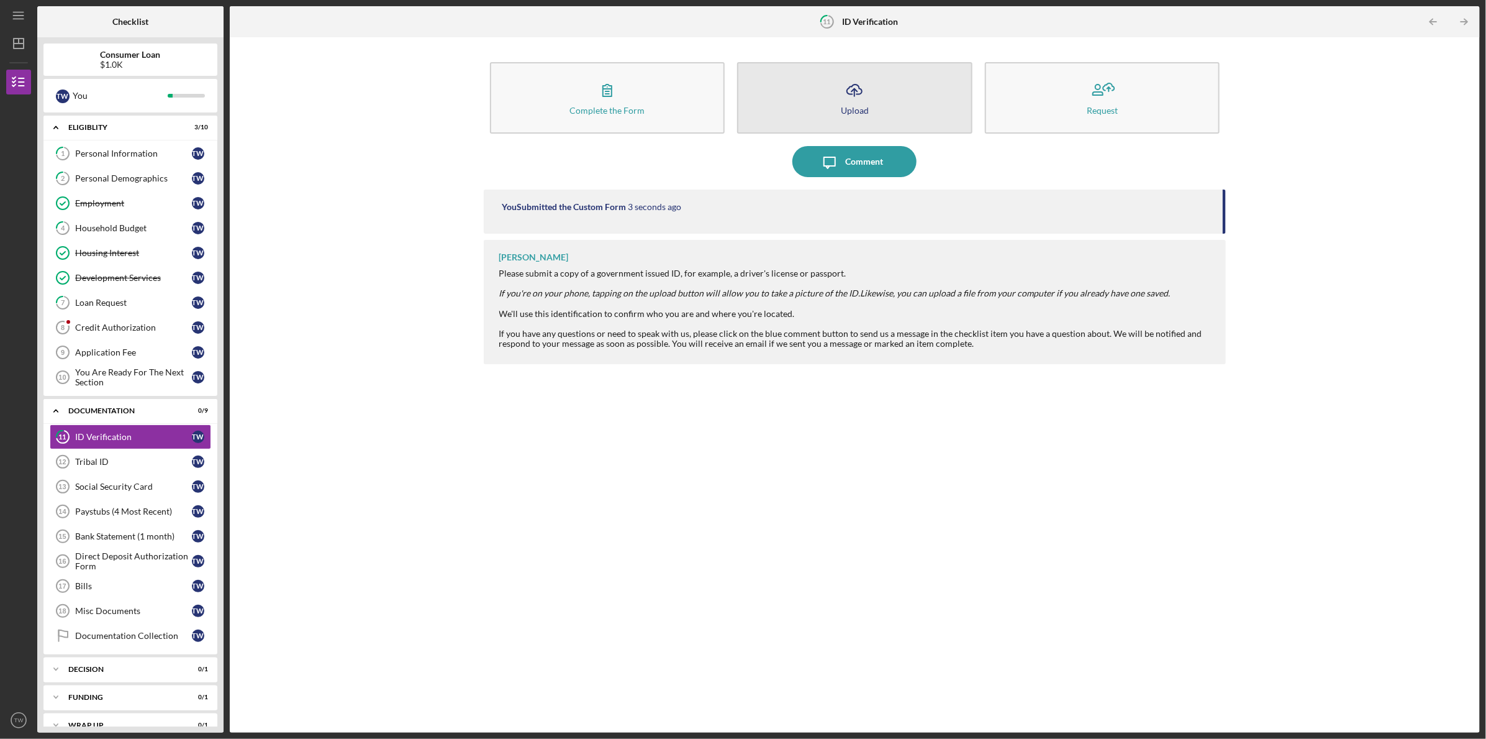
click at [851, 95] on icon "Icon/Upload" at bounding box center [854, 90] width 31 height 31
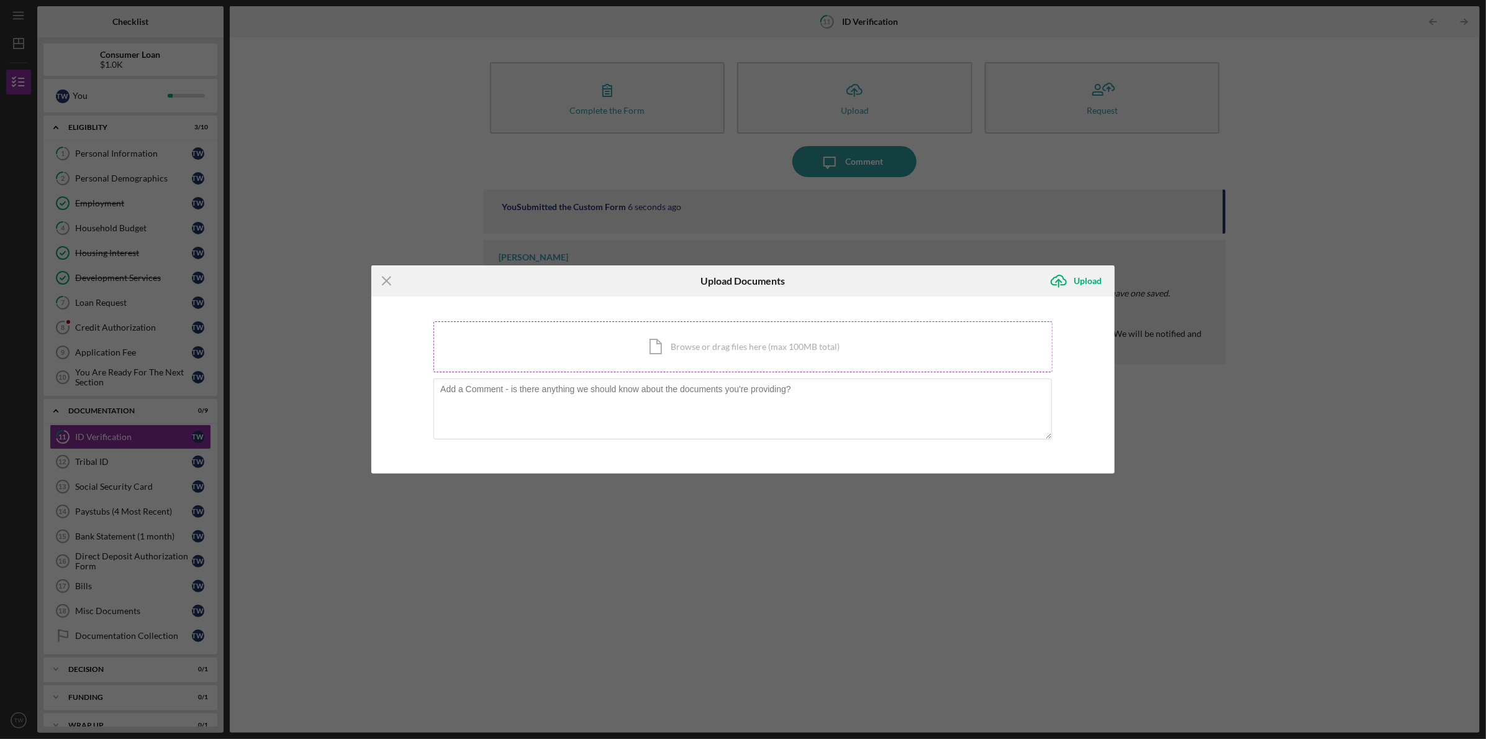
click at [752, 341] on div "Icon/Document Browse or drag files here (max 100MB total) Tap to choose files o…" at bounding box center [743, 346] width 619 height 51
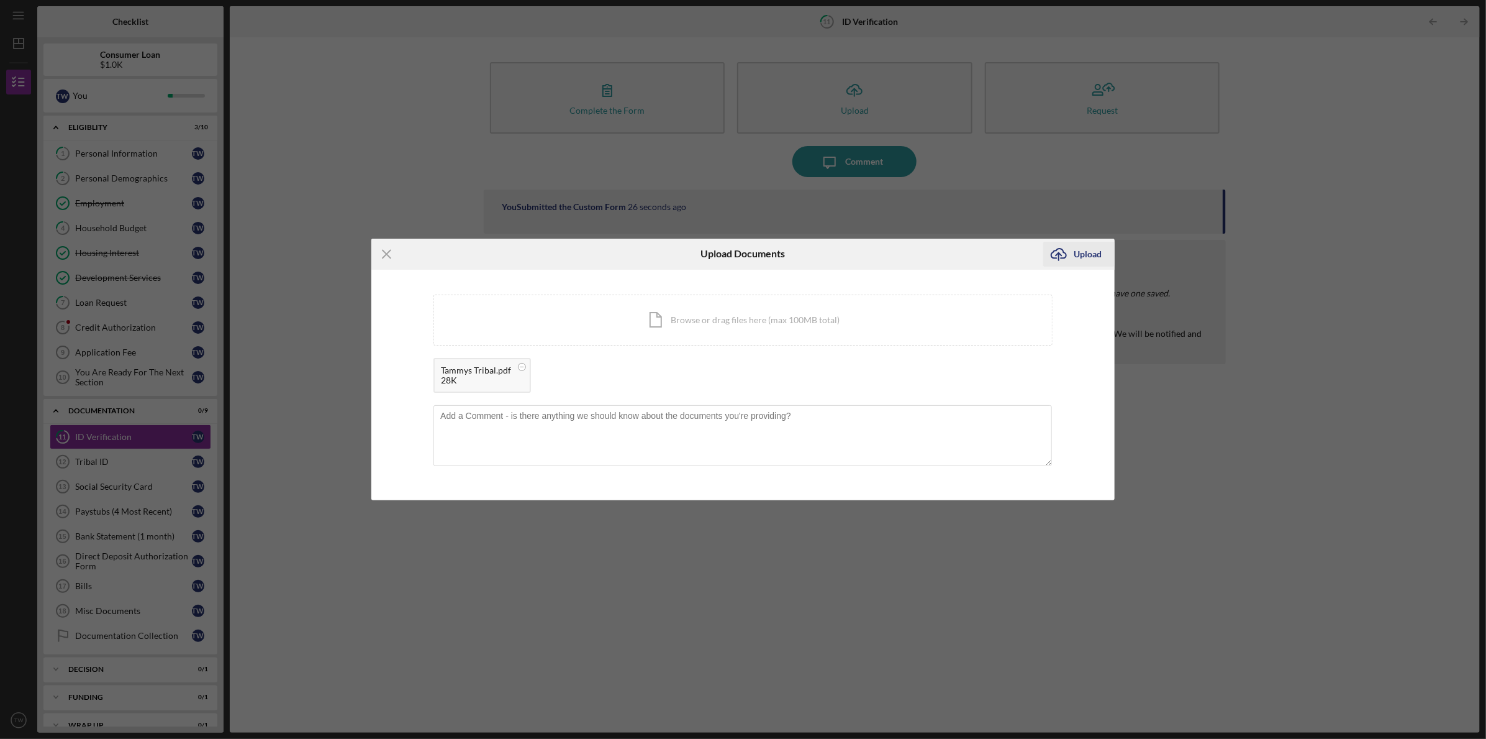
click at [1085, 253] on div "Upload" at bounding box center [1089, 254] width 28 height 25
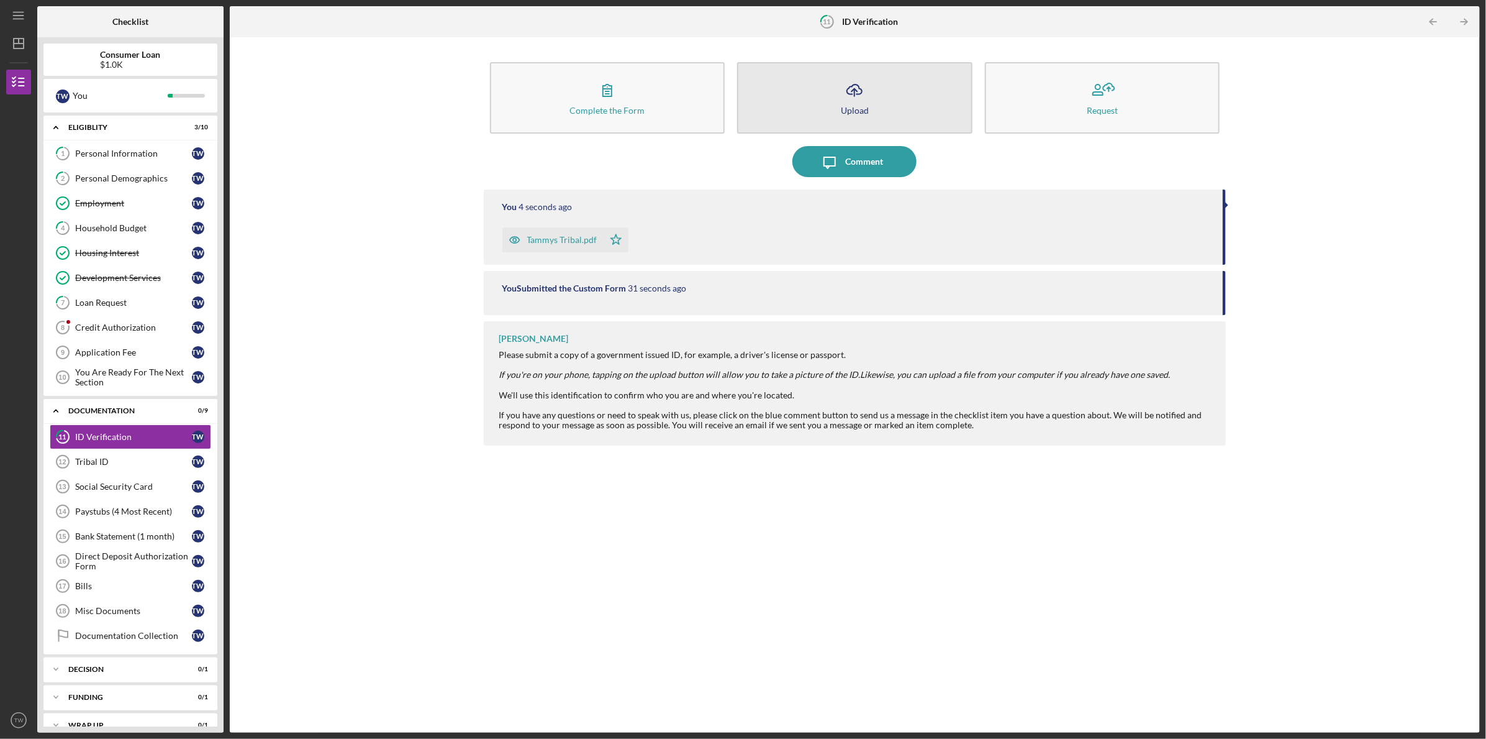
click at [853, 94] on icon "button" at bounding box center [854, 88] width 15 height 9
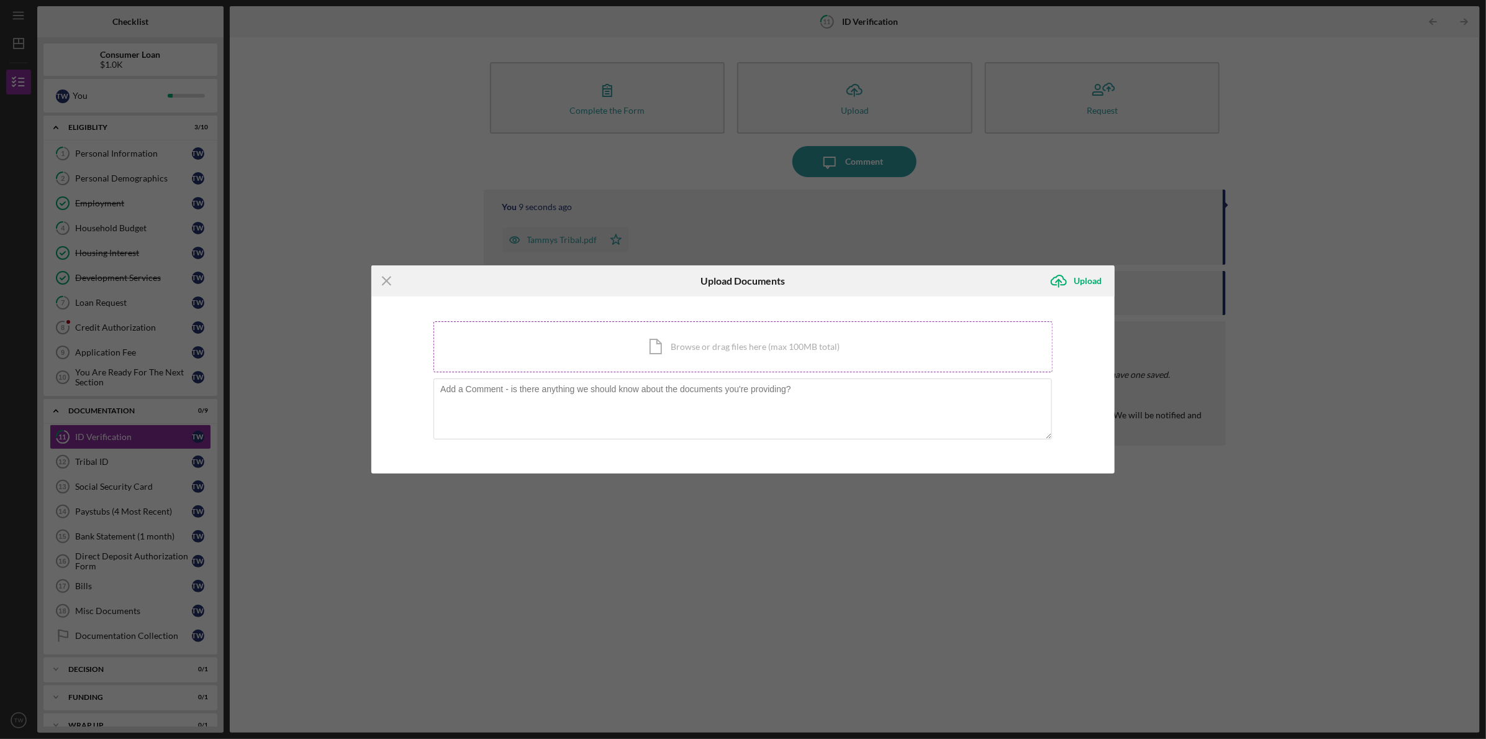
click at [729, 339] on div "Icon/Document Browse or drag files here (max 100MB total) Tap to choose files o…" at bounding box center [743, 346] width 619 height 51
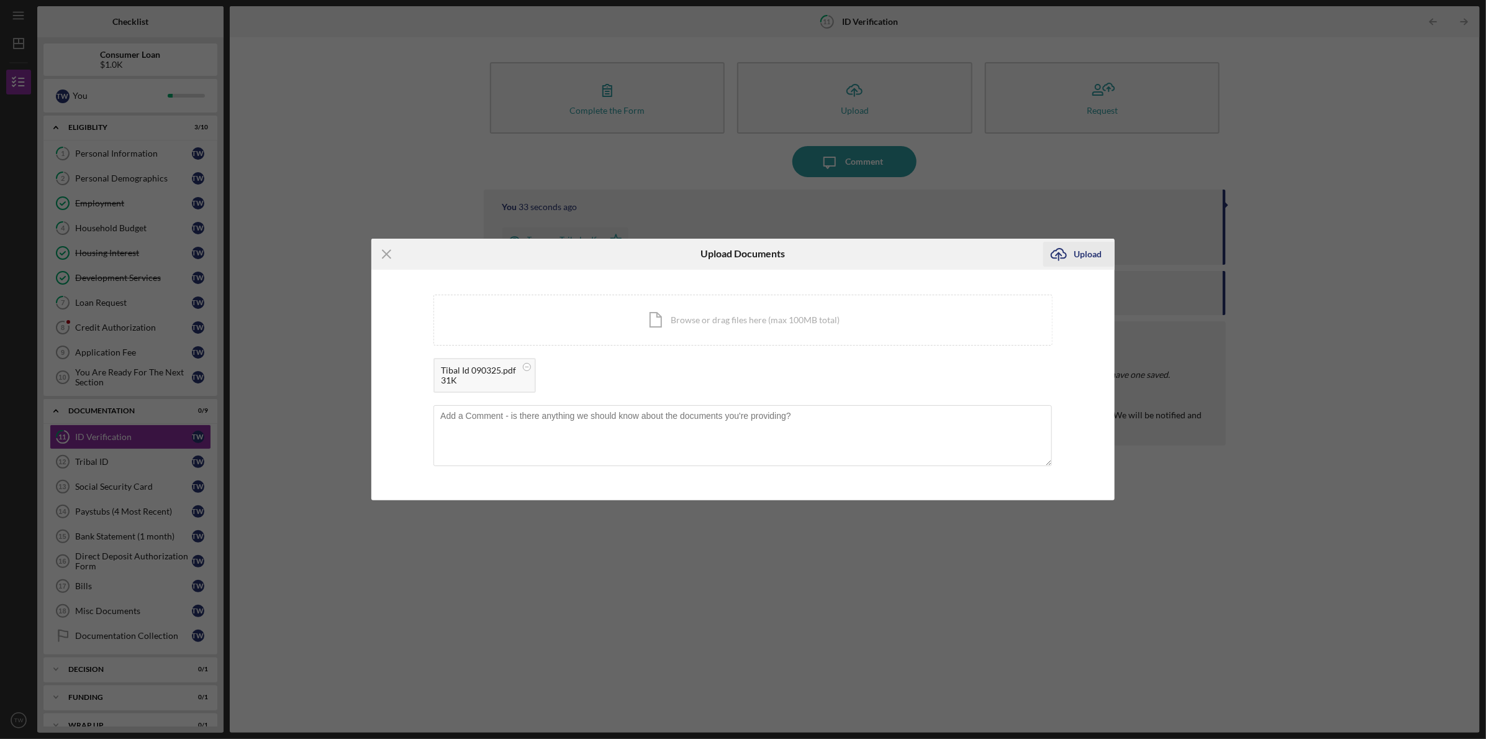
click at [1086, 247] on div "Upload" at bounding box center [1089, 254] width 28 height 25
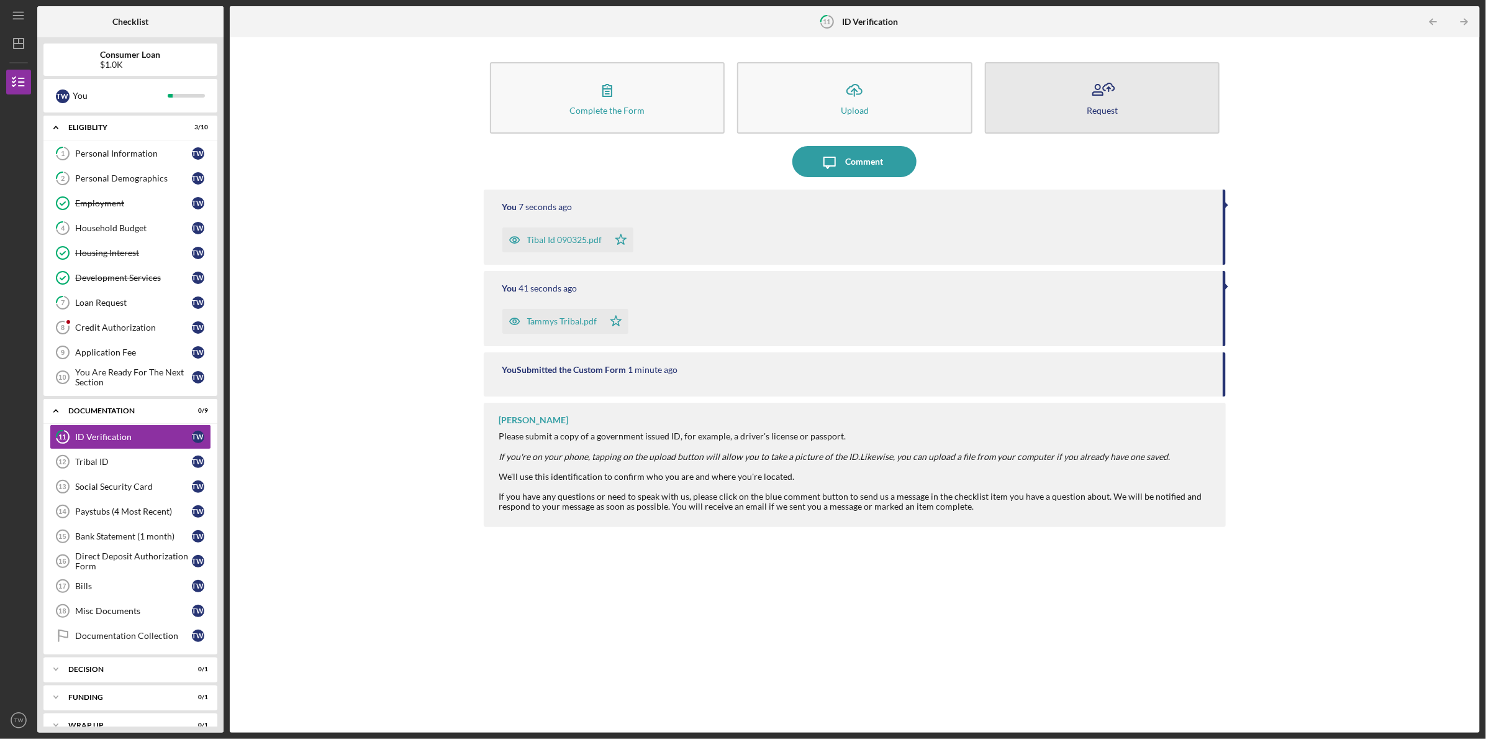
click at [1128, 99] on button "Request" at bounding box center [1102, 97] width 235 height 71
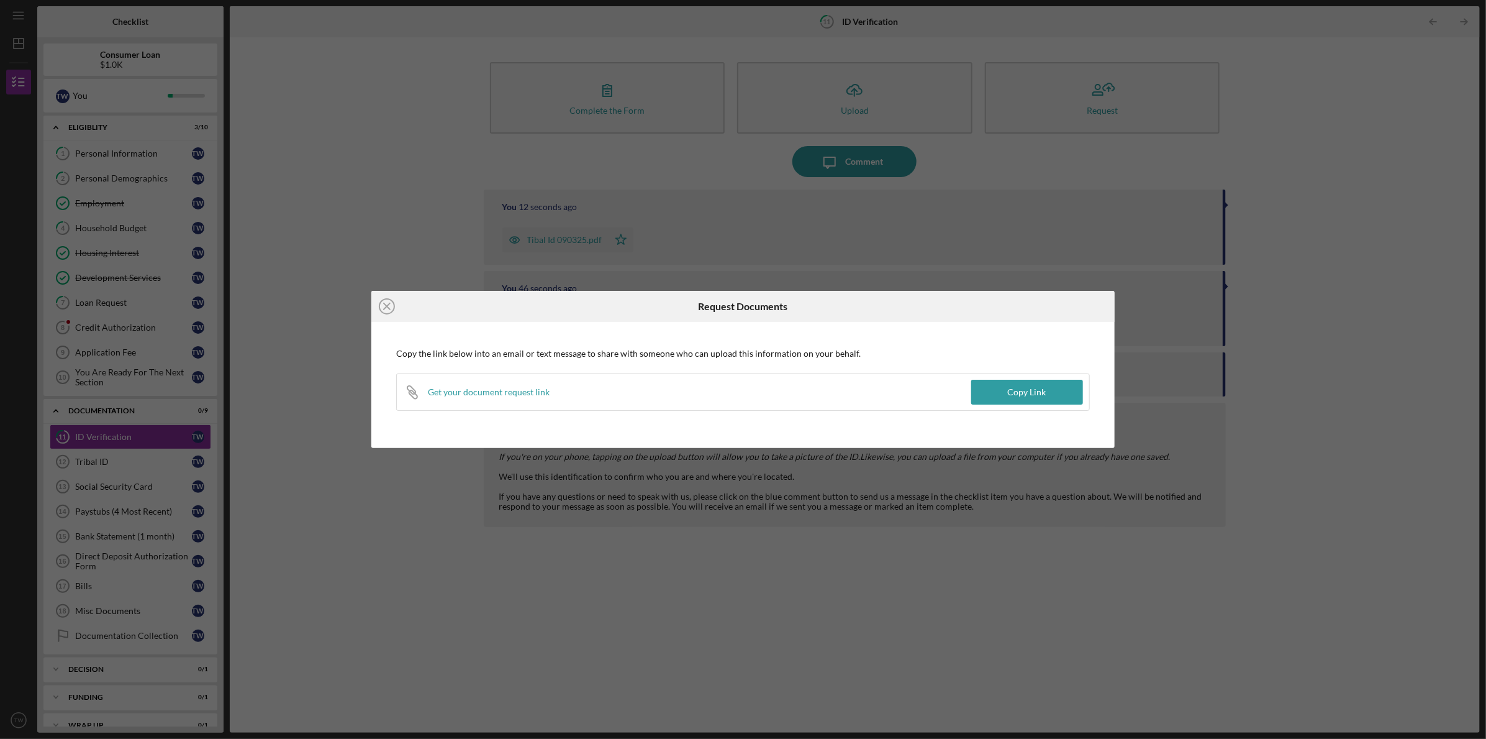
click at [1278, 251] on div "Icon/Close Request Documents Copy the link below into an email or text message …" at bounding box center [743, 369] width 1486 height 739
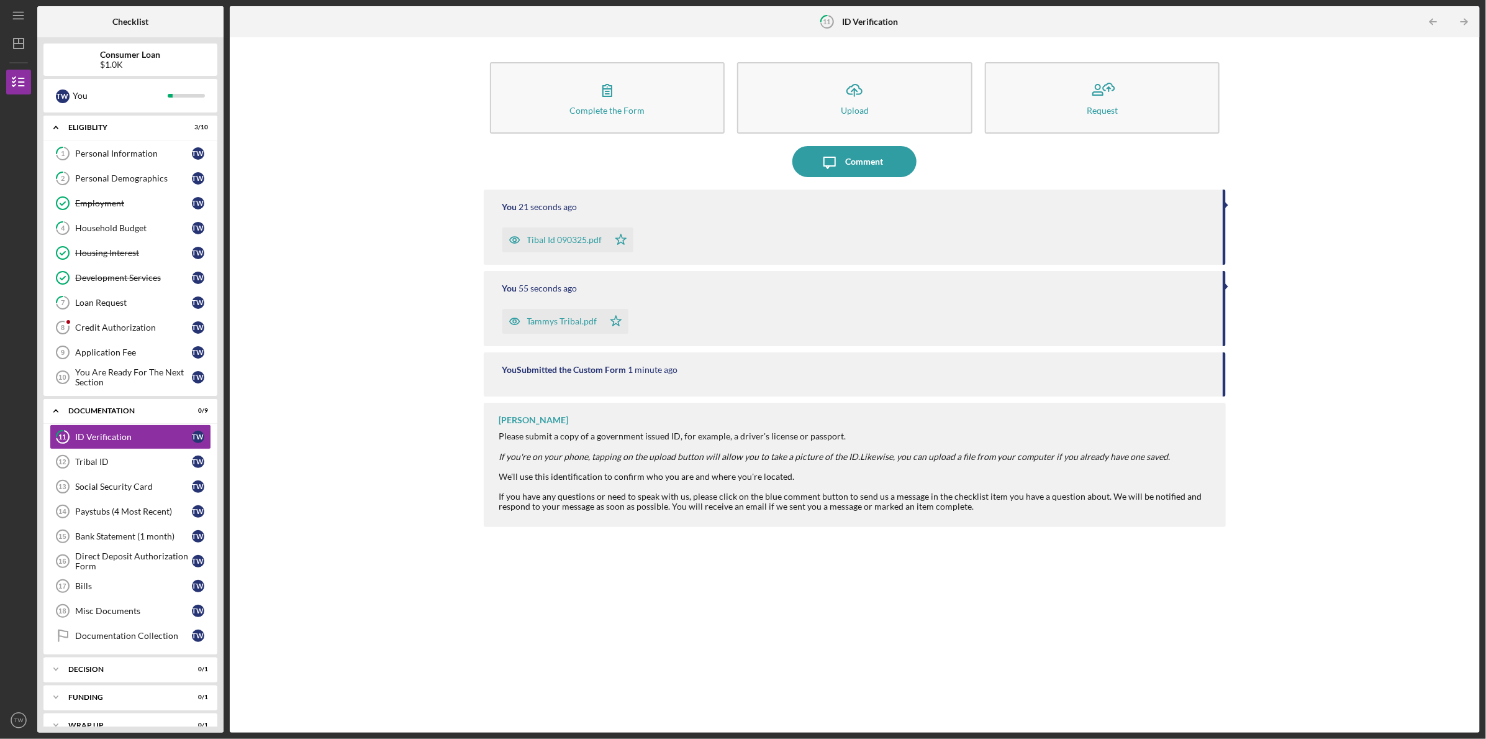
click at [329, 270] on div "Complete the Form Form Icon/Upload Upload Request Icon/Message Comment You 21 s…" at bounding box center [855, 384] width 1238 height 683
click at [111, 453] on link "Tribal ID 12 Tribal ID T W" at bounding box center [131, 461] width 162 height 25
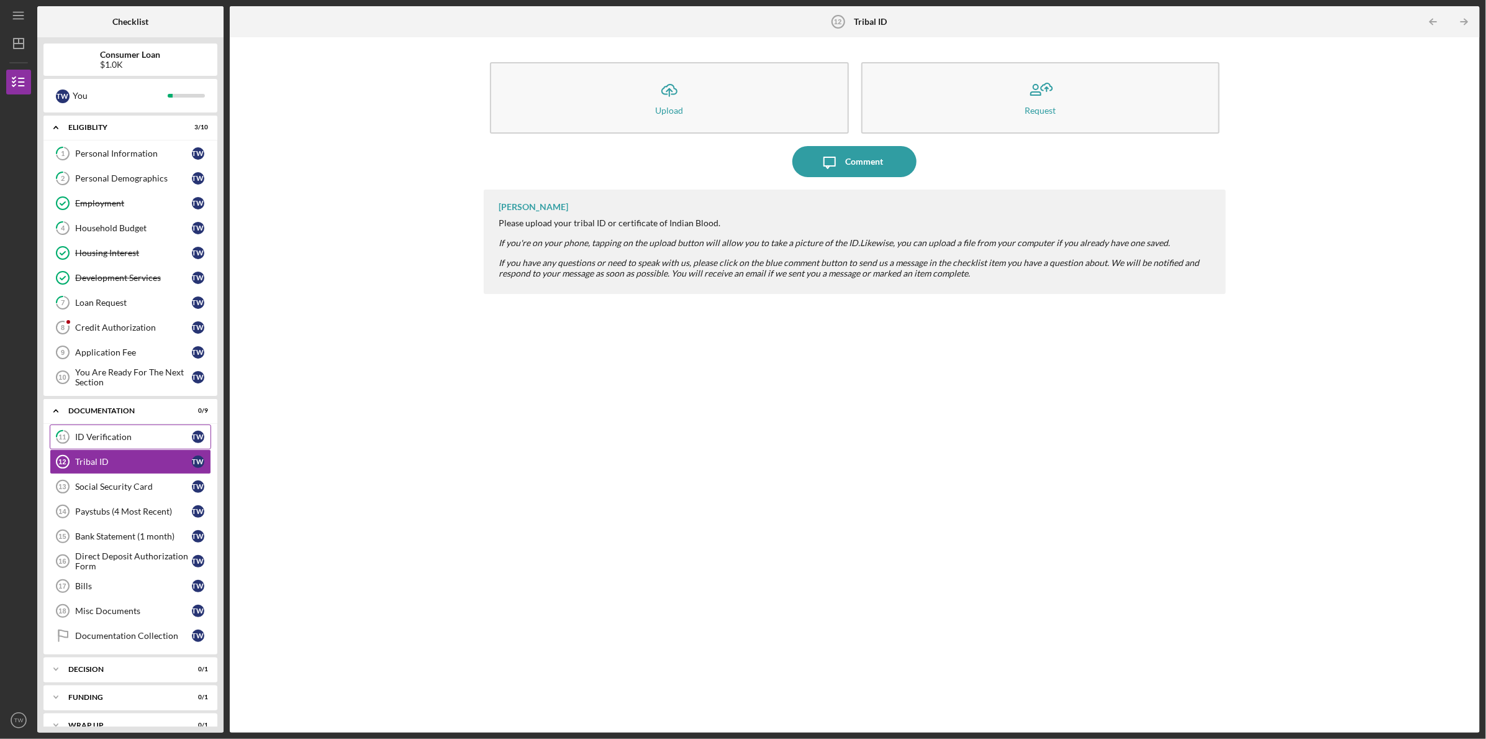
click at [123, 432] on div "ID Verification" at bounding box center [133, 437] width 117 height 10
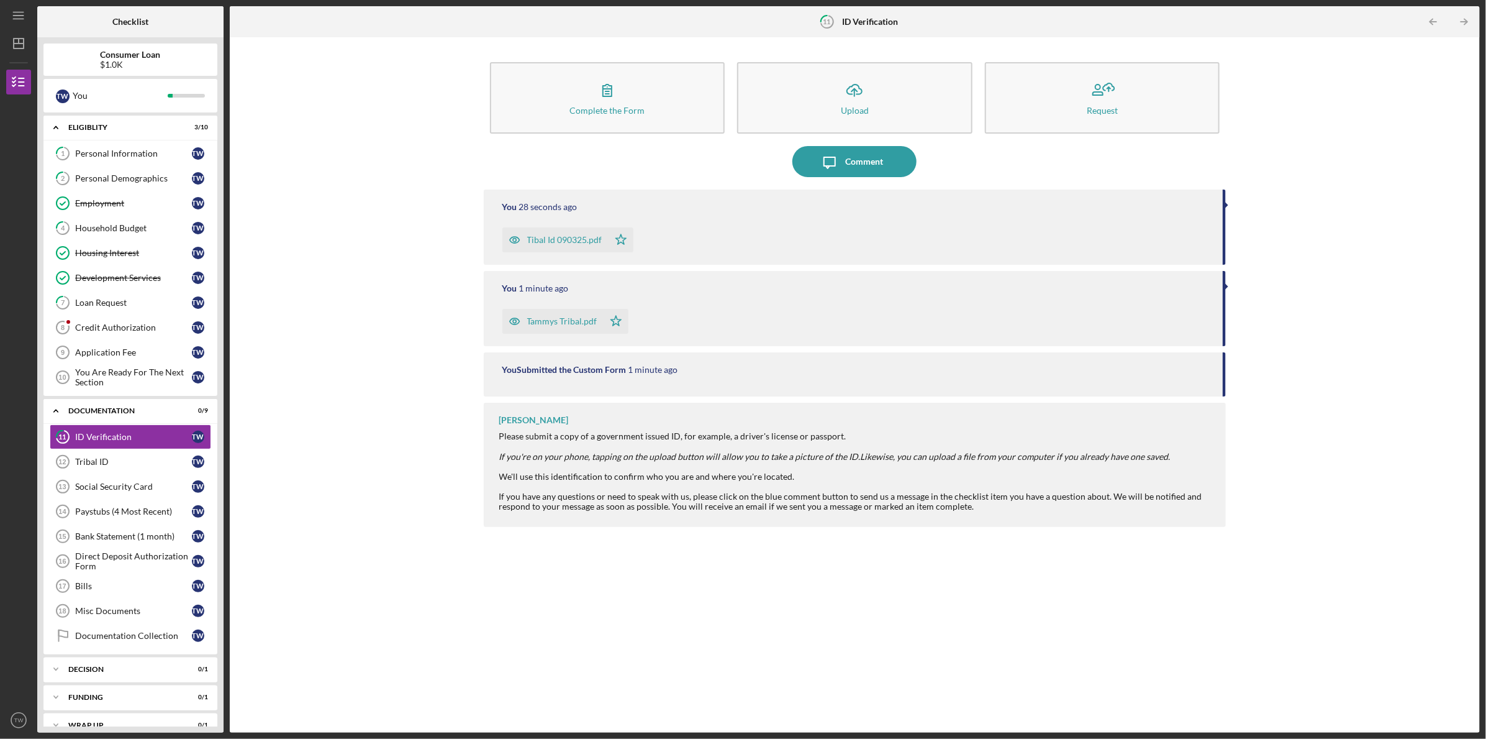
click at [557, 319] on div "Tammys Tribal.pdf" at bounding box center [562, 321] width 70 height 10
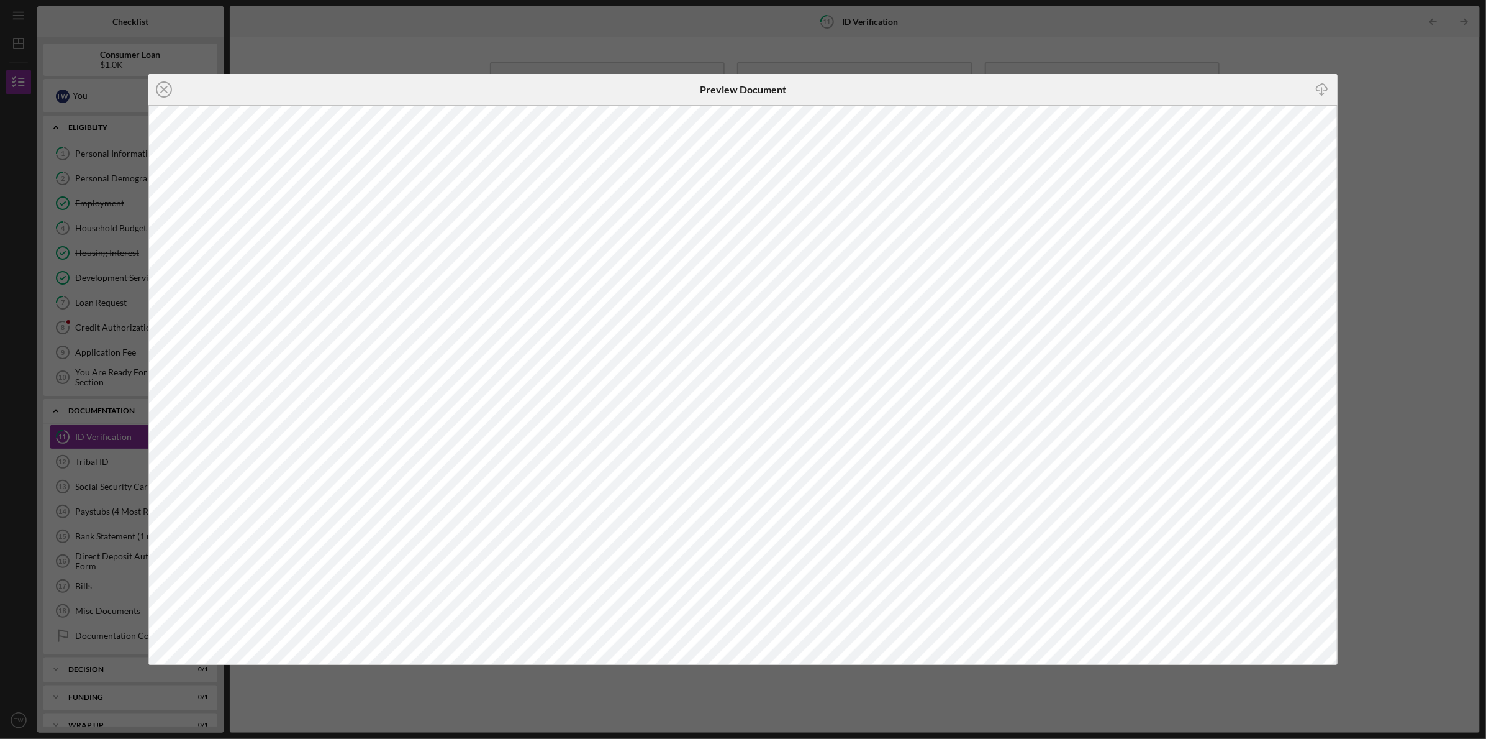
click at [1383, 116] on div "Icon/Close Preview Document Icon/Download" at bounding box center [743, 369] width 1486 height 739
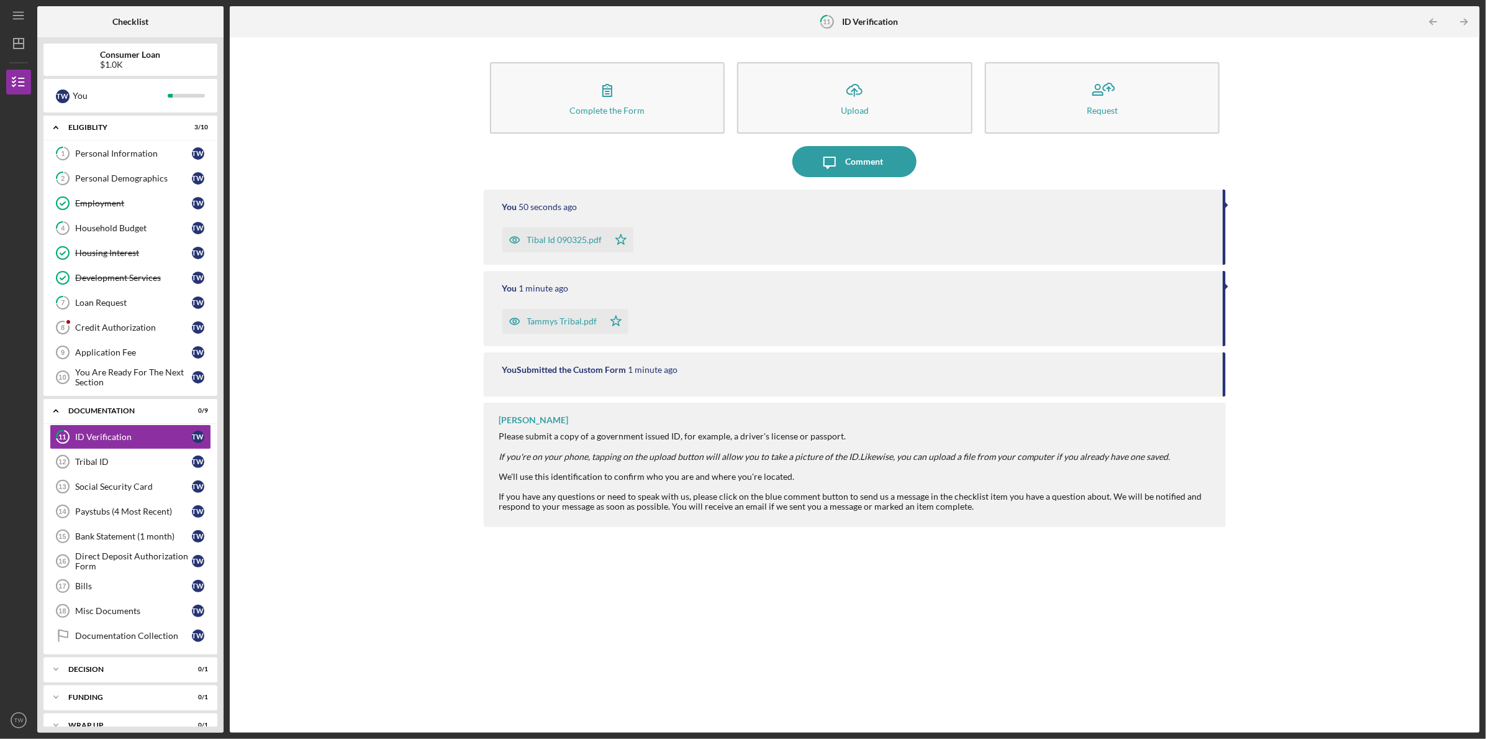
click at [611, 316] on icon "Icon/Star" at bounding box center [616, 321] width 25 height 25
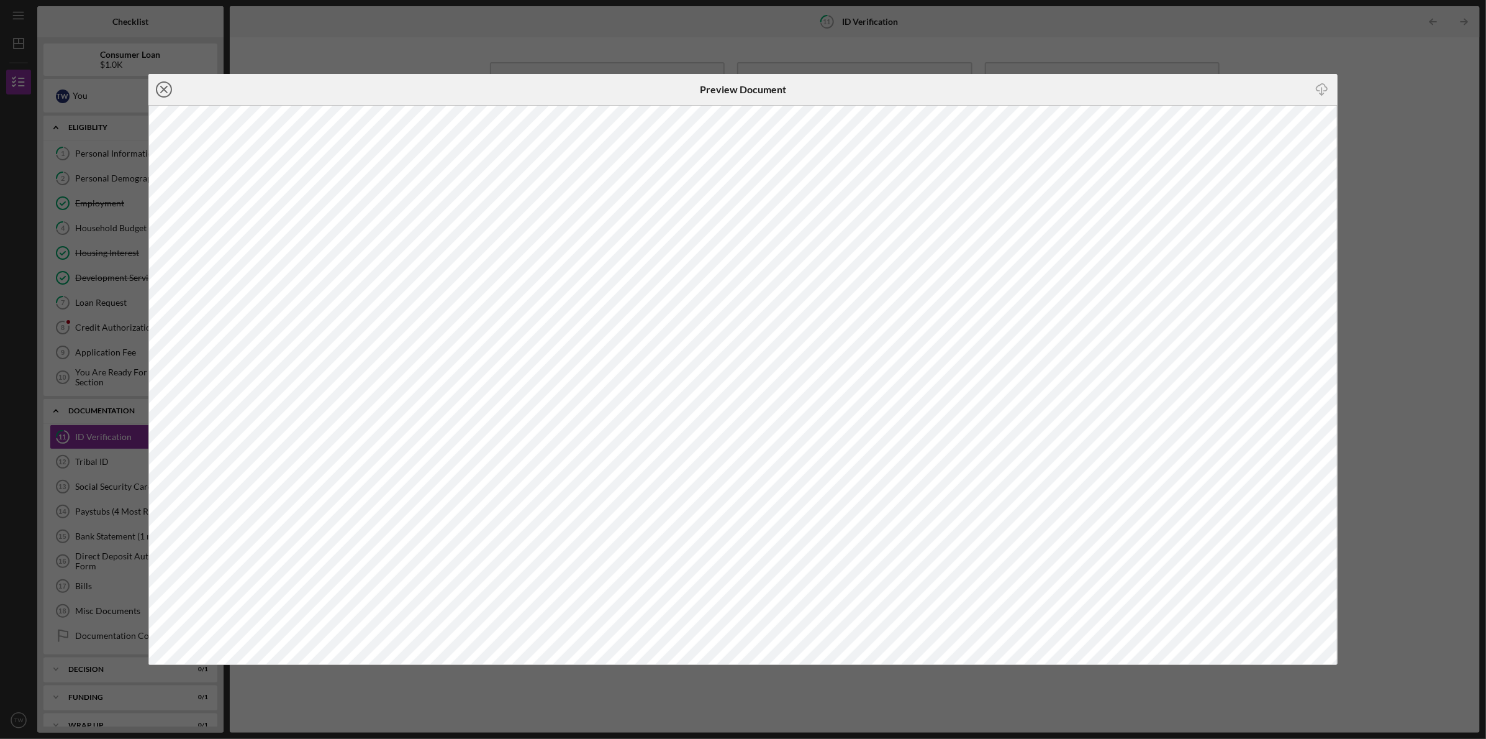
click at [166, 91] on line at bounding box center [164, 89] width 6 height 6
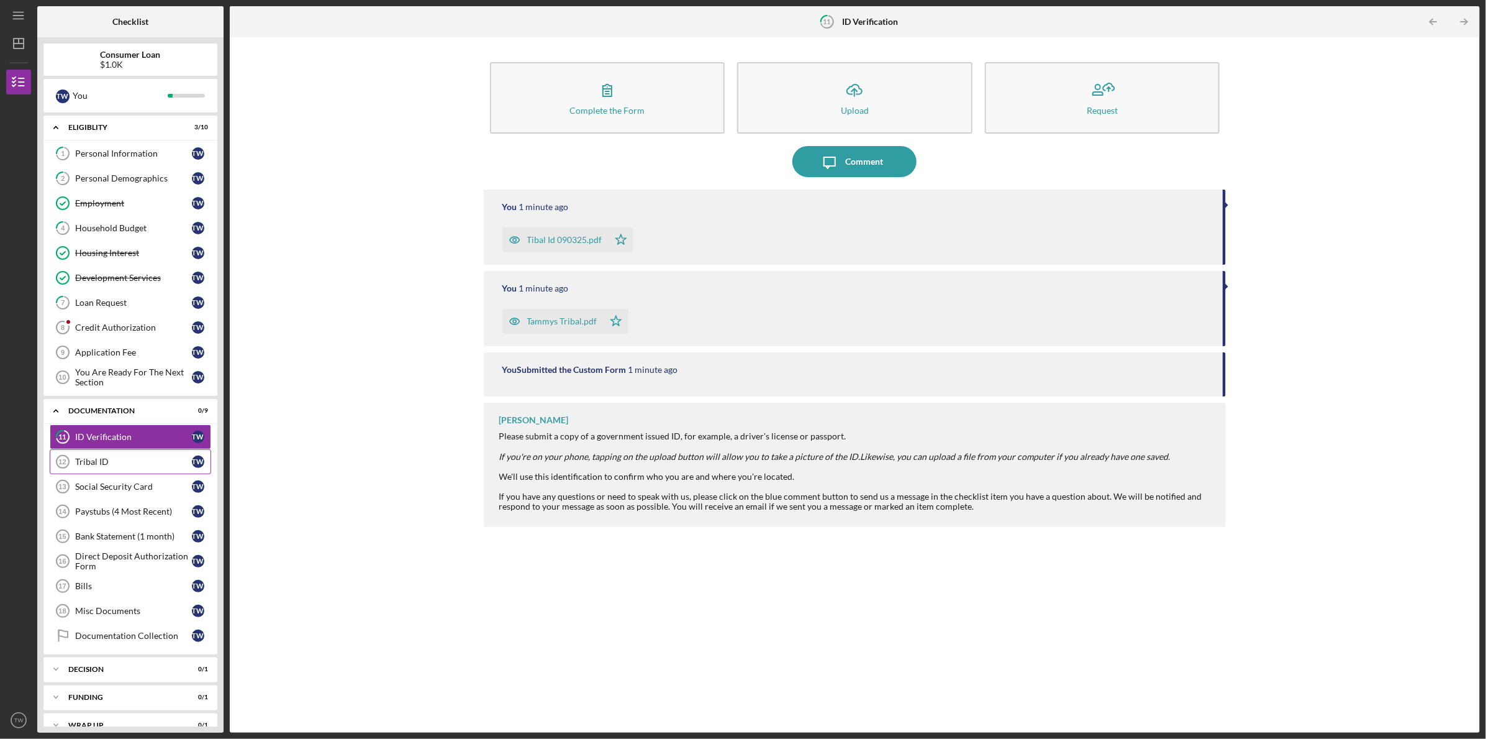
click at [148, 454] on link "Tribal ID 12 Tribal ID T W" at bounding box center [131, 461] width 162 height 25
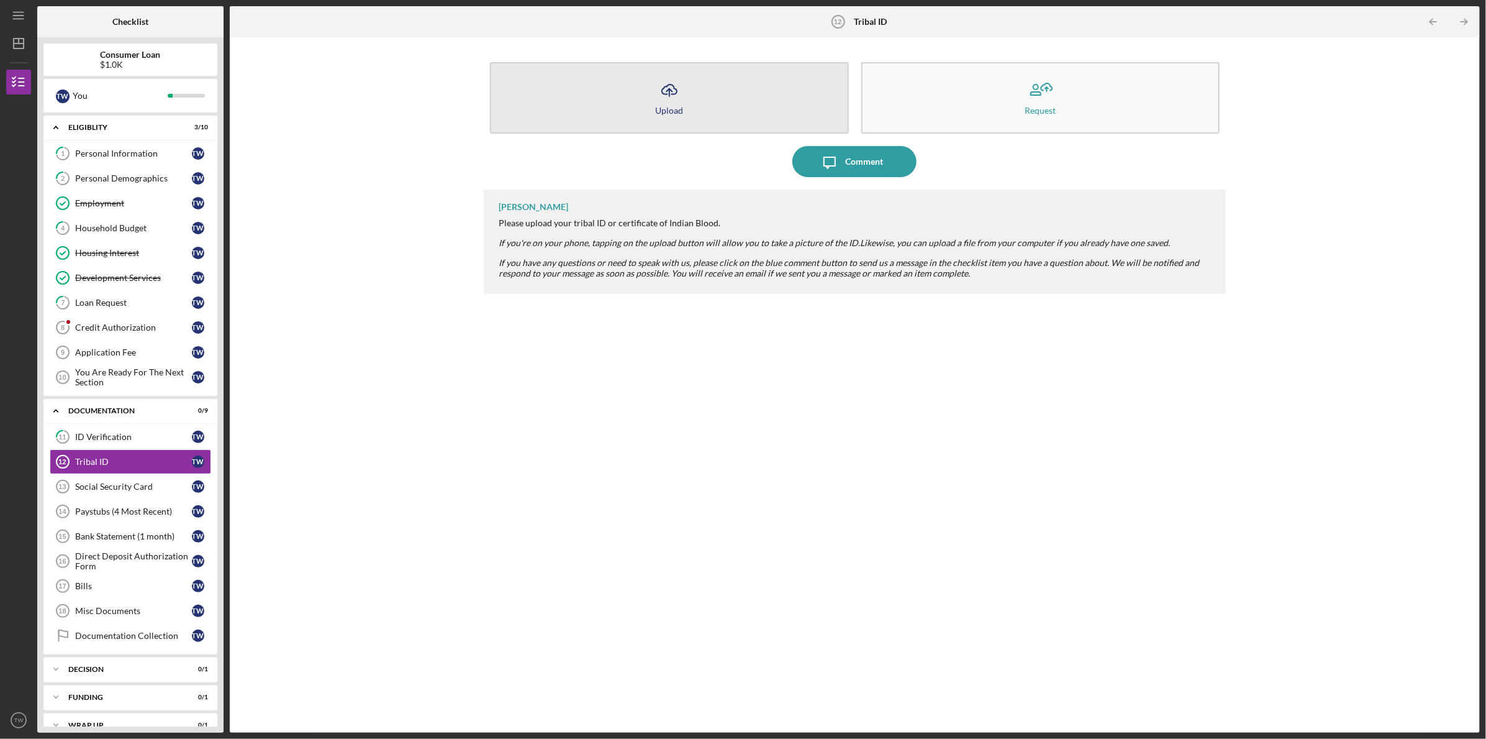
click at [671, 101] on icon "Icon/Upload" at bounding box center [669, 90] width 31 height 31
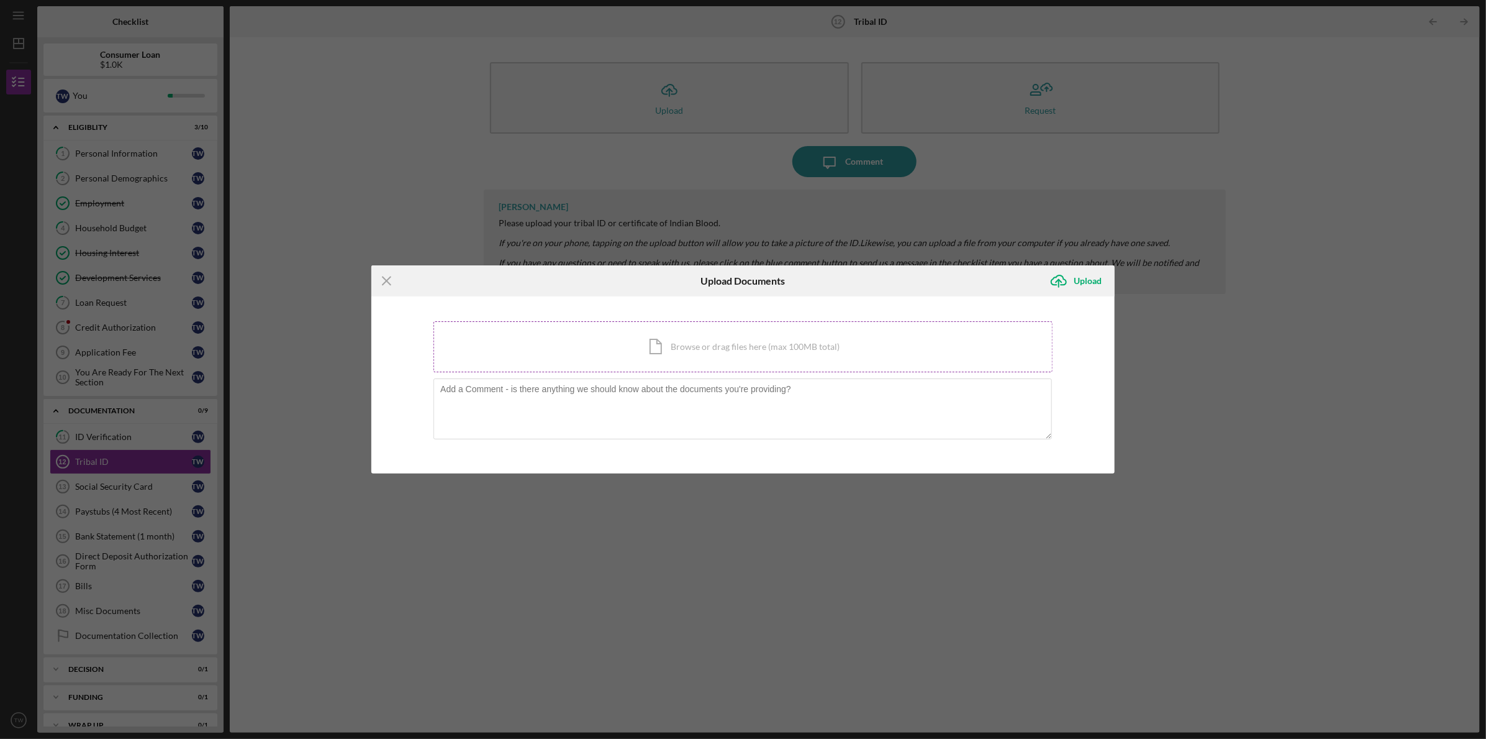
click at [707, 355] on div "Icon/Document Browse or drag files here (max 100MB total) Tap to choose files o…" at bounding box center [743, 346] width 619 height 51
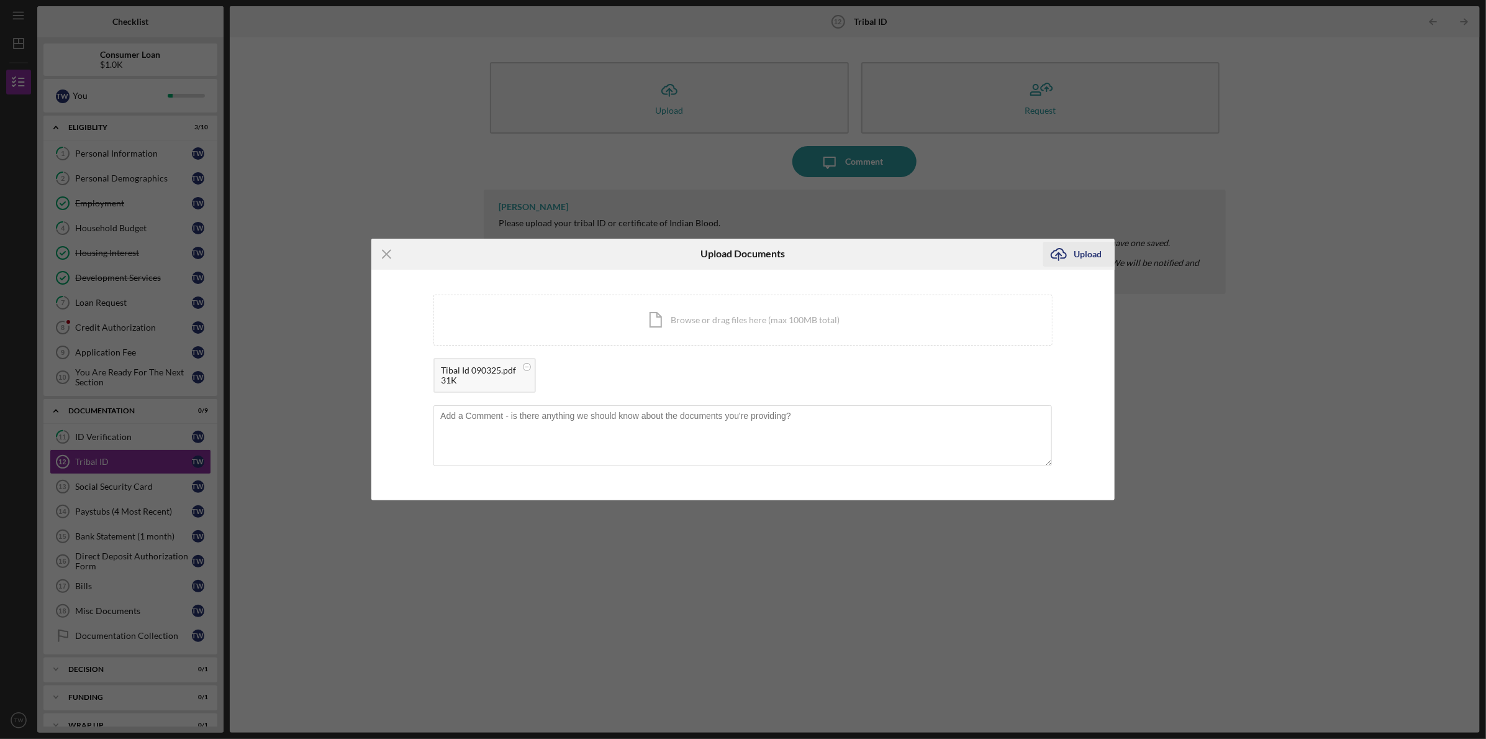
click at [1088, 256] on div "Upload" at bounding box center [1089, 254] width 28 height 25
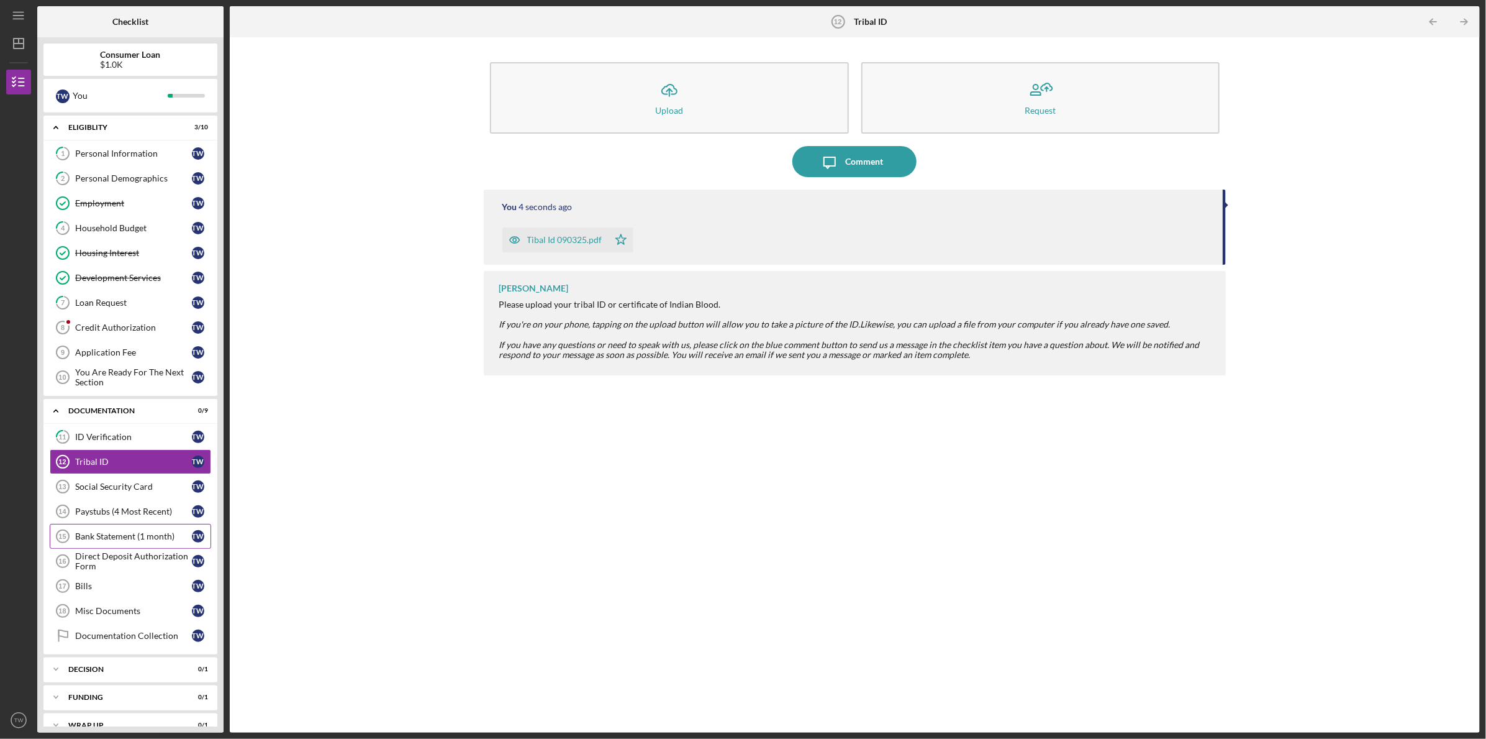
click at [132, 531] on div "Bank Statement (1 month)" at bounding box center [133, 536] width 117 height 10
